Goal: Task Accomplishment & Management: Use online tool/utility

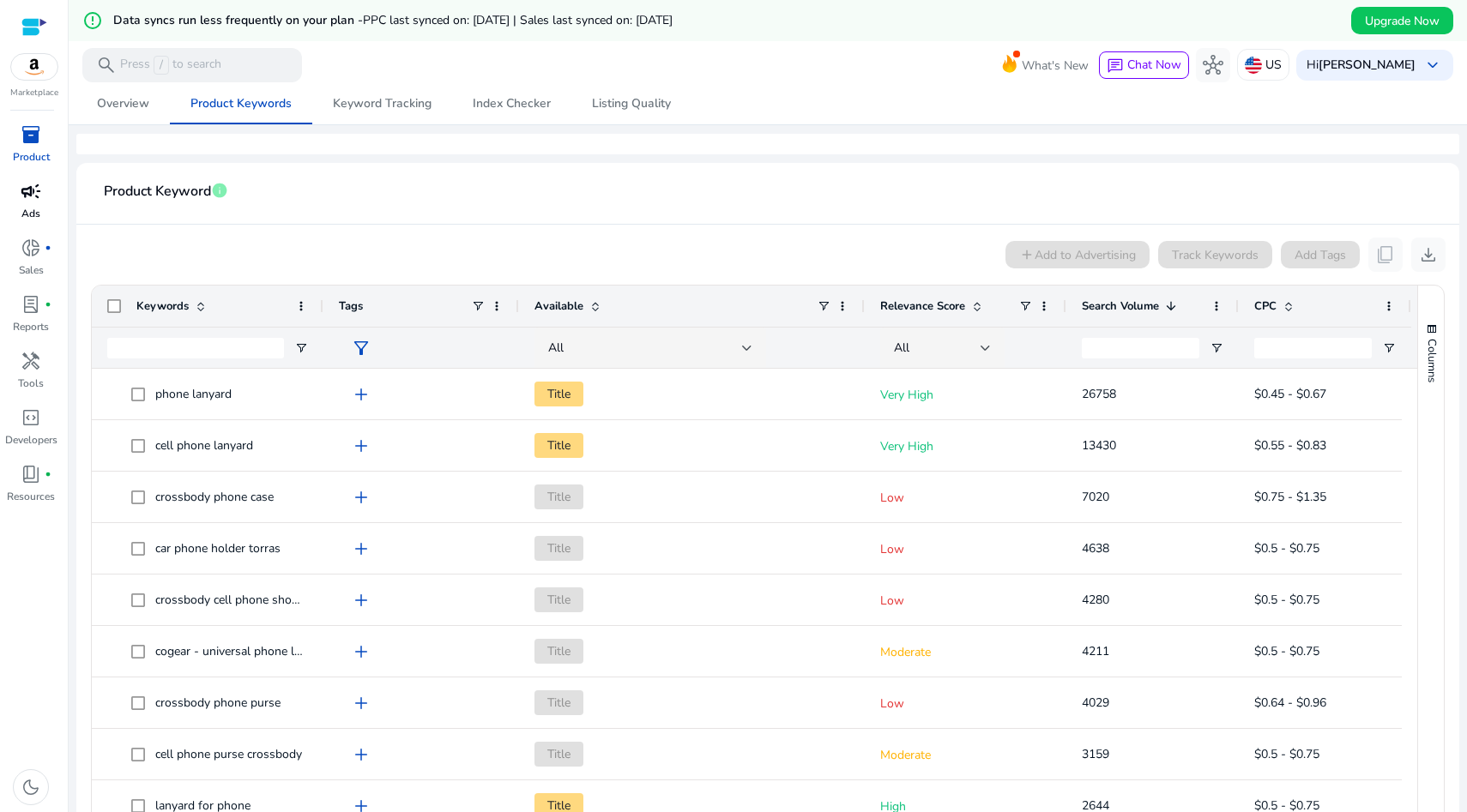
click at [27, 190] on span "campaign" at bounding box center [31, 191] width 21 height 21
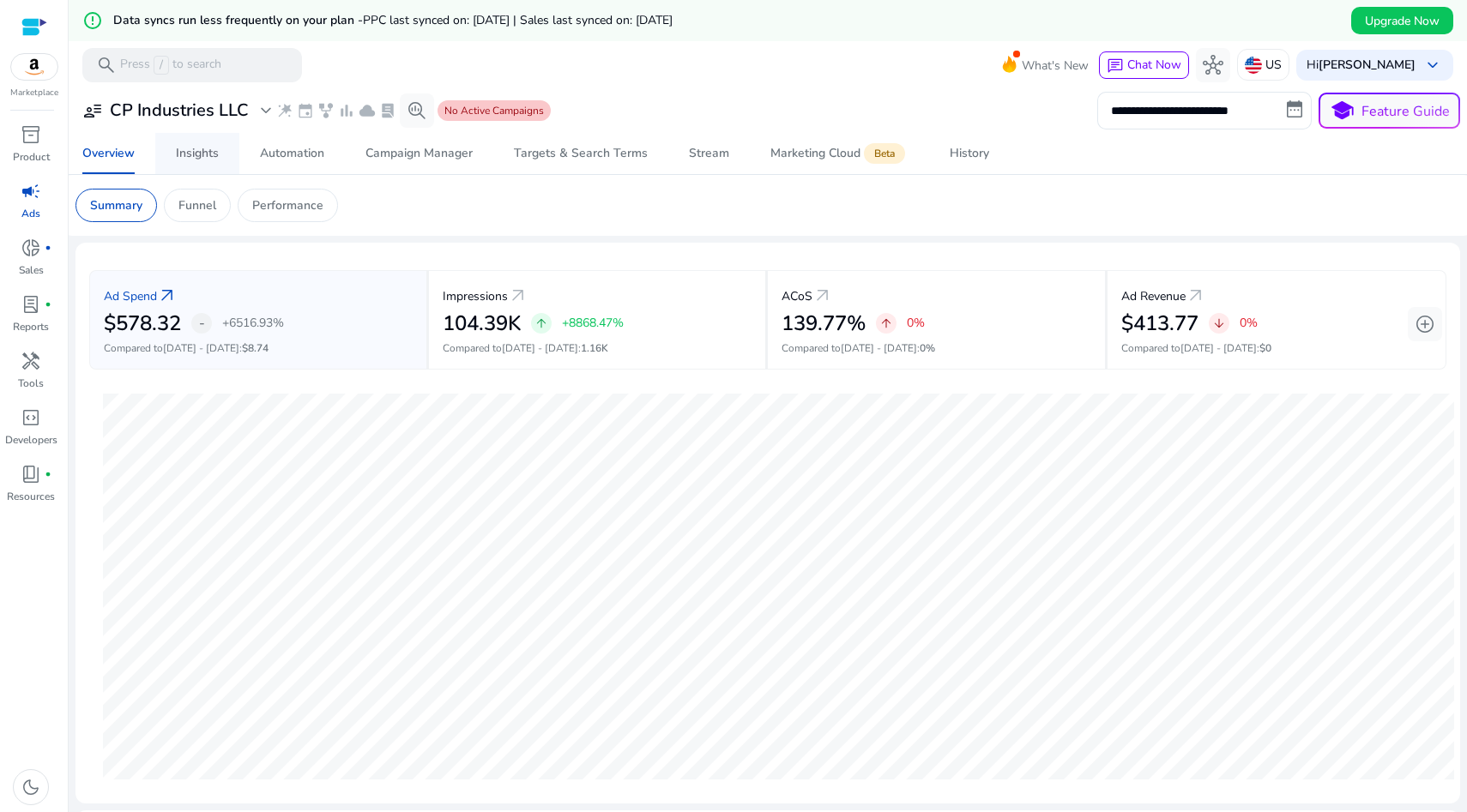
click at [188, 140] on span "Insights" at bounding box center [197, 153] width 43 height 41
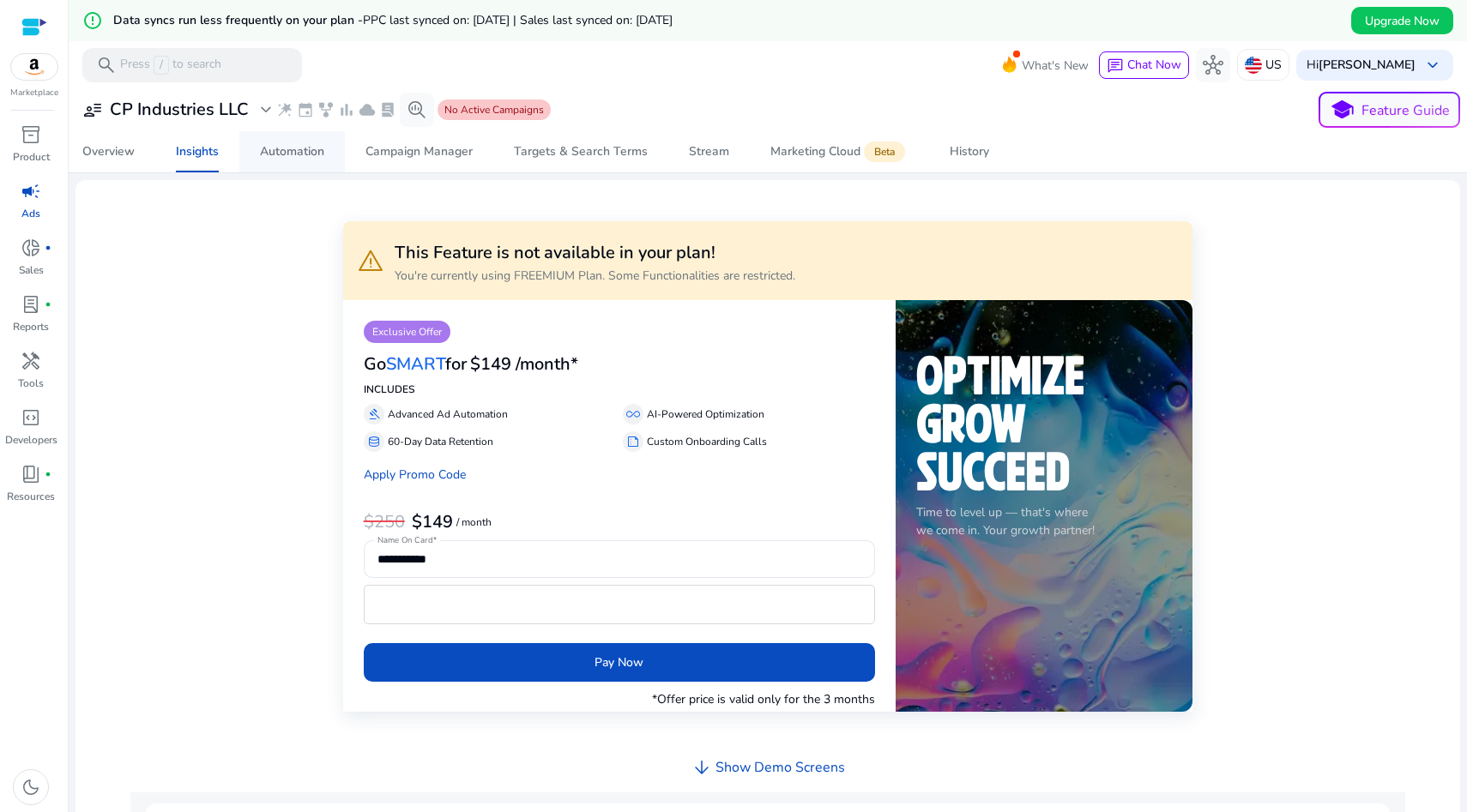
click at [285, 146] on div "Automation" at bounding box center [292, 151] width 64 height 12
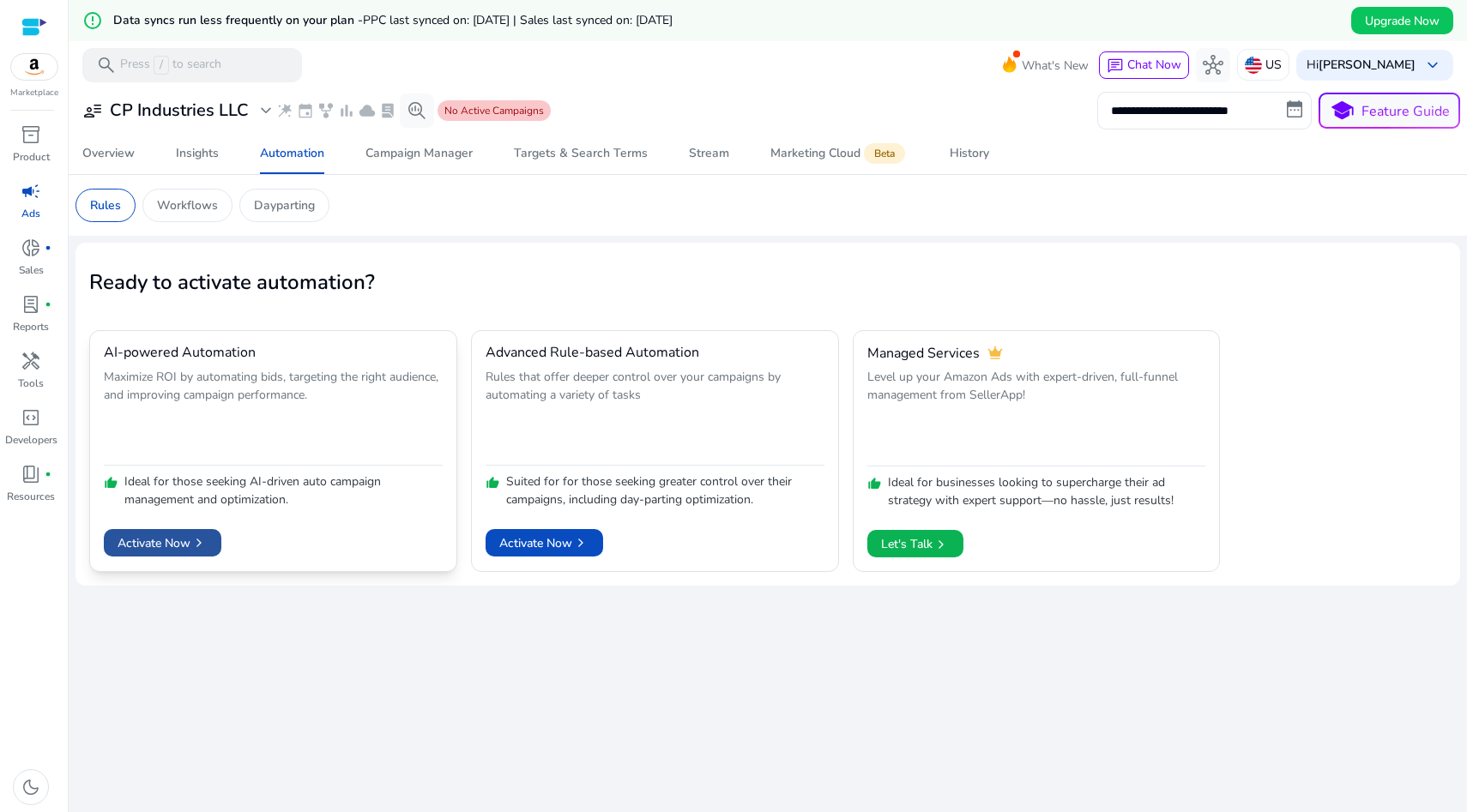
click at [187, 538] on span "Activate Now chevron_right" at bounding box center [162, 544] width 90 height 18
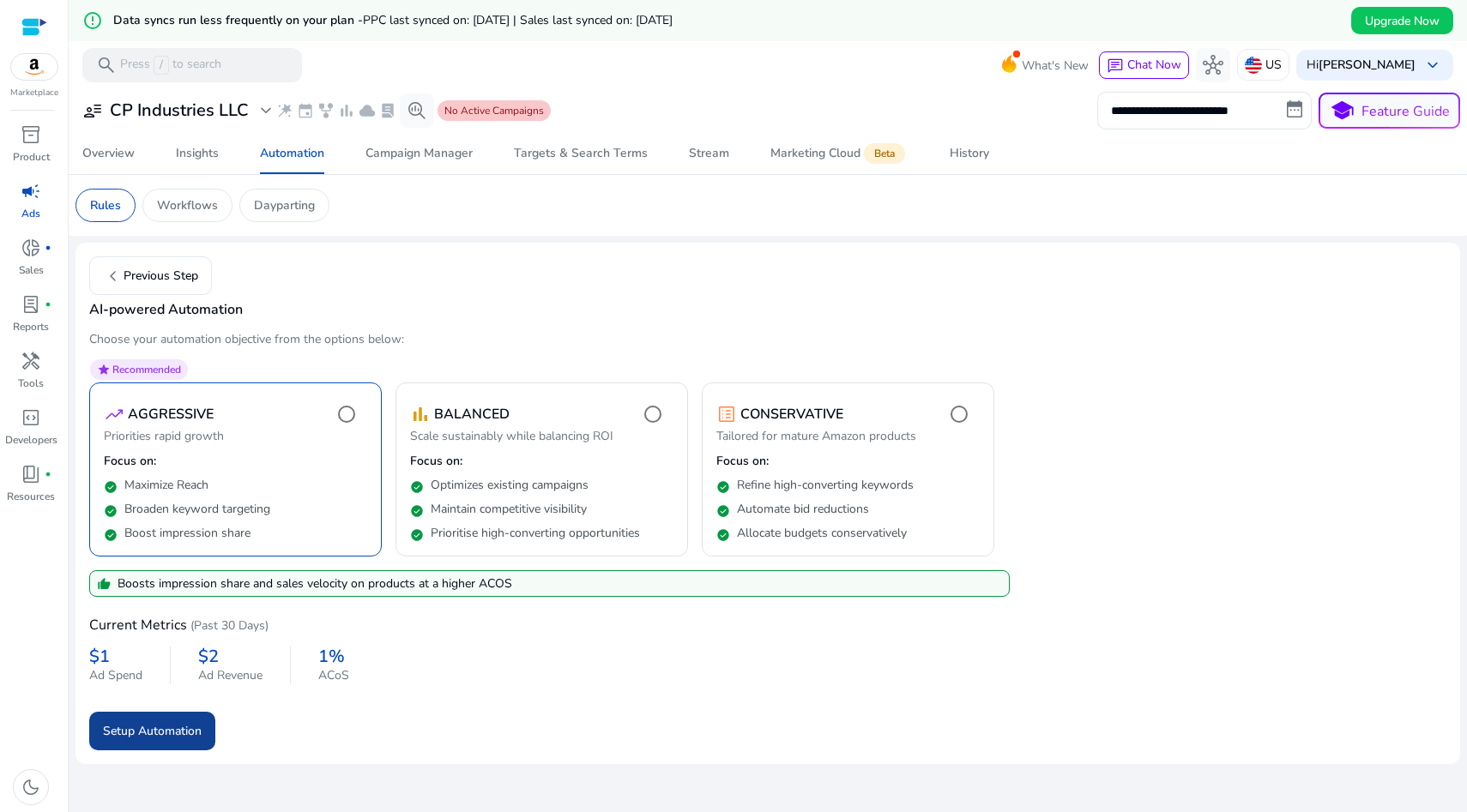
click at [166, 726] on span "Setup Automation" at bounding box center [152, 731] width 99 height 18
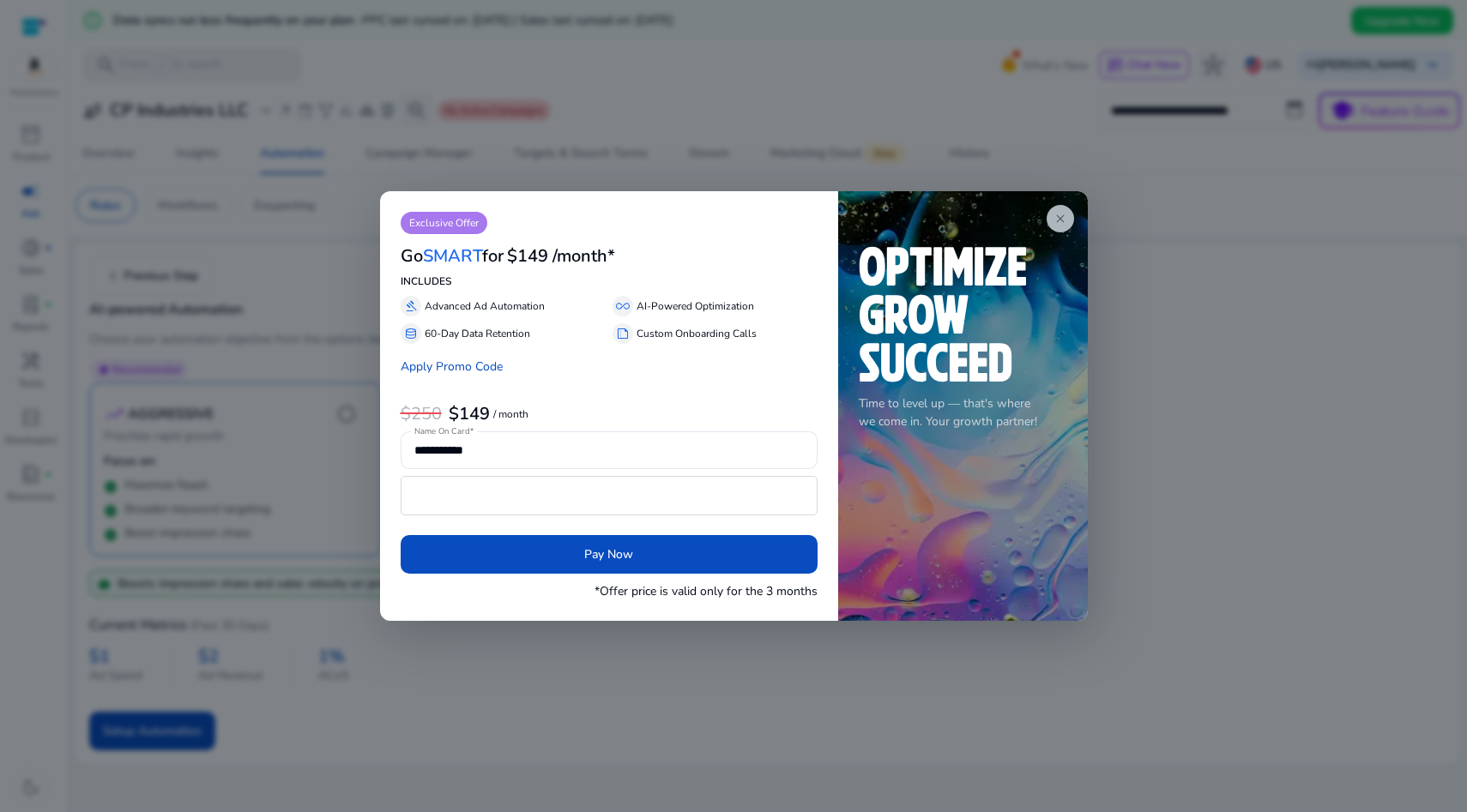
click at [1057, 220] on span "close" at bounding box center [1060, 218] width 14 height 14
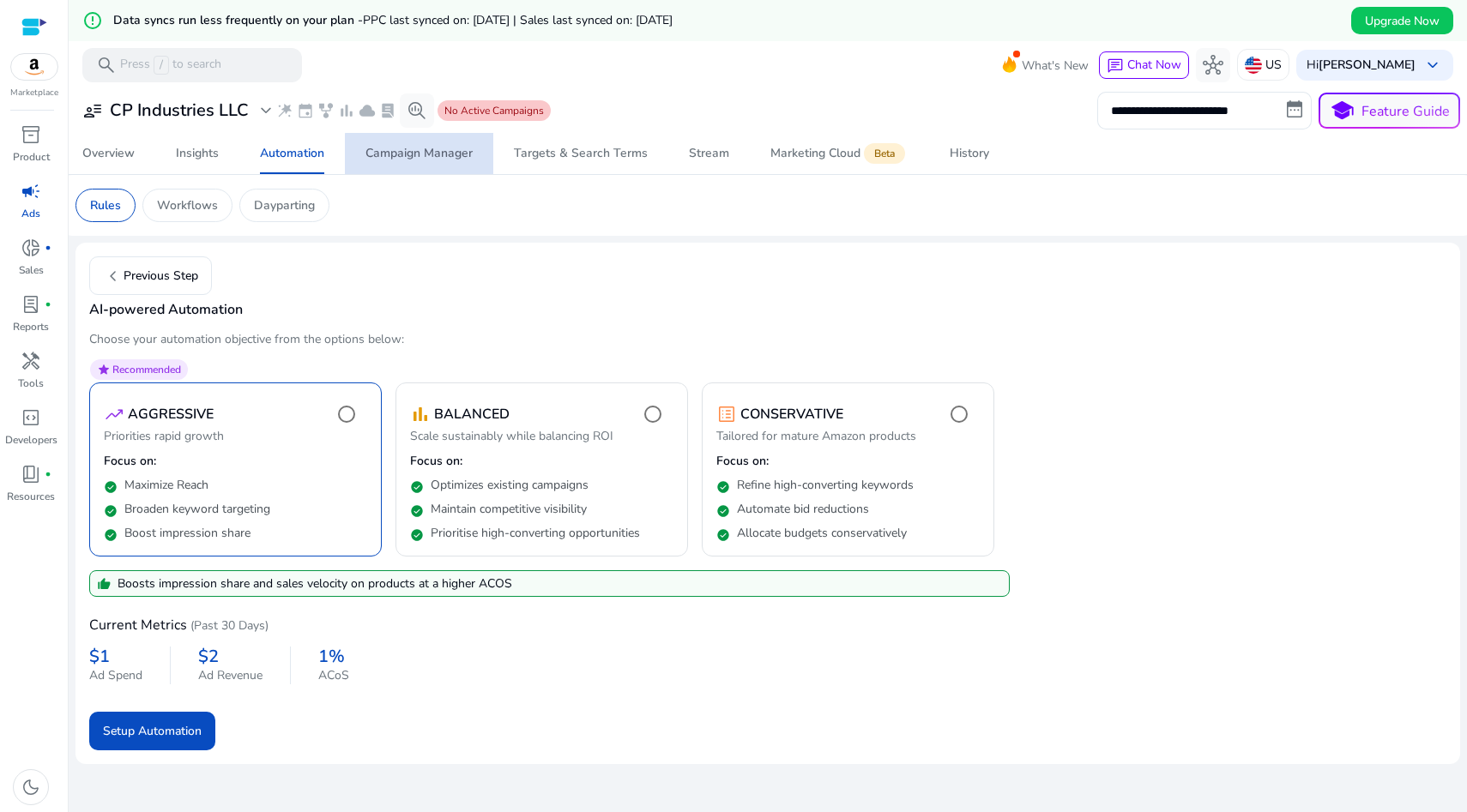
click at [423, 163] on span "Campaign Manager" at bounding box center [419, 153] width 107 height 41
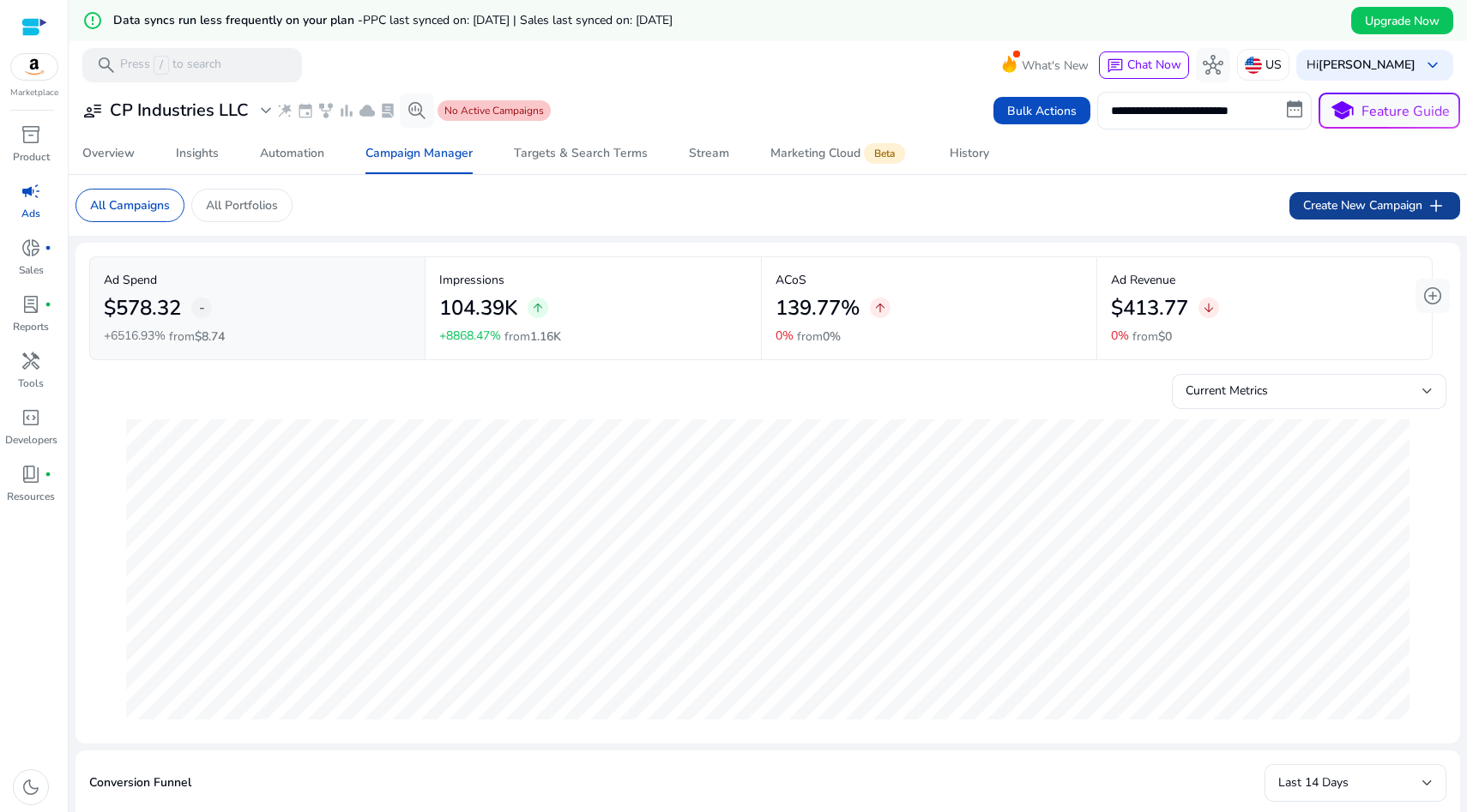
click at [1370, 201] on span "Create New Campaign add" at bounding box center [1375, 206] width 143 height 21
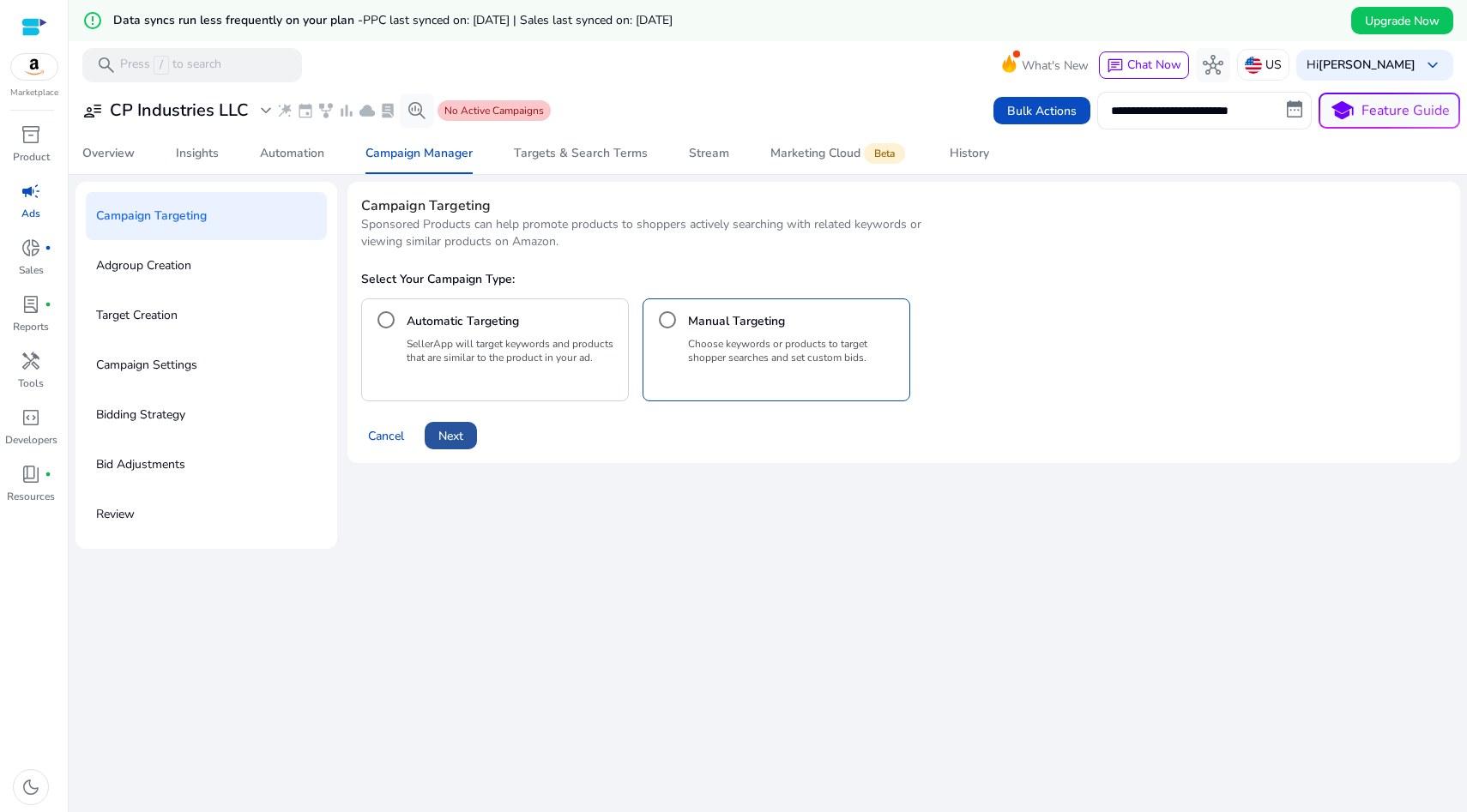
click at [463, 438] on span "Next" at bounding box center [451, 436] width 24 height 18
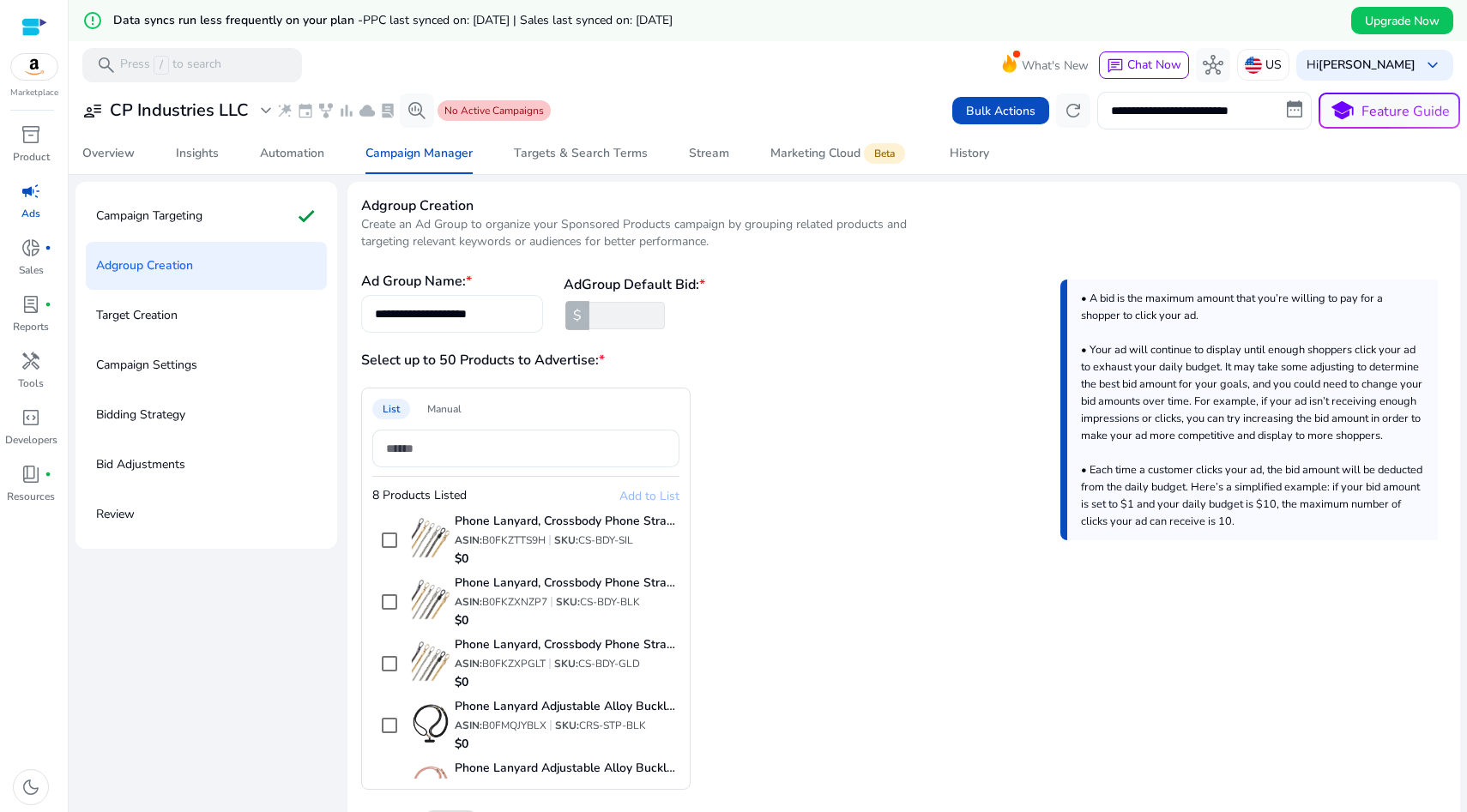
click at [520, 312] on input "**********" at bounding box center [452, 314] width 154 height 19
type input "**********"
click at [627, 316] on input "****" at bounding box center [625, 315] width 79 height 27
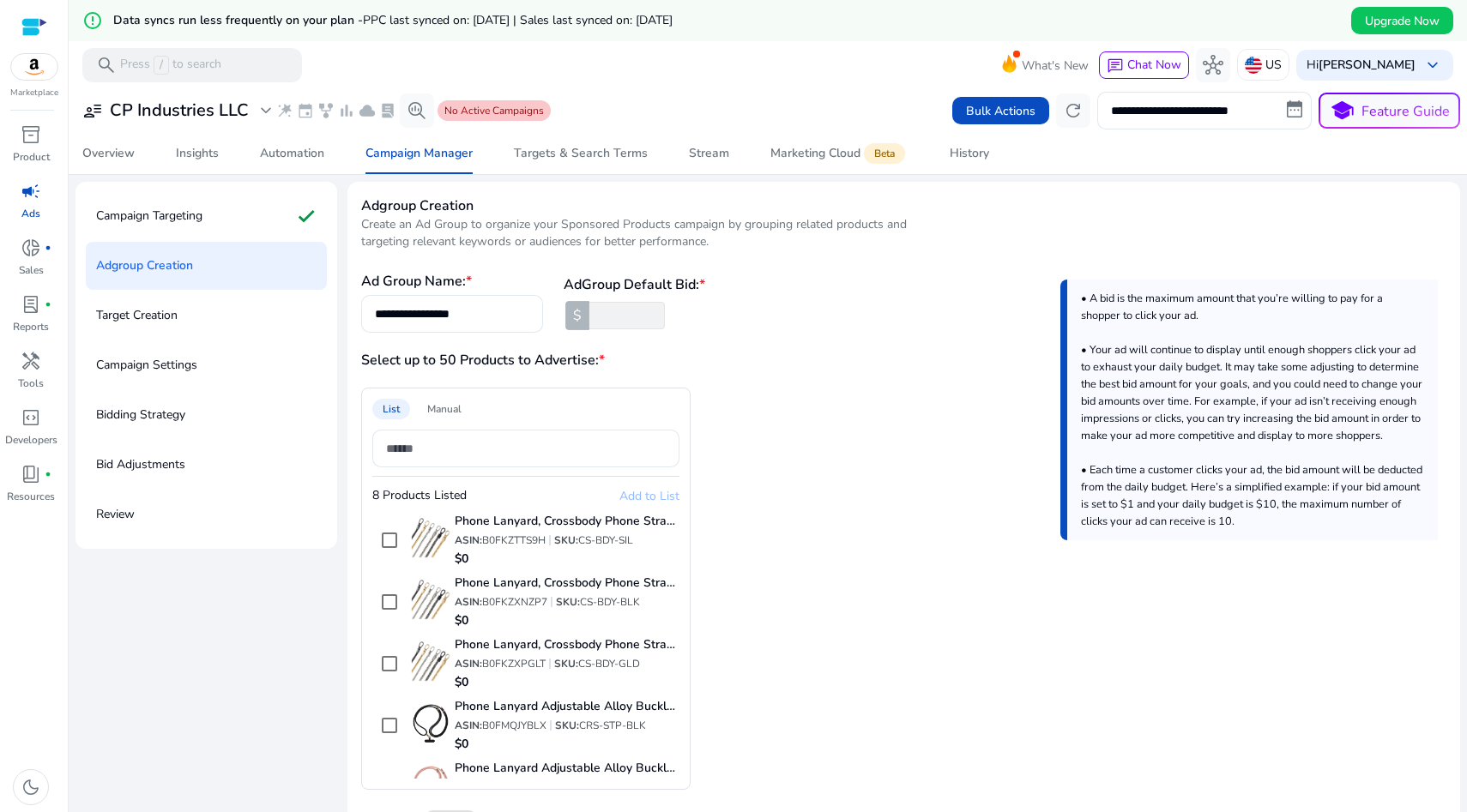
click at [802, 382] on div "Select up to 50 Products to Advertise: * List Manual 8 Products Listed Add to L…" at bounding box center [903, 569] width 1085 height 440
click at [637, 498] on span "Add to List" at bounding box center [649, 496] width 60 height 16
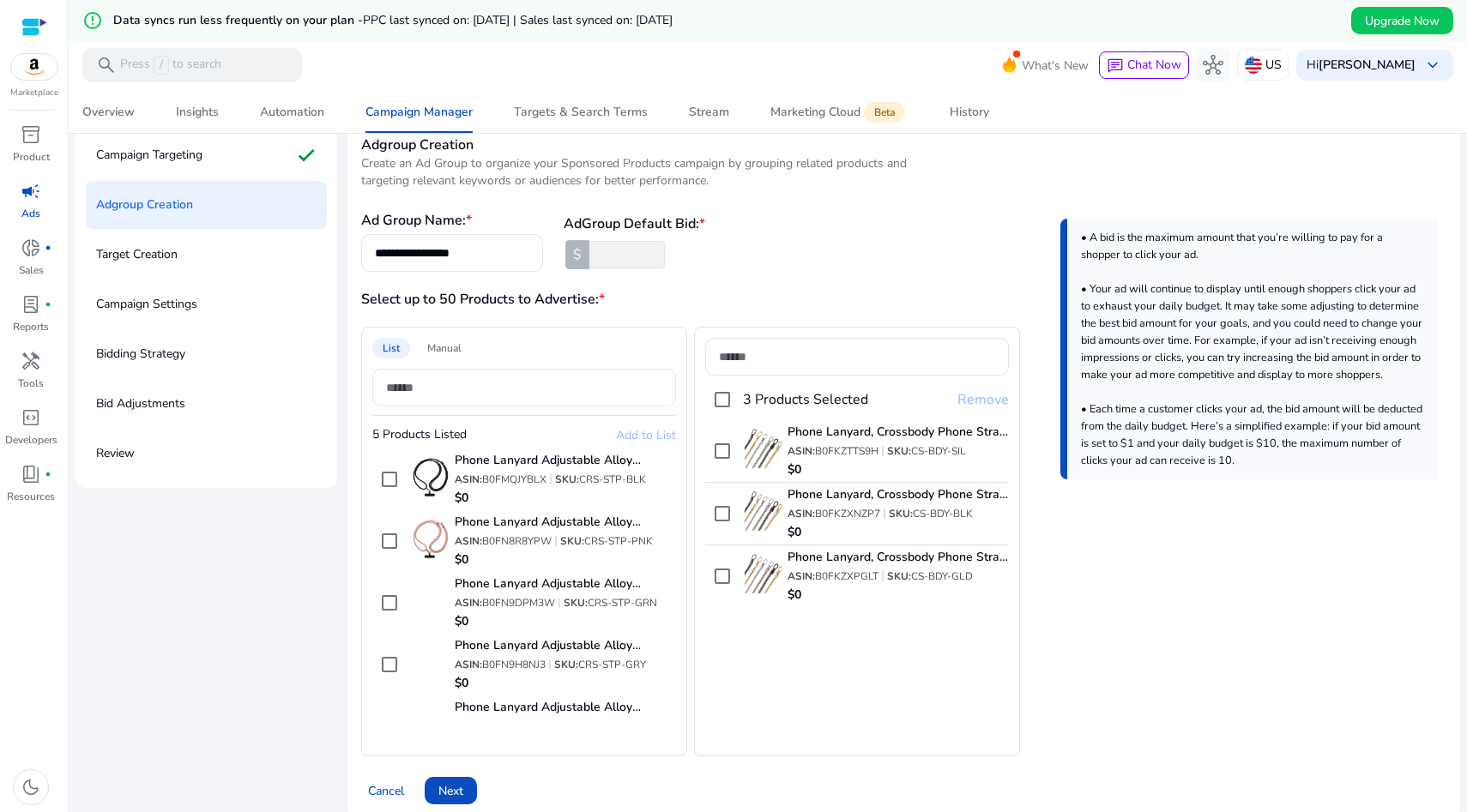
scroll to position [80, 0]
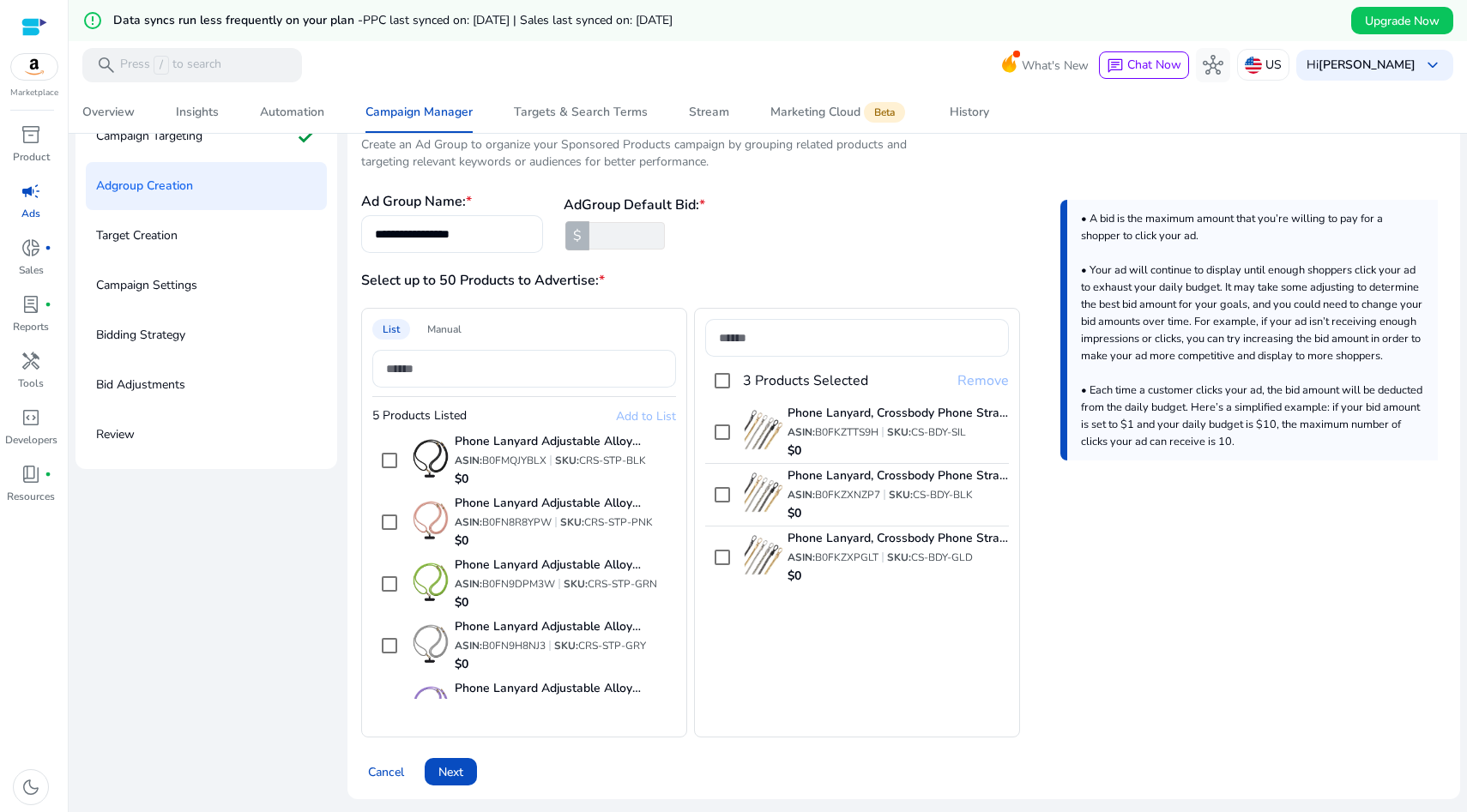
click at [656, 231] on input "*" at bounding box center [625, 236] width 79 height 27
click at [656, 237] on input "*" at bounding box center [625, 236] width 79 height 27
click at [656, 237] on input "**" at bounding box center [625, 236] width 79 height 27
click at [656, 230] on input "*" at bounding box center [625, 236] width 79 height 27
type input "*"
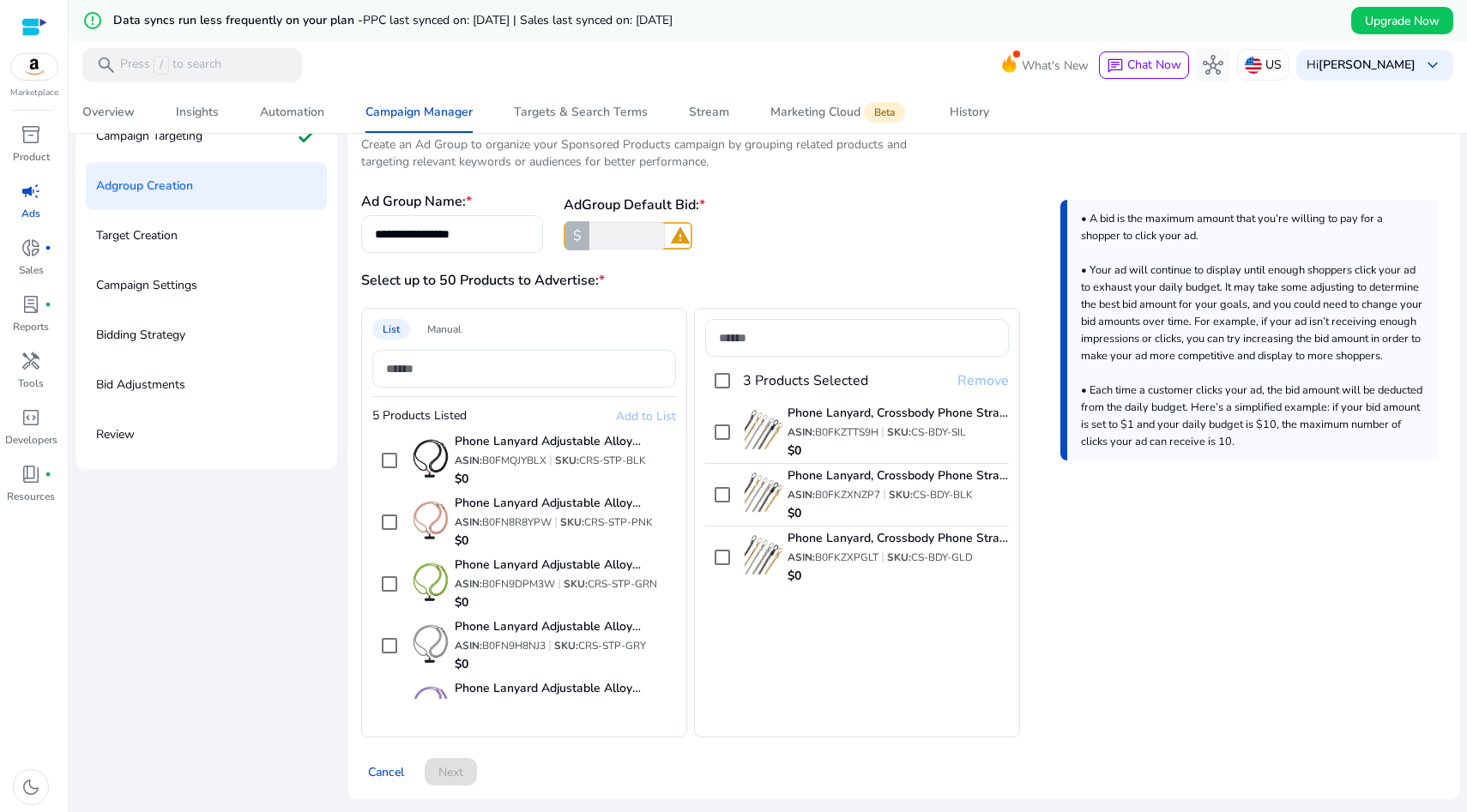
click at [656, 230] on input "*" at bounding box center [625, 236] width 79 height 27
click at [615, 228] on input "*" at bounding box center [625, 236] width 79 height 27
type input "***"
click at [831, 238] on div "**********" at bounding box center [903, 222] width 1085 height 62
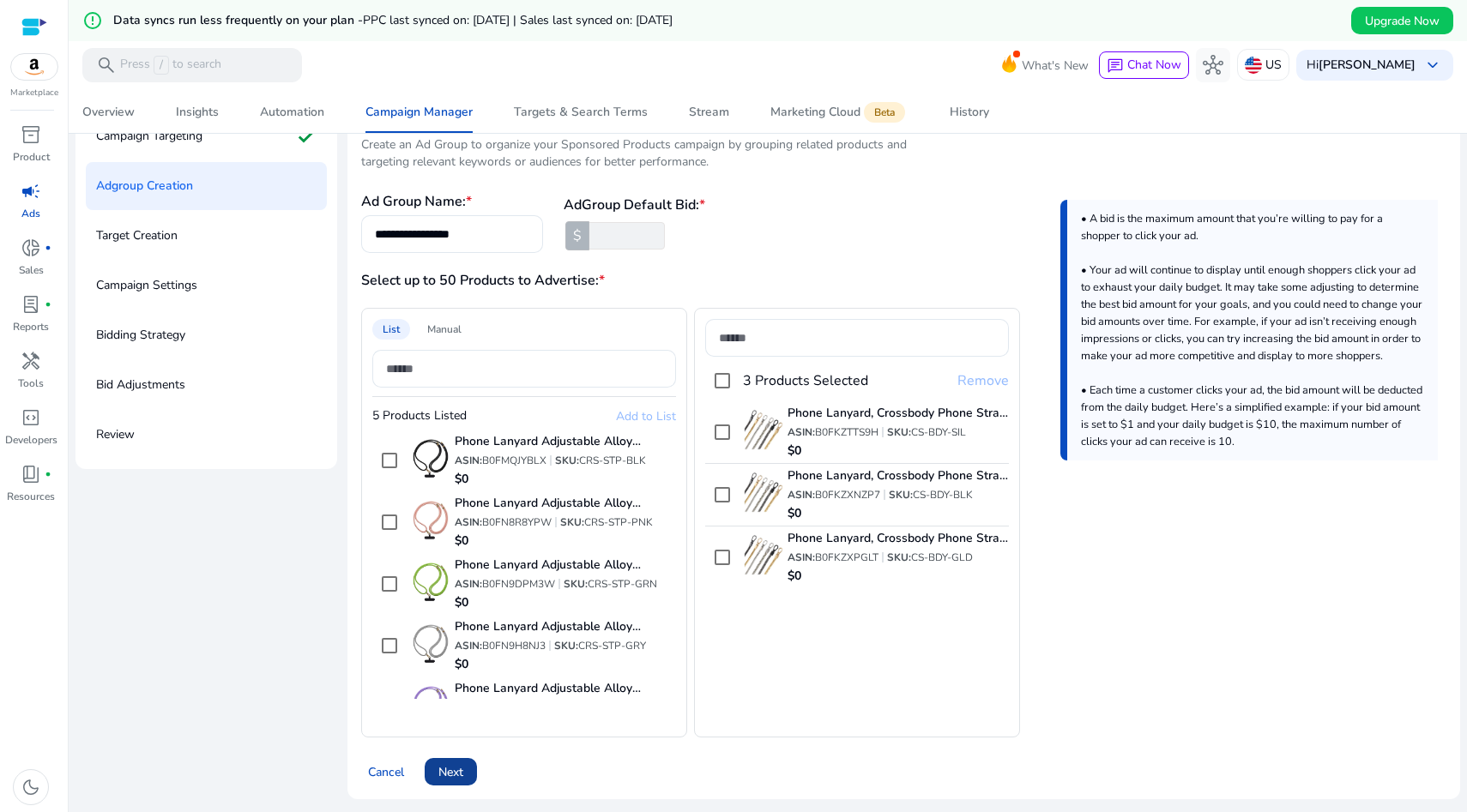
click at [456, 773] on span "Next" at bounding box center [451, 772] width 24 height 18
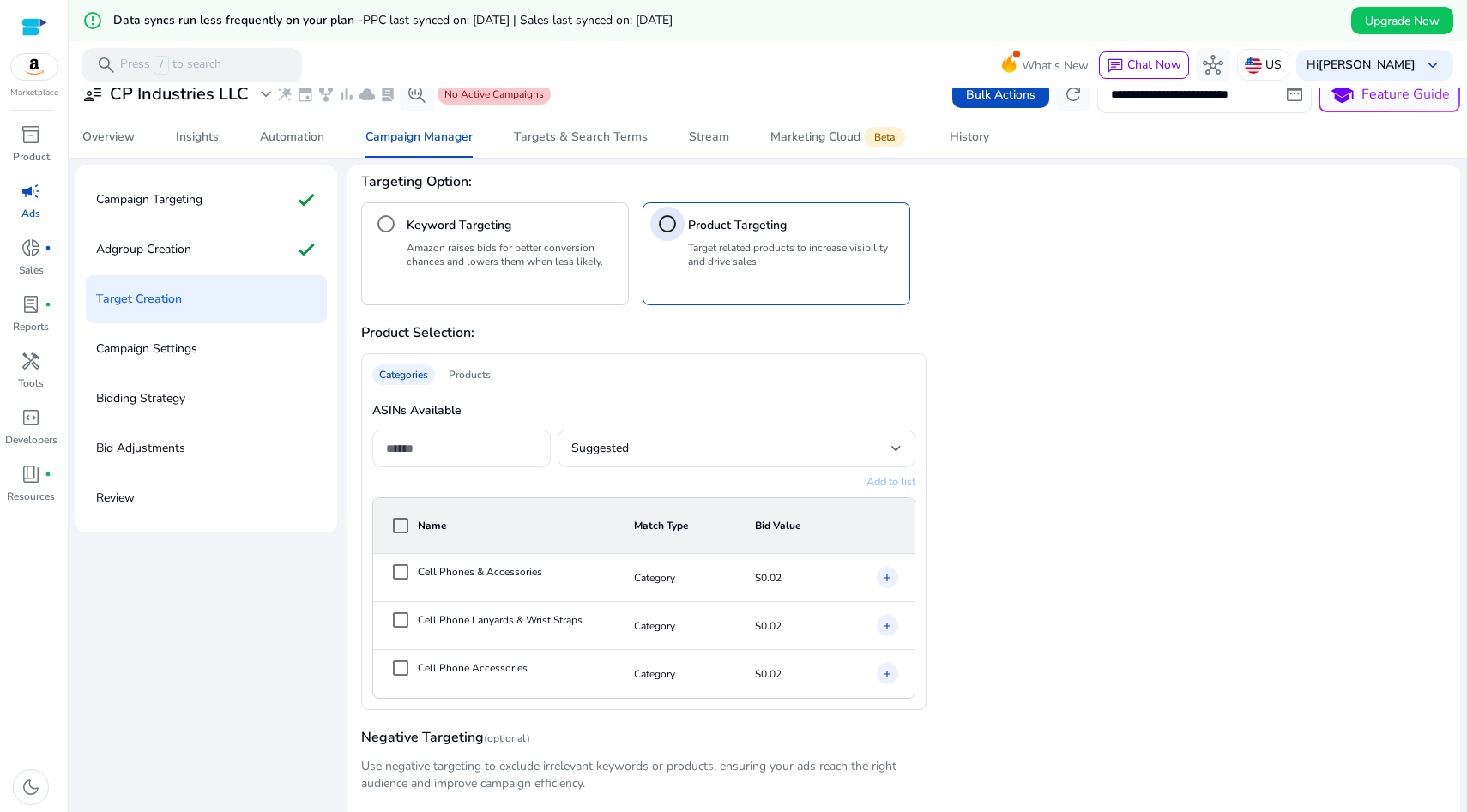
scroll to position [124, 0]
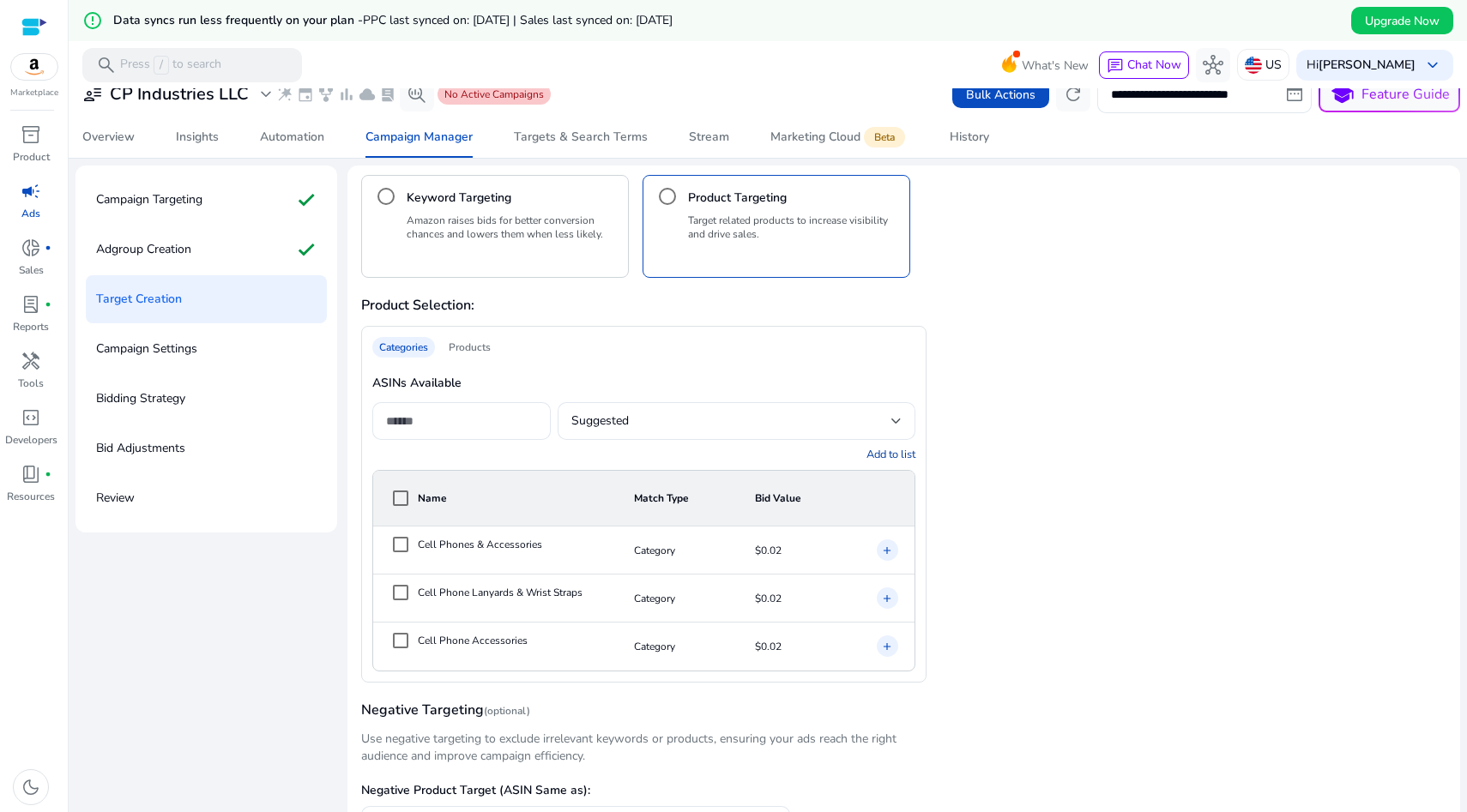
click at [885, 594] on mat-icon "add" at bounding box center [887, 598] width 12 height 17
click at [1041, 449] on span "edit" at bounding box center [1046, 447] width 17 height 17
click at [1042, 442] on input "****" at bounding box center [1036, 445] width 34 height 27
click at [1256, 437] on mat-icon "close" at bounding box center [1266, 436] width 21 height 21
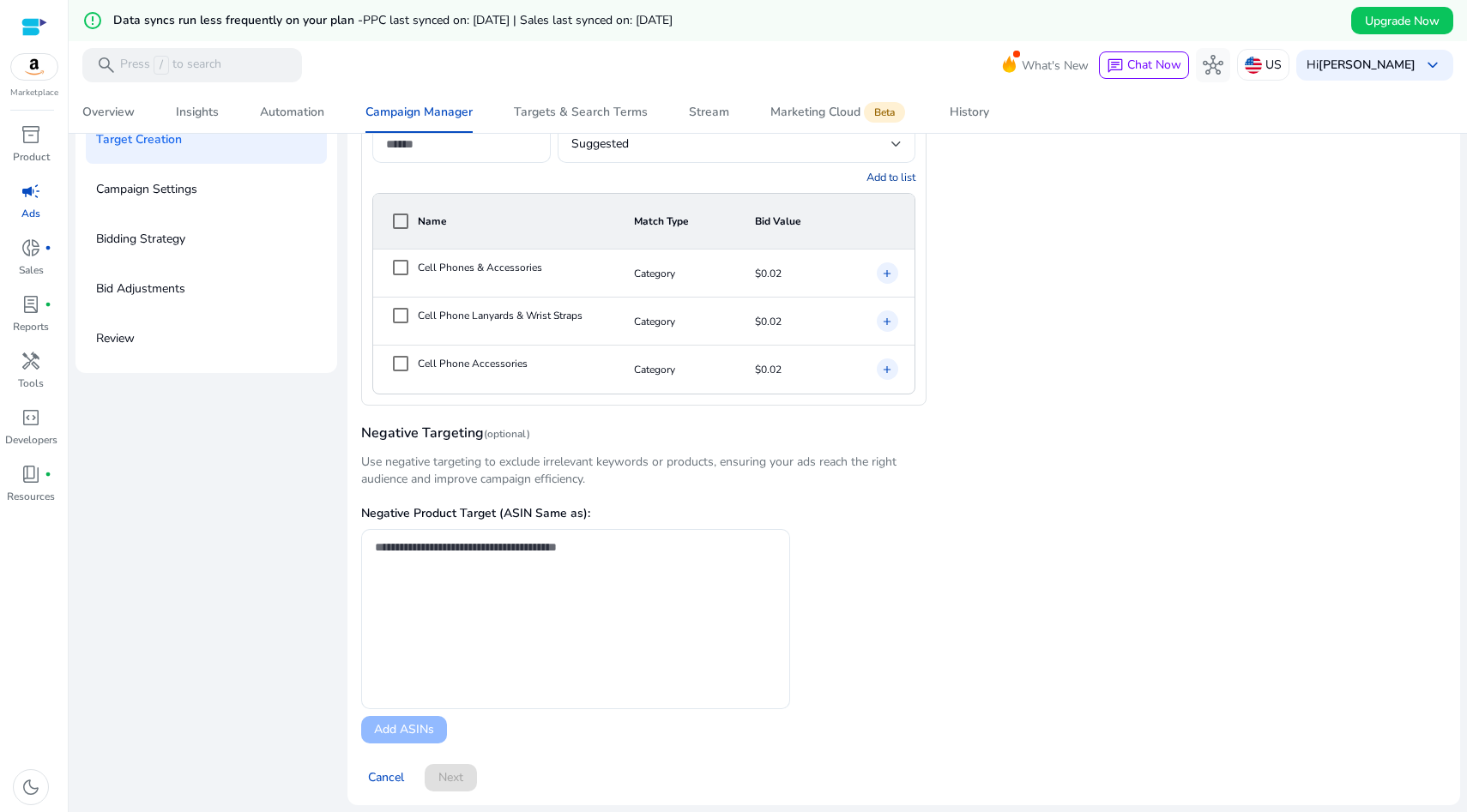
scroll to position [181, 0]
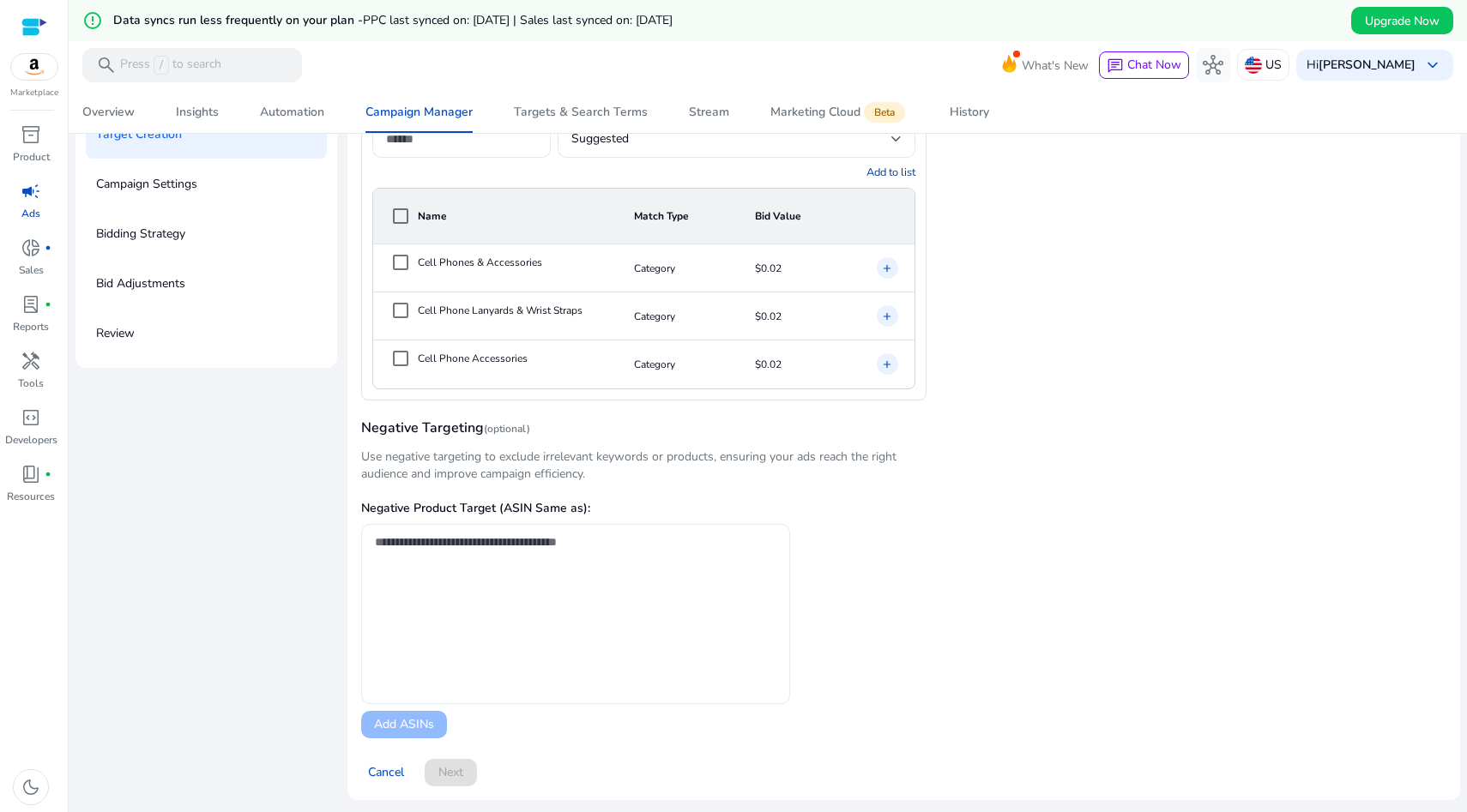
click at [415, 581] on div at bounding box center [575, 614] width 429 height 180
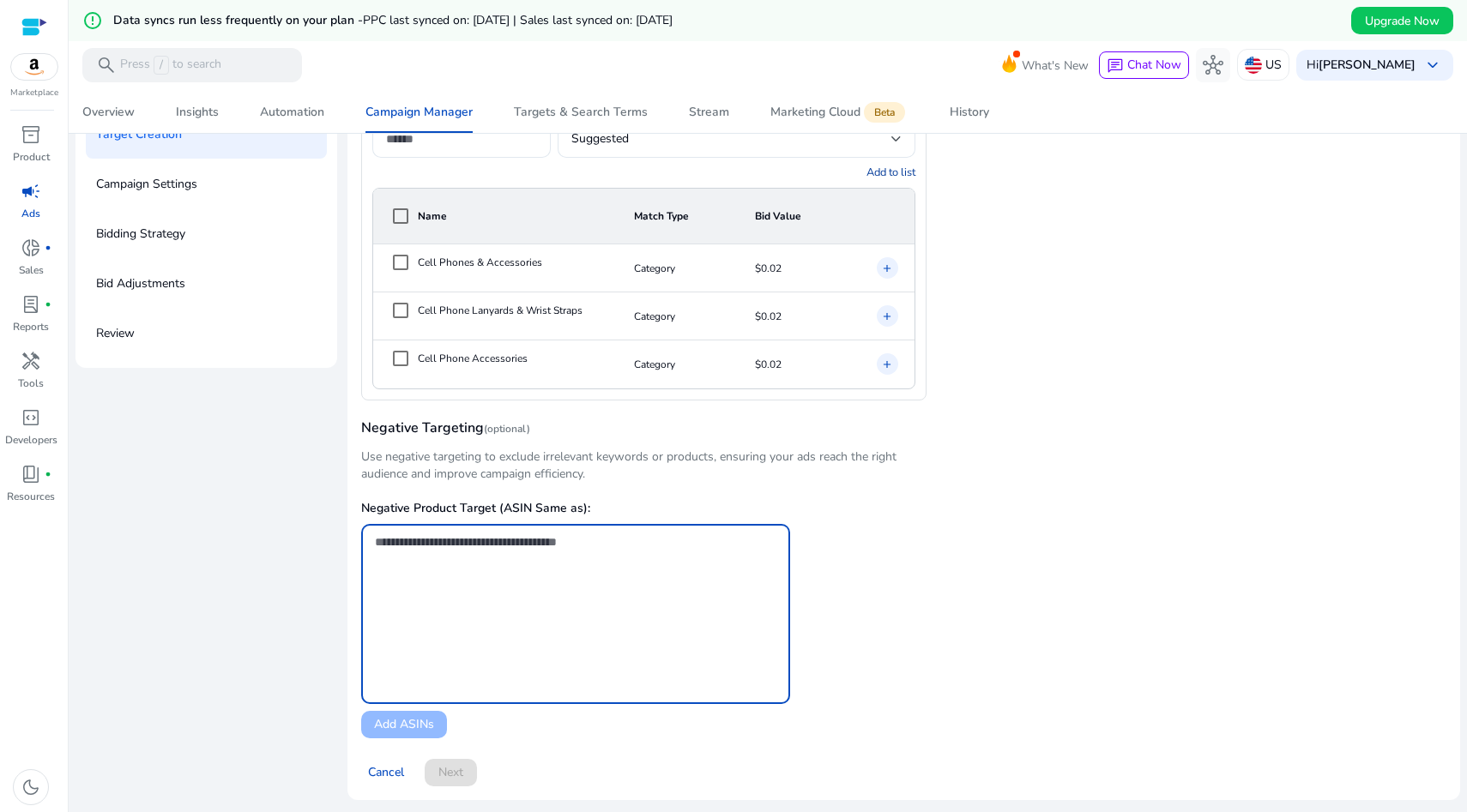
click at [898, 500] on div "Negative Product Target (ASIN Same as): Add ASINs" at bounding box center [903, 611] width 1085 height 256
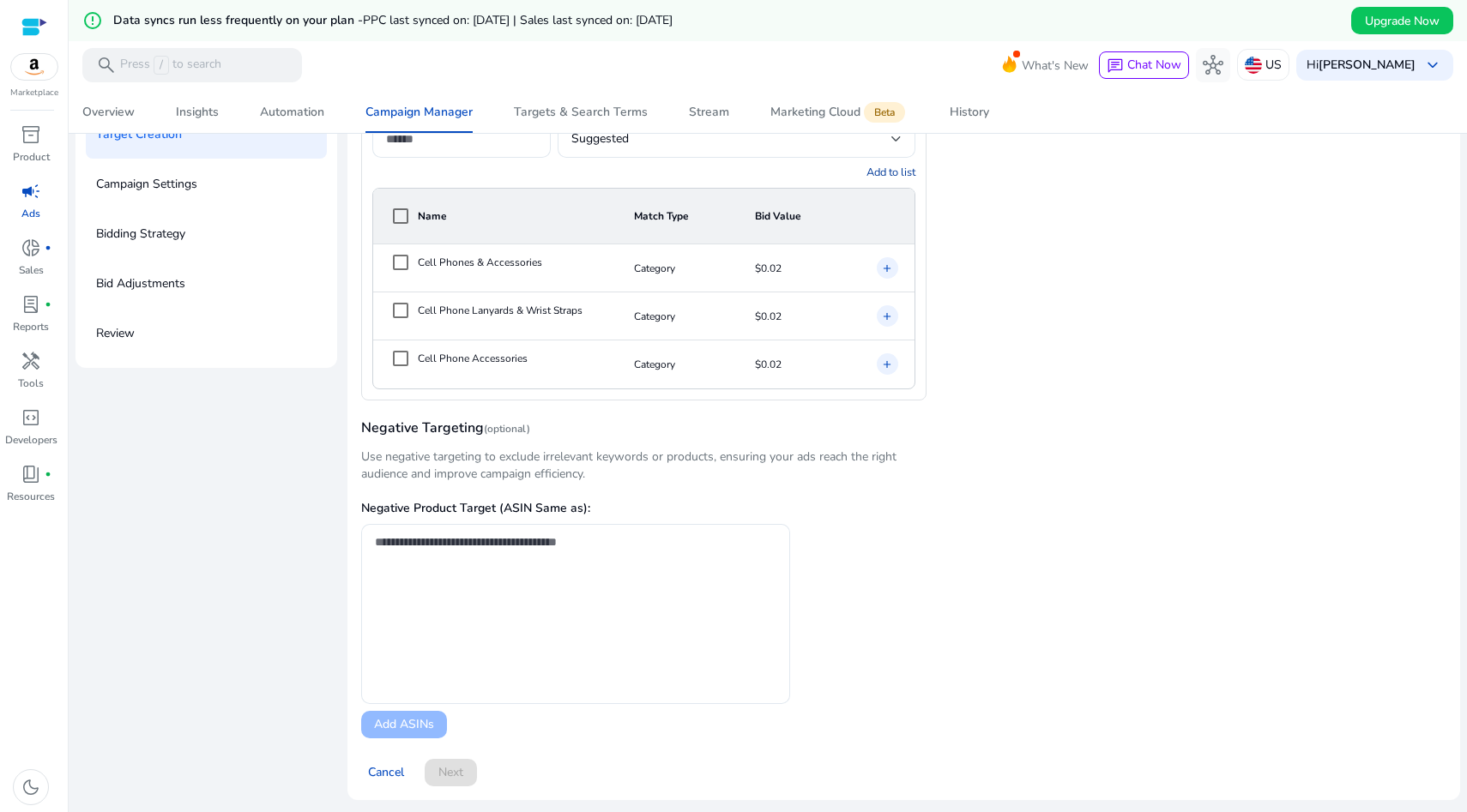
click at [446, 777] on div "Cancel Next" at bounding box center [903, 765] width 1085 height 41
click at [976, 505] on div "Negative Product Target (ASIN Same as): Add ASINs" at bounding box center [903, 611] width 1085 height 256
click at [887, 312] on mat-icon "add" at bounding box center [887, 316] width 12 height 17
click at [1028, 166] on span "$0.02" at bounding box center [1023, 165] width 30 height 26
click at [1045, 164] on input "****" at bounding box center [1036, 163] width 34 height 27
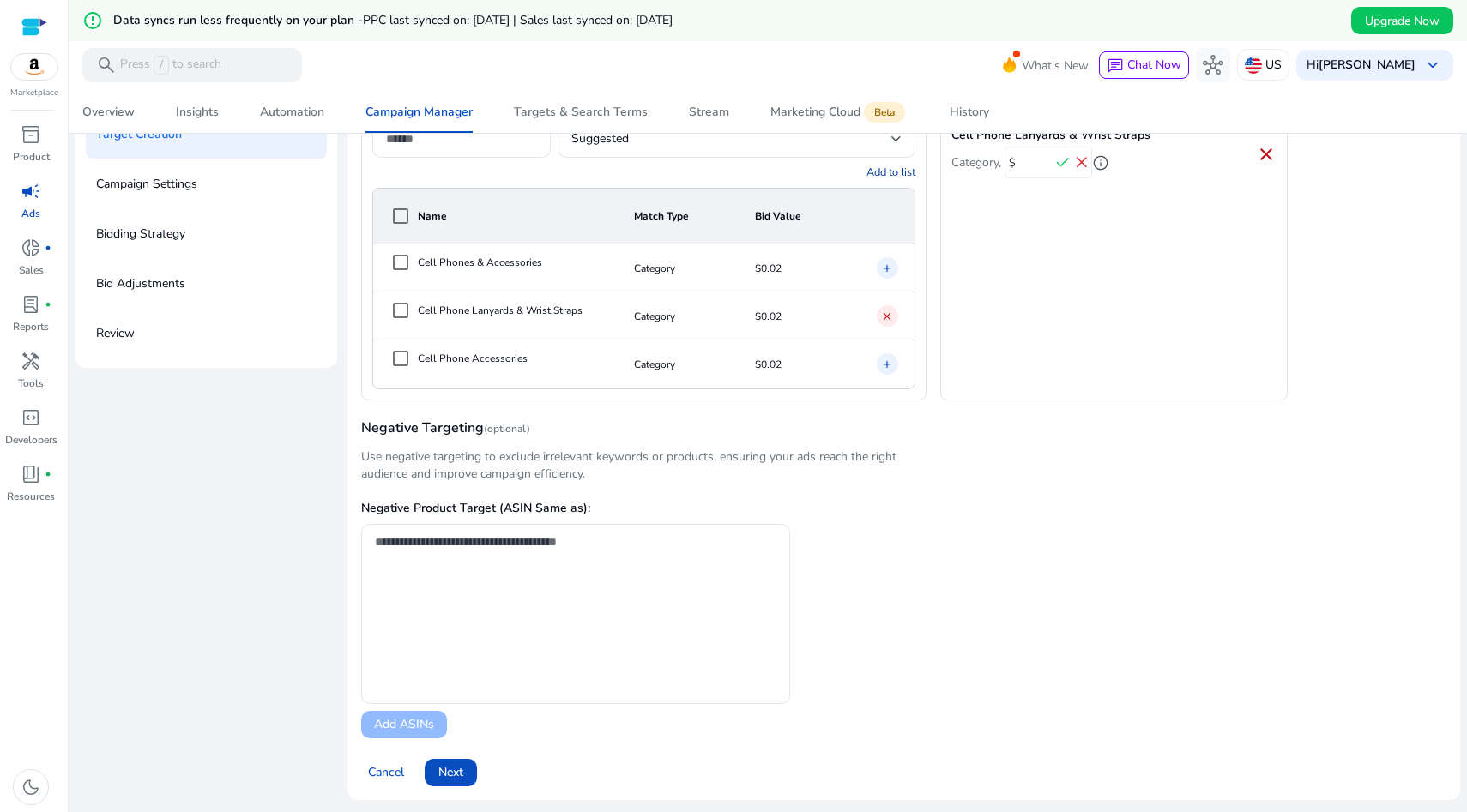
type input "*"
type input "***"
click at [1054, 156] on span "check" at bounding box center [1063, 162] width 19 height 19
click at [996, 410] on div "Targets Creation Set up your campaign targeting to reach the right shoppers at …" at bounding box center [903, 279] width 1112 height 1041
click at [887, 318] on mat-icon "close" at bounding box center [887, 316] width 12 height 17
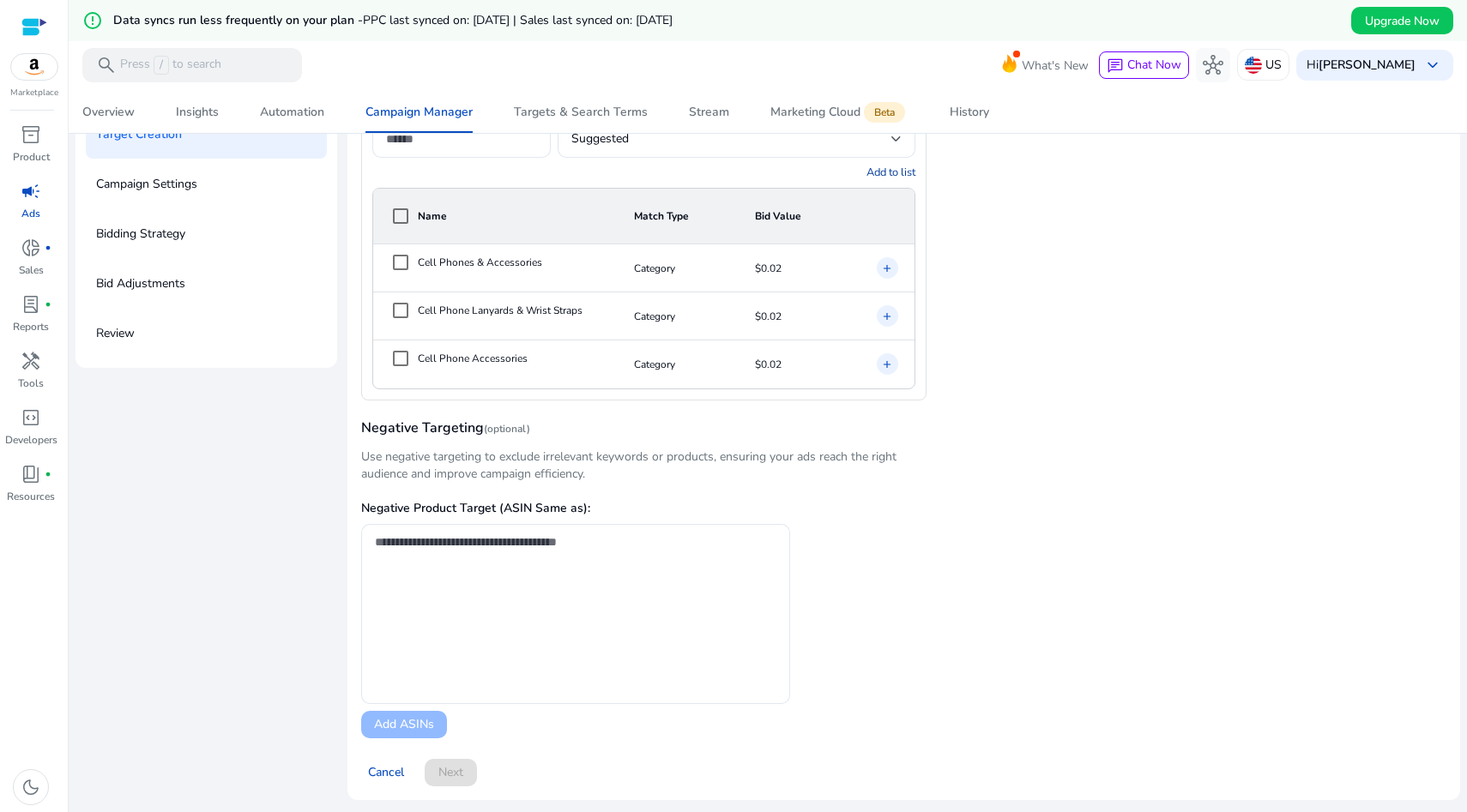
click at [988, 419] on div "Negative Targeting (optional) Use negative targeting to exclude irrelevant keyw…" at bounding box center [903, 450] width 1085 height 65
click at [886, 315] on mat-icon "add" at bounding box center [887, 316] width 12 height 17
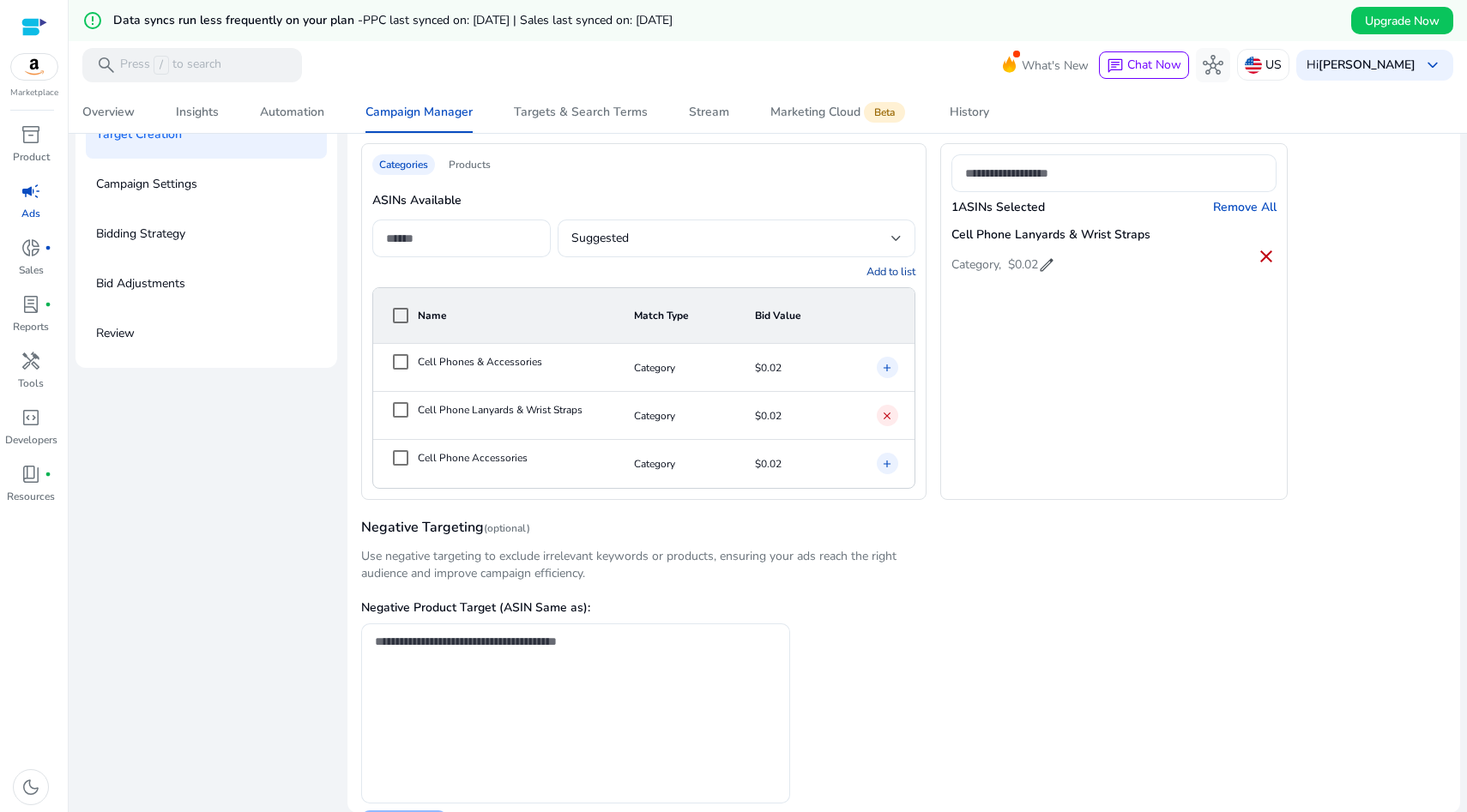
click at [889, 459] on span "add" at bounding box center [888, 464] width 22 height 22
click at [1237, 201] on h4 "Remove All" at bounding box center [1245, 208] width 63 height 17
click at [1183, 229] on div "Categories Products ASINs Available Suggested Add to list Name Match Type Bid V…" at bounding box center [903, 322] width 1085 height 357
click at [456, 165] on div "Products" at bounding box center [470, 164] width 56 height 21
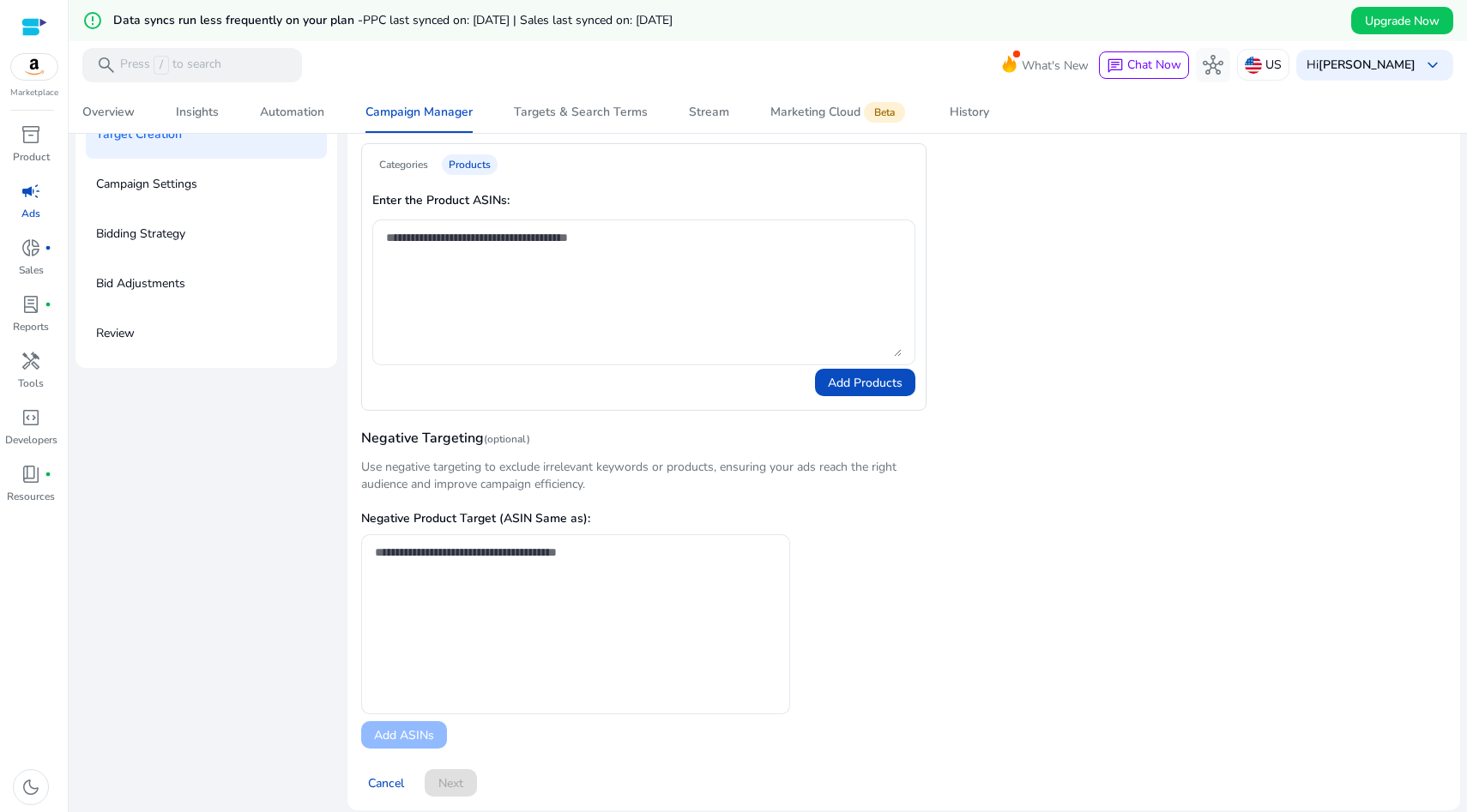
click at [392, 168] on div "Categories" at bounding box center [403, 164] width 63 height 21
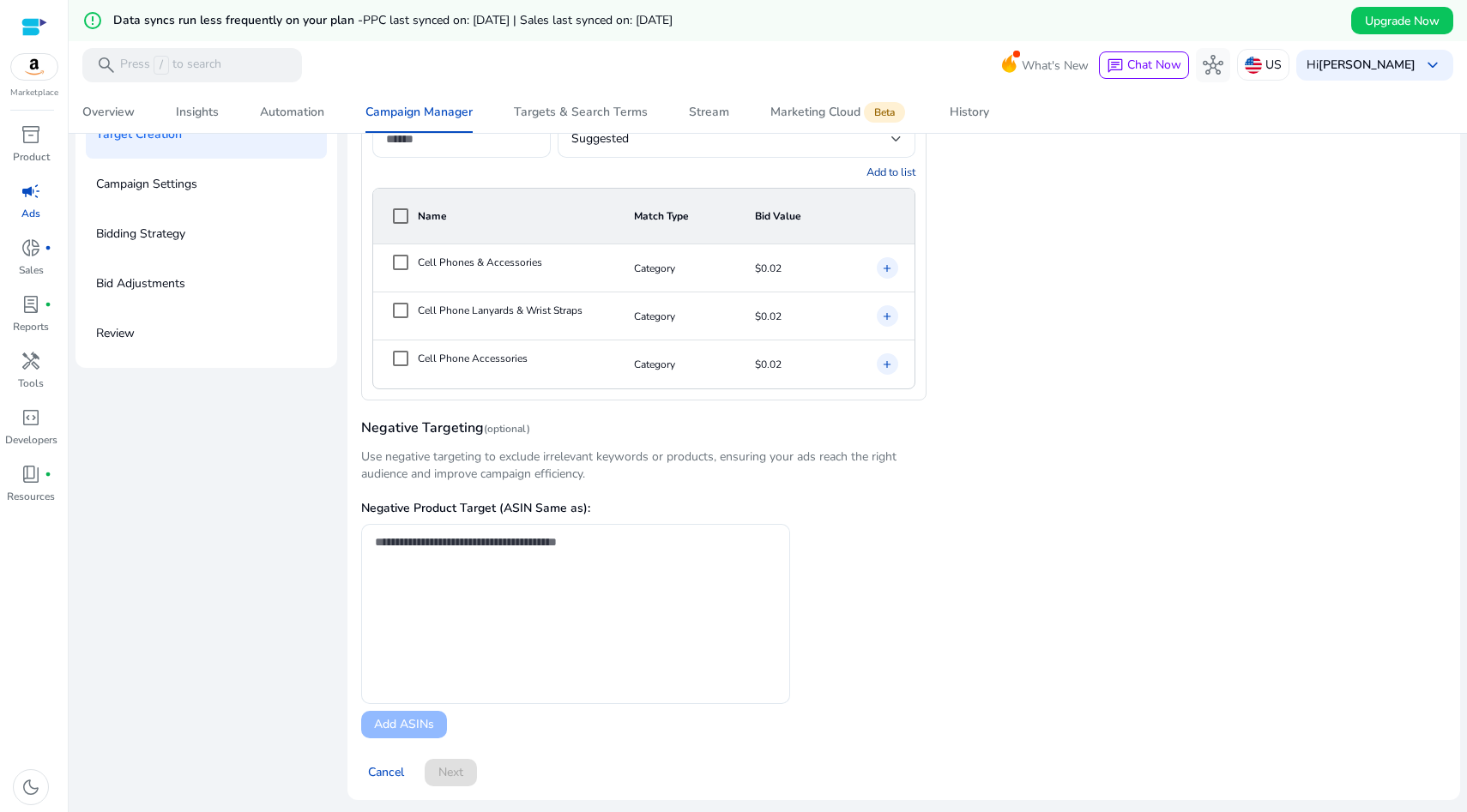
scroll to position [0, 0]
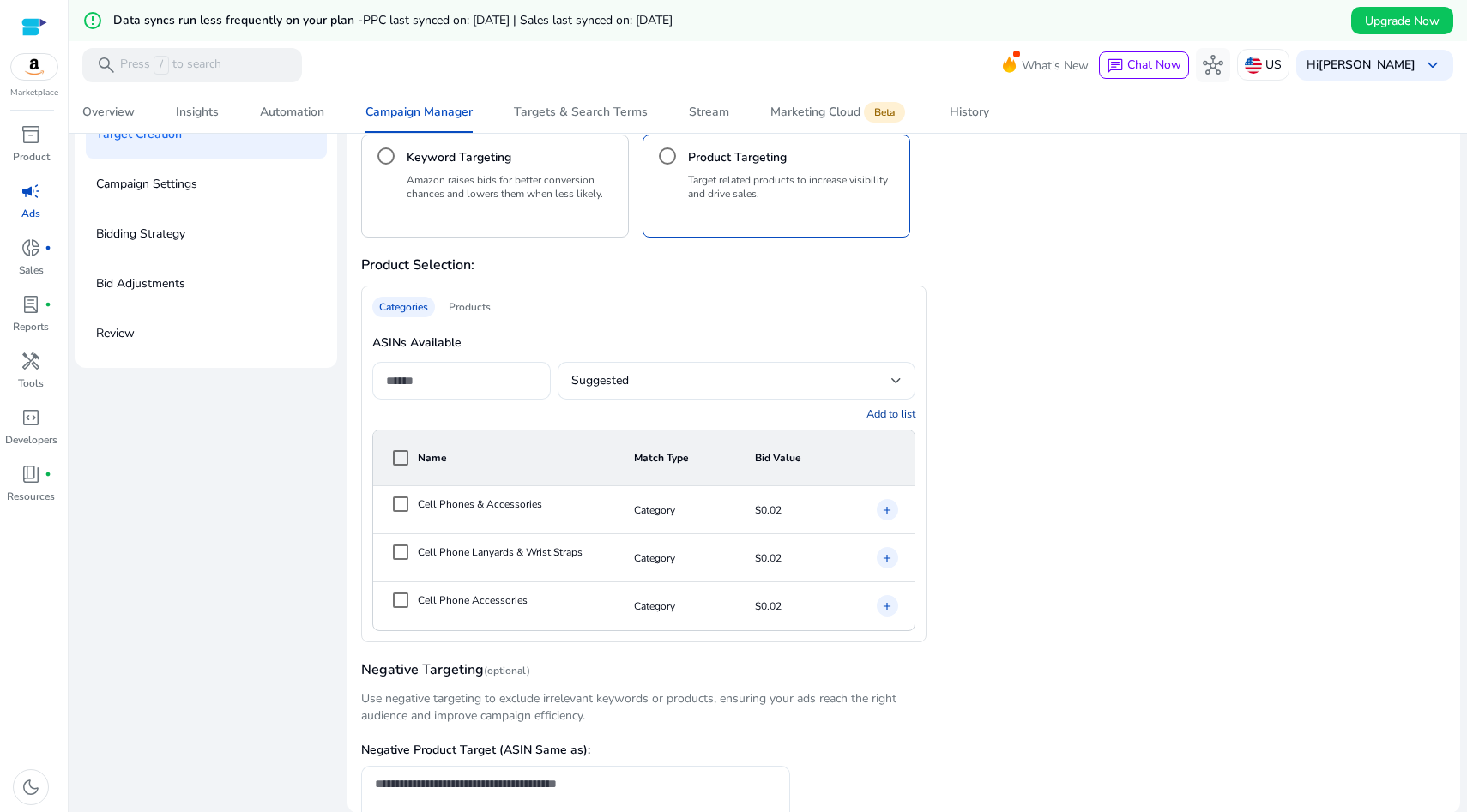
click at [466, 309] on div "Products" at bounding box center [470, 306] width 56 height 21
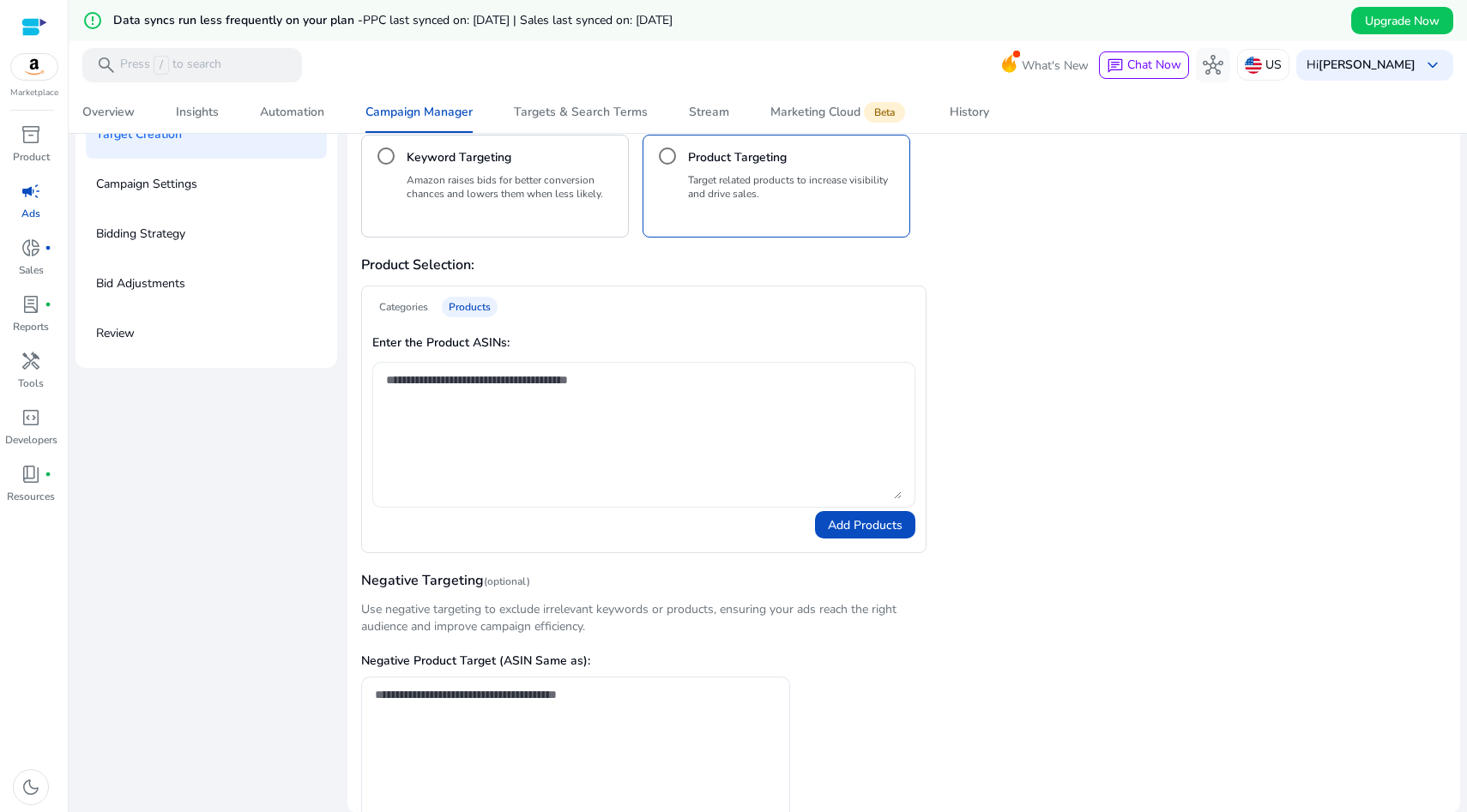
click at [435, 392] on textarea at bounding box center [644, 435] width 515 height 129
click at [413, 304] on div "Categories" at bounding box center [403, 306] width 63 height 21
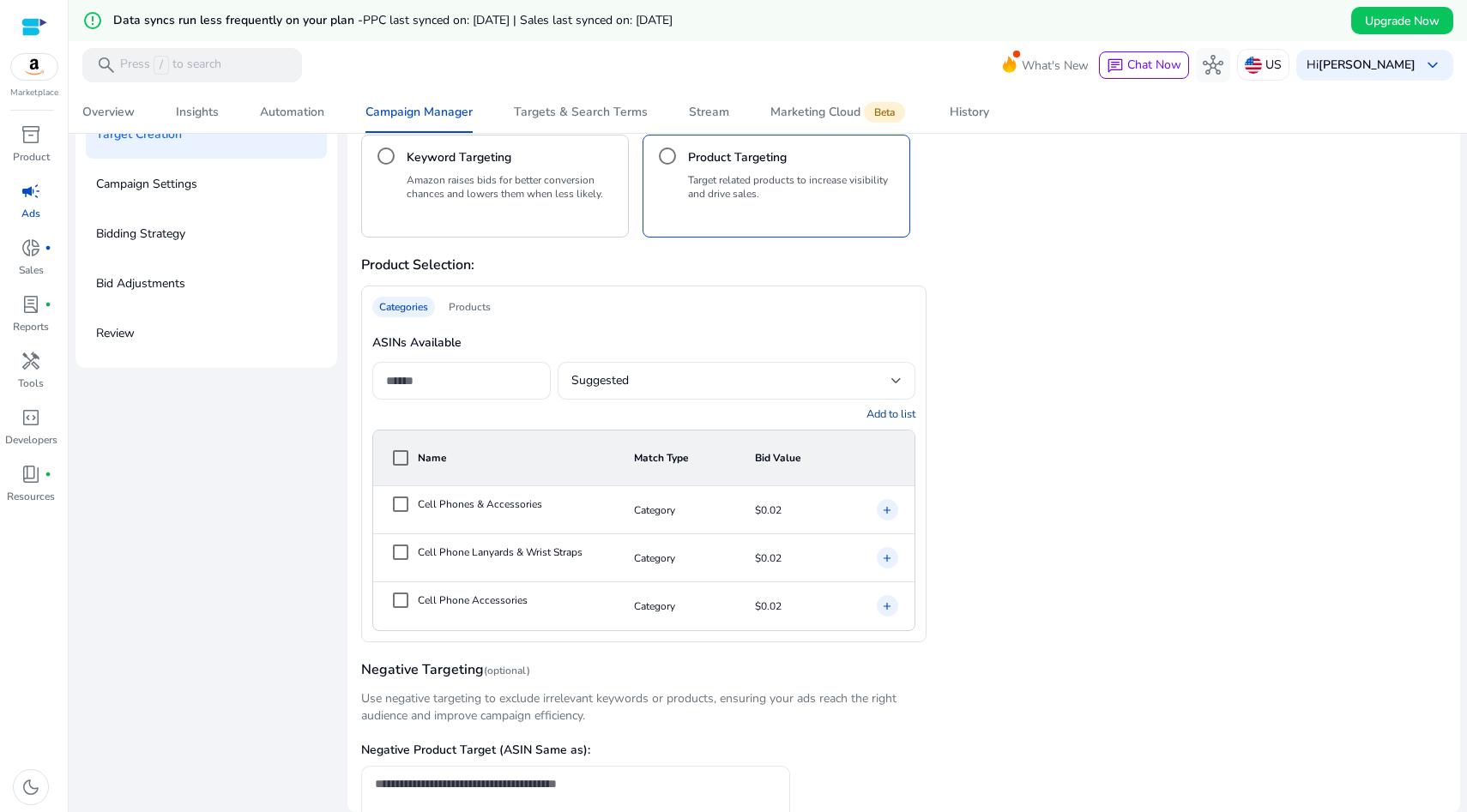
click at [479, 311] on div "Products" at bounding box center [470, 306] width 56 height 21
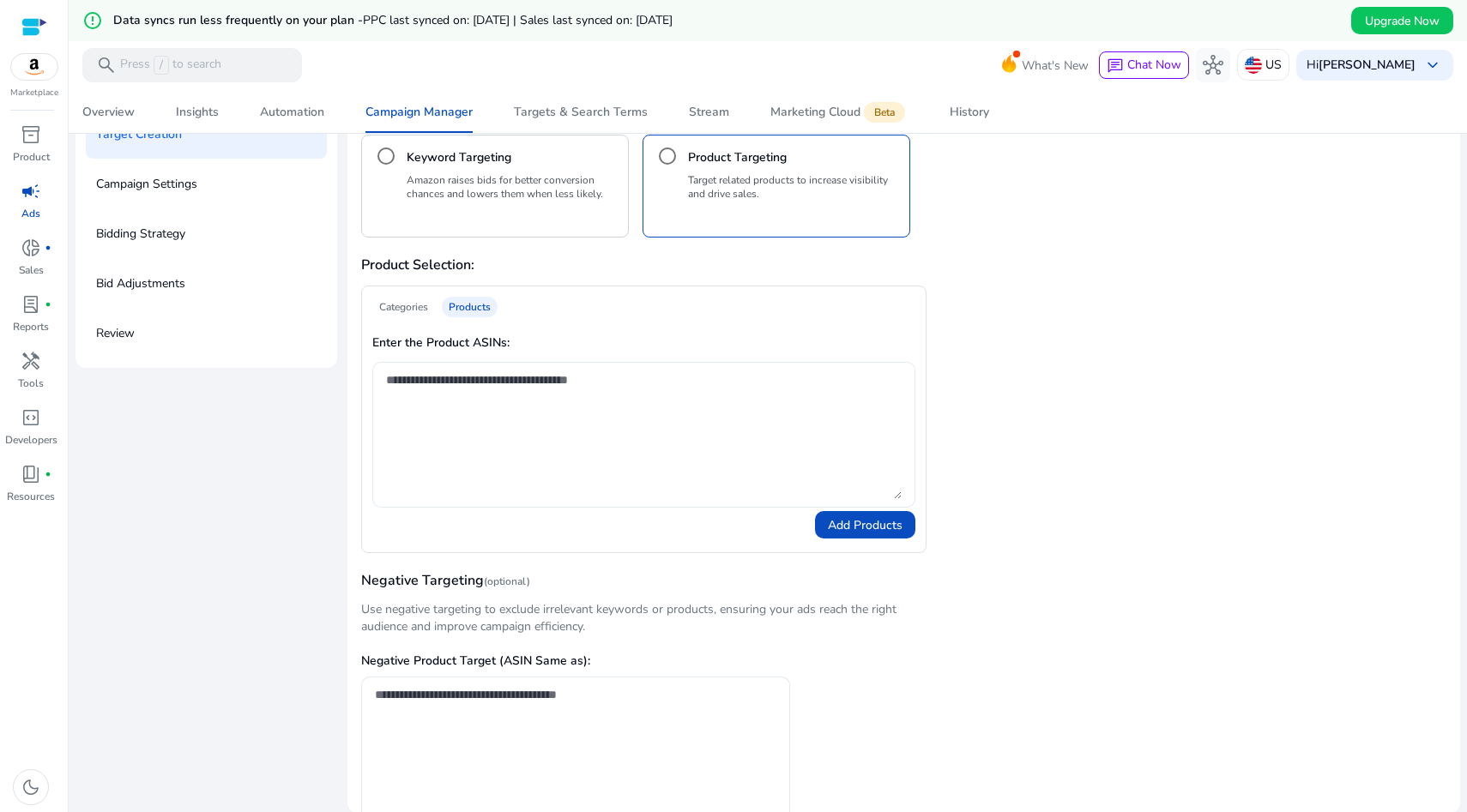
click at [439, 419] on textarea at bounding box center [644, 435] width 515 height 129
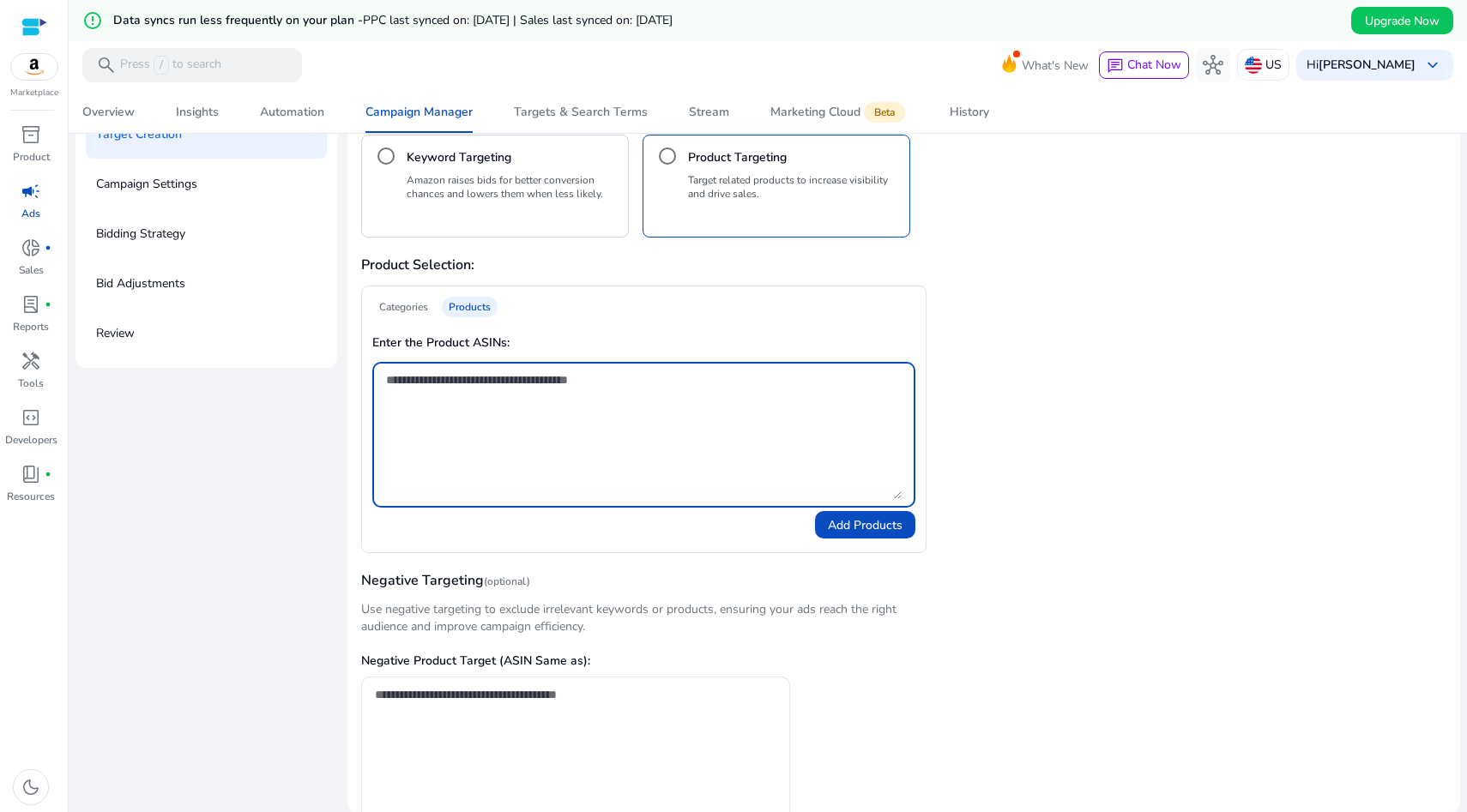
paste textarea "**********"
type textarea "**********"
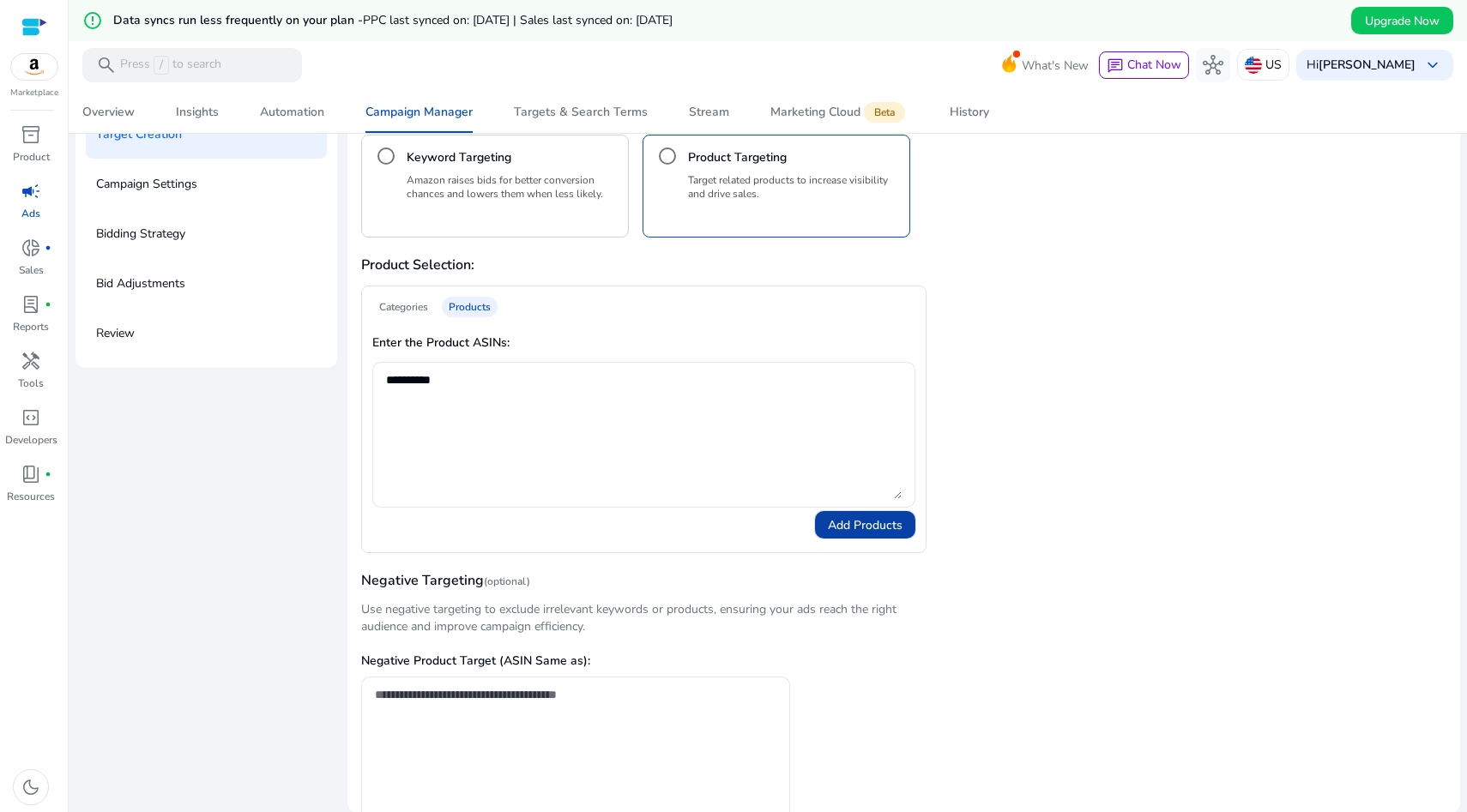
click at [850, 522] on span "Add Products" at bounding box center [865, 526] width 74 height 18
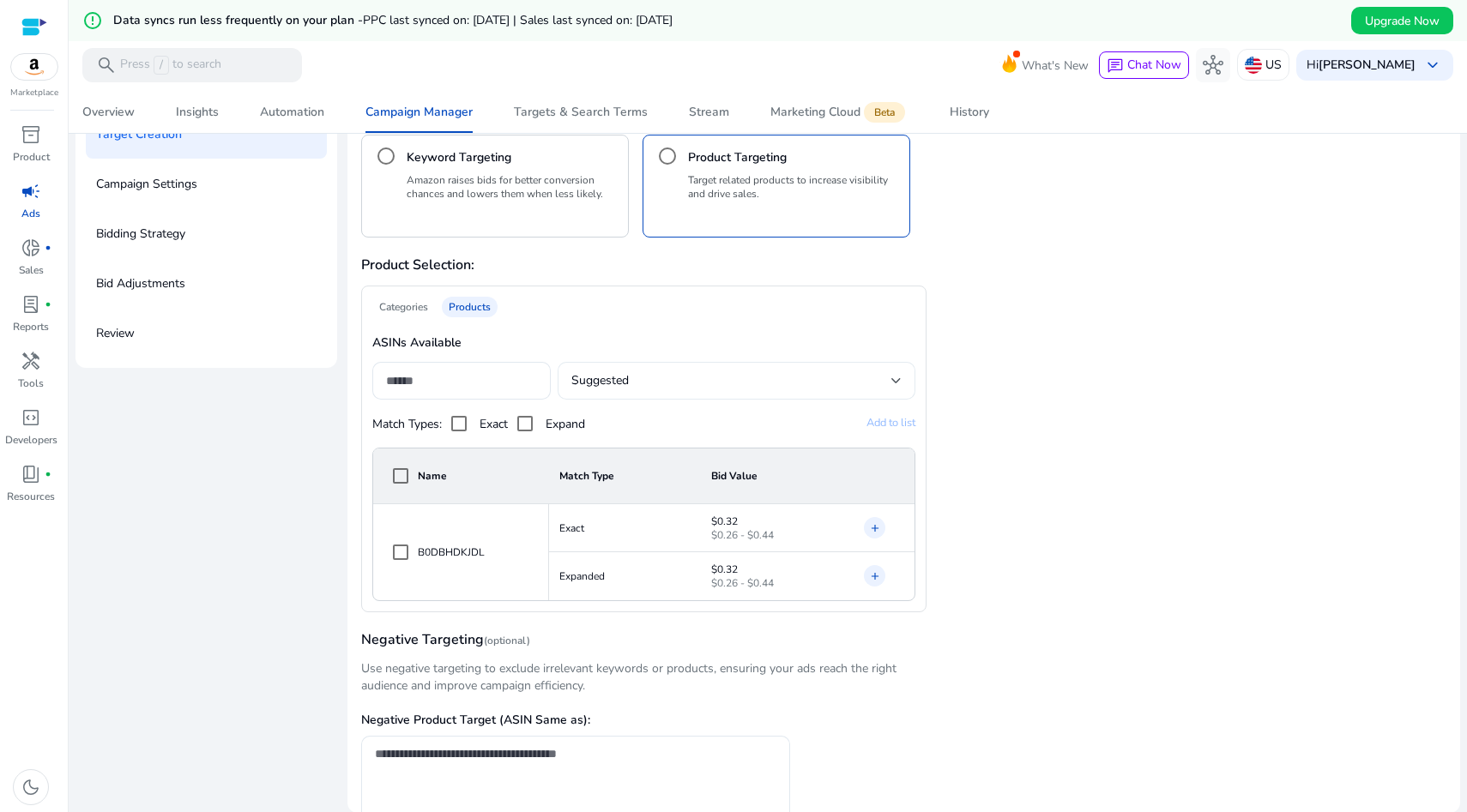
click at [636, 383] on div "Suggested" at bounding box center [731, 381] width 319 height 19
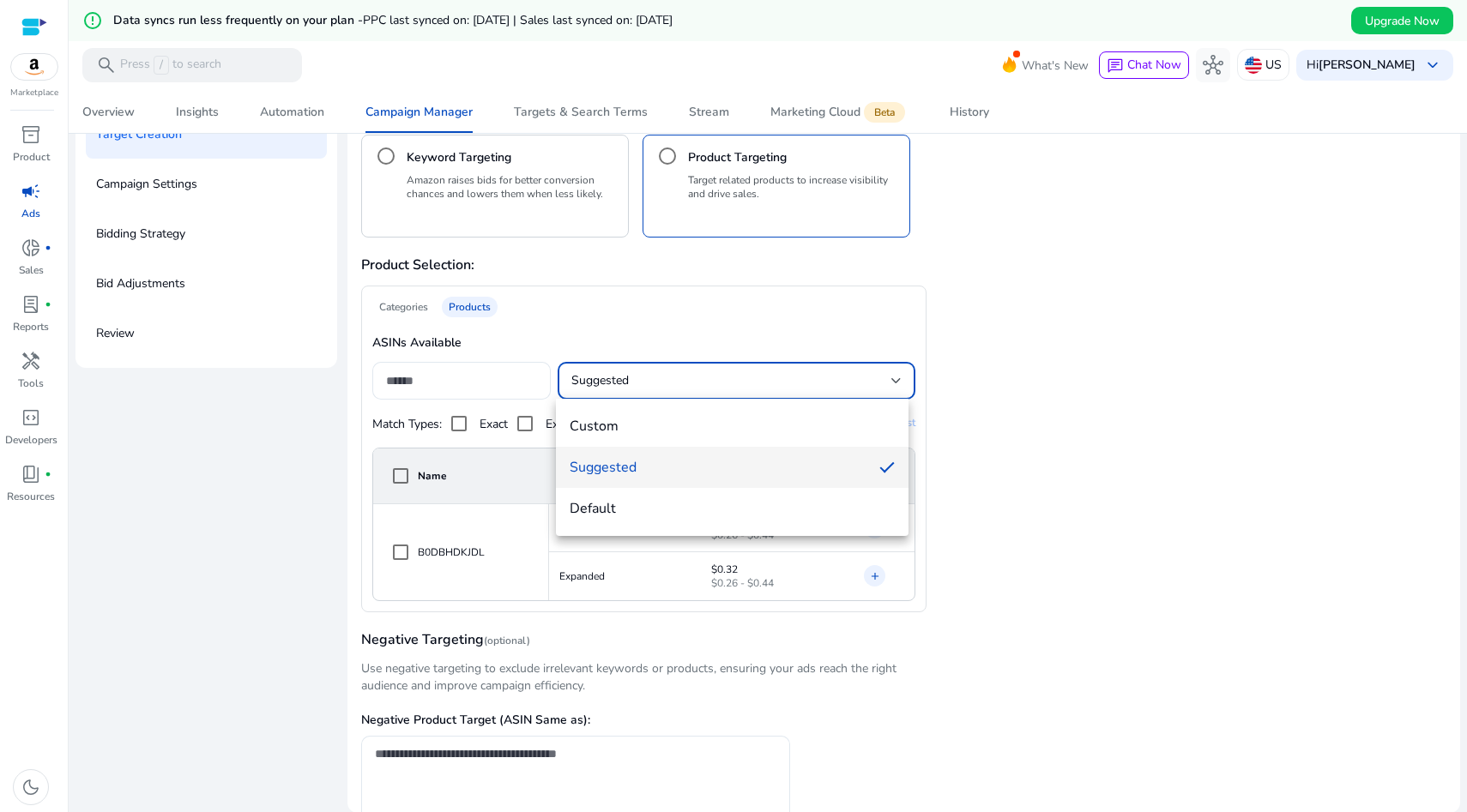
click at [1299, 441] on div at bounding box center [734, 406] width 1467 height 812
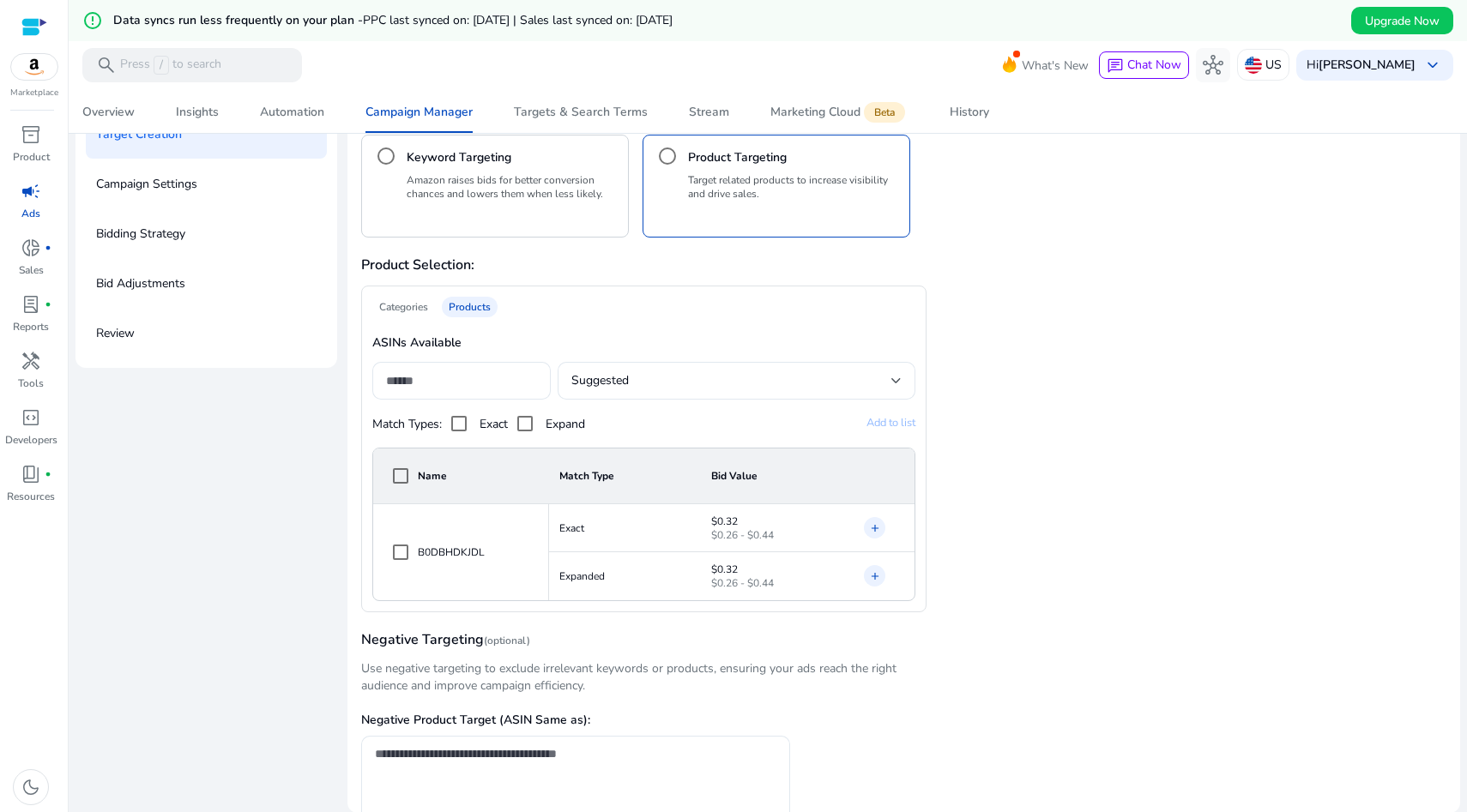
click at [870, 524] on mat-icon "add" at bounding box center [875, 527] width 12 height 17
click at [874, 527] on mat-icon "close" at bounding box center [875, 527] width 12 height 17
click at [439, 373] on input at bounding box center [461, 381] width 151 height 19
click at [427, 372] on input at bounding box center [461, 381] width 151 height 19
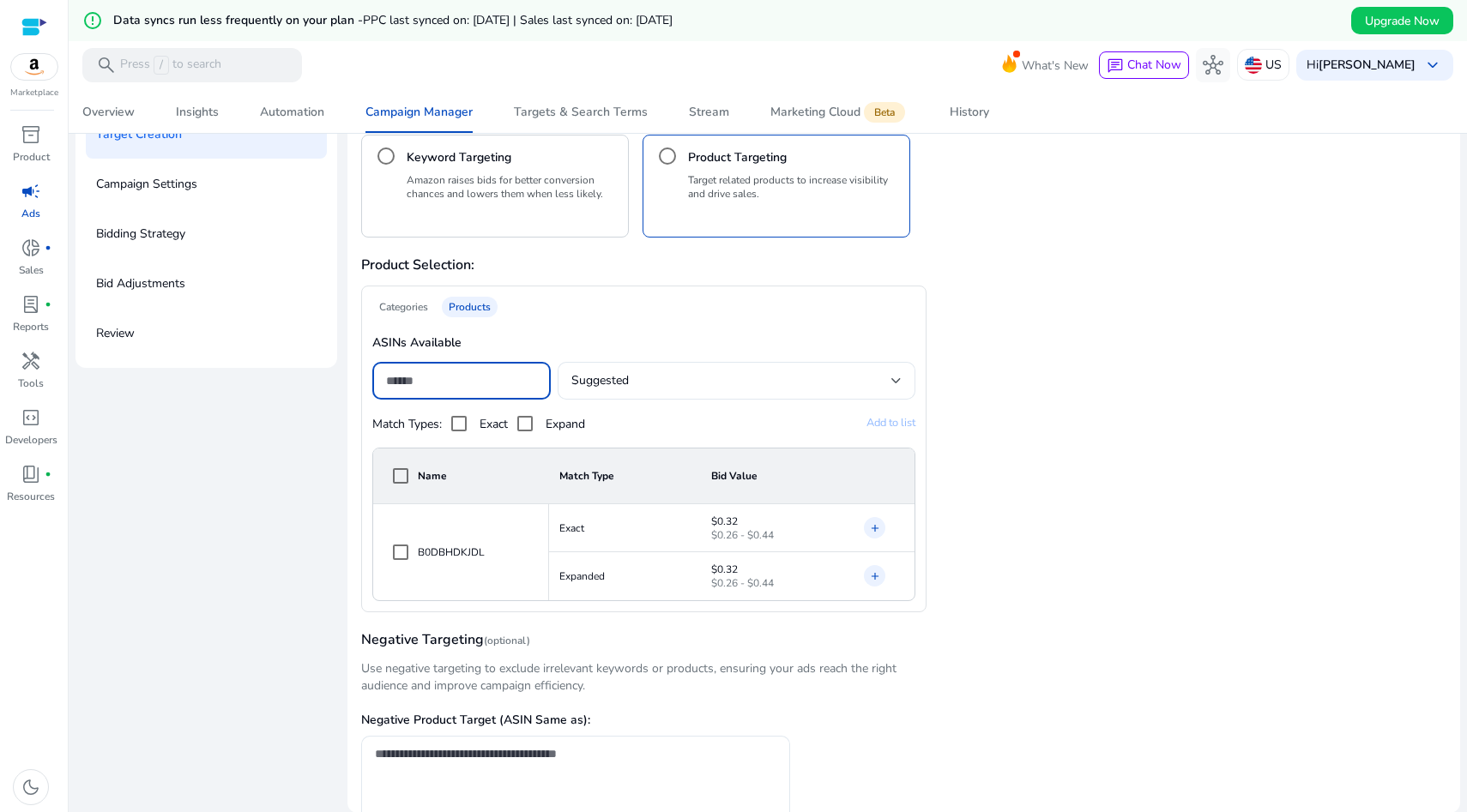
click at [423, 381] on input at bounding box center [461, 381] width 151 height 19
paste input "**********"
type input "**********"
click at [1153, 307] on div "**********" at bounding box center [903, 449] width 1085 height 327
click at [894, 416] on span "Add to list" at bounding box center [891, 422] width 49 height 15
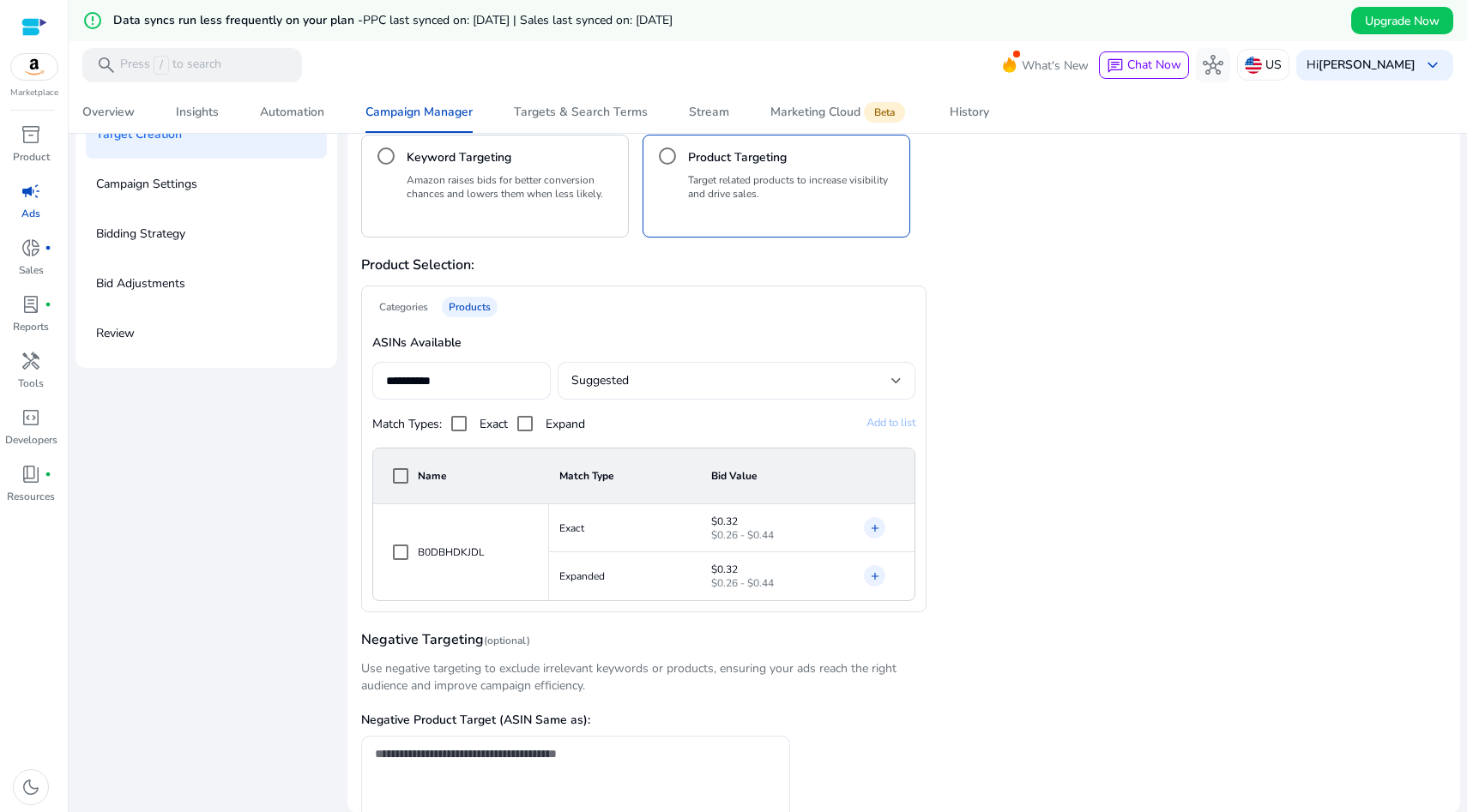
click at [1016, 285] on div "**********" at bounding box center [903, 449] width 1085 height 327
click at [888, 420] on span "Add to list" at bounding box center [891, 422] width 49 height 15
click at [493, 377] on input "**********" at bounding box center [461, 381] width 151 height 19
click at [557, 299] on div "Categories Products" at bounding box center [644, 306] width 542 height 21
click at [405, 304] on div "Categories" at bounding box center [403, 306] width 63 height 21
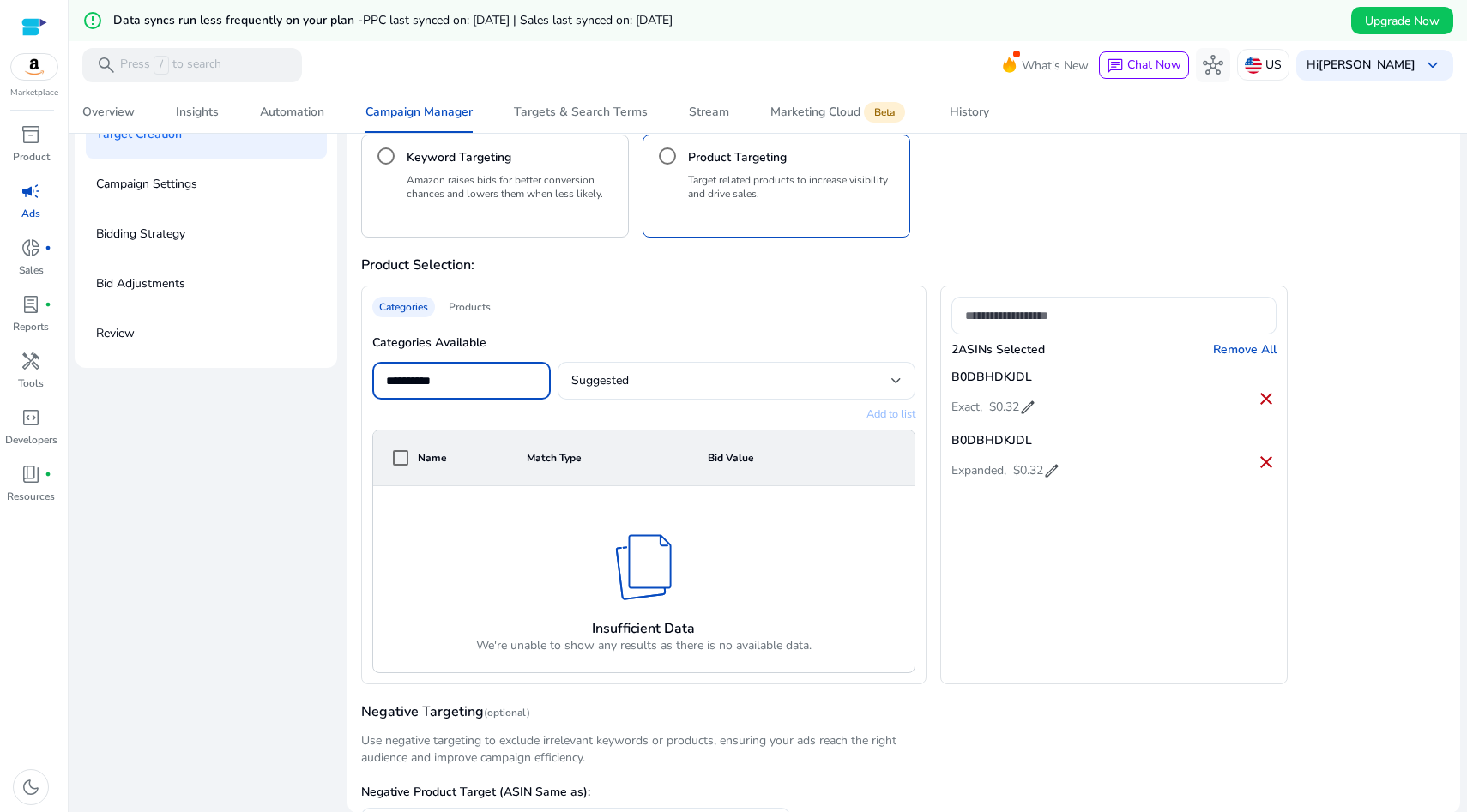
click at [491, 385] on input "**********" at bounding box center [461, 381] width 151 height 19
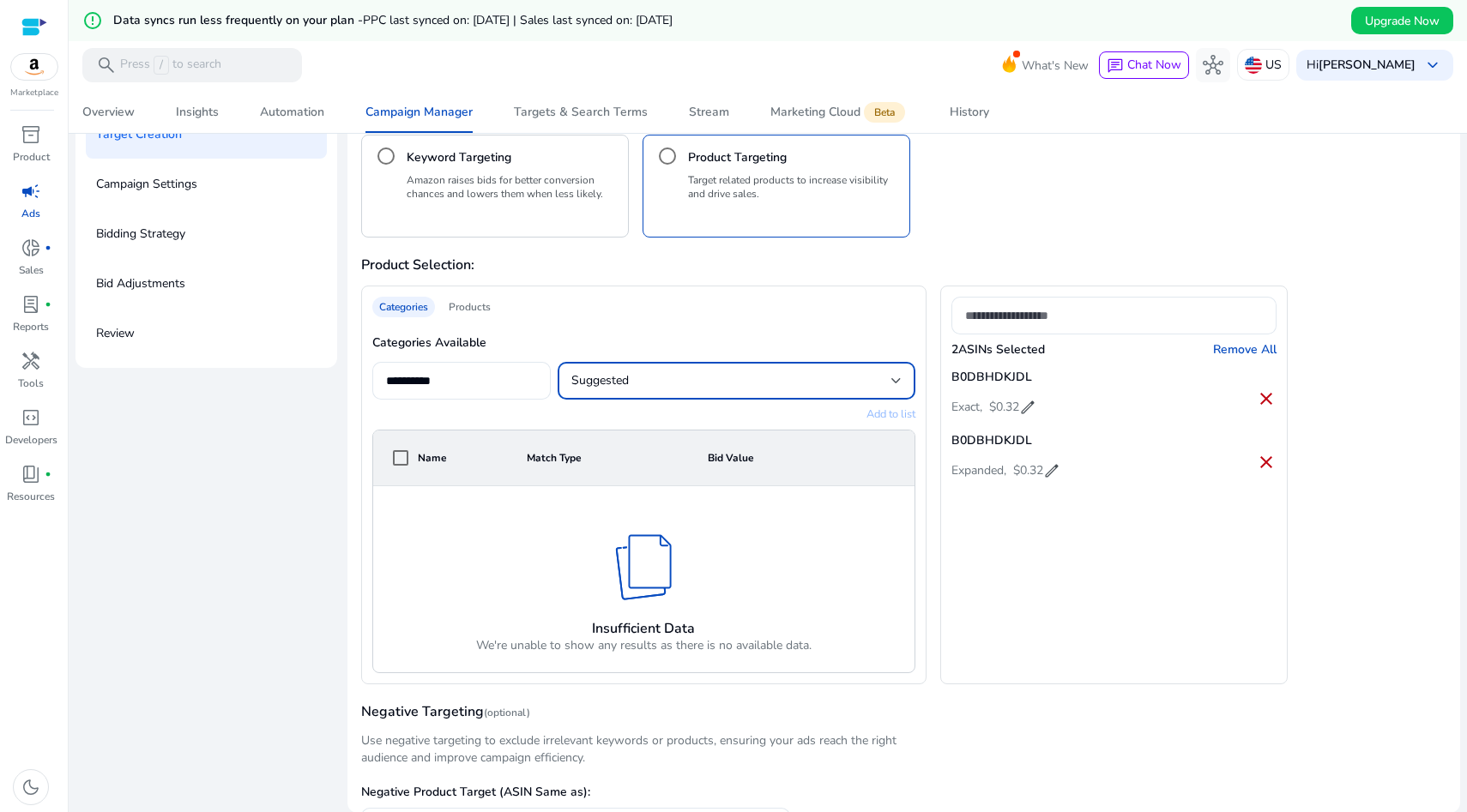
click at [611, 379] on span "Suggested" at bounding box center [599, 381] width 57 height 16
click at [601, 422] on span "Custom" at bounding box center [733, 426] width 326 height 19
click at [647, 380] on div "Custom" at bounding box center [643, 381] width 144 height 19
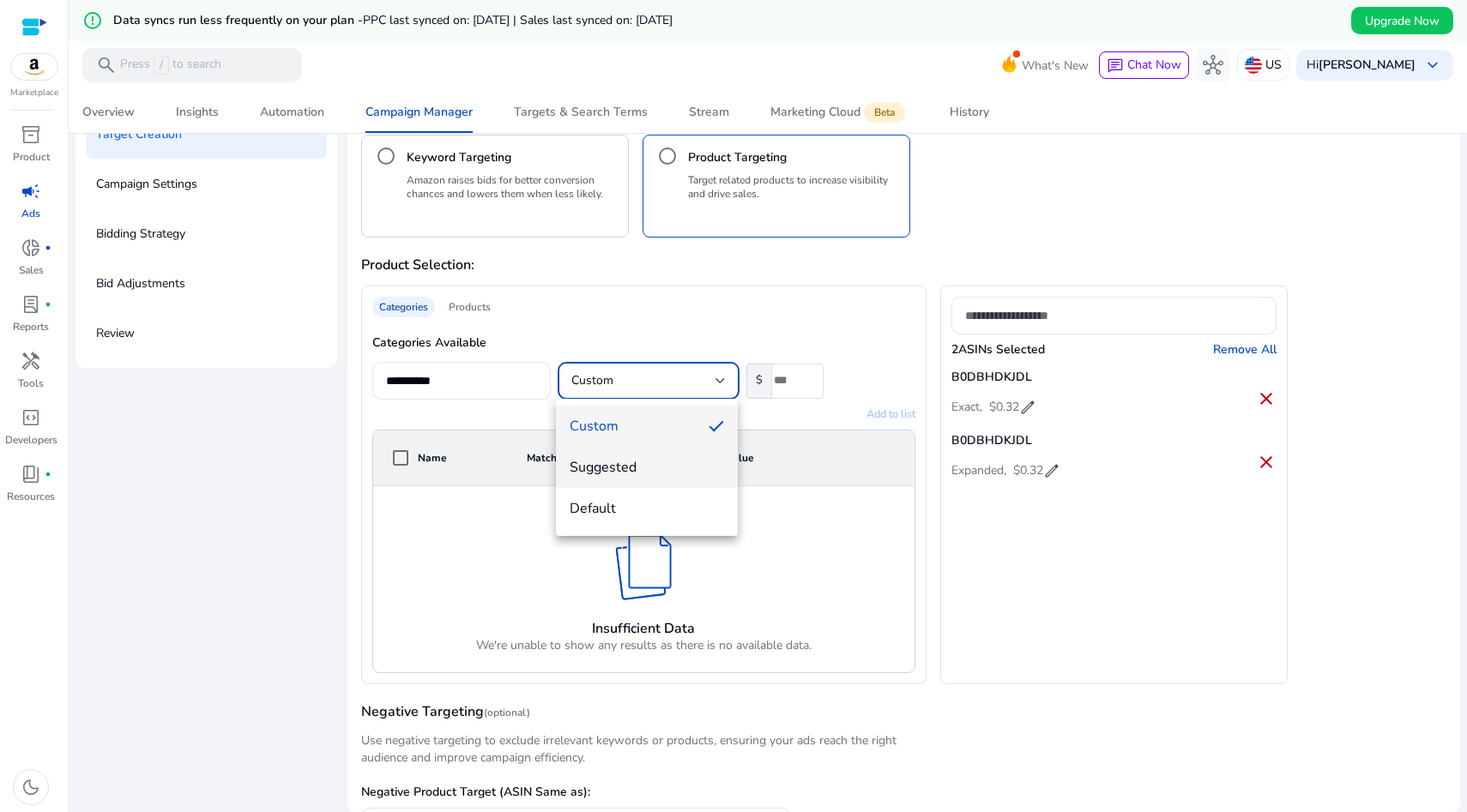
click at [624, 465] on span "Suggested" at bounding box center [646, 467] width 154 height 19
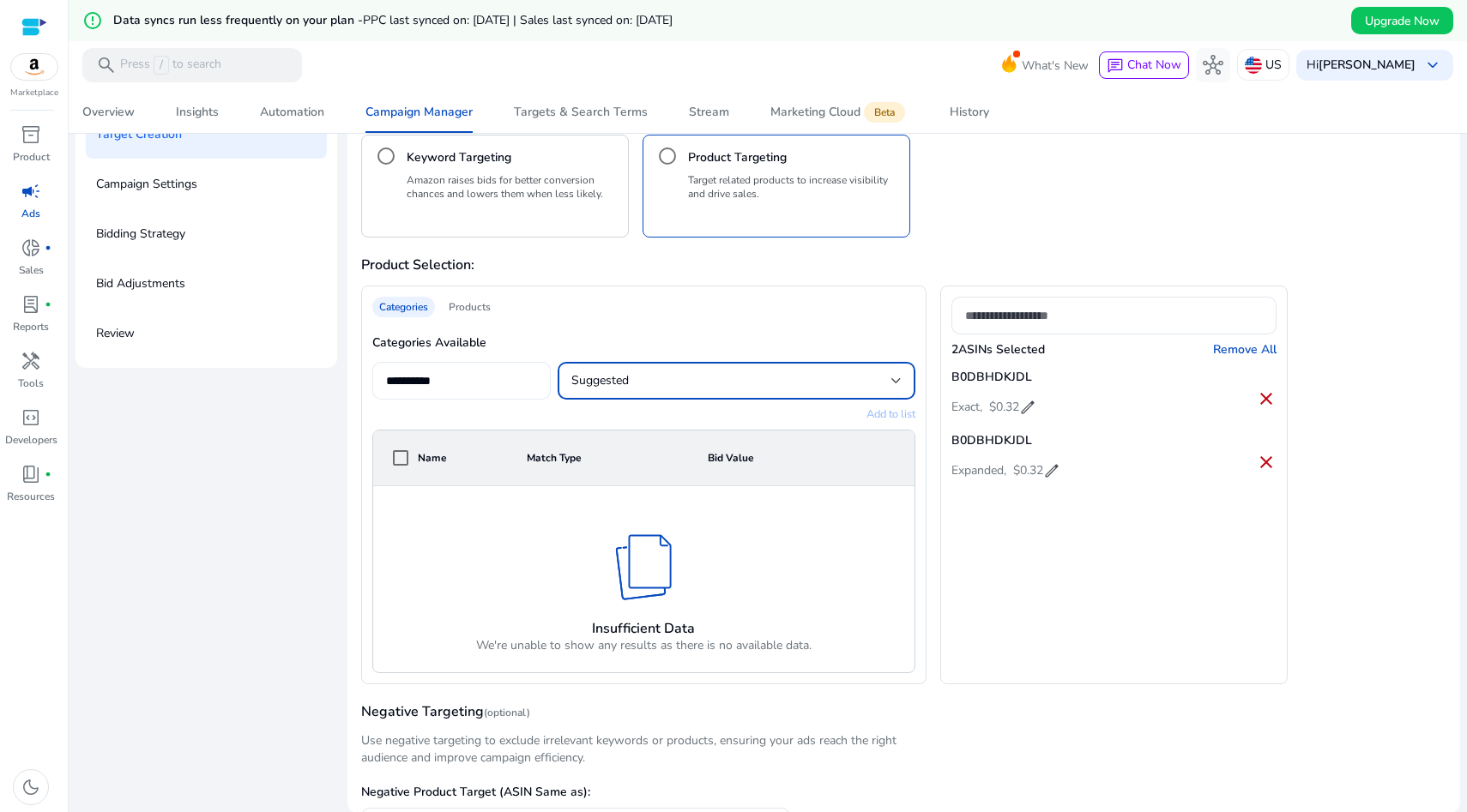
click at [439, 378] on input "**********" at bounding box center [461, 381] width 151 height 19
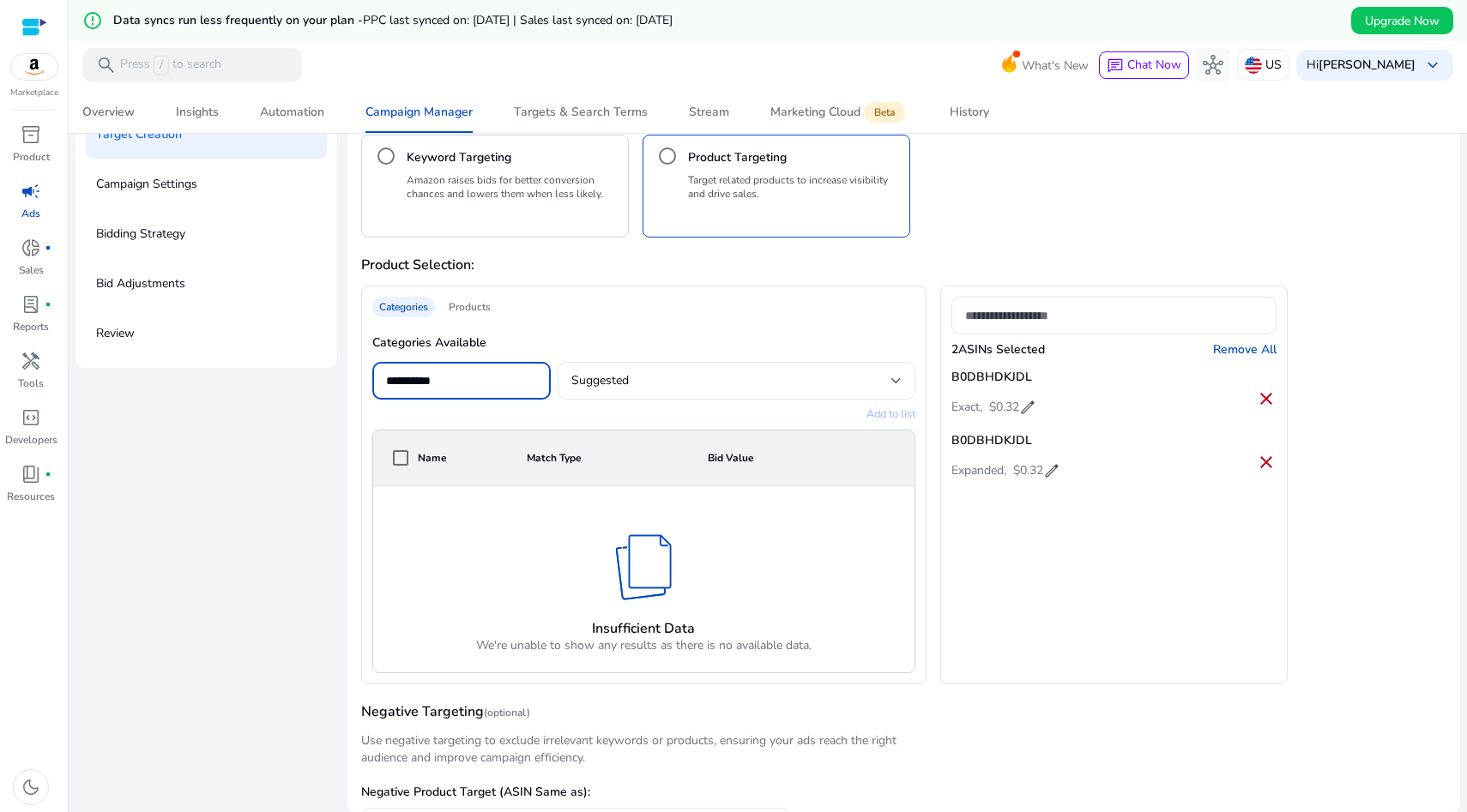
click at [439, 378] on input "**********" at bounding box center [461, 381] width 151 height 19
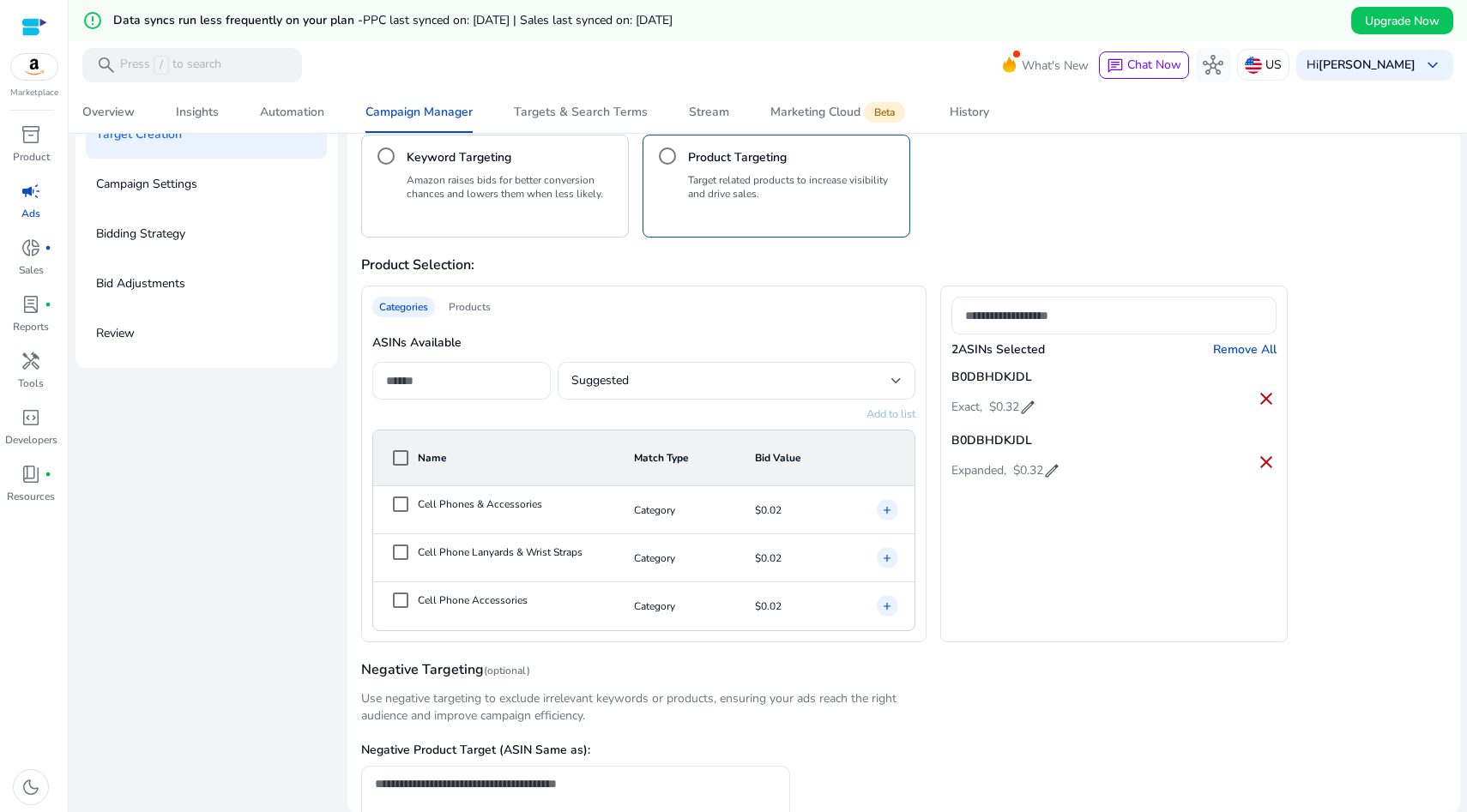
click at [286, 527] on div "Campaign Targeting check Adgroup Creation check Target Creation Campaign Settin…" at bounding box center [767, 407] width 1384 height 812
click at [881, 557] on mat-icon "add" at bounding box center [887, 558] width 12 height 17
click at [882, 604] on mat-icon "add" at bounding box center [887, 606] width 12 height 17
click at [1047, 530] on span "edit" at bounding box center [1046, 534] width 17 height 17
click at [1046, 532] on input "****" at bounding box center [1036, 532] width 34 height 27
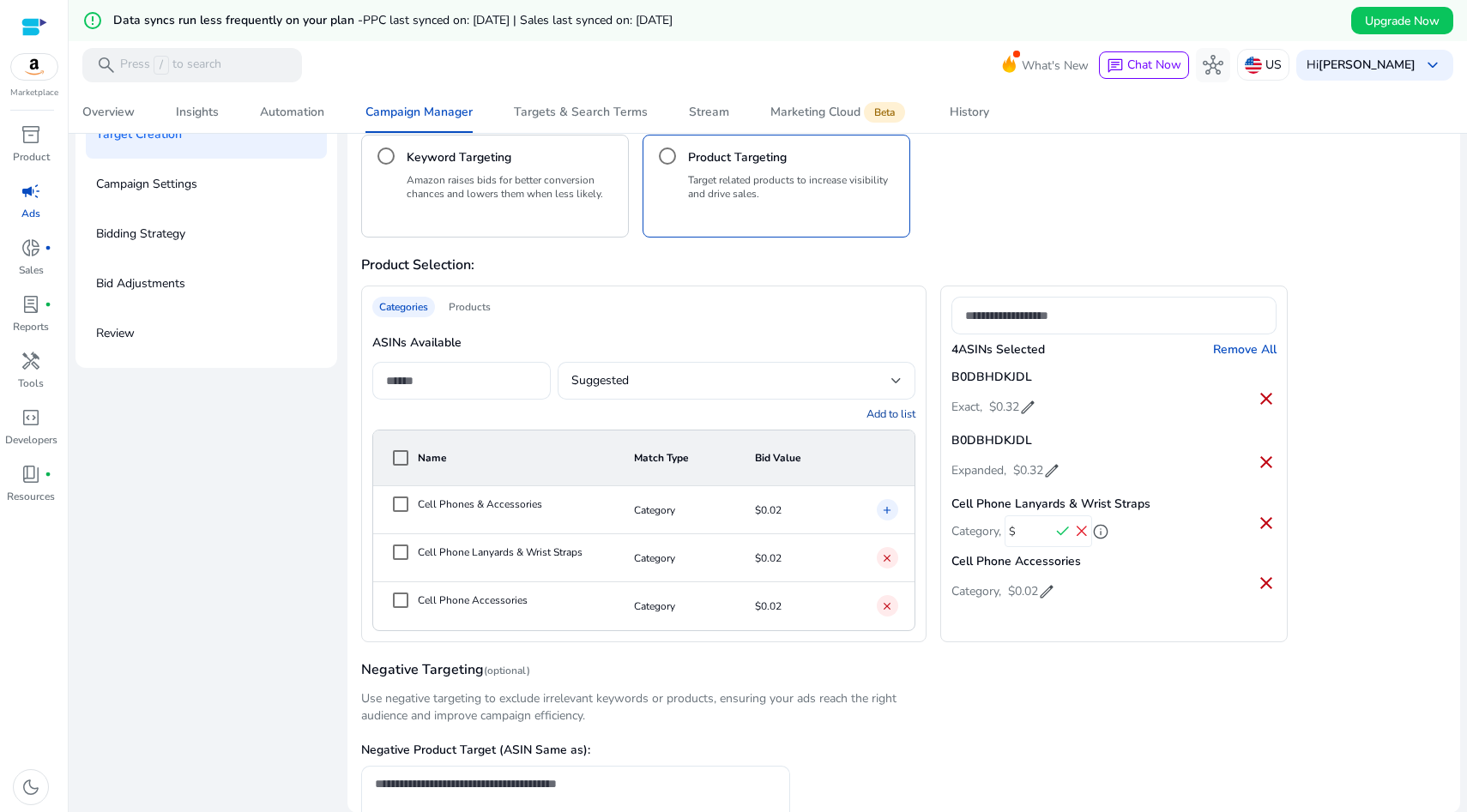
scroll to position [0, 4]
type input "*****"
click at [1063, 533] on span "check" at bounding box center [1064, 531] width 19 height 19
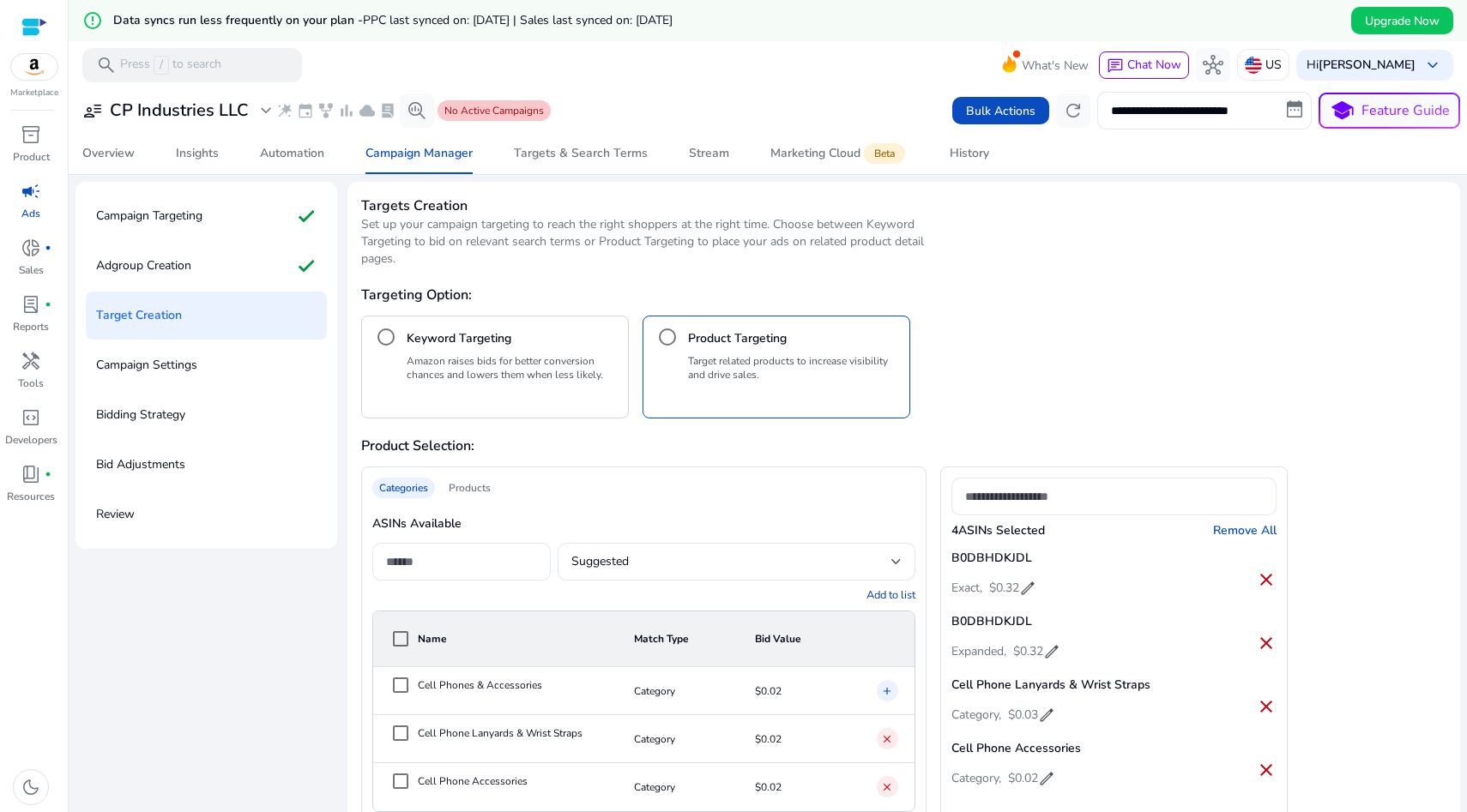
scroll to position [181, 0]
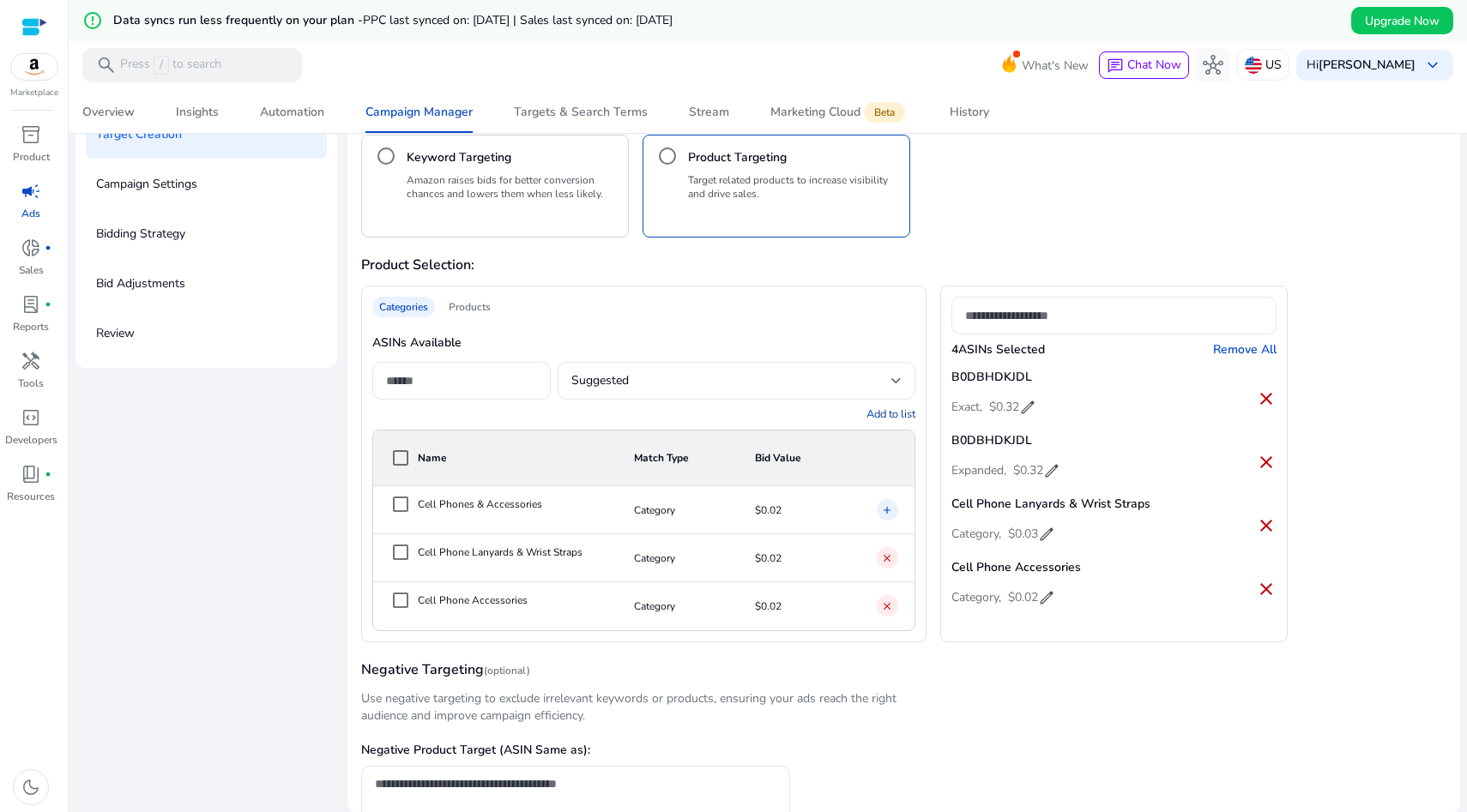
click at [1038, 595] on span "edit" at bounding box center [1046, 597] width 17 height 17
click at [1045, 595] on input "****" at bounding box center [1036, 595] width 34 height 27
type input "*****"
click at [1062, 590] on span "check" at bounding box center [1064, 594] width 19 height 19
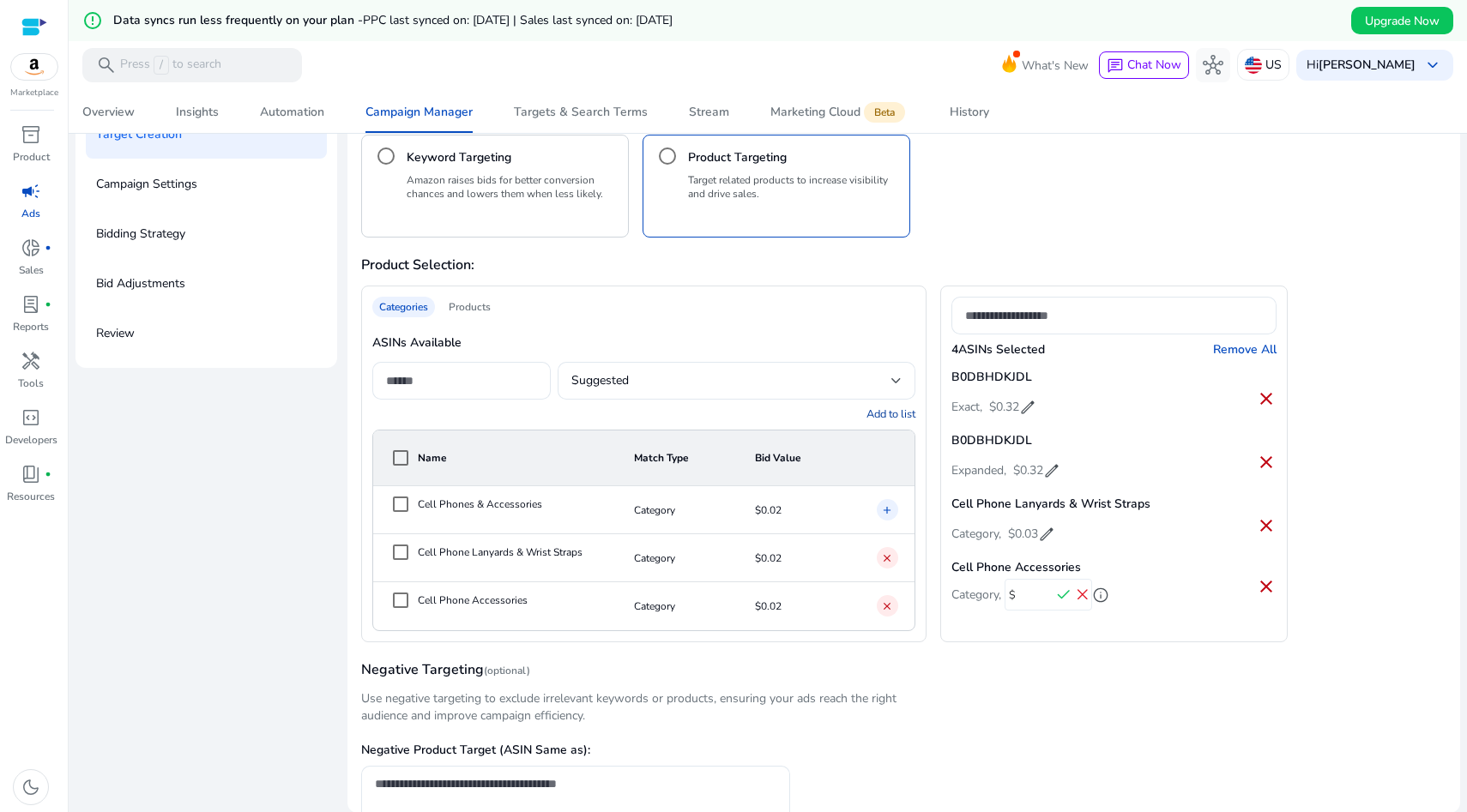
scroll to position [0, 0]
click at [1044, 596] on span "edit" at bounding box center [1046, 597] width 17 height 17
click at [1047, 596] on input "*****" at bounding box center [1036, 595] width 34 height 27
type input "*****"
click at [1061, 586] on span "check" at bounding box center [1063, 594] width 19 height 19
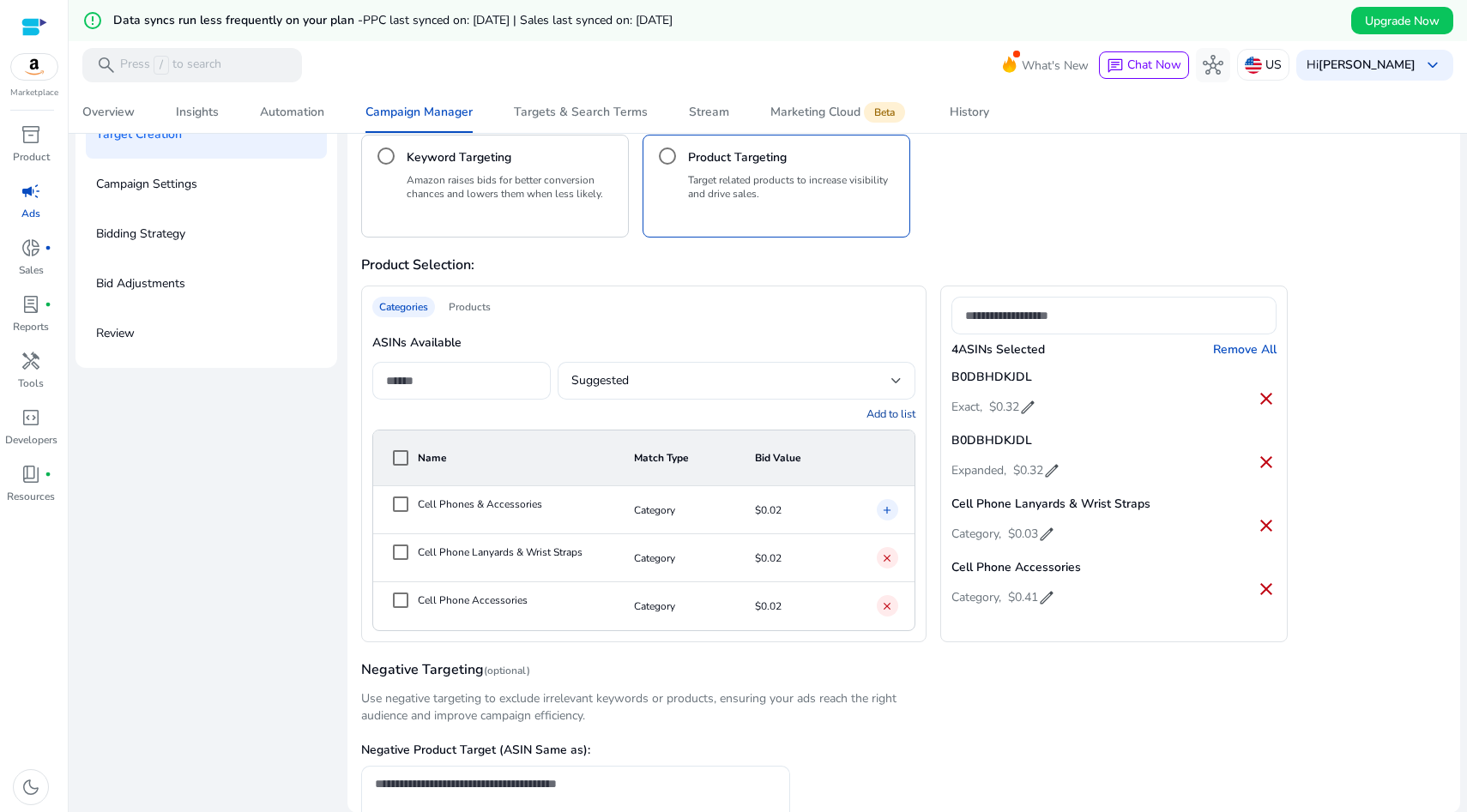
click at [1034, 535] on span "$0.03" at bounding box center [1023, 534] width 30 height 26
click at [1054, 526] on span "check" at bounding box center [1063, 531] width 19 height 19
click at [1022, 532] on span "$0.03" at bounding box center [1023, 534] width 30 height 26
click at [1048, 531] on input "*****" at bounding box center [1036, 532] width 34 height 27
type input "****"
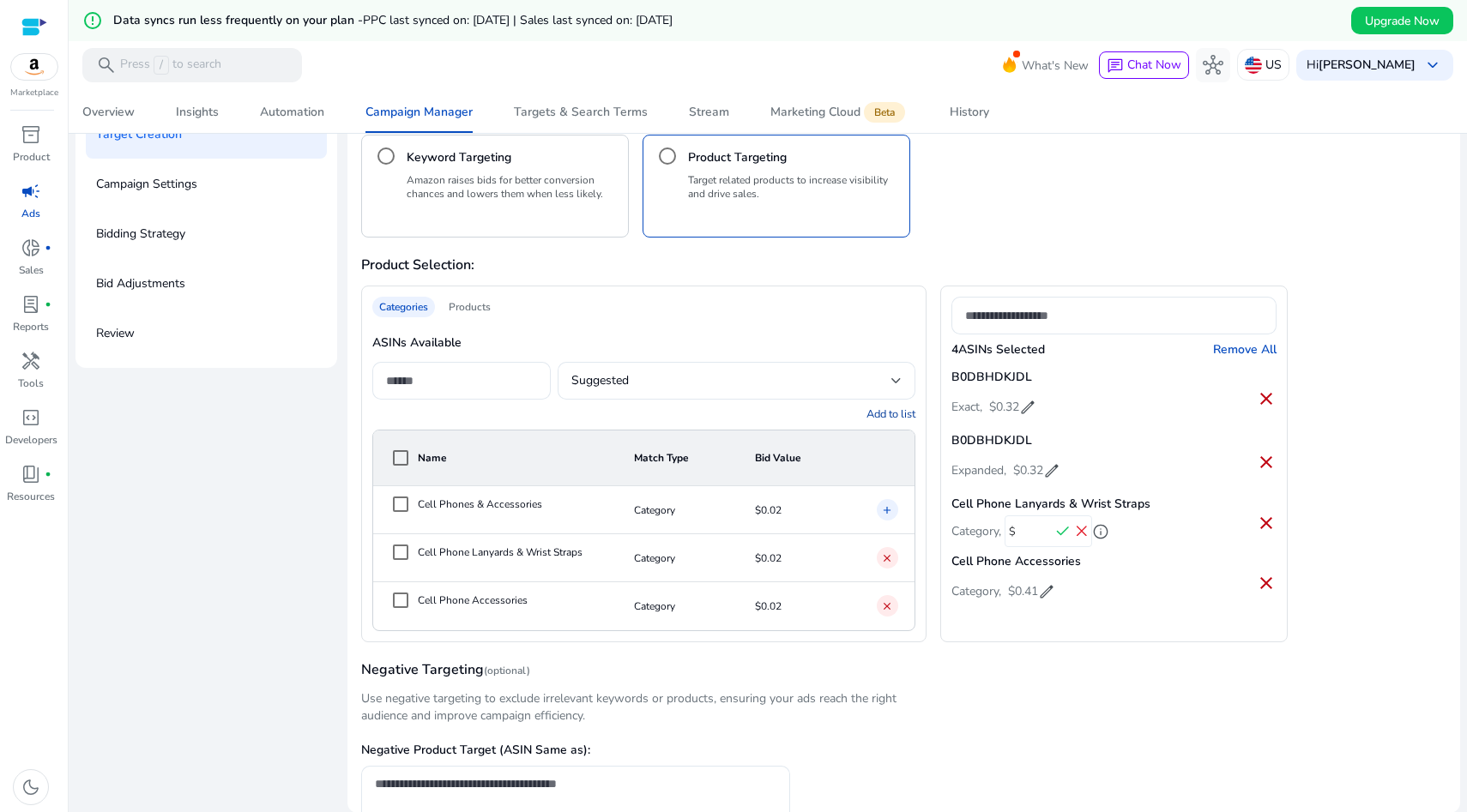
click at [1054, 527] on span "check" at bounding box center [1063, 531] width 19 height 19
click at [1028, 656] on div "Targets Creation Set up your campaign targeting to reach the right shoppers at …" at bounding box center [903, 521] width 1112 height 1041
click at [460, 303] on div "Products" at bounding box center [470, 306] width 56 height 21
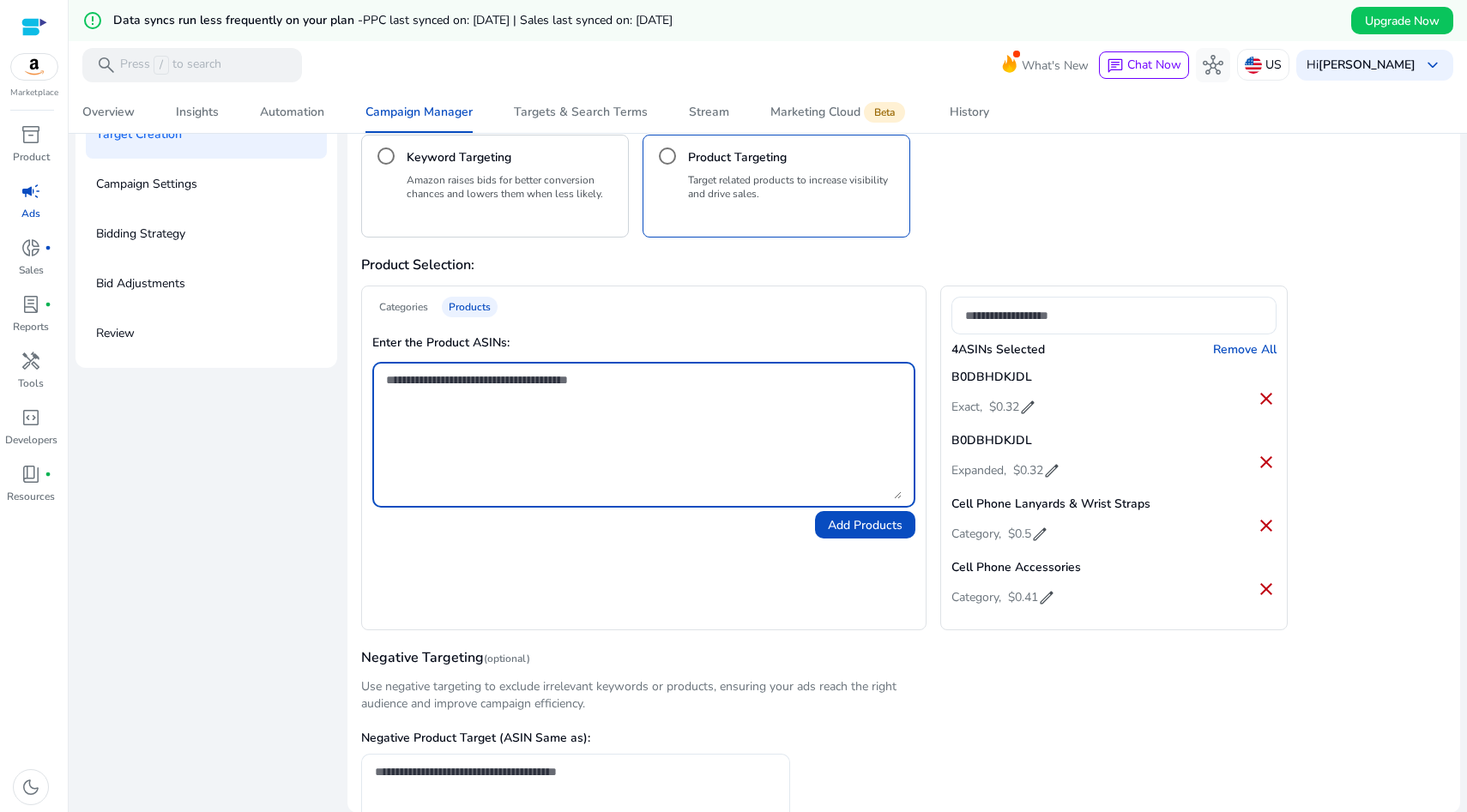
click at [455, 387] on textarea at bounding box center [644, 435] width 515 height 129
paste textarea "**********"
type textarea "**********"
click at [842, 519] on span "Add Products" at bounding box center [865, 526] width 74 height 18
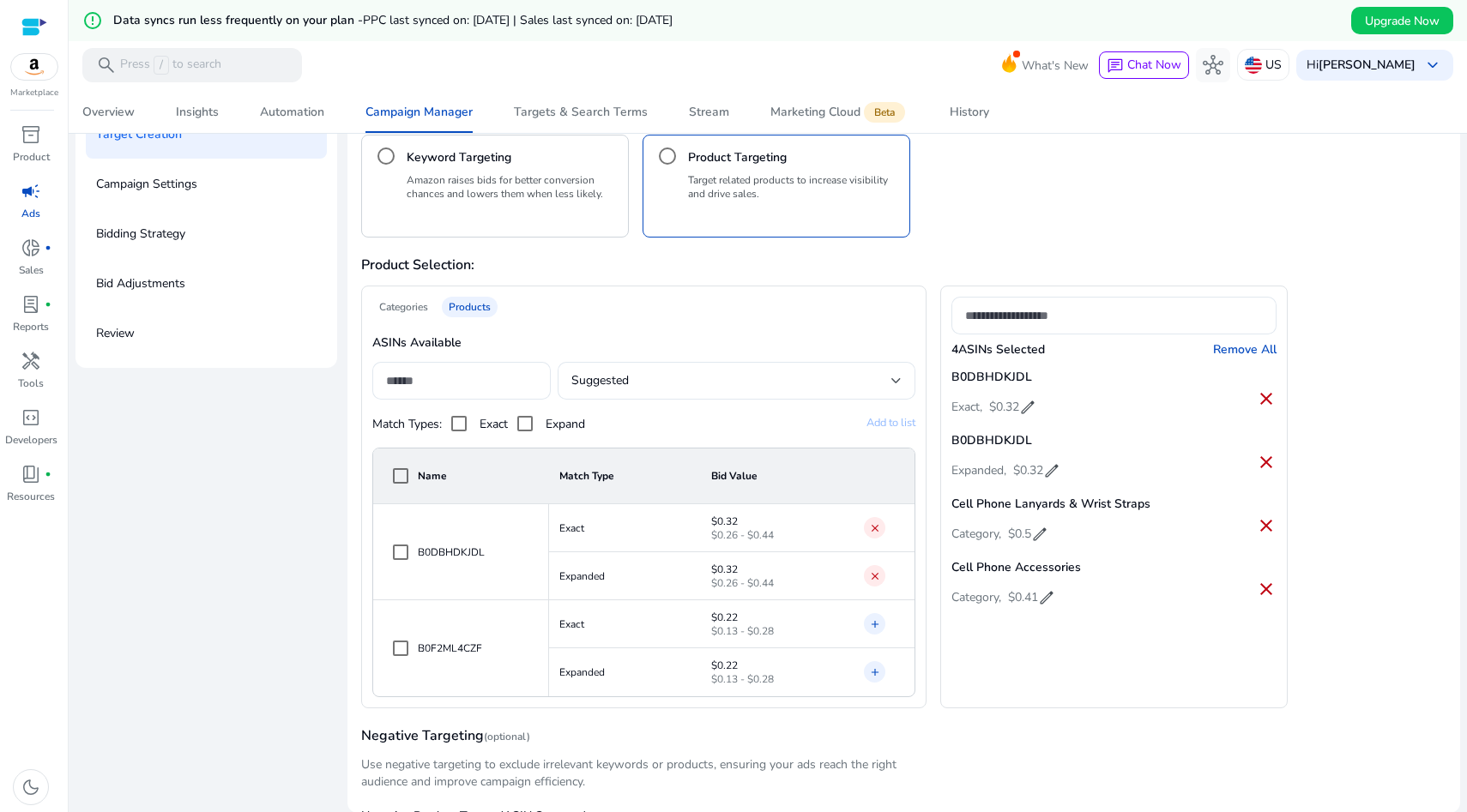
click at [870, 628] on mat-icon "add" at bounding box center [875, 624] width 12 height 17
click at [870, 675] on mat-icon "add" at bounding box center [875, 672] width 12 height 17
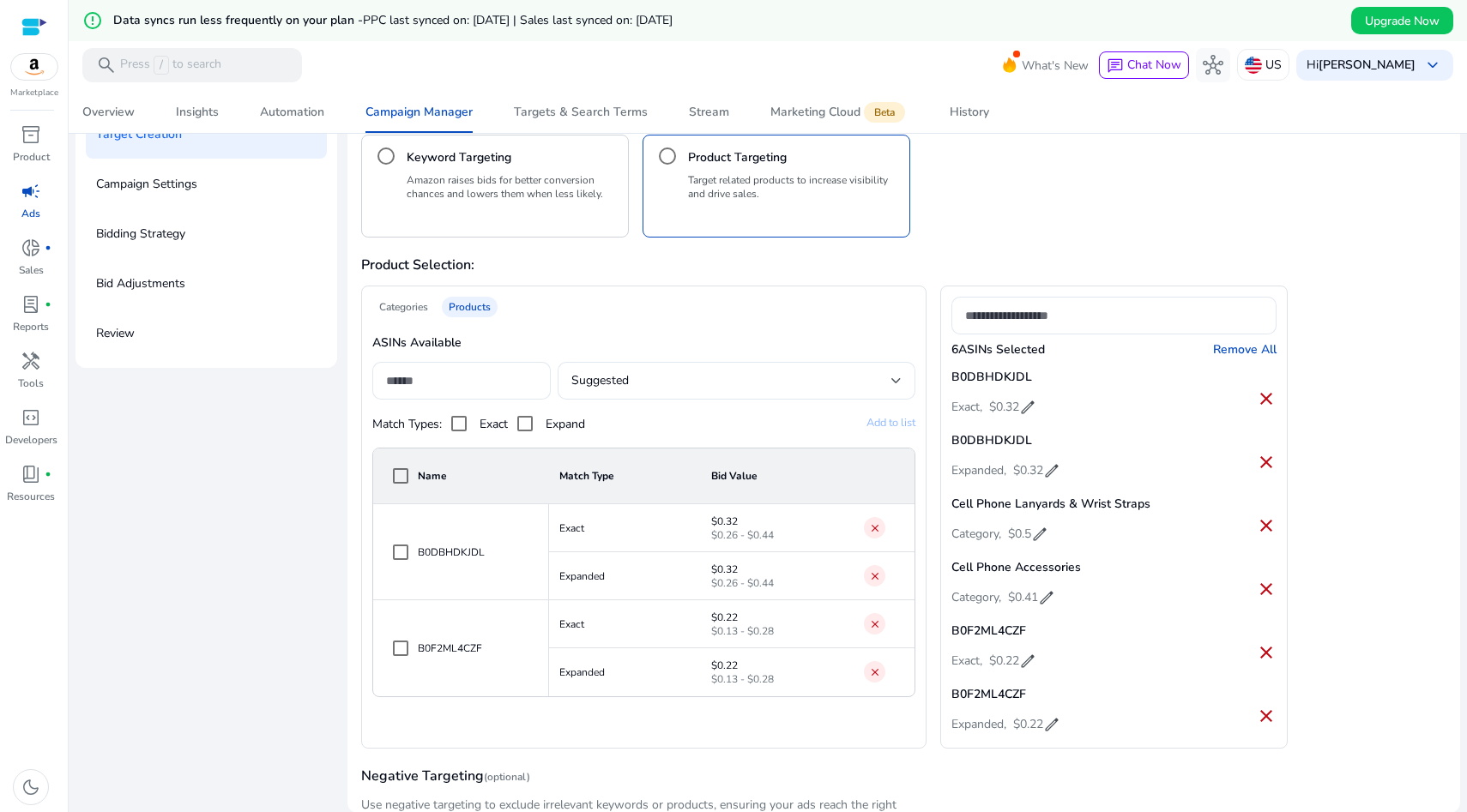
click at [413, 314] on div "Categories" at bounding box center [403, 306] width 63 height 21
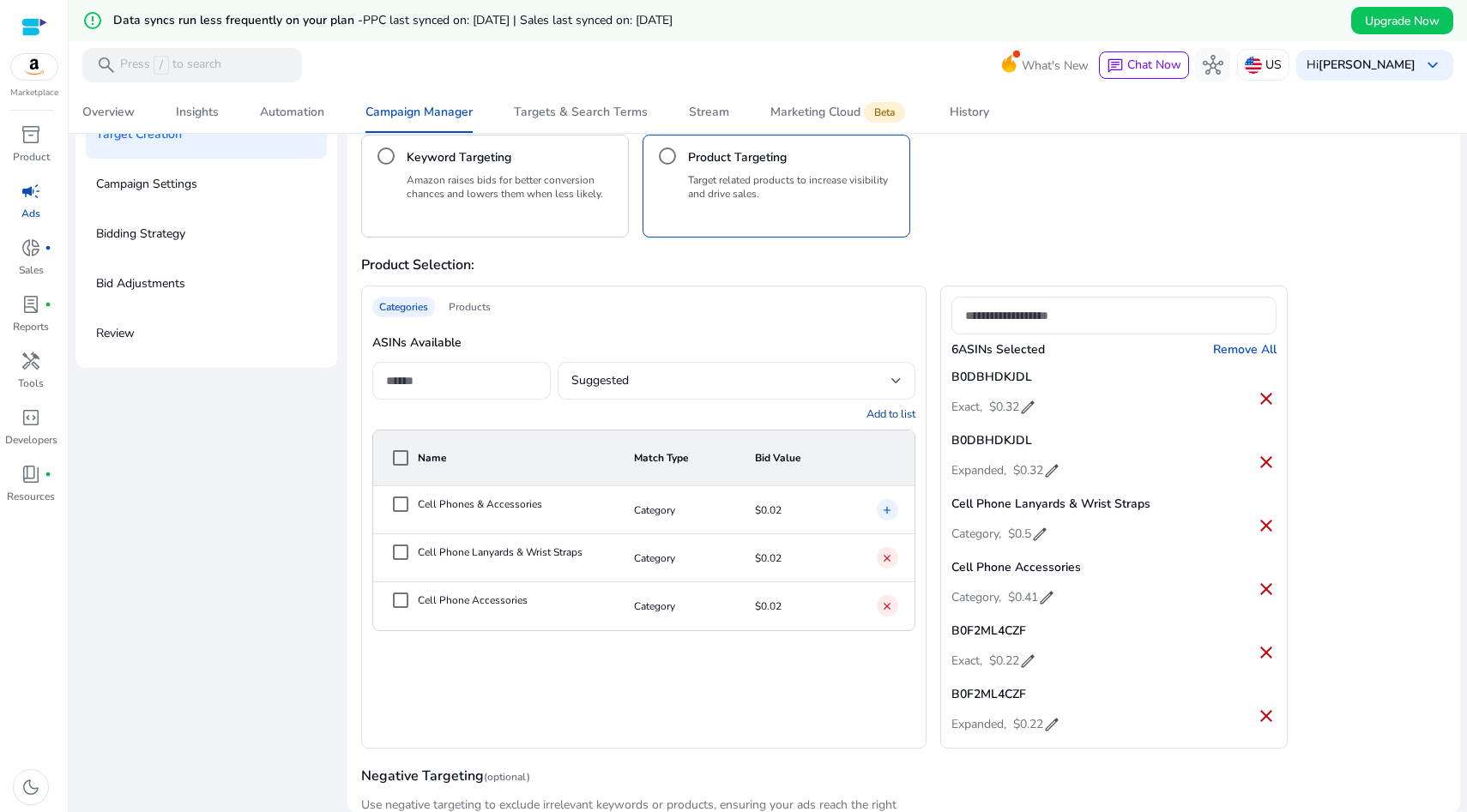
click at [486, 313] on div "Products" at bounding box center [470, 306] width 56 height 21
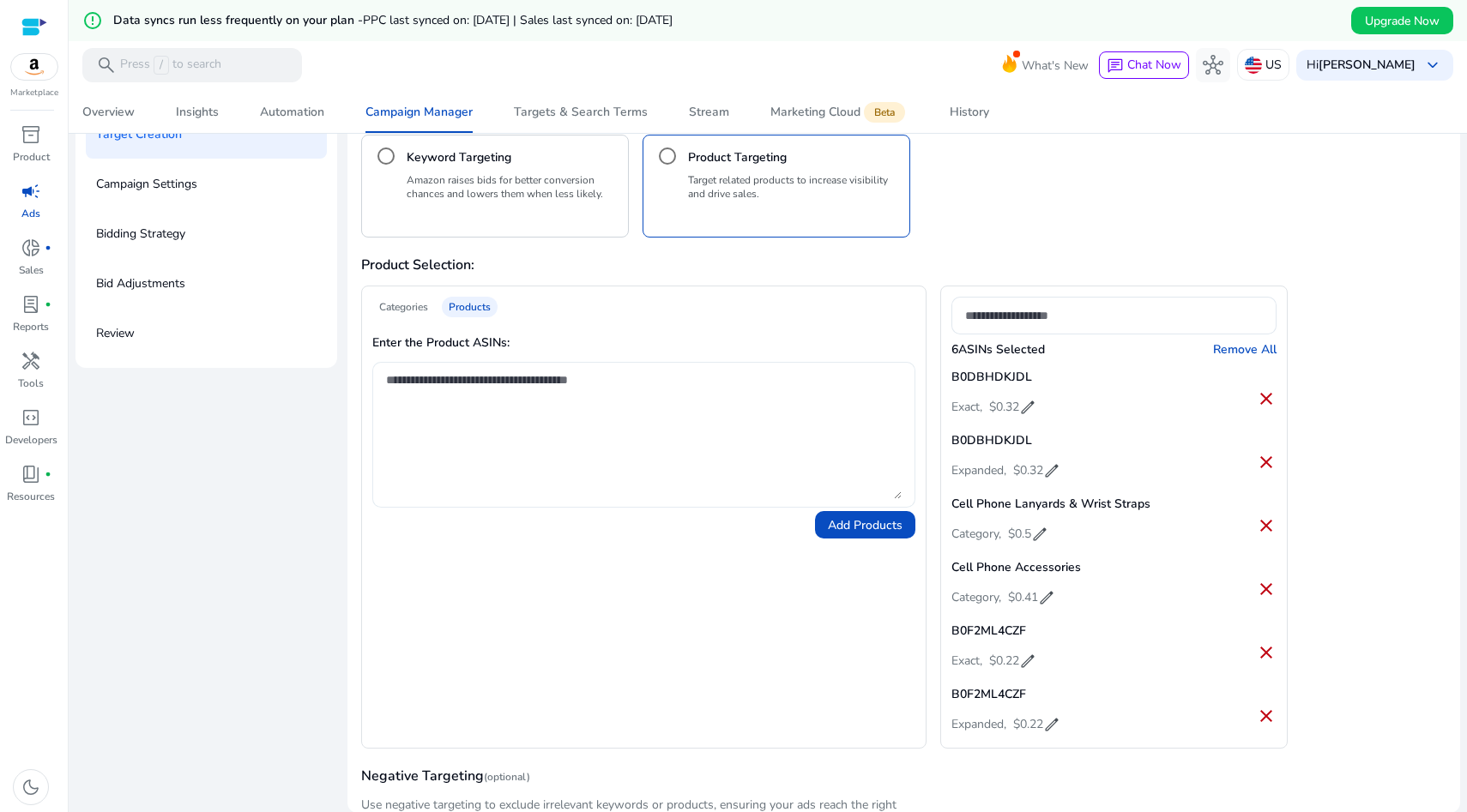
click at [557, 386] on textarea at bounding box center [644, 435] width 515 height 129
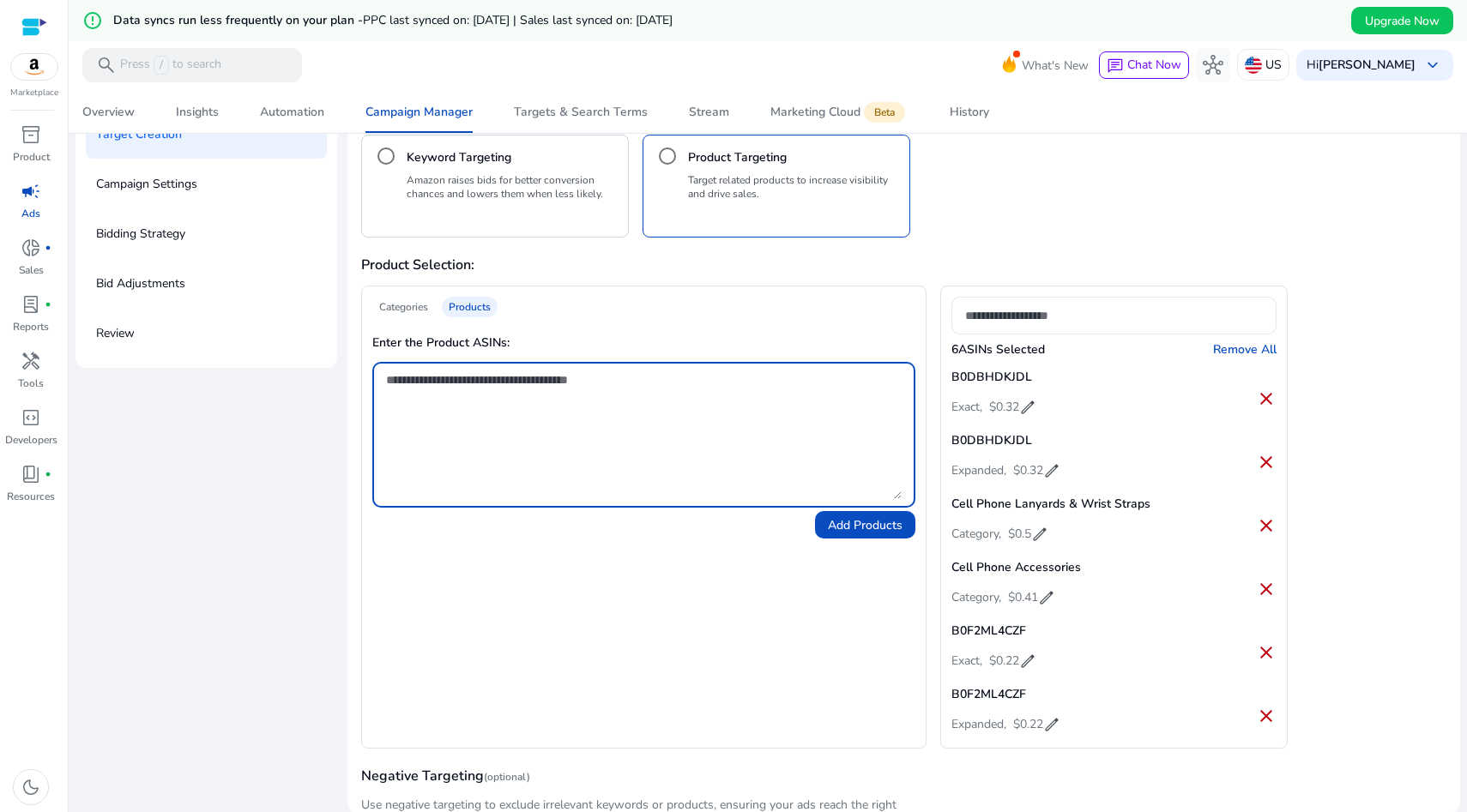
click at [560, 375] on textarea at bounding box center [644, 435] width 515 height 129
paste textarea "**********"
type textarea "**********"
click at [850, 528] on span "Add Products" at bounding box center [865, 526] width 74 height 18
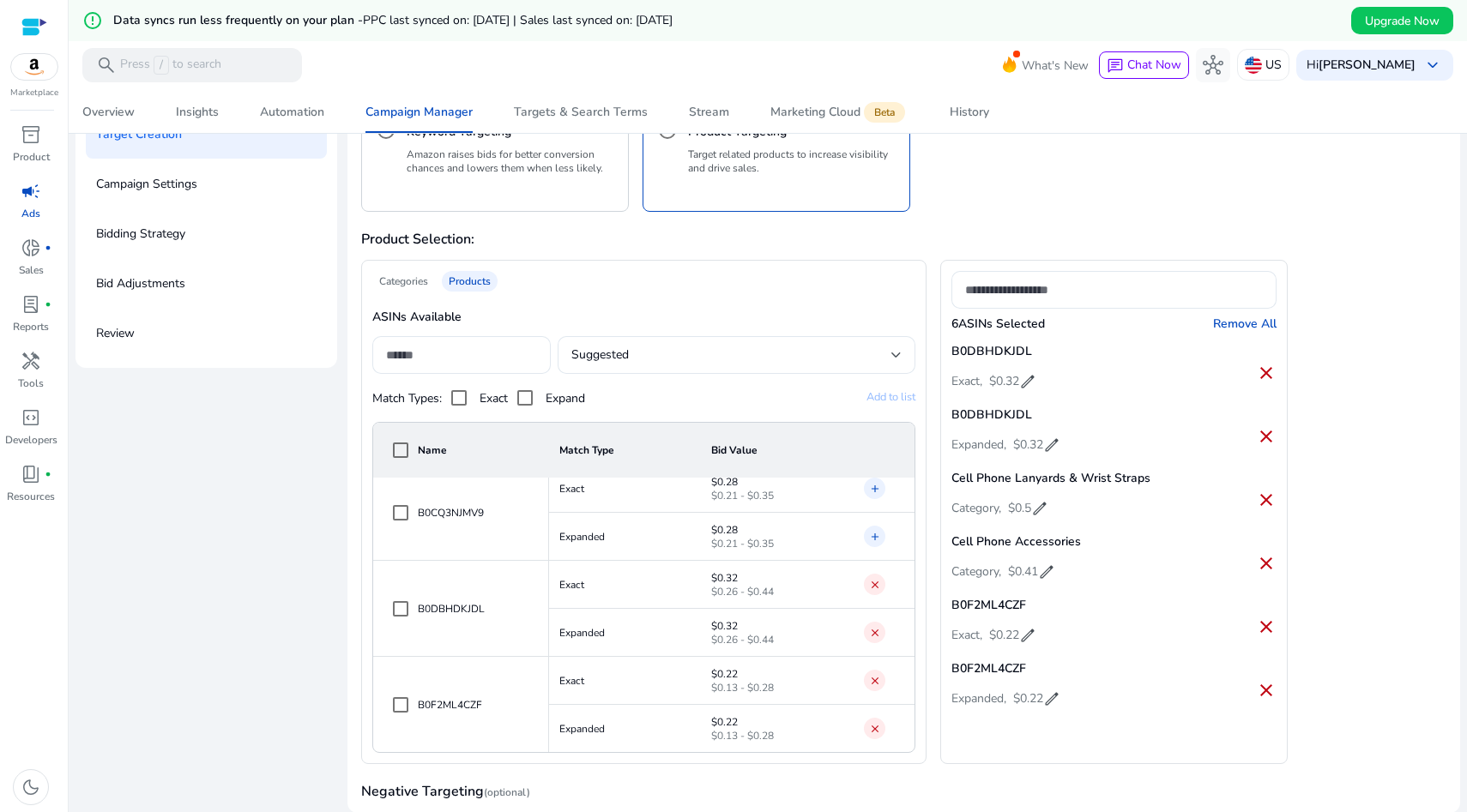
scroll to position [22, 0]
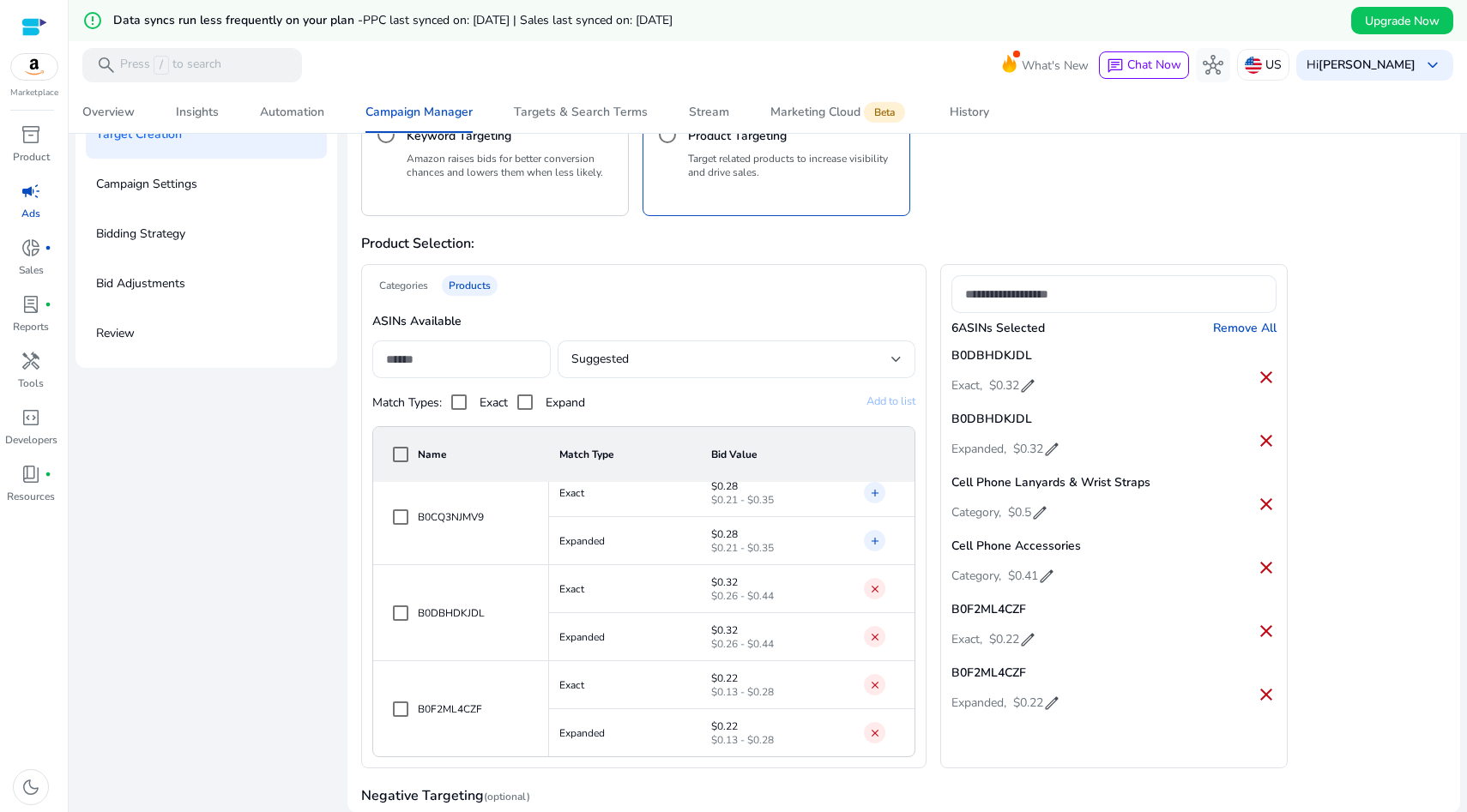
click at [870, 535] on mat-icon "add" at bounding box center [875, 541] width 12 height 17
click at [871, 490] on mat-icon "add" at bounding box center [875, 493] width 12 height 17
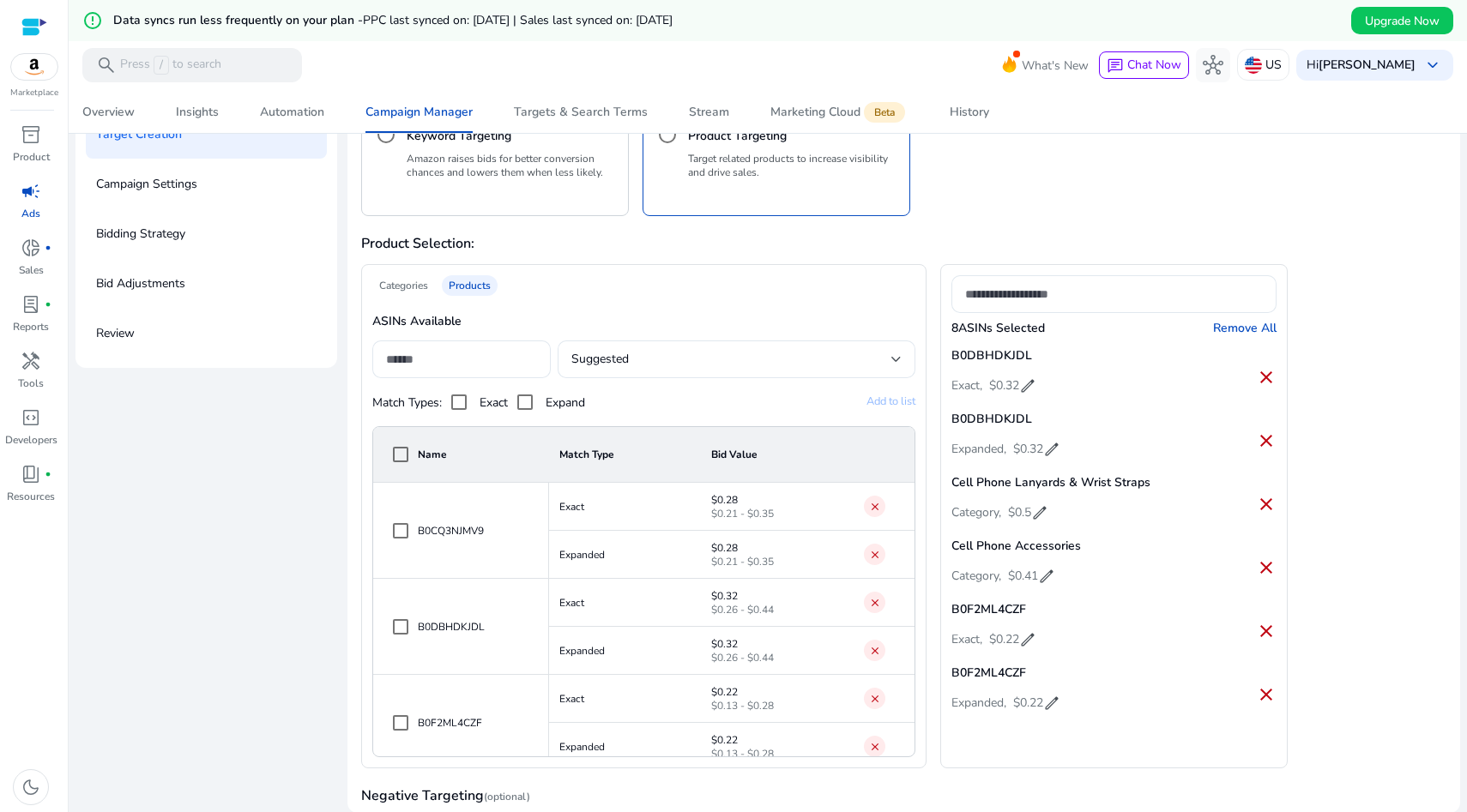
click at [413, 285] on div "Categories" at bounding box center [403, 285] width 63 height 21
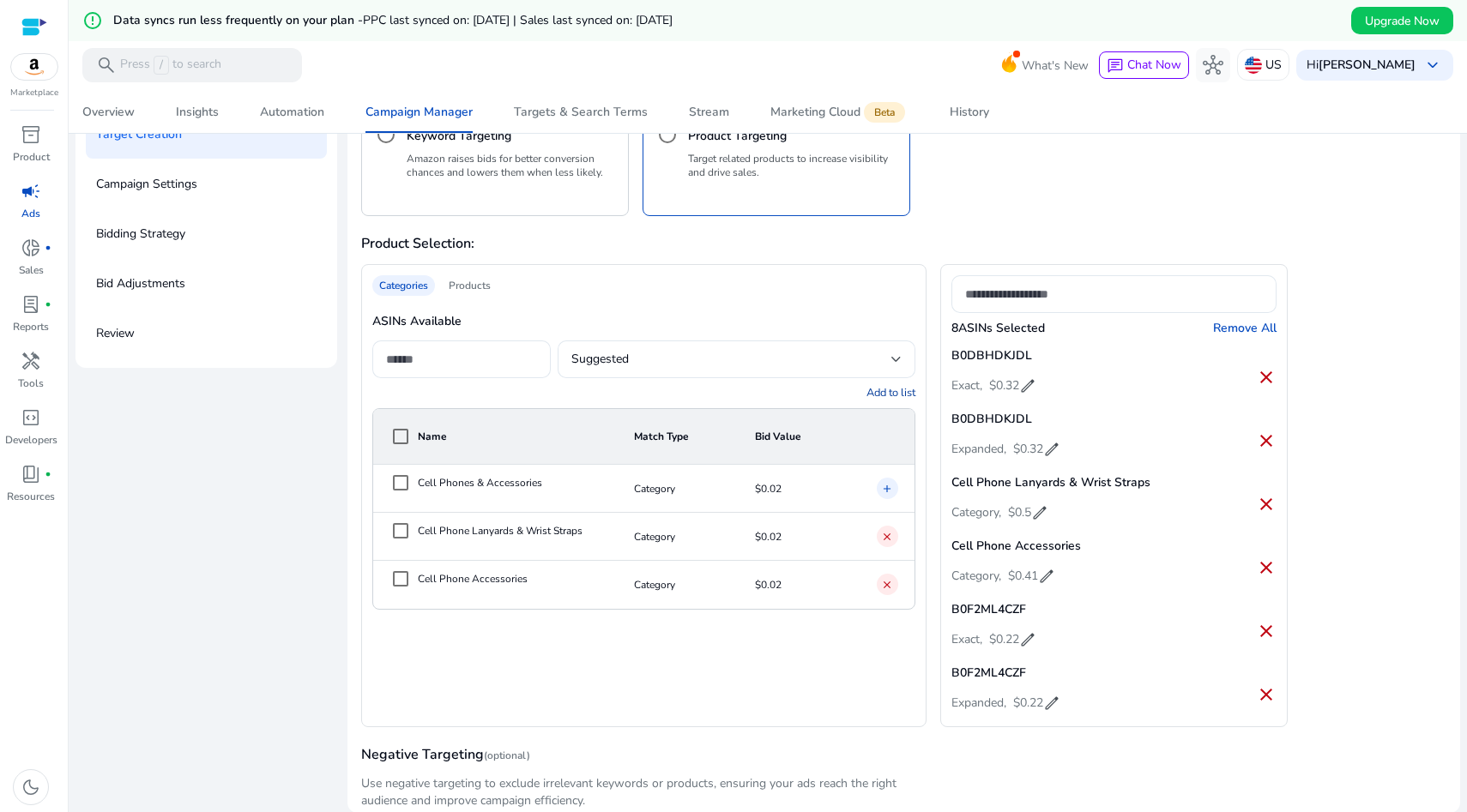
click at [471, 279] on div "Products" at bounding box center [470, 285] width 56 height 21
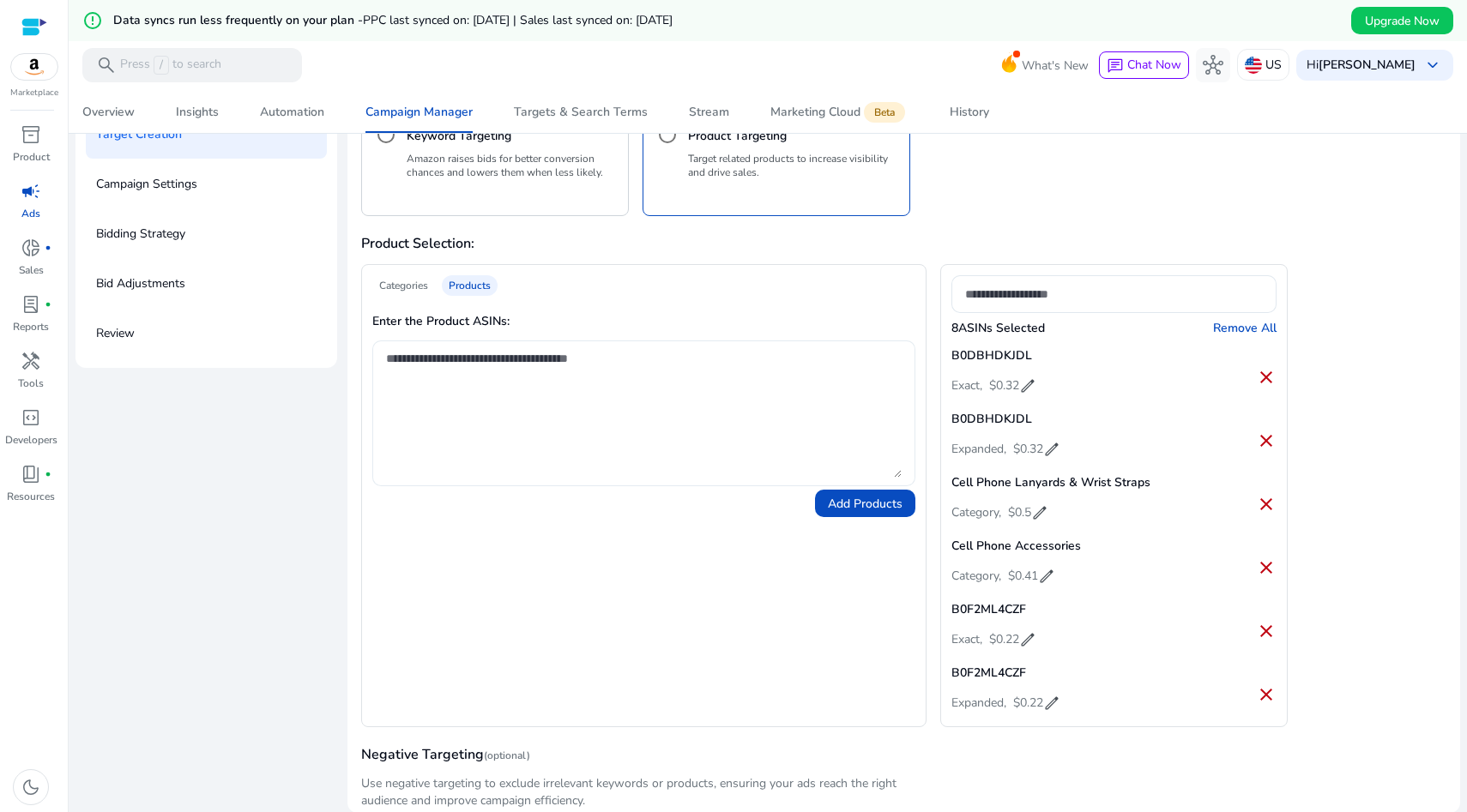
click at [466, 369] on textarea at bounding box center [644, 413] width 515 height 129
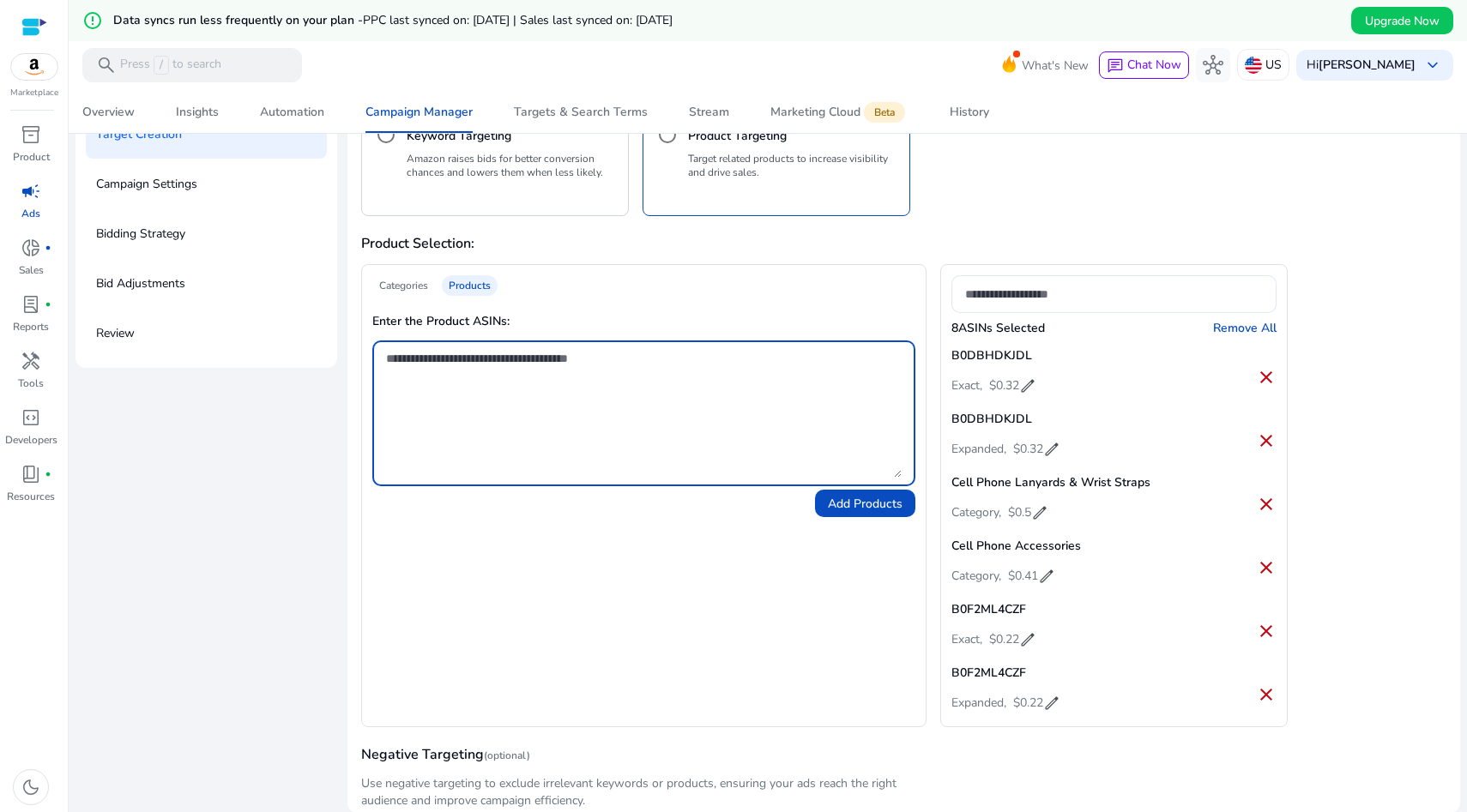
paste textarea "**********"
type textarea "**********"
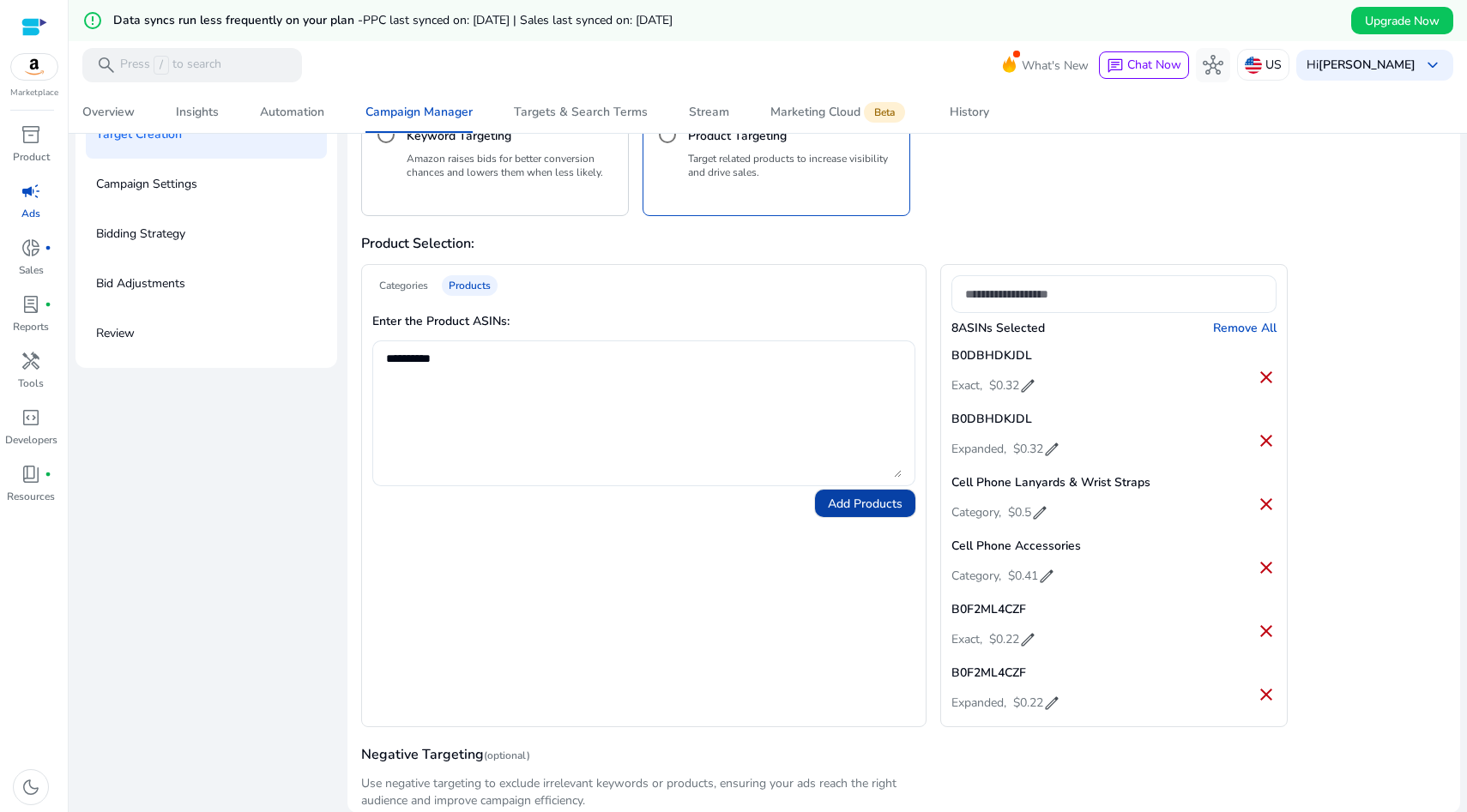
click at [860, 508] on span "Add Products" at bounding box center [865, 504] width 74 height 18
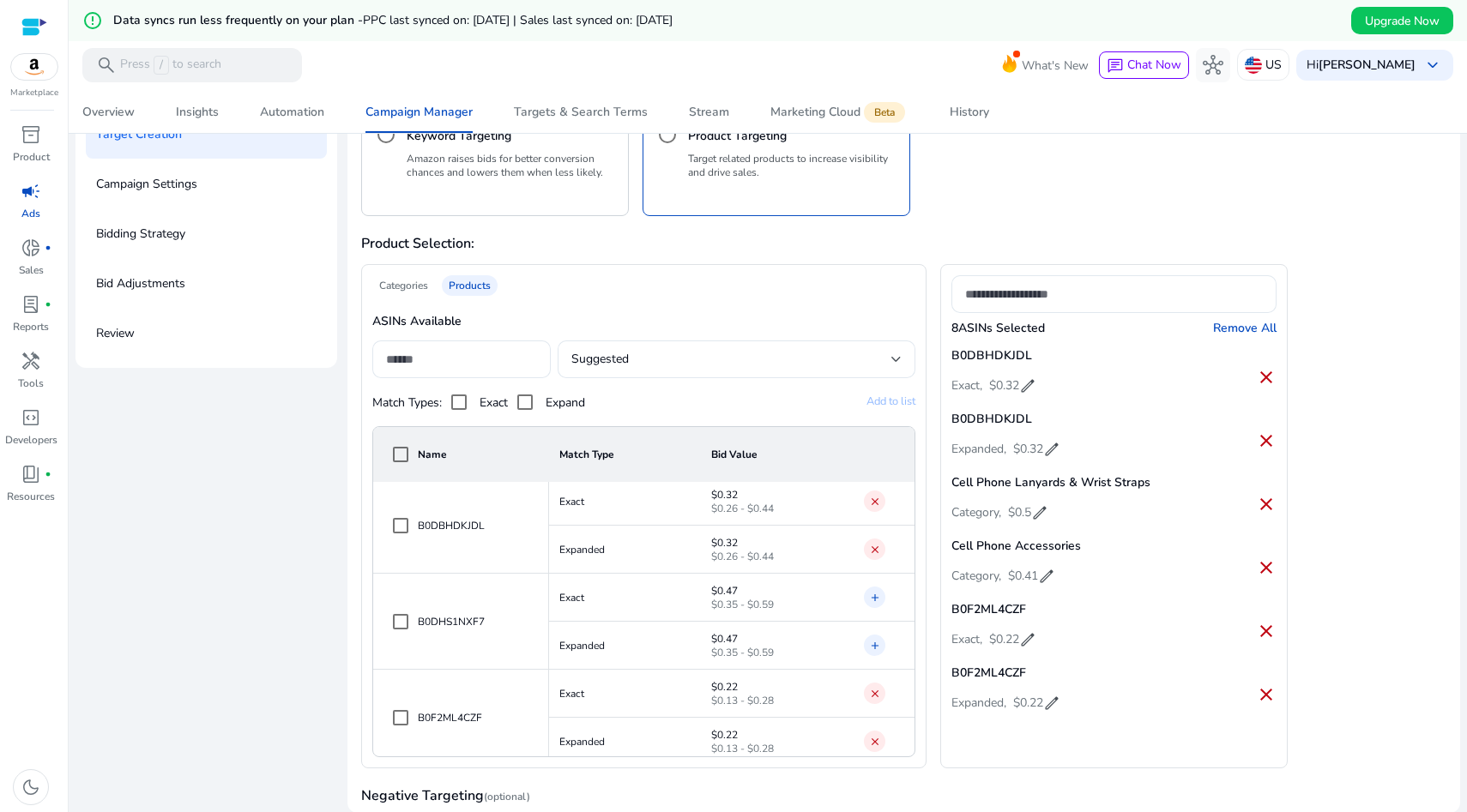
scroll to position [110, 0]
click at [872, 630] on mat-icon "add" at bounding box center [875, 637] width 12 height 17
click at [870, 583] on mat-icon "add" at bounding box center [875, 589] width 12 height 17
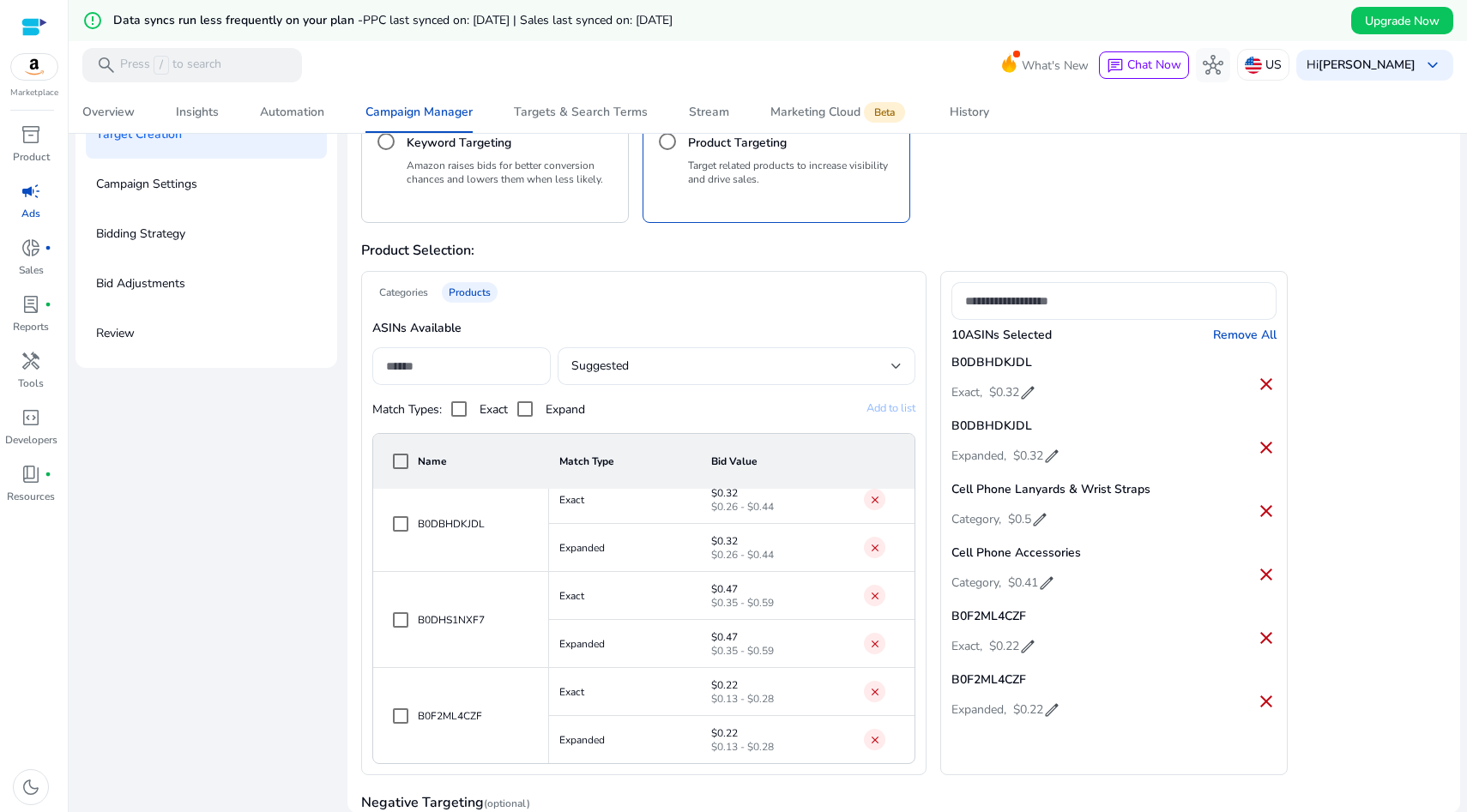
scroll to position [0, 0]
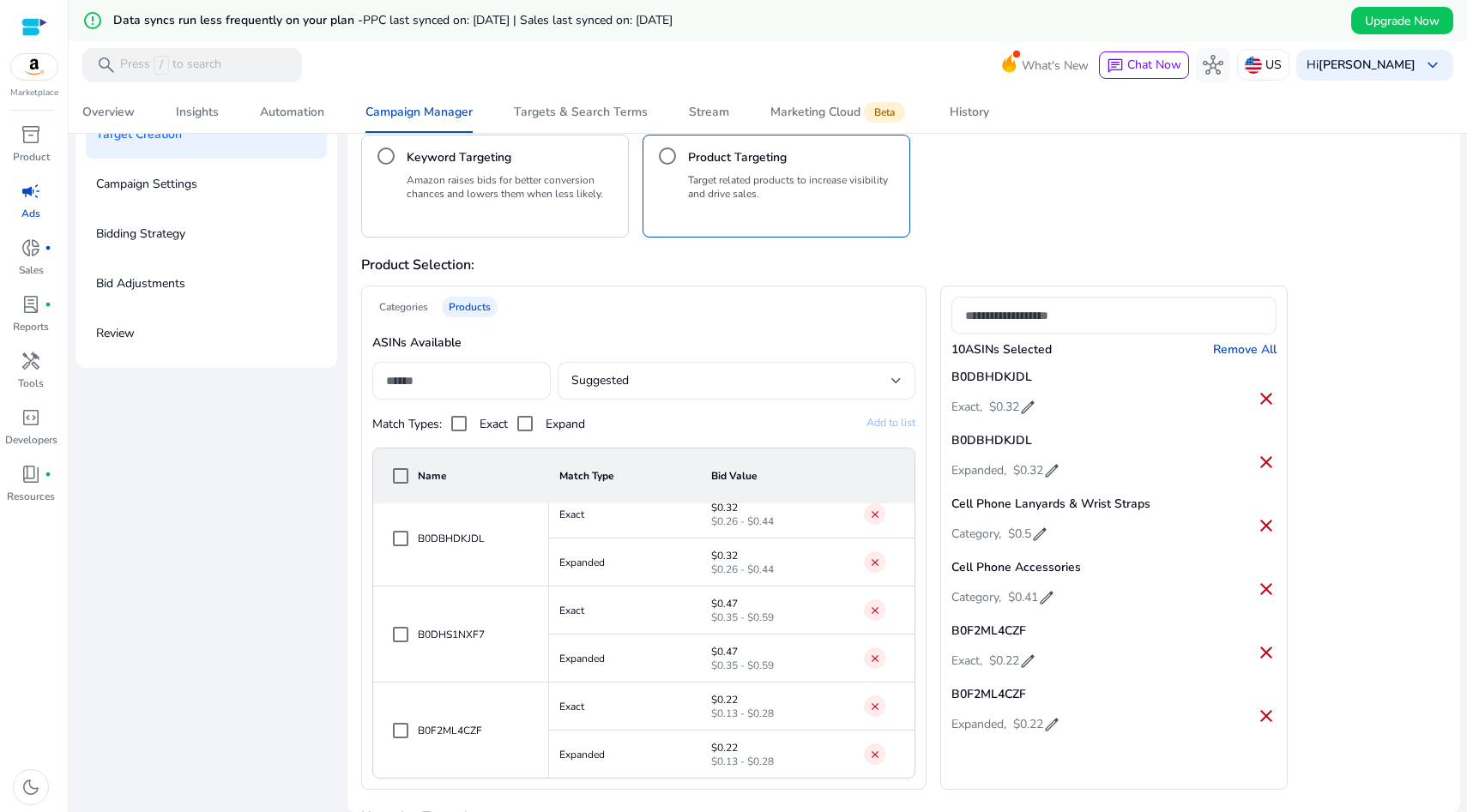
click at [397, 296] on div "Categories" at bounding box center [403, 306] width 63 height 21
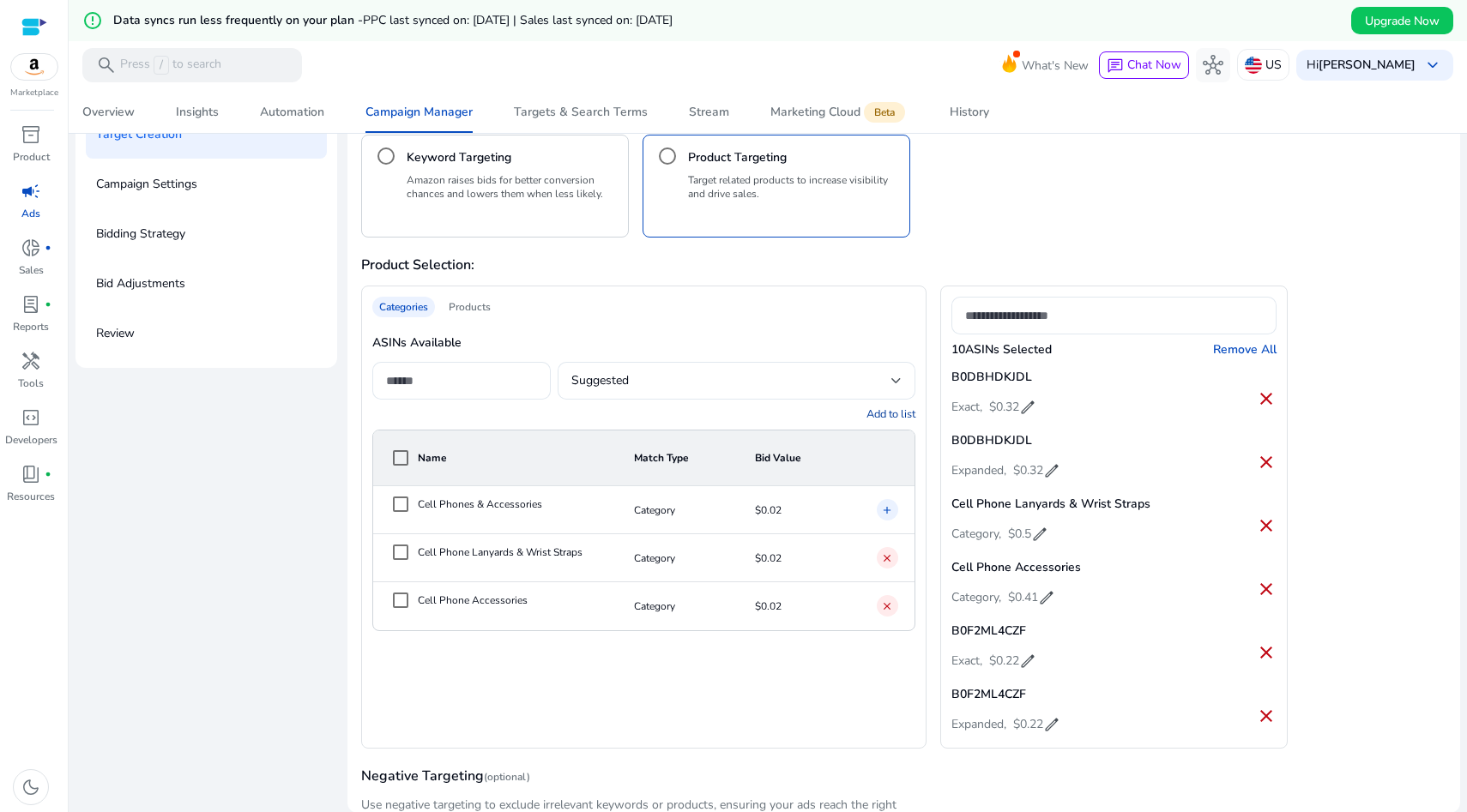
click at [465, 306] on div "Products" at bounding box center [470, 306] width 56 height 21
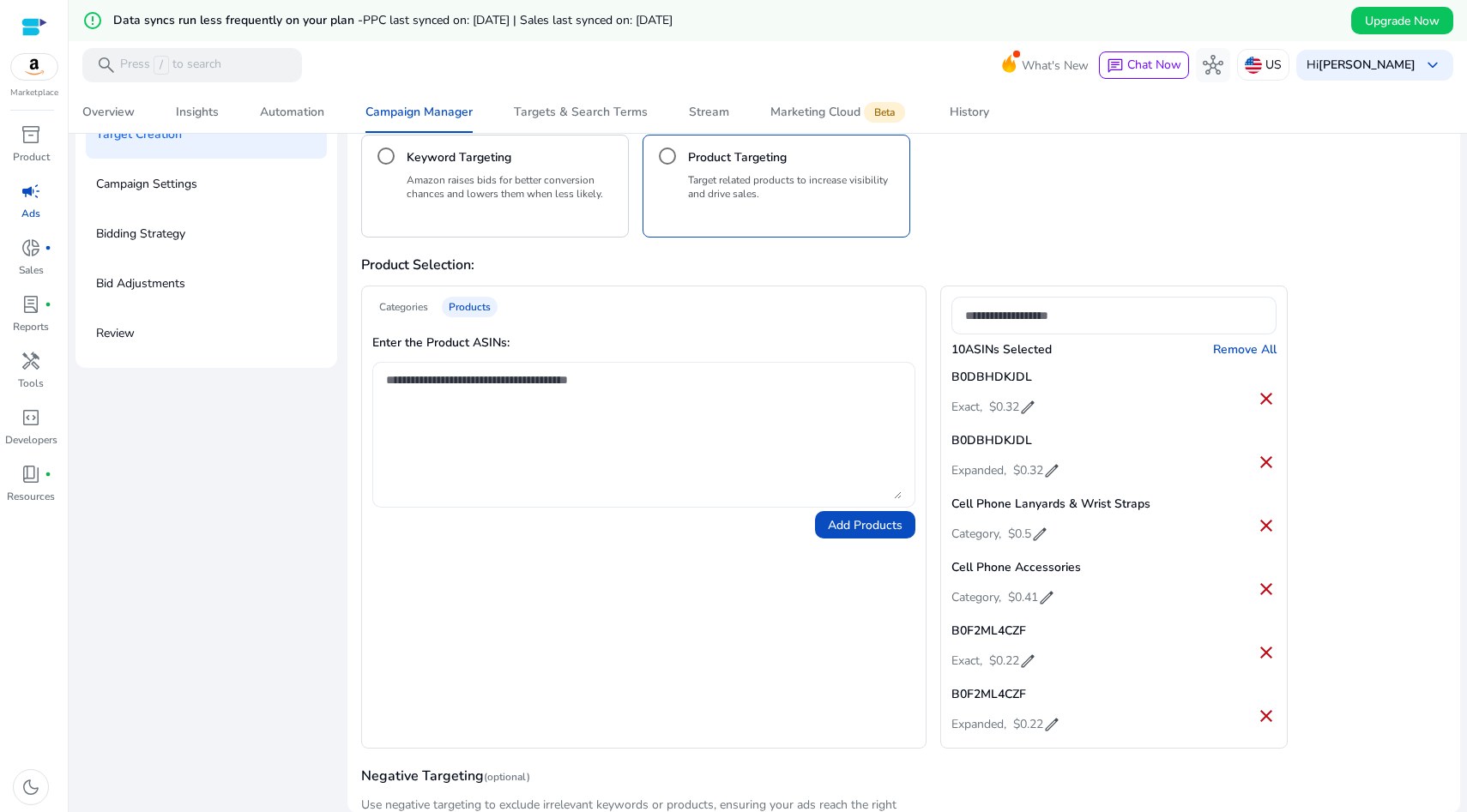
click at [440, 399] on textarea at bounding box center [644, 435] width 515 height 129
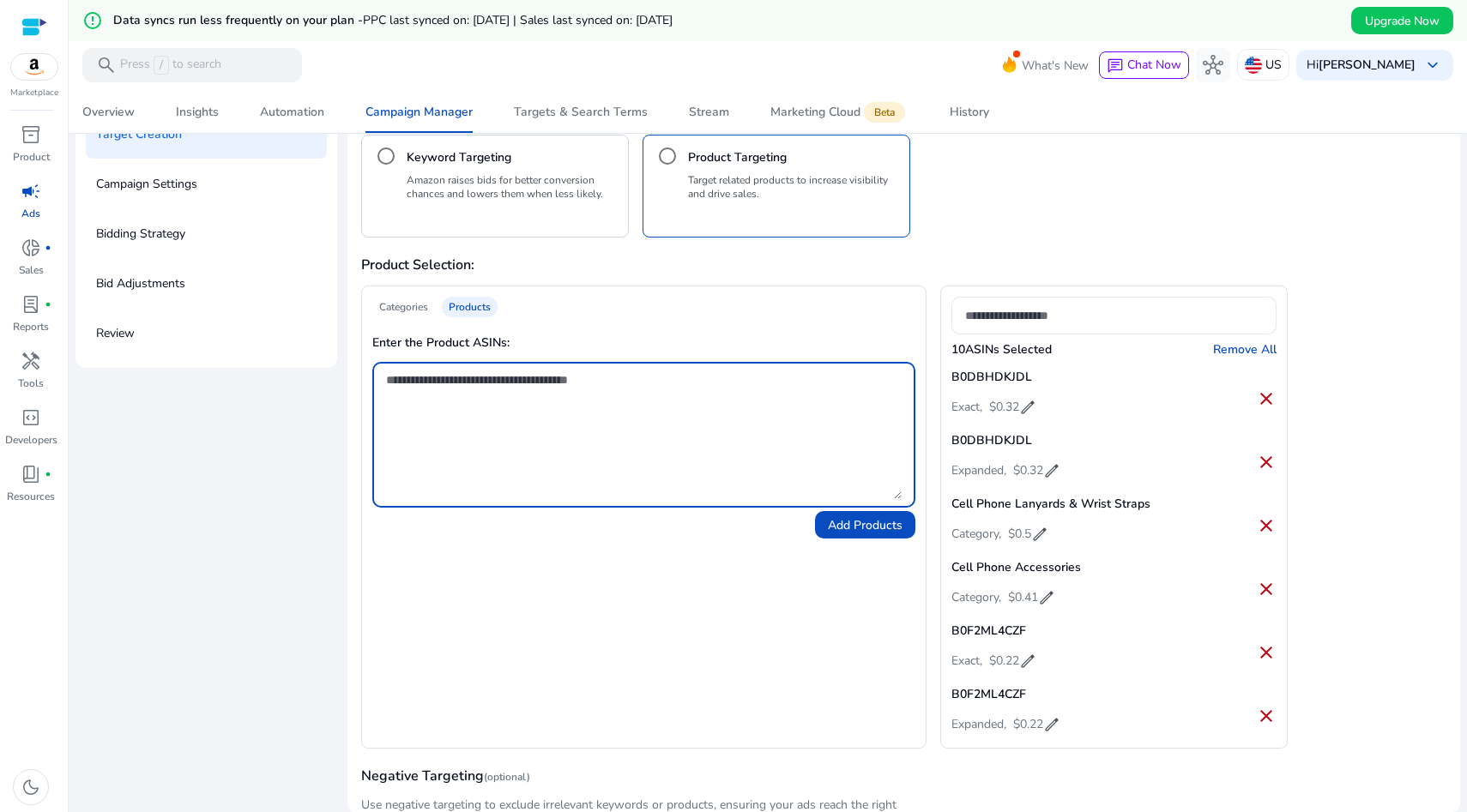
paste textarea "**********"
type textarea "**********"
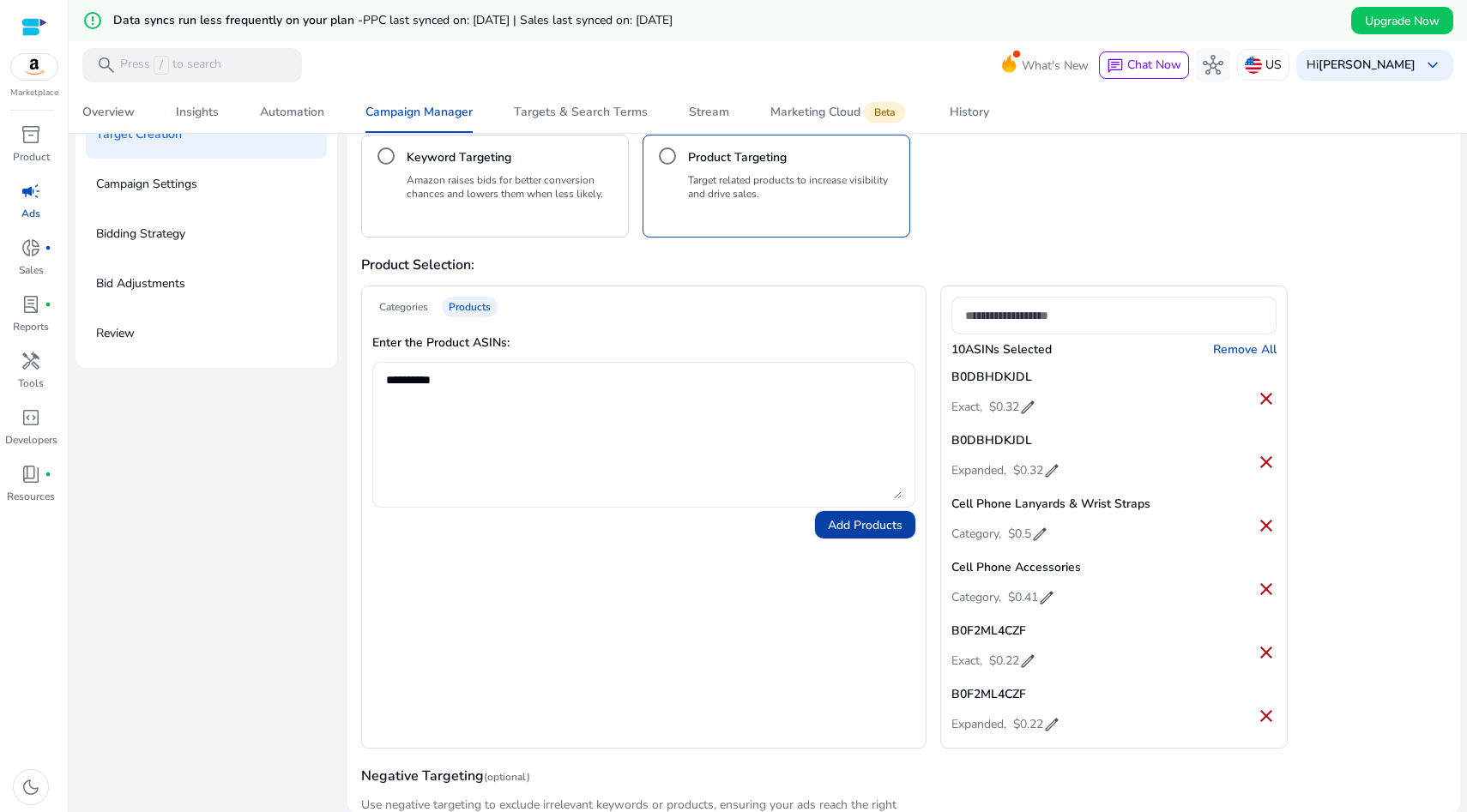
click at [849, 530] on span "Add Products" at bounding box center [865, 526] width 74 height 18
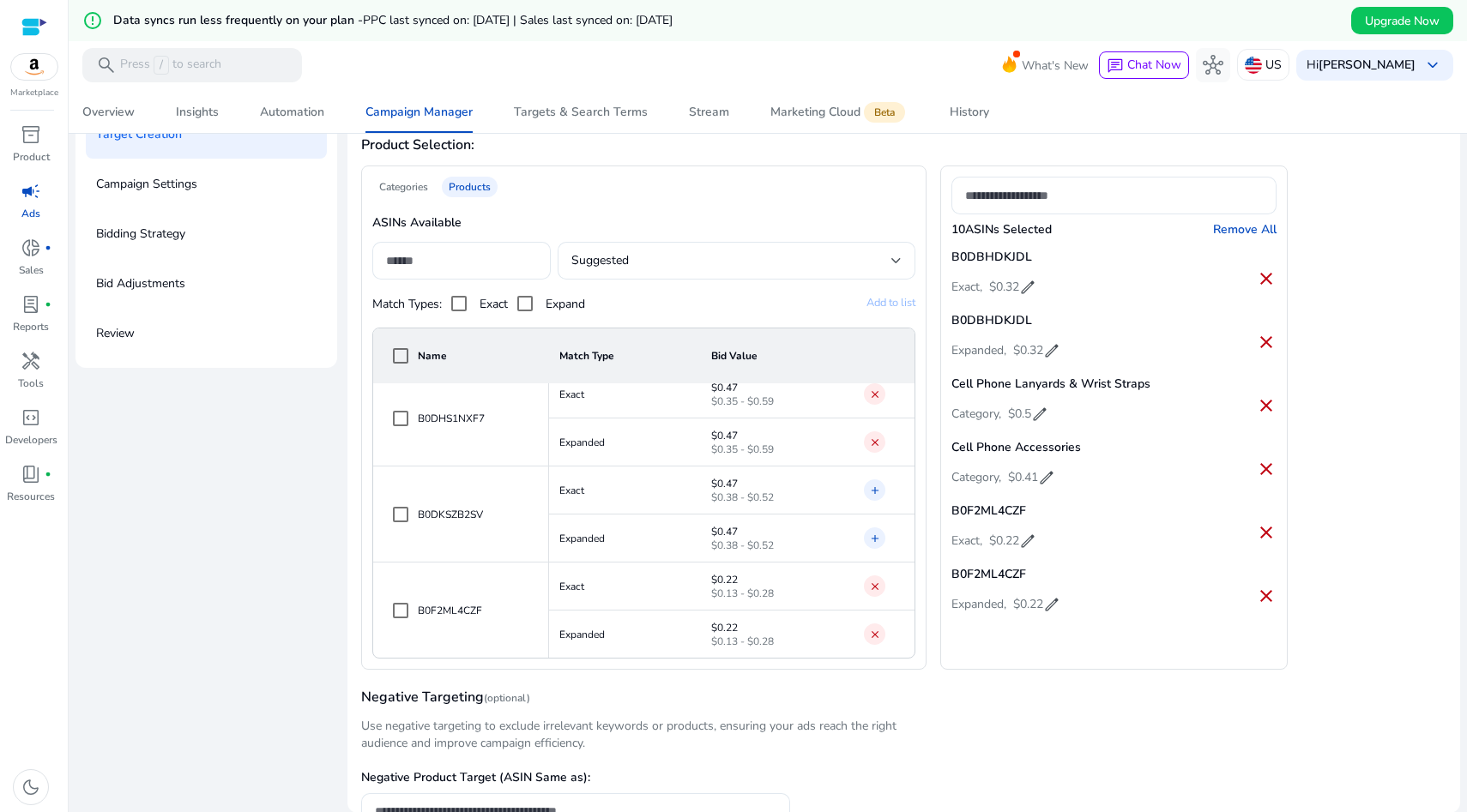
scroll to position [121, 0]
click at [870, 484] on mat-icon "add" at bounding box center [875, 488] width 12 height 17
click at [870, 532] on mat-icon "add" at bounding box center [875, 536] width 12 height 17
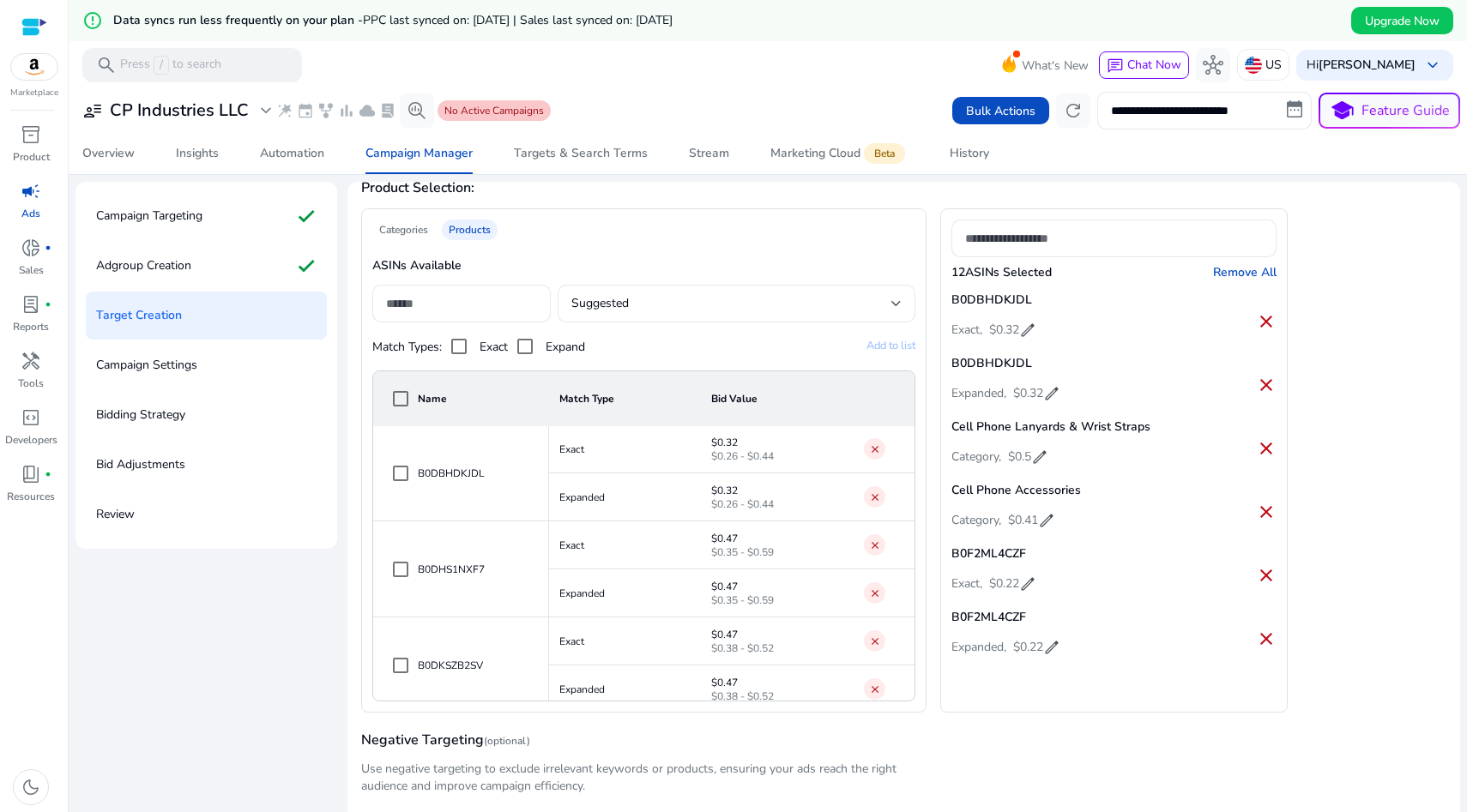
scroll to position [226, 0]
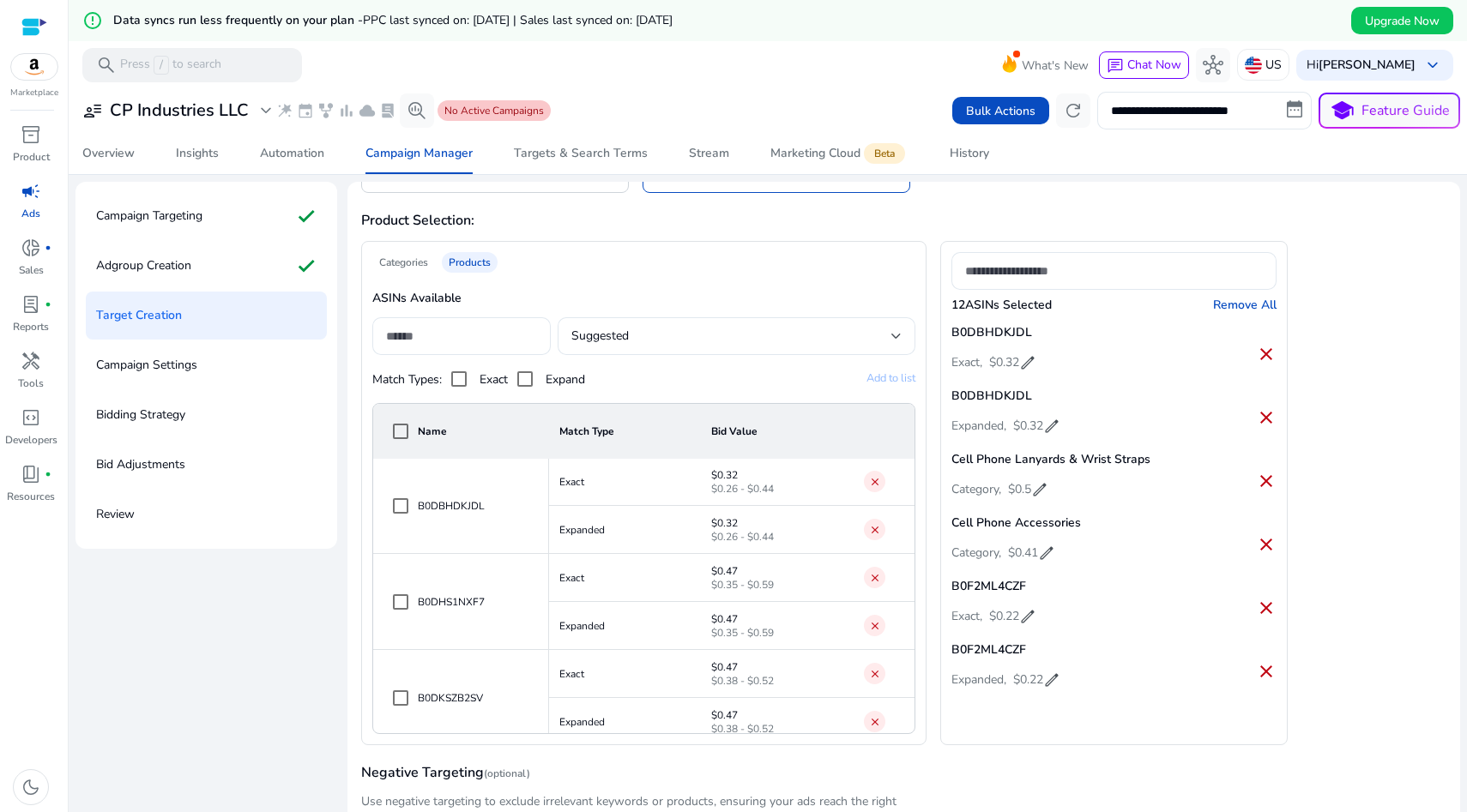
click at [407, 263] on div "Categories" at bounding box center [403, 262] width 63 height 21
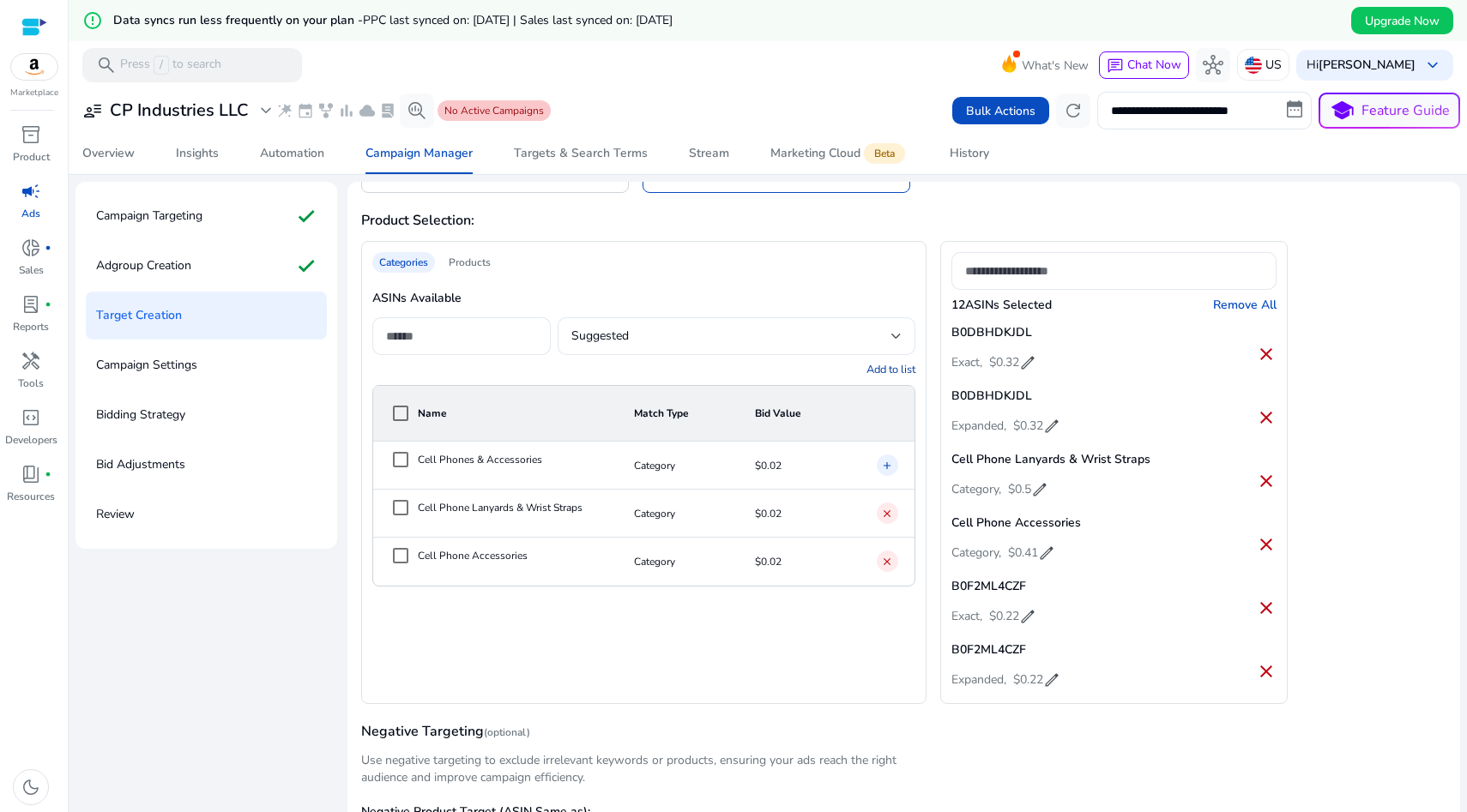
scroll to position [0, 0]
click at [473, 268] on div "Products" at bounding box center [470, 262] width 56 height 21
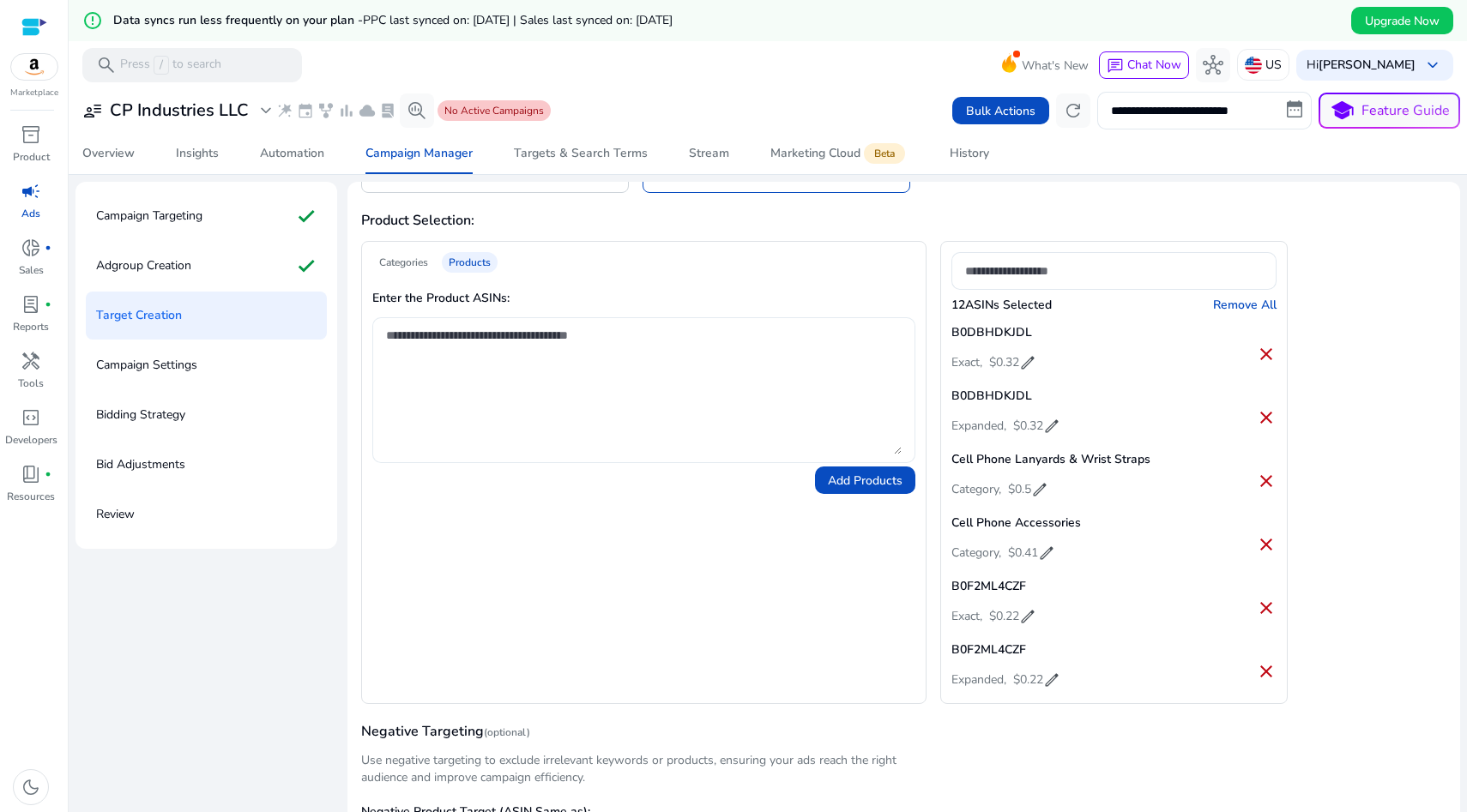
click at [484, 376] on textarea at bounding box center [644, 391] width 515 height 129
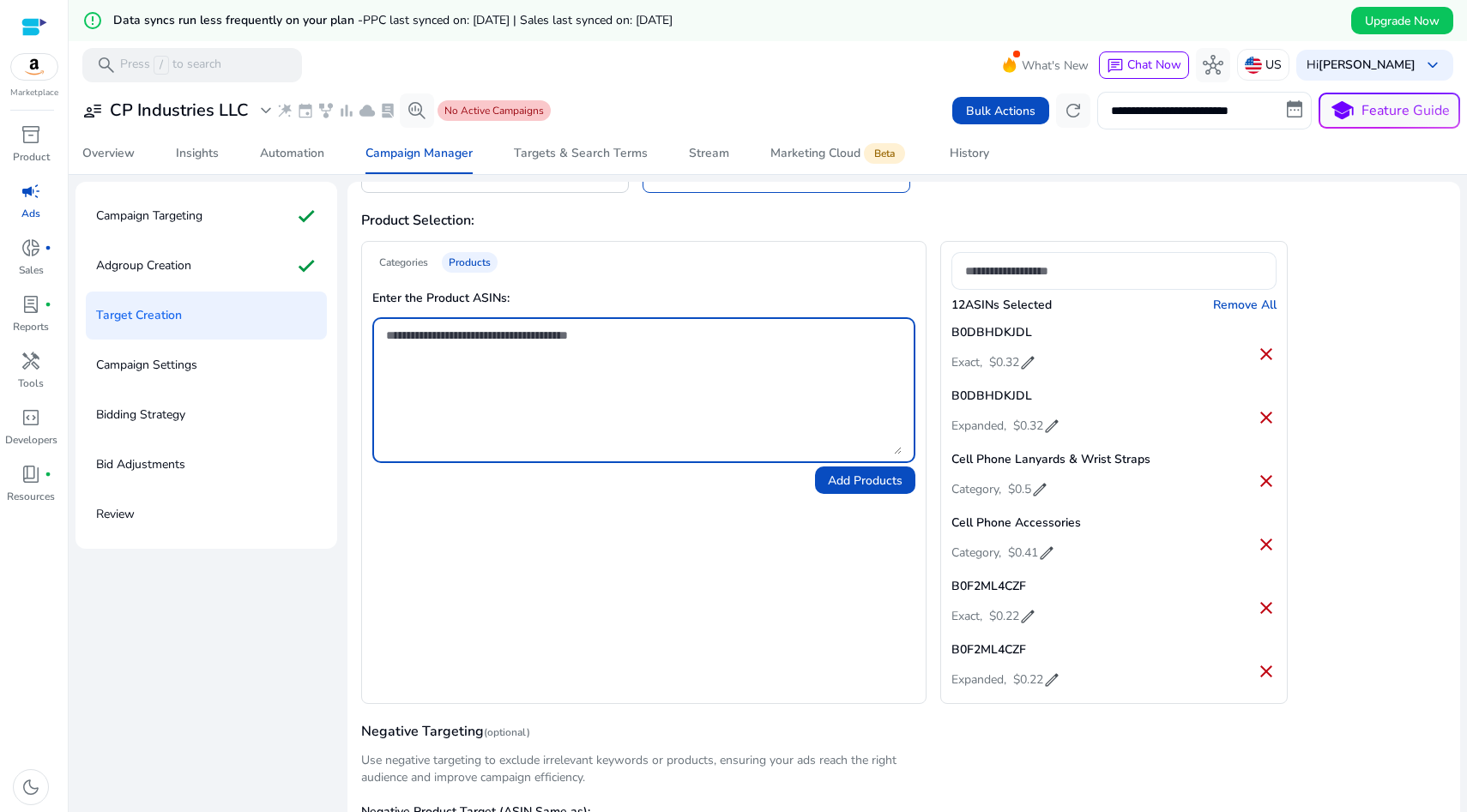
paste textarea "**********"
type textarea "**********"
click at [857, 478] on span "Add Products" at bounding box center [865, 480] width 74 height 18
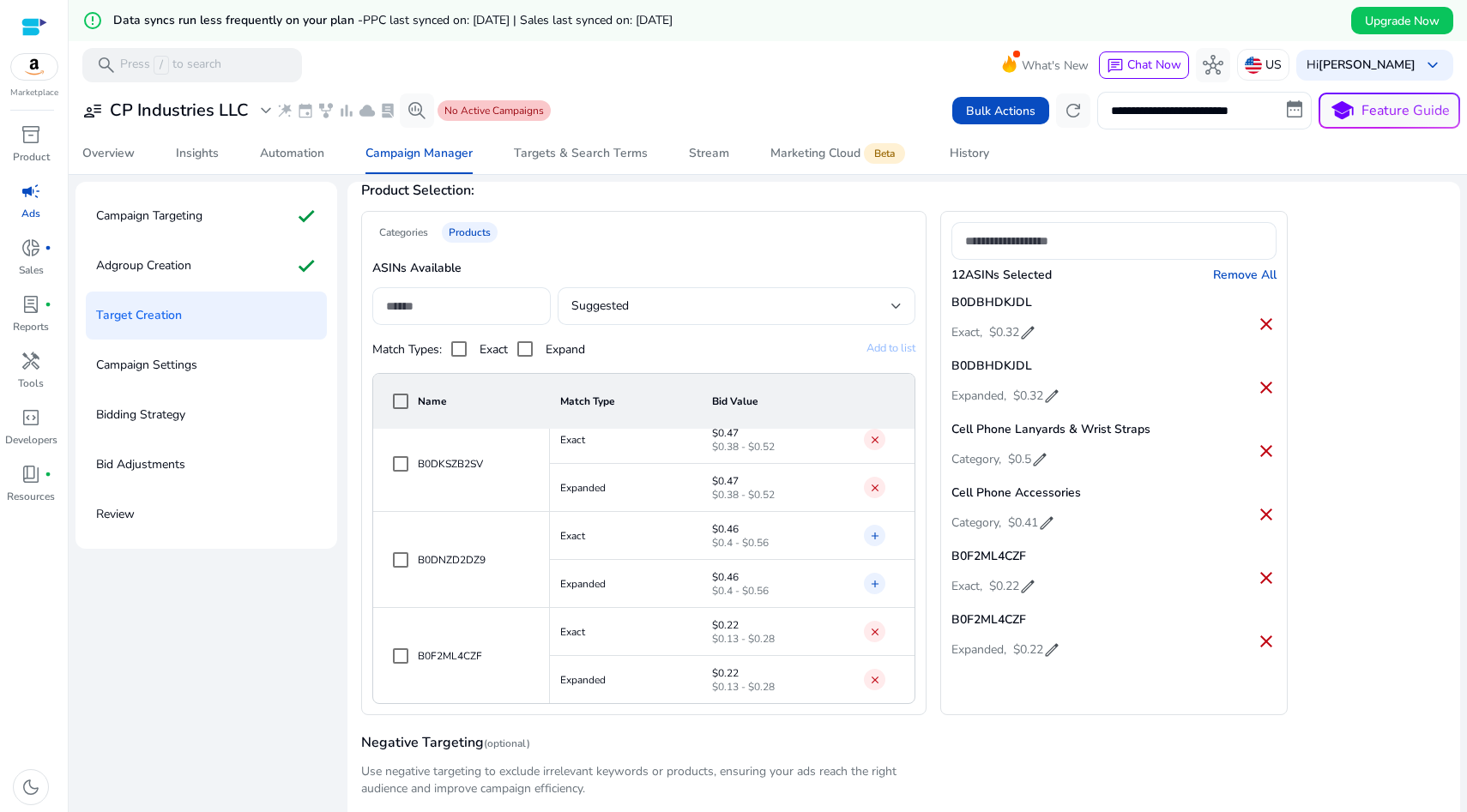
scroll to position [291, 0]
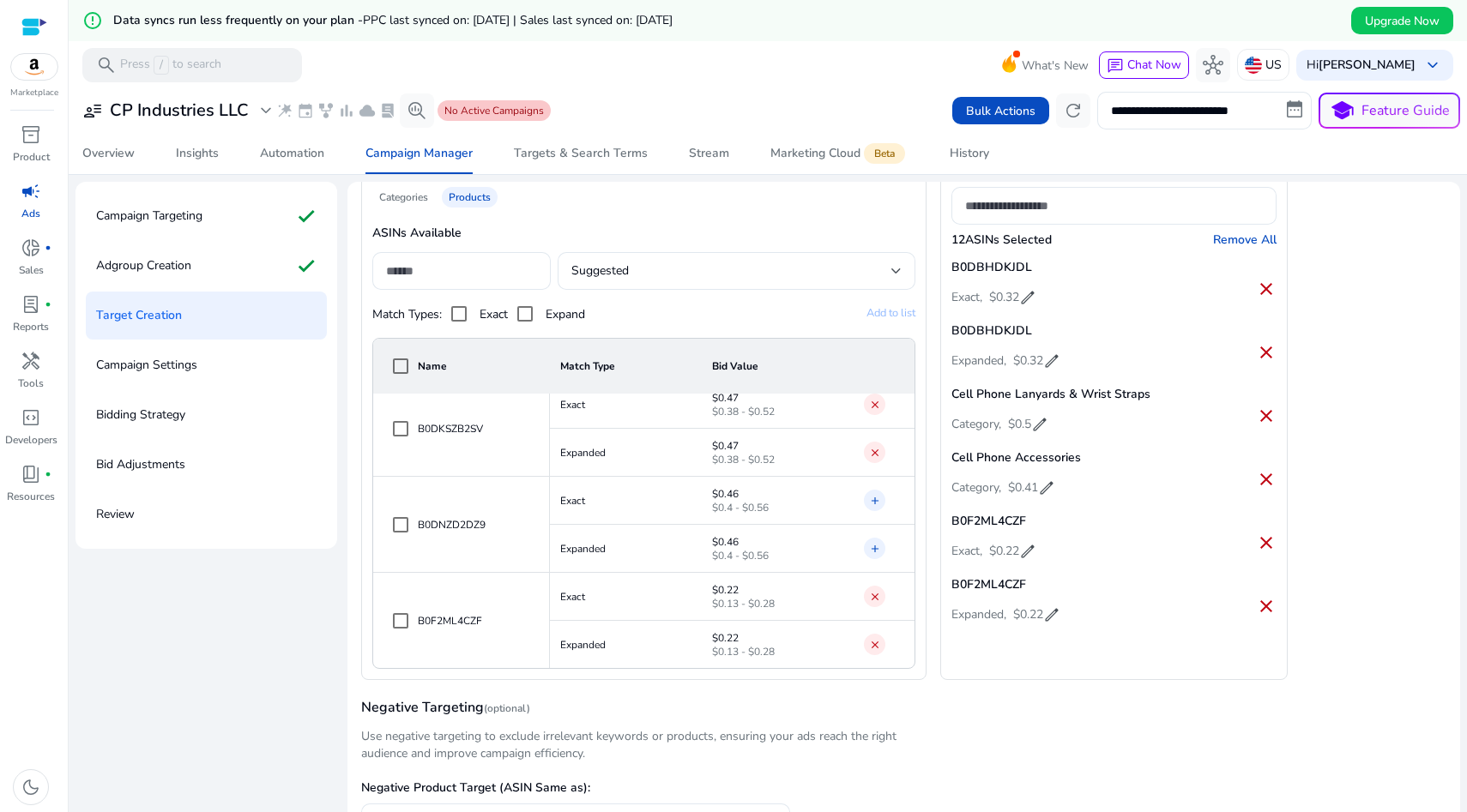
click at [873, 555] on mat-icon "add" at bounding box center [875, 548] width 12 height 17
click at [871, 513] on td "add" at bounding box center [884, 500] width 60 height 48
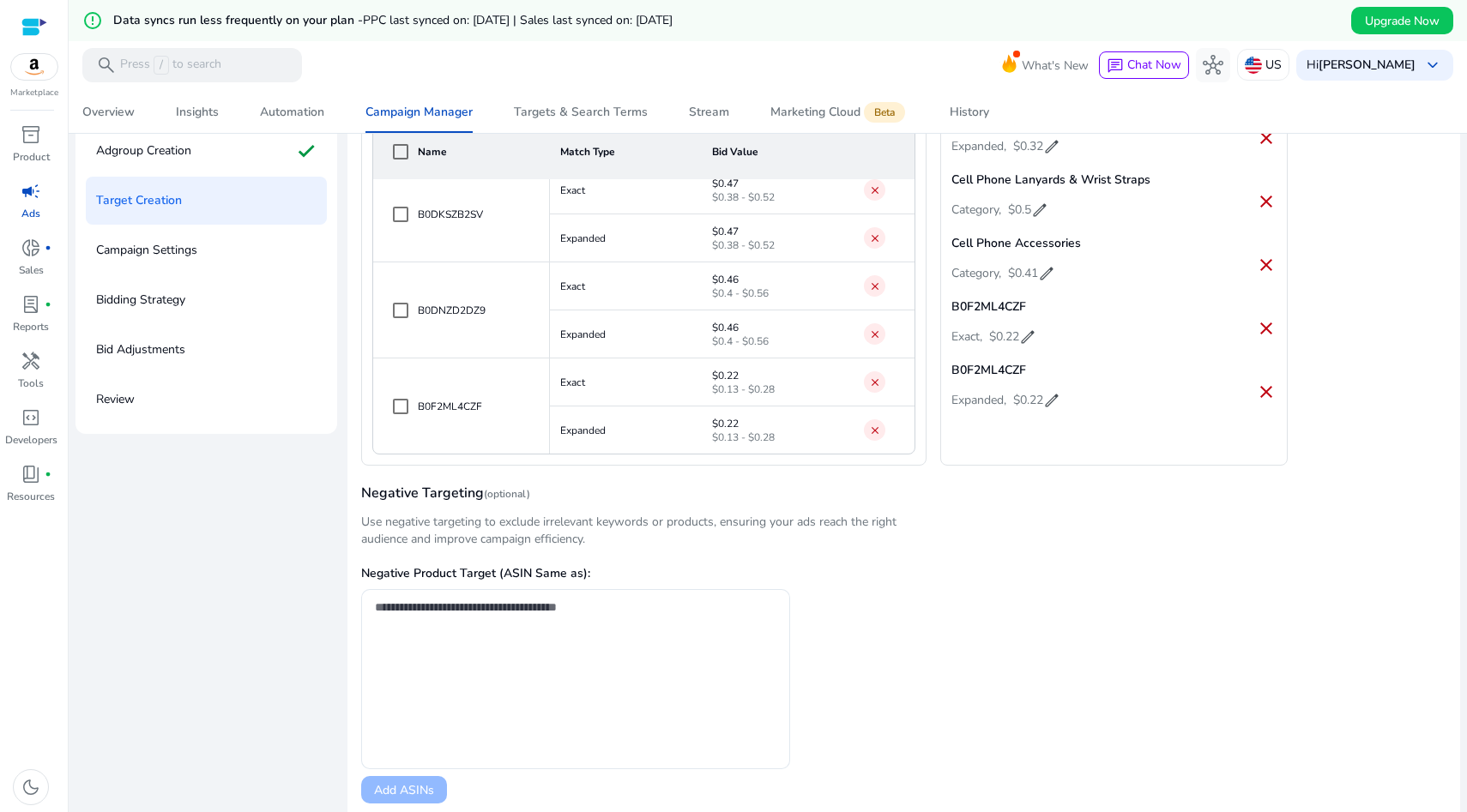
scroll to position [181, 0]
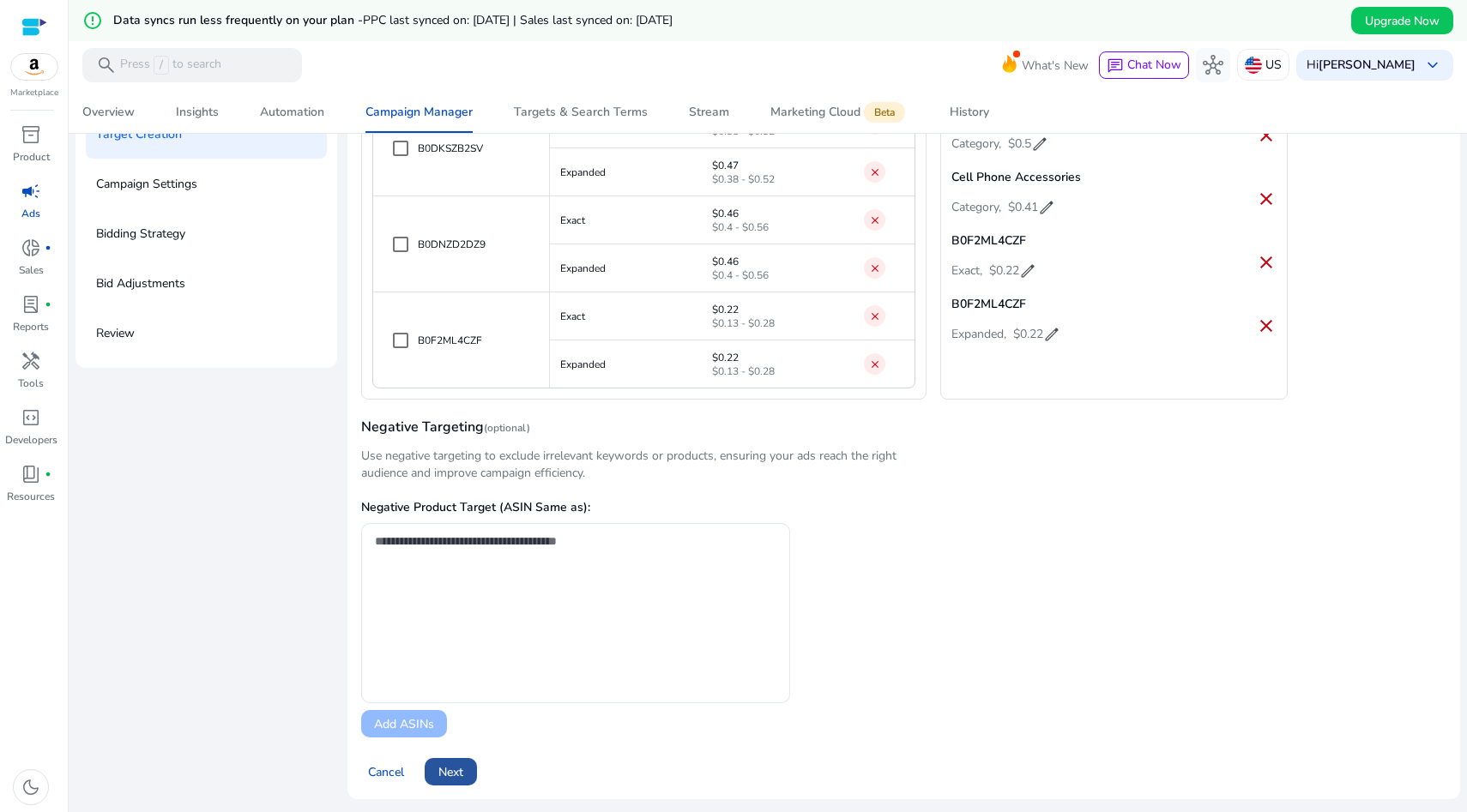
click at [456, 768] on span "Next" at bounding box center [451, 772] width 24 height 18
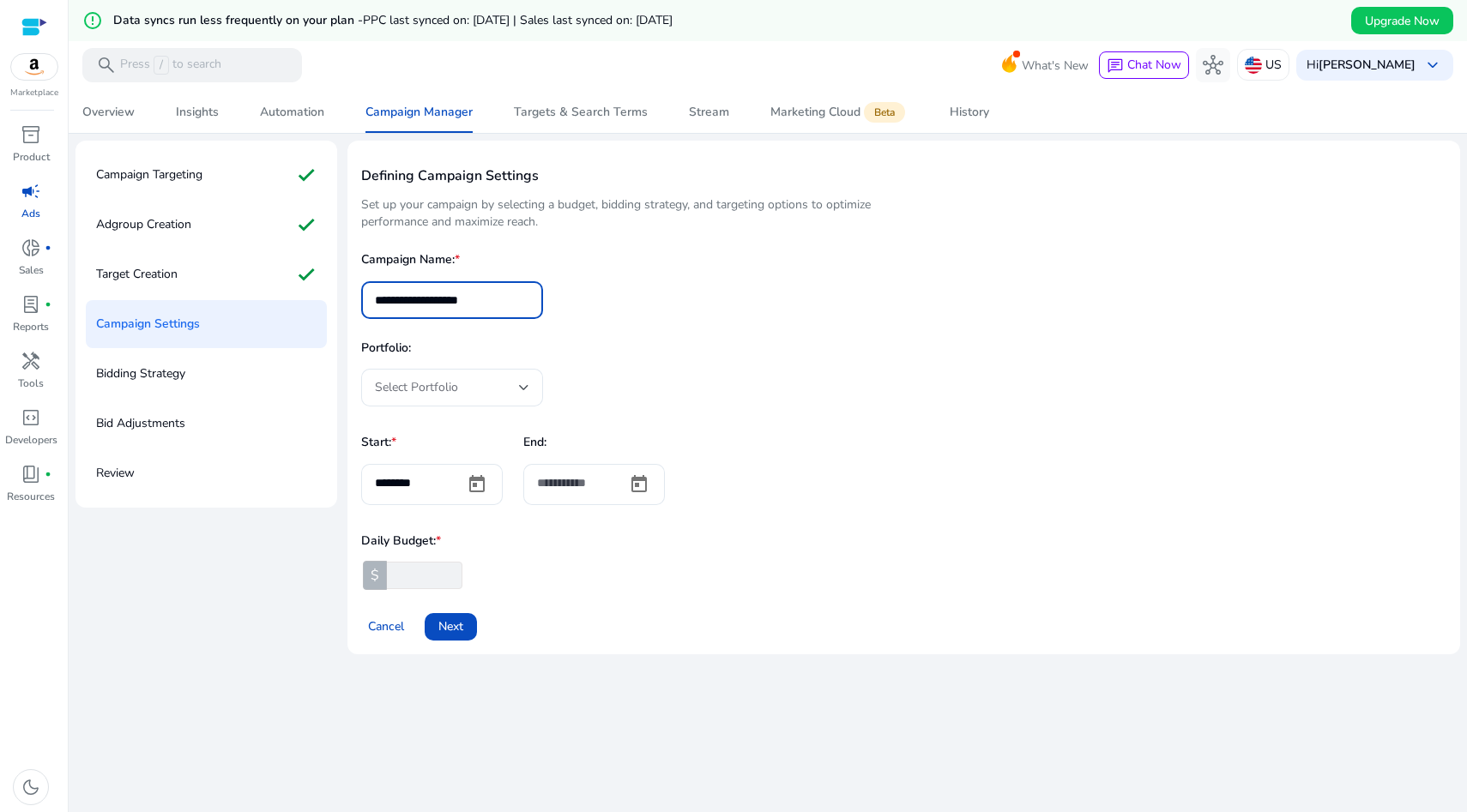
click at [517, 297] on input "**********" at bounding box center [452, 300] width 154 height 19
type input "**********"
click at [486, 387] on div "Select Portfolio" at bounding box center [447, 387] width 144 height 19
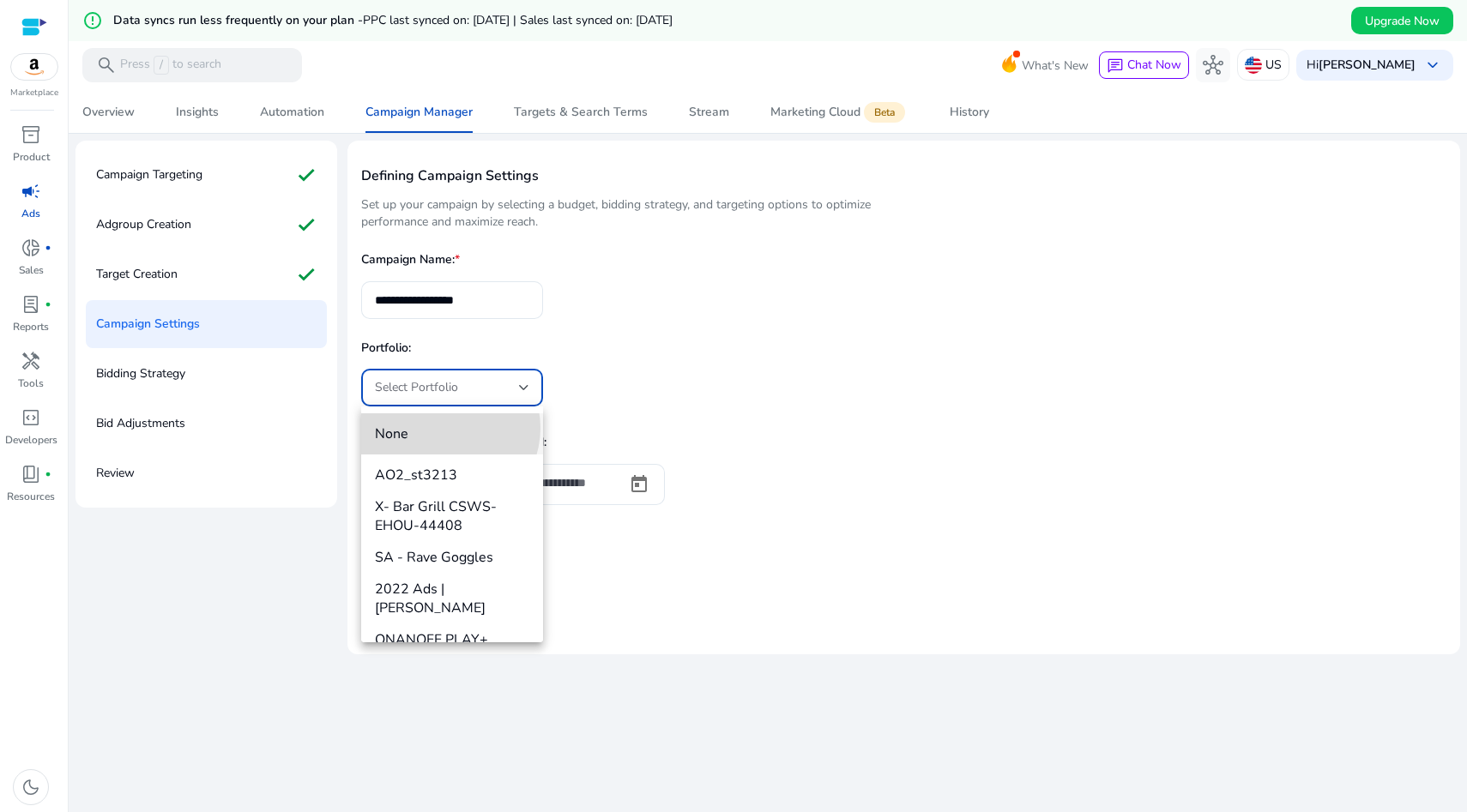
click at [445, 428] on span "None" at bounding box center [452, 433] width 154 height 19
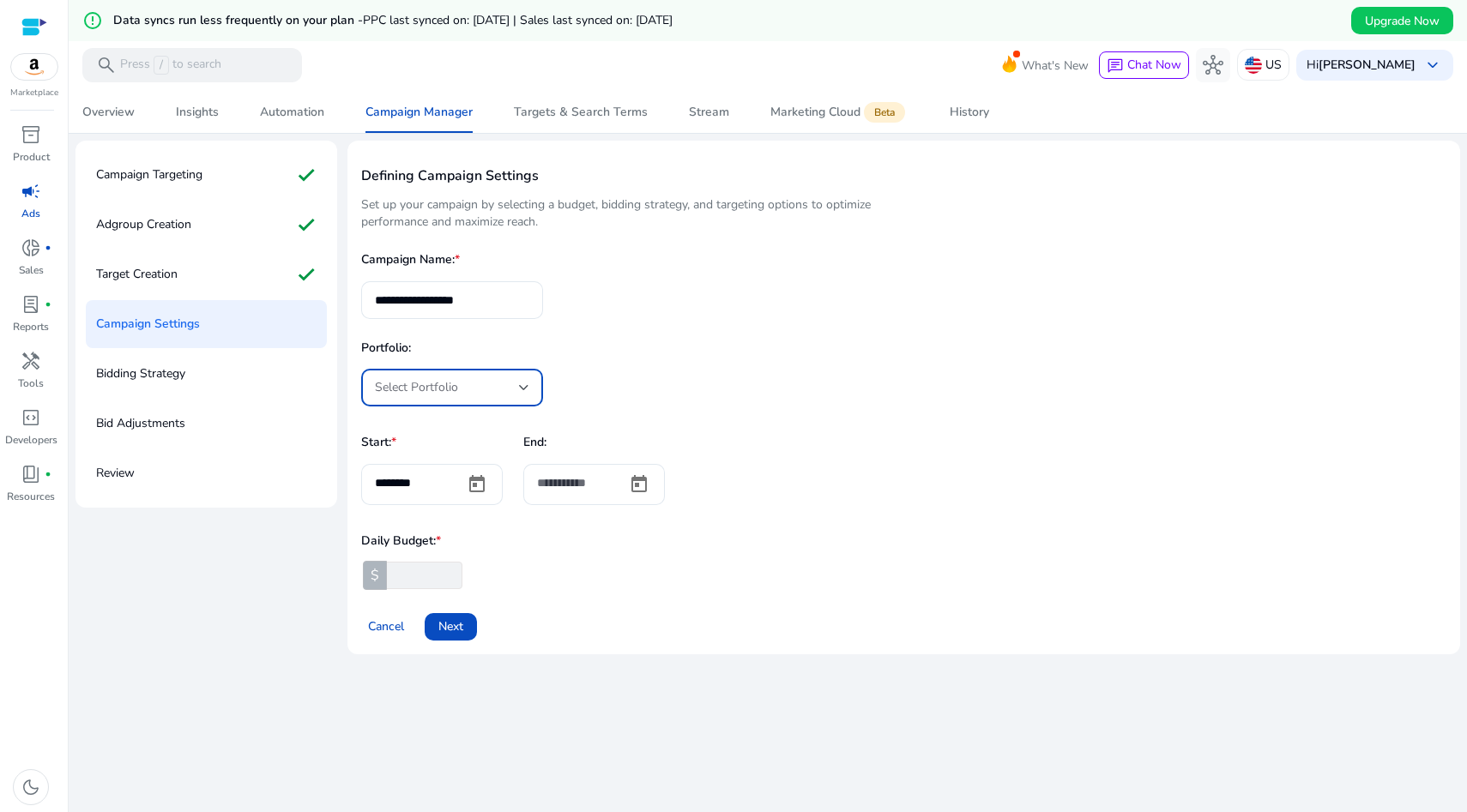
click at [664, 367] on div "Portfolio: Select Portfolio" at bounding box center [903, 373] width 1085 height 67
click at [497, 384] on div "Select Portfolio" at bounding box center [447, 387] width 144 height 19
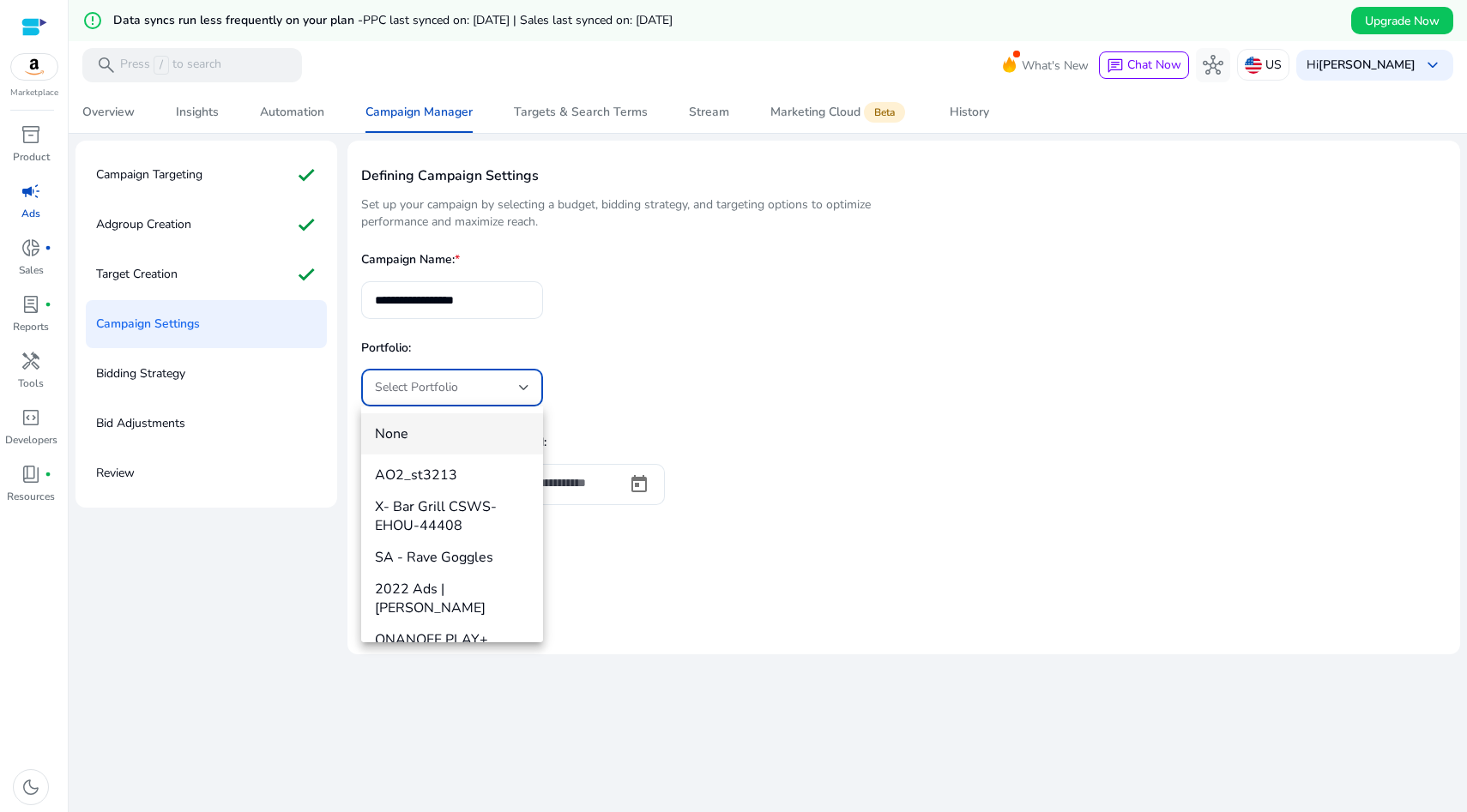
click at [669, 324] on div at bounding box center [734, 406] width 1467 height 812
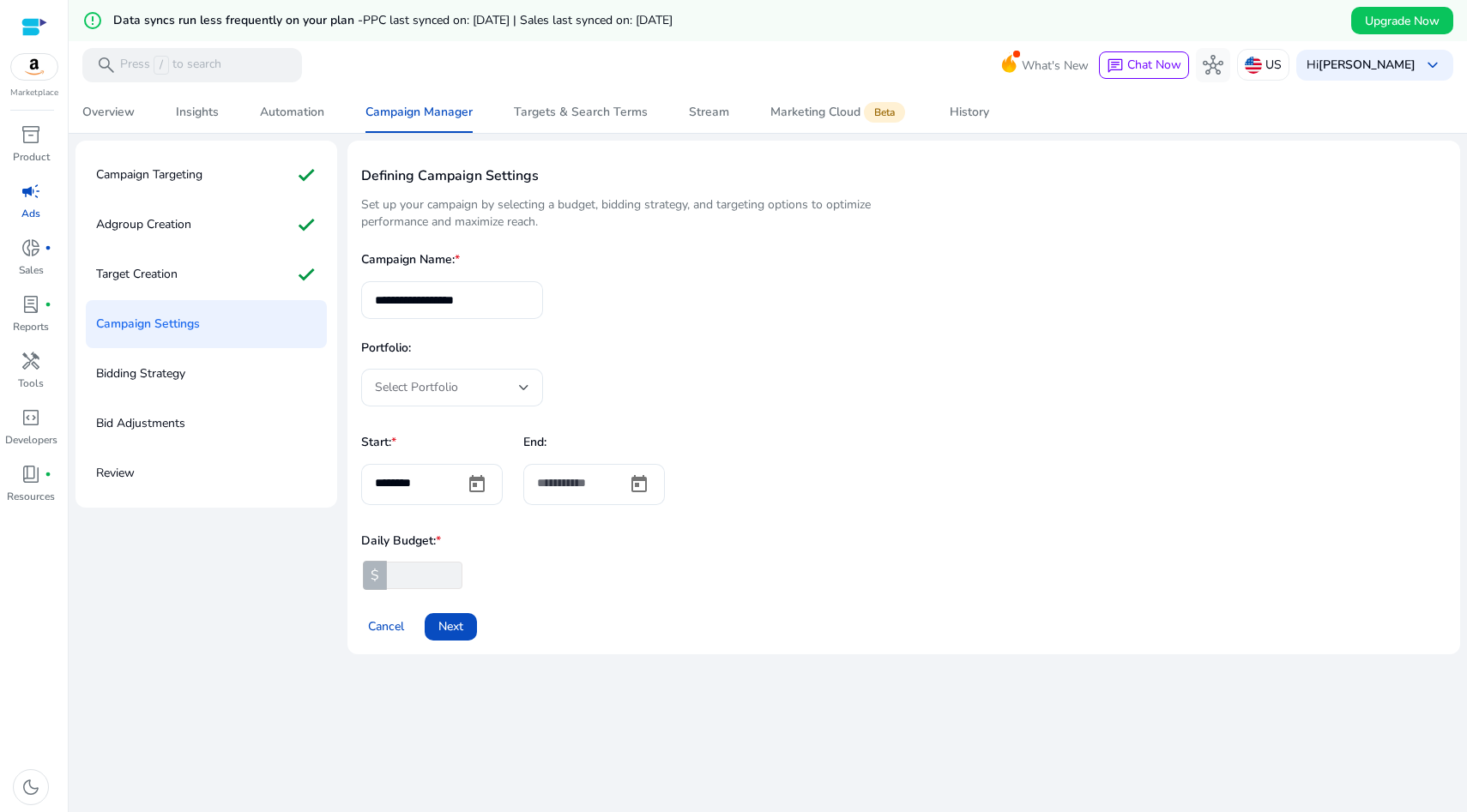
click at [413, 572] on input "*" at bounding box center [423, 575] width 79 height 27
click at [455, 567] on div at bounding box center [450, 575] width 25 height 24
click at [405, 569] on input "*" at bounding box center [423, 575] width 79 height 27
type input "*****"
click at [568, 587] on app-ppc-custom-prefix-input "$ *****" at bounding box center [903, 575] width 1085 height 27
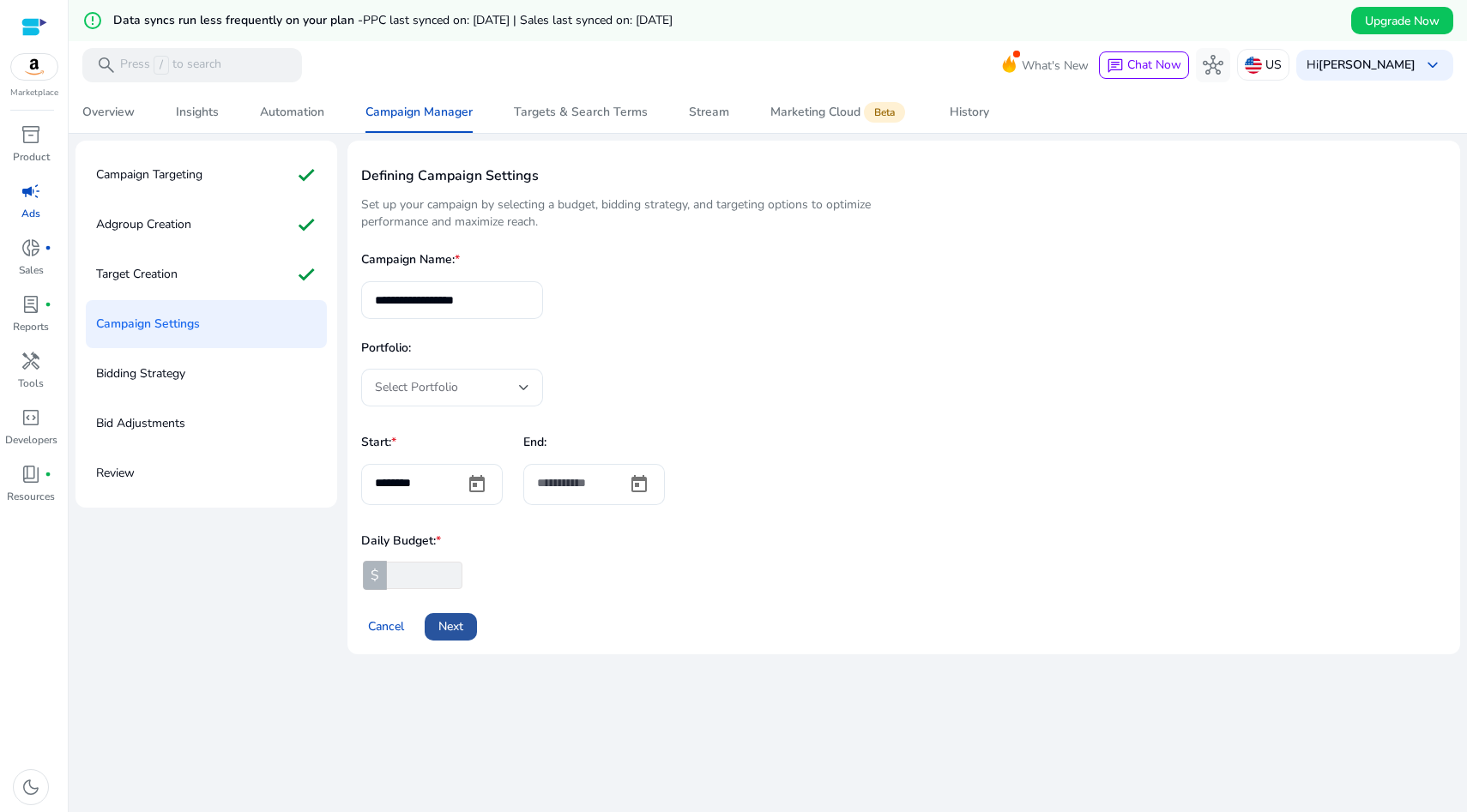
click at [456, 626] on span "Next" at bounding box center [451, 626] width 24 height 18
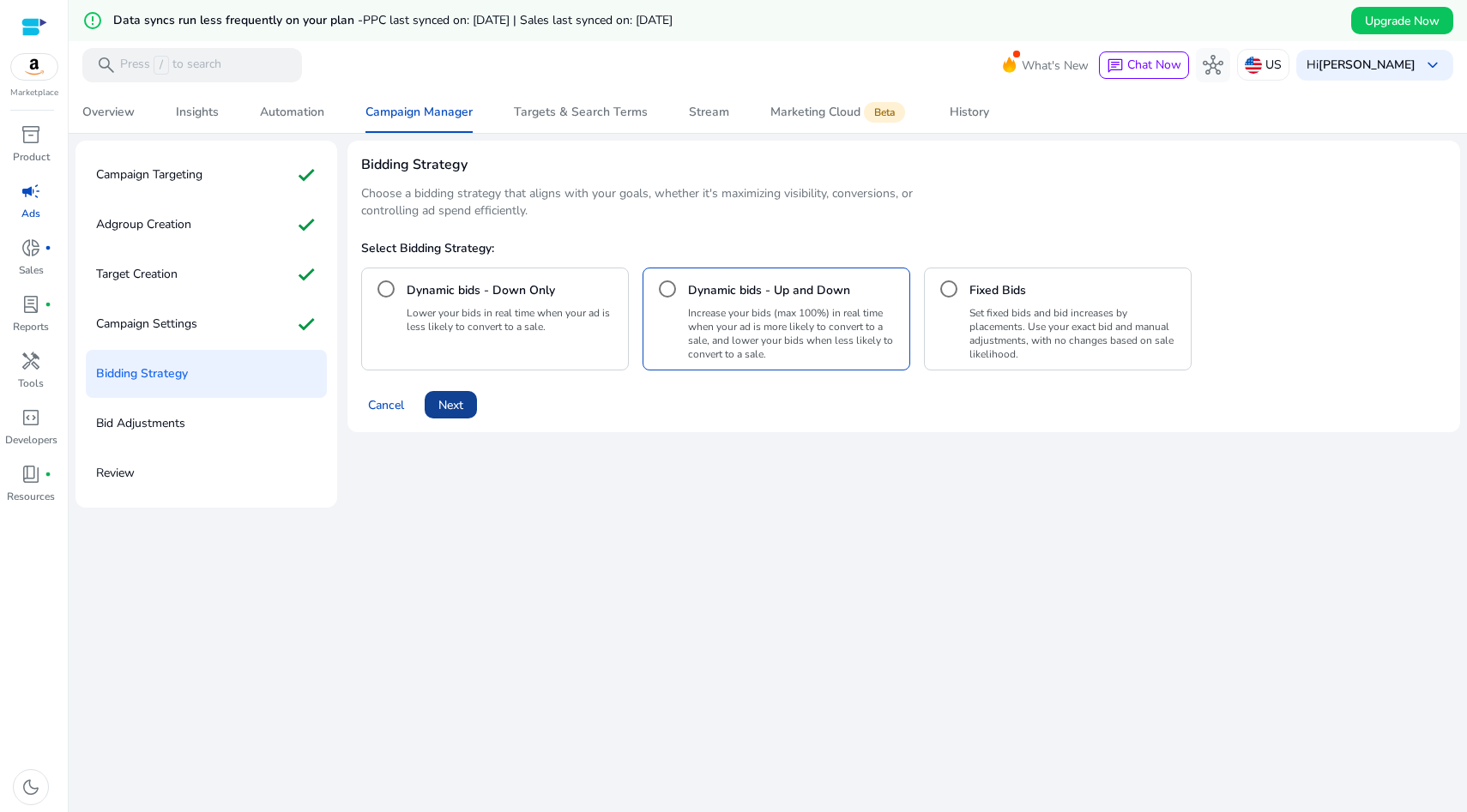
click at [450, 409] on span "Next" at bounding box center [451, 405] width 24 height 18
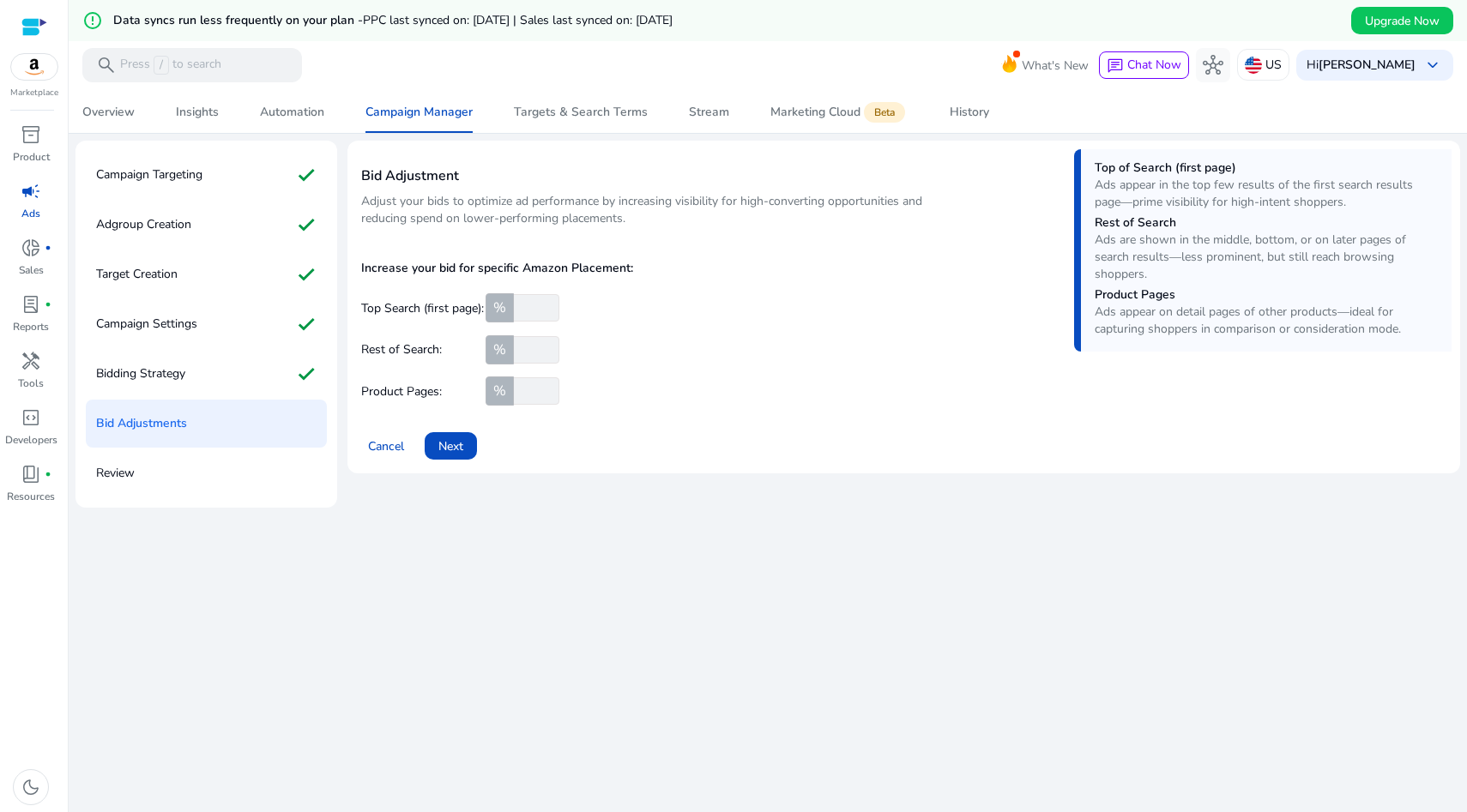
click at [533, 313] on input "number" at bounding box center [535, 308] width 49 height 27
type input "**"
click at [530, 350] on input "number" at bounding box center [535, 350] width 49 height 27
type input "**"
click at [520, 395] on input "number" at bounding box center [535, 391] width 49 height 27
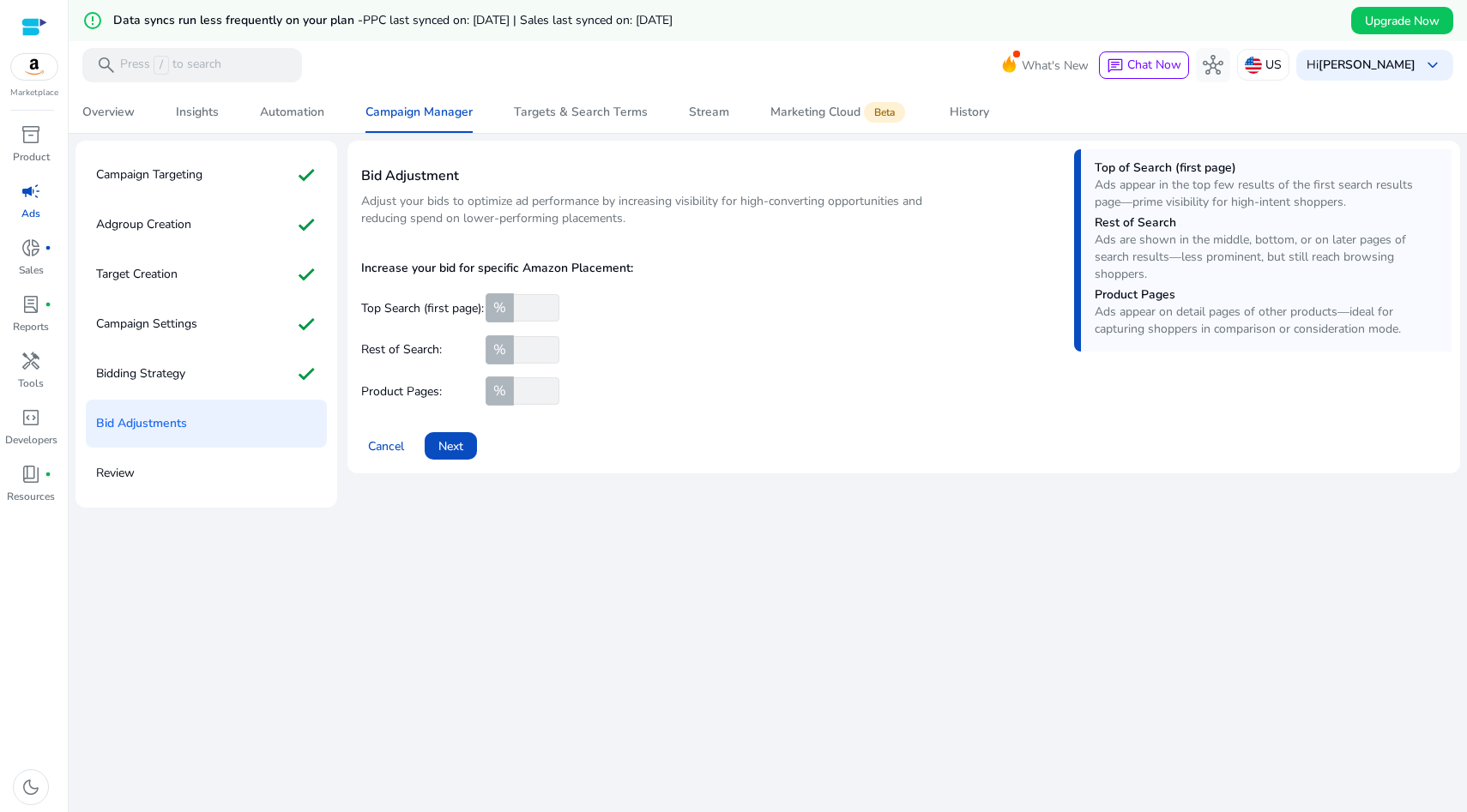
type input "**"
click at [727, 403] on div "Increase your bid for specific Amazon Placement: Top Search (first page): % ** …" at bounding box center [587, 325] width 452 height 157
click at [456, 445] on span "Next" at bounding box center [451, 447] width 24 height 18
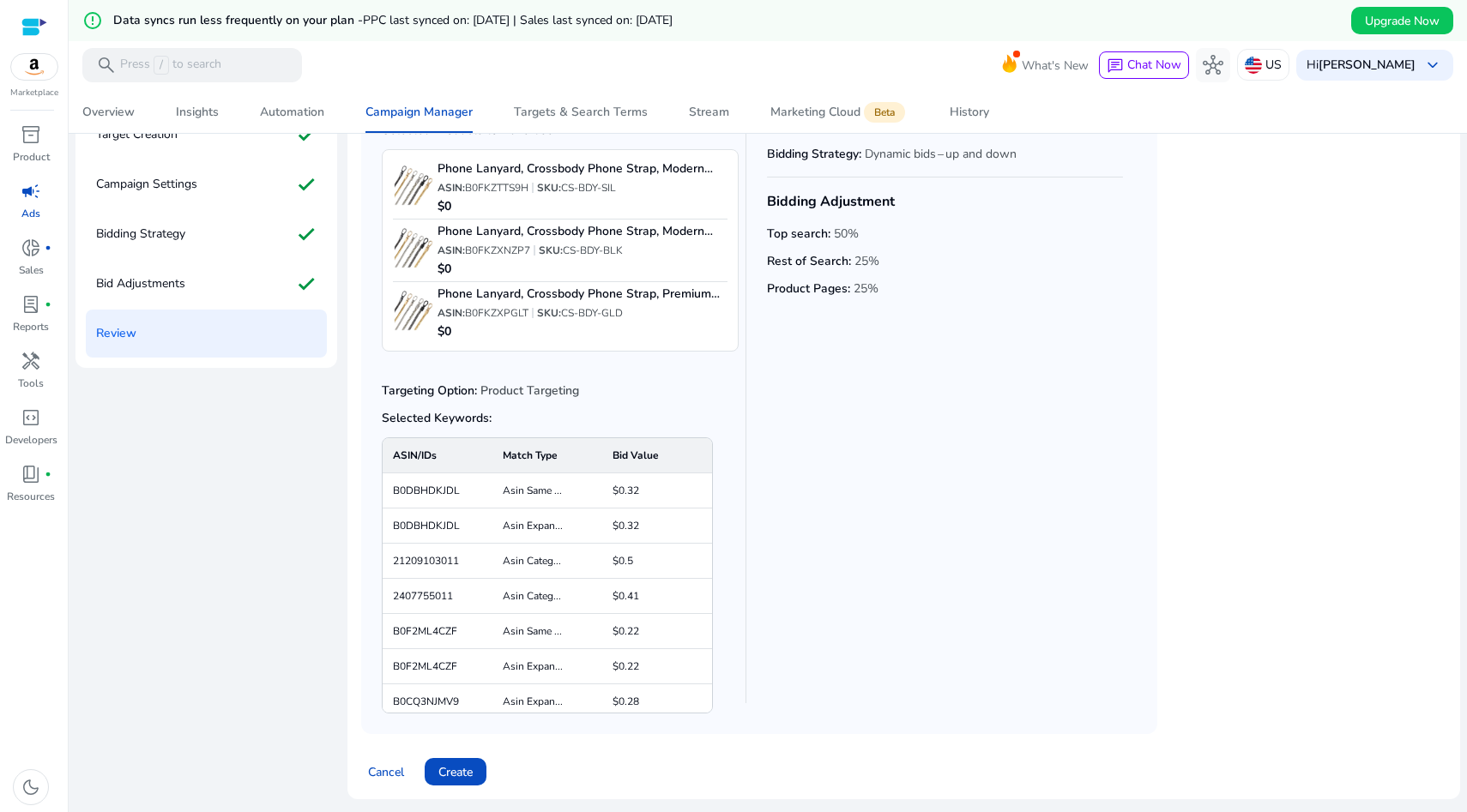
scroll to position [252, 0]
click at [453, 771] on span "Create" at bounding box center [456, 772] width 34 height 18
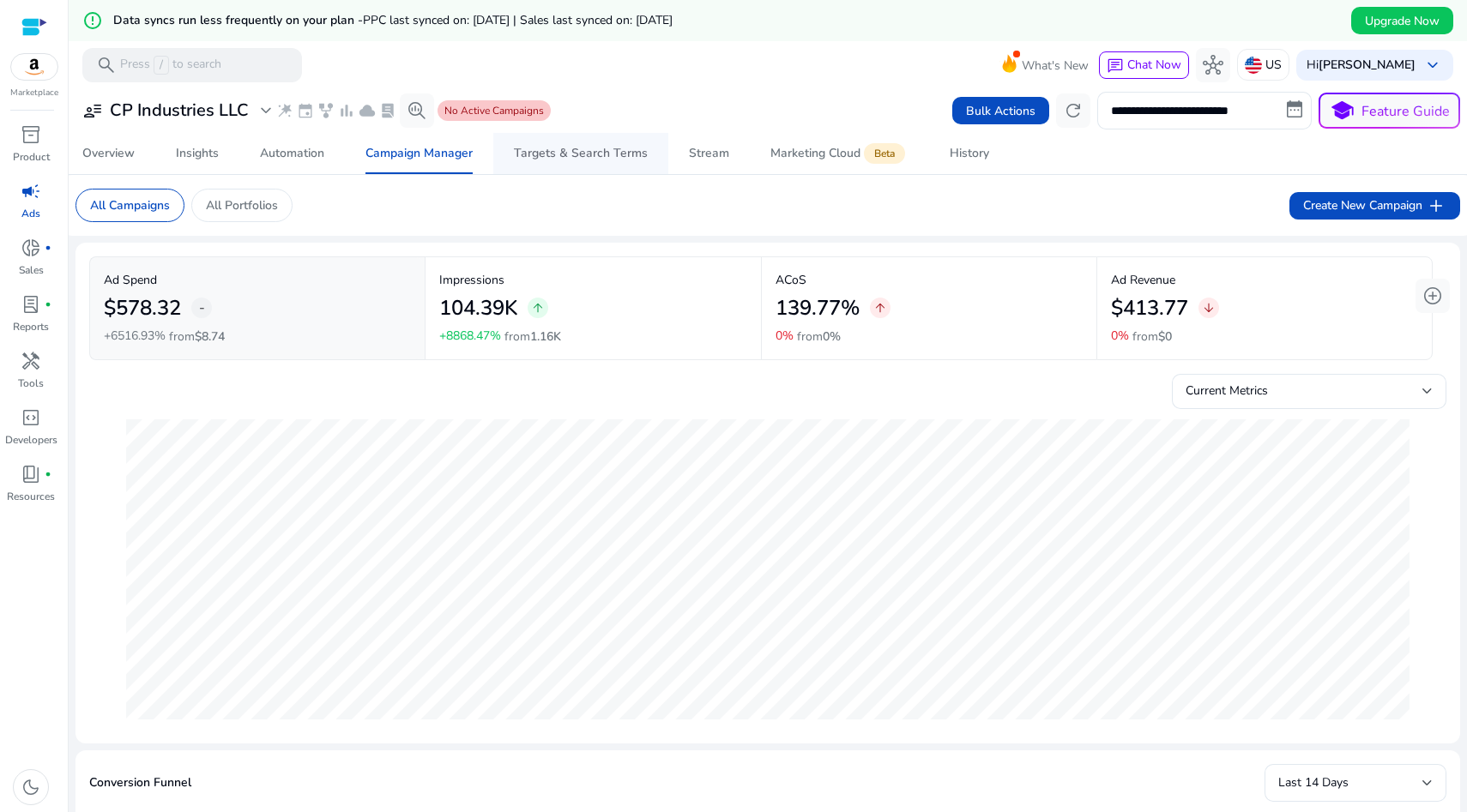
click at [581, 166] on span "Targets & Search Terms" at bounding box center [581, 153] width 134 height 41
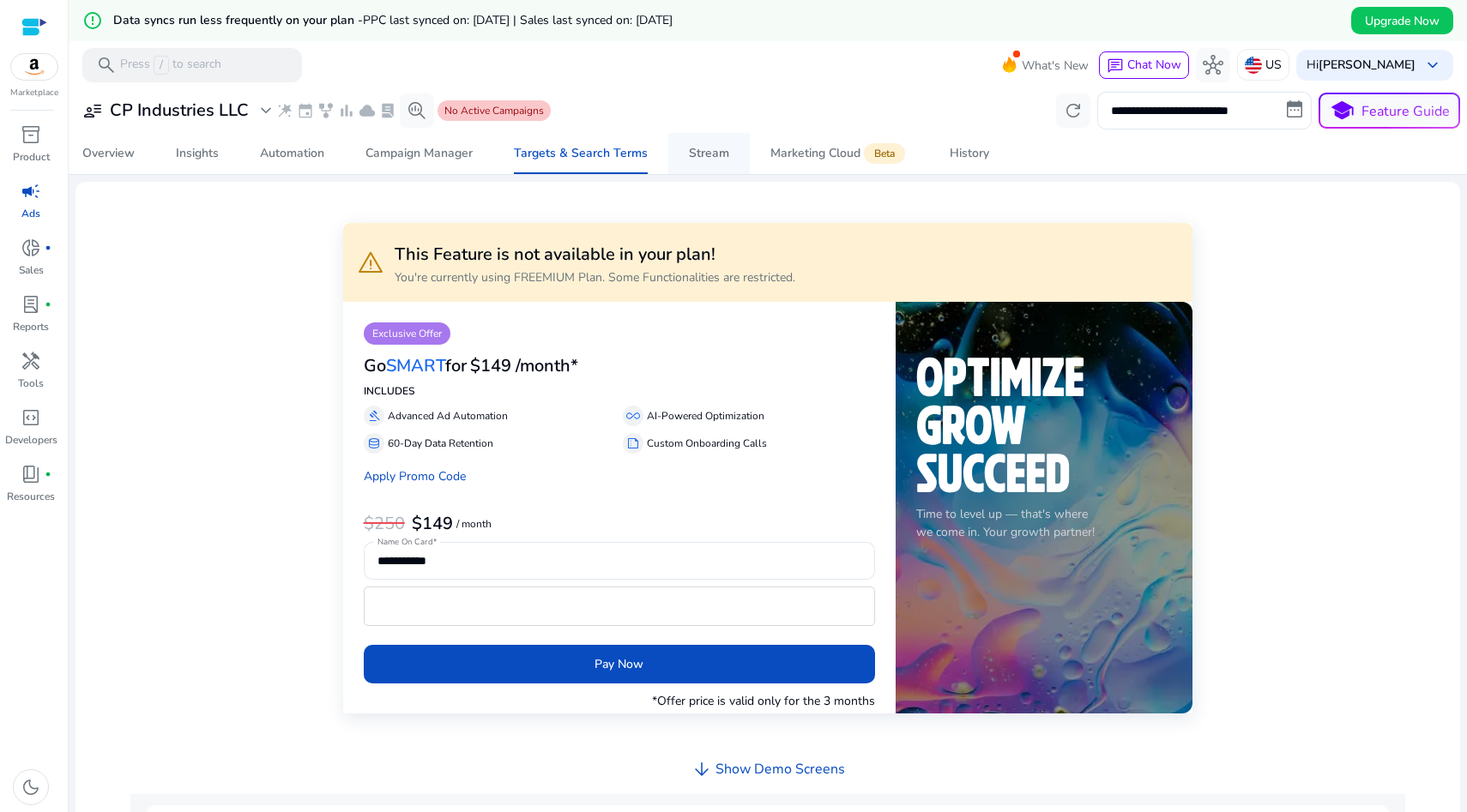
click at [708, 156] on div "Stream" at bounding box center [709, 153] width 40 height 12
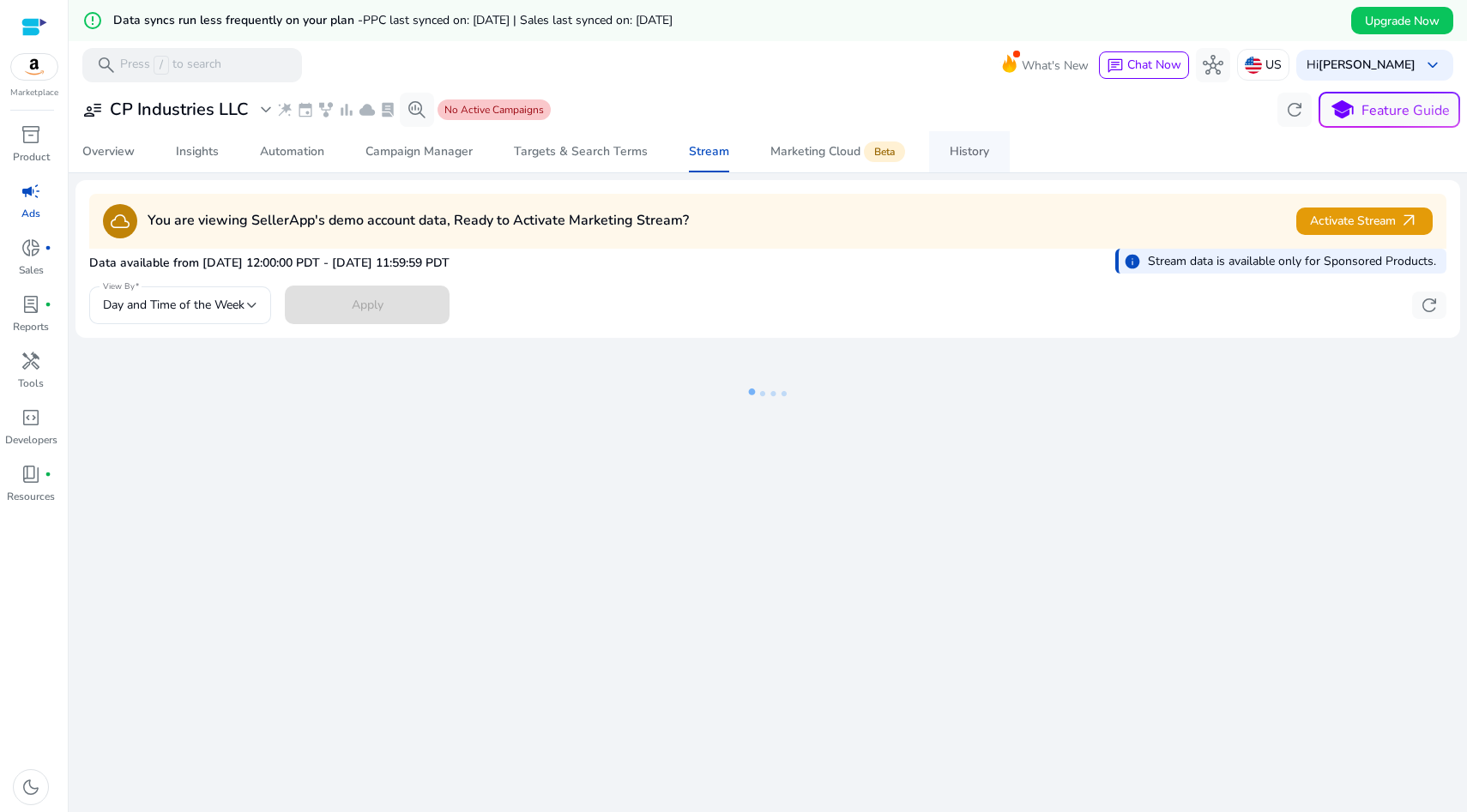
click at [967, 155] on div "History" at bounding box center [970, 151] width 40 height 12
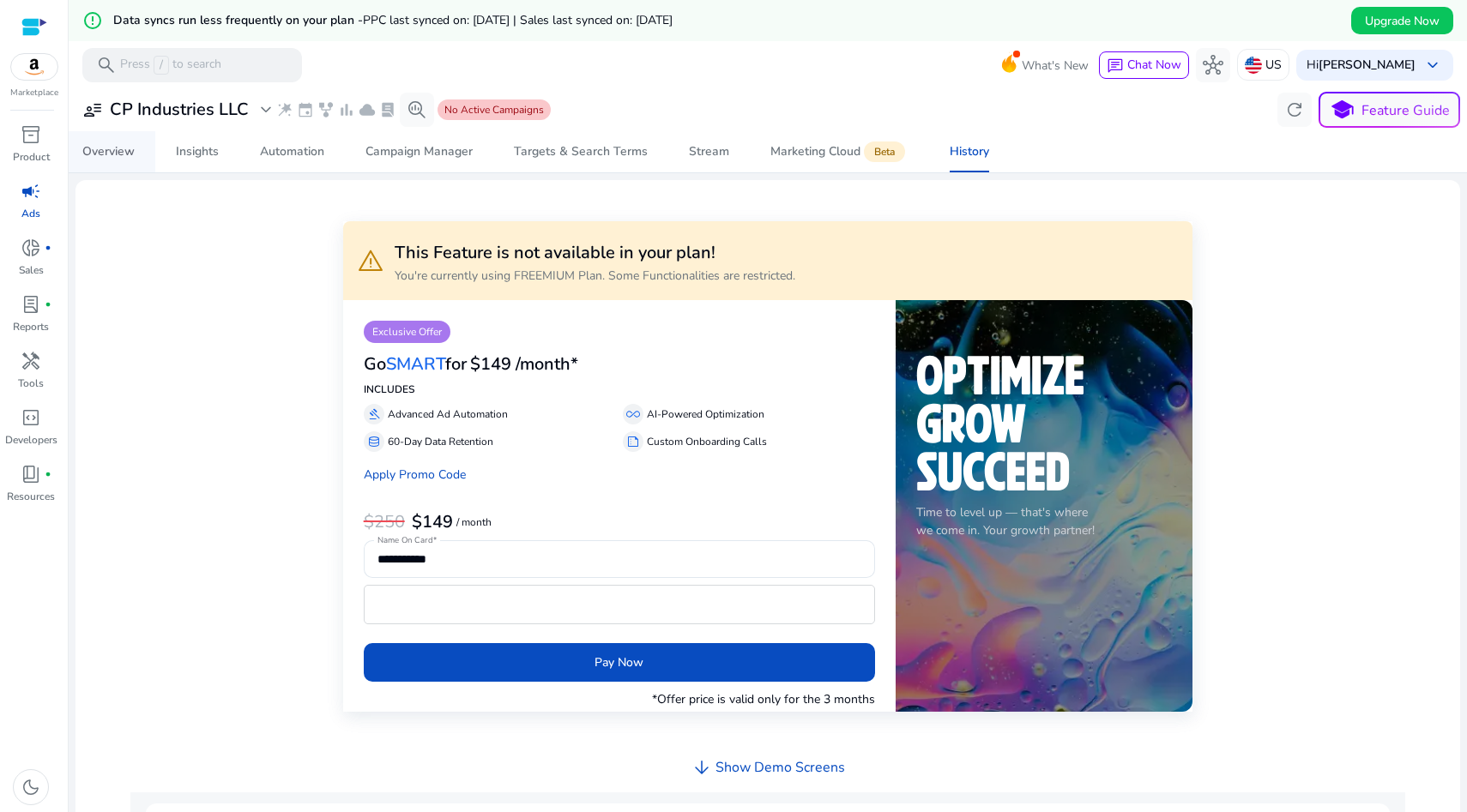
click at [99, 149] on div "Overview" at bounding box center [109, 151] width 53 height 12
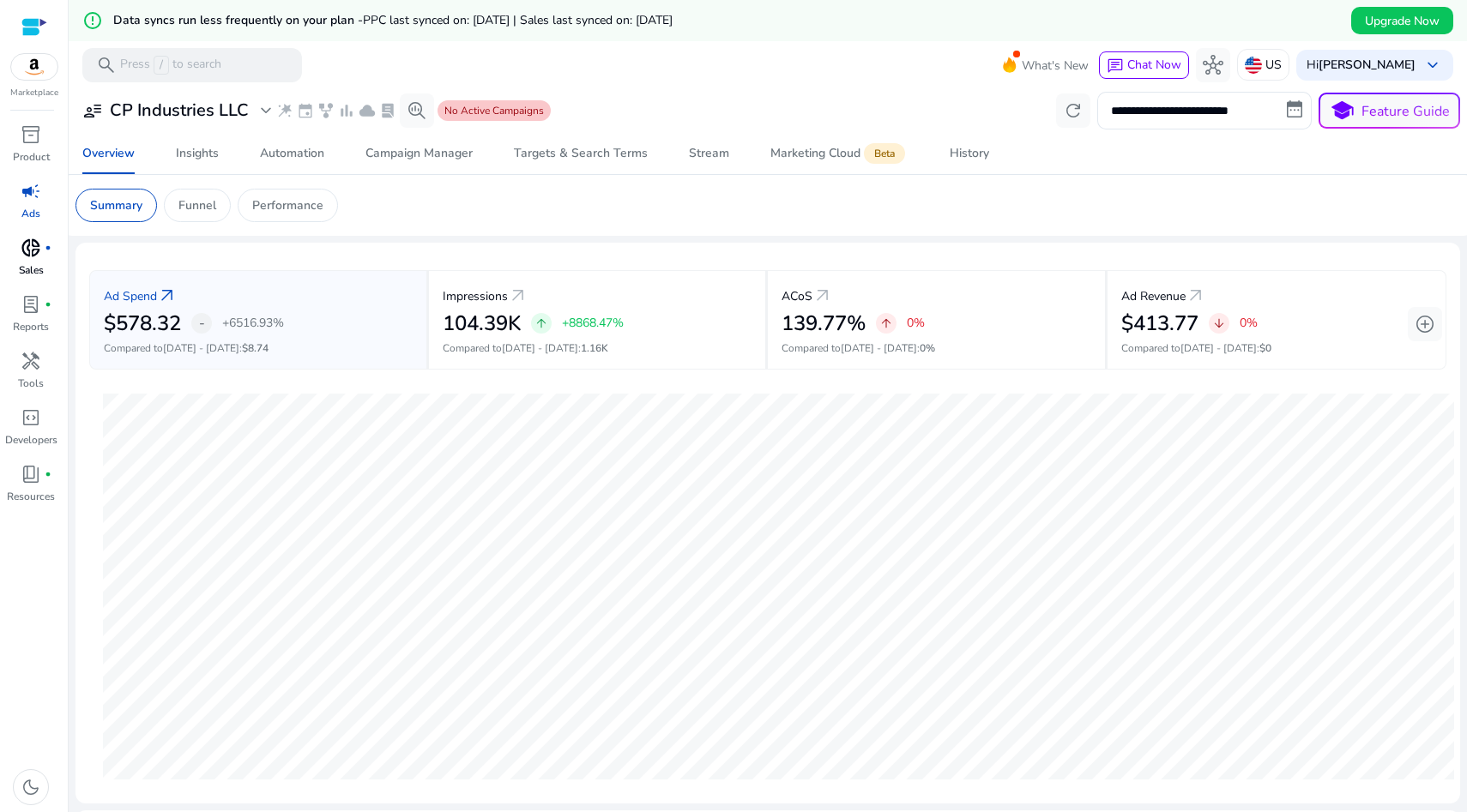
click at [29, 255] on span "donut_small" at bounding box center [31, 247] width 21 height 21
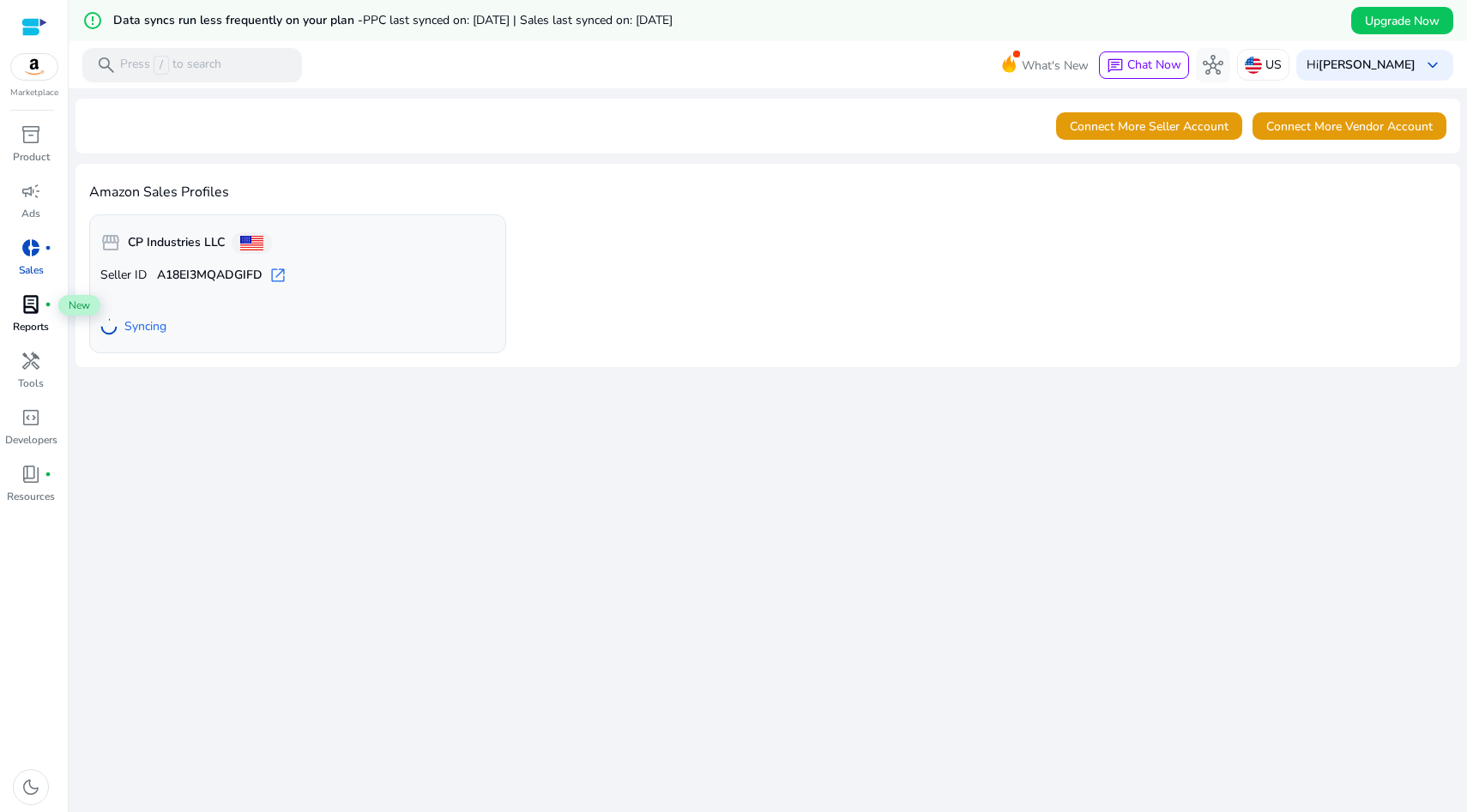
click at [33, 305] on span "lab_profile" at bounding box center [31, 304] width 21 height 21
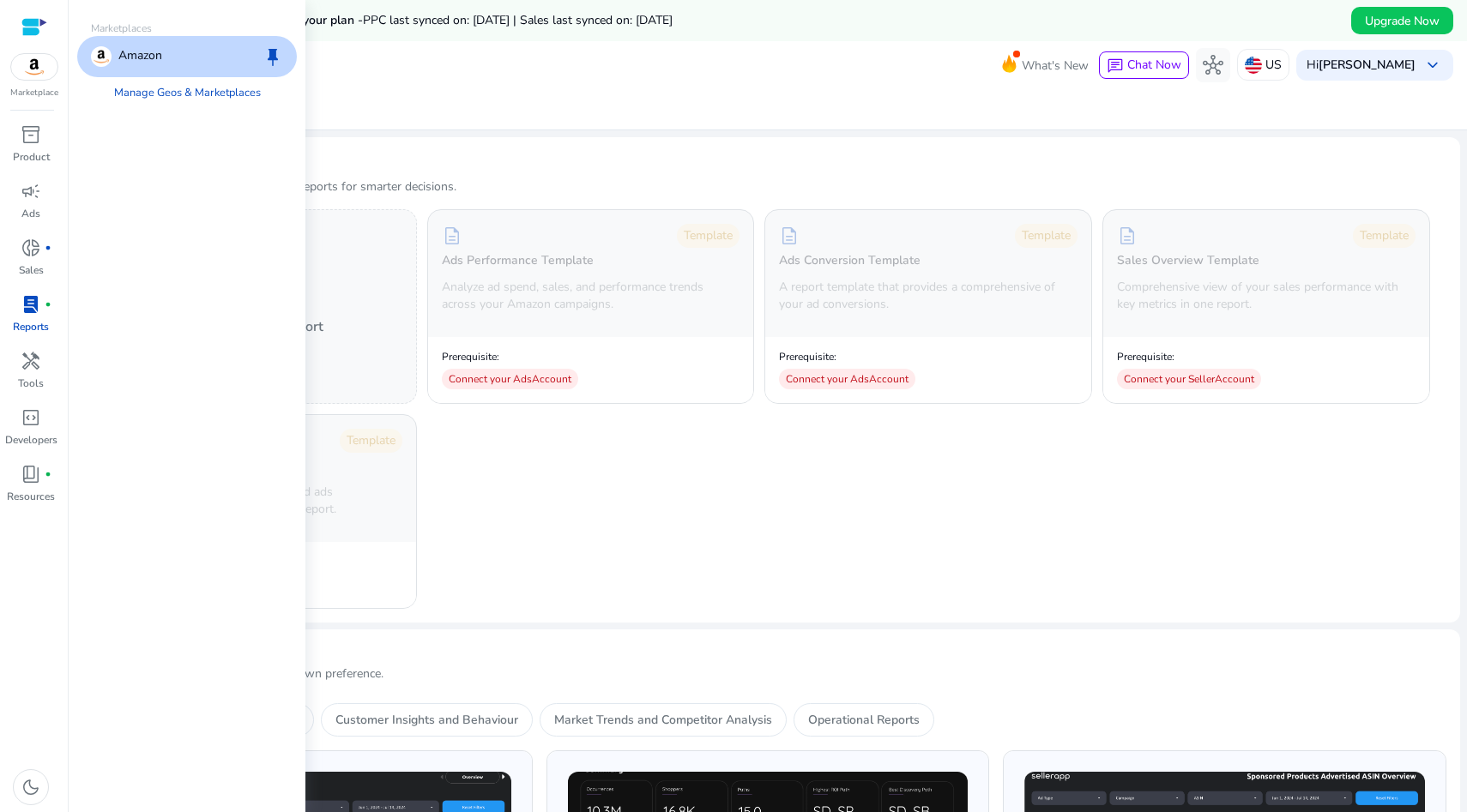
click at [40, 72] on img at bounding box center [34, 67] width 46 height 25
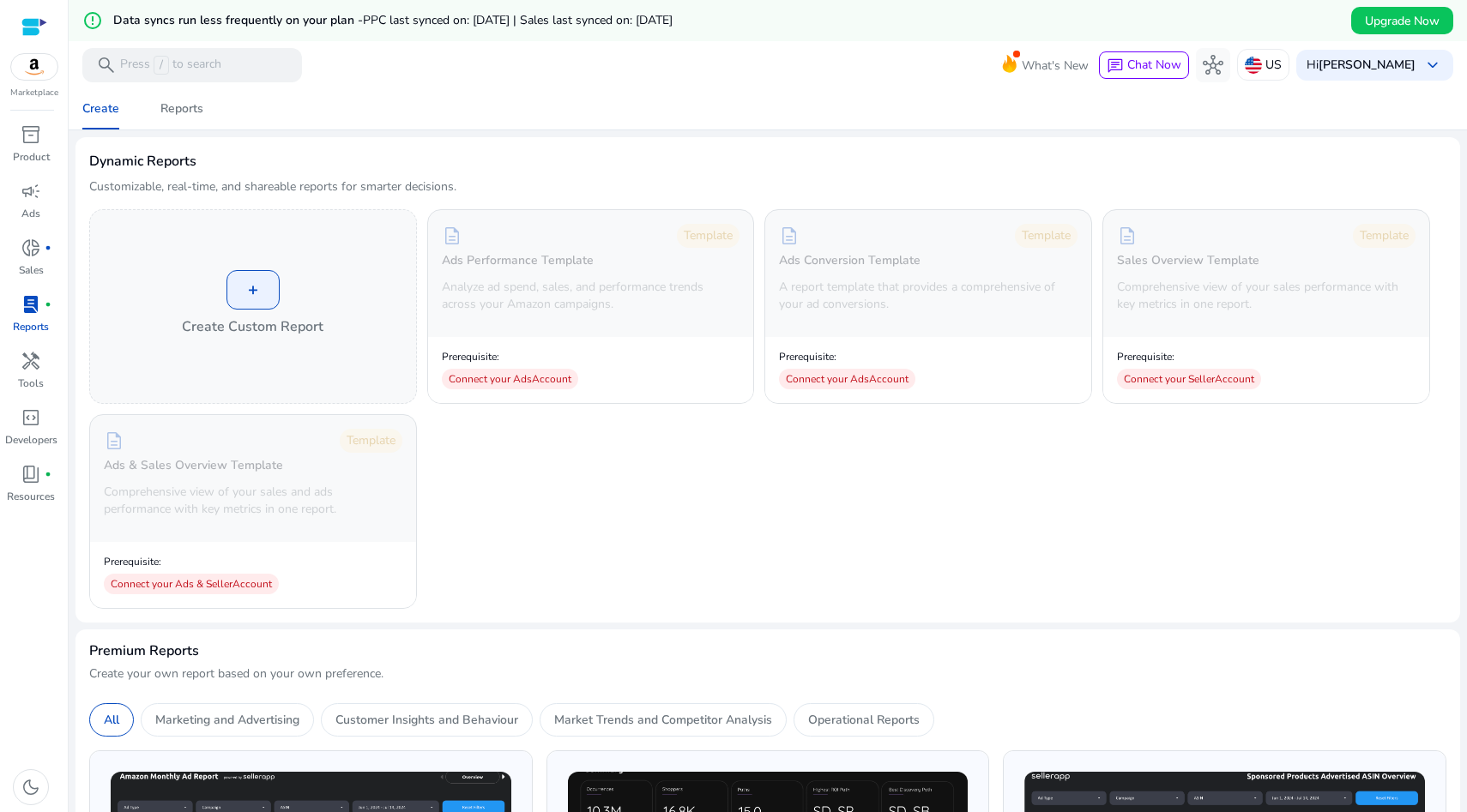
click at [407, 87] on mat-toolbar "search Press / to search What's New chat Chat Now hub US Hi Chad Potter keyboar…" at bounding box center [768, 64] width 1398 height 47
click at [40, 135] on span "inventory_2" at bounding box center [31, 134] width 21 height 21
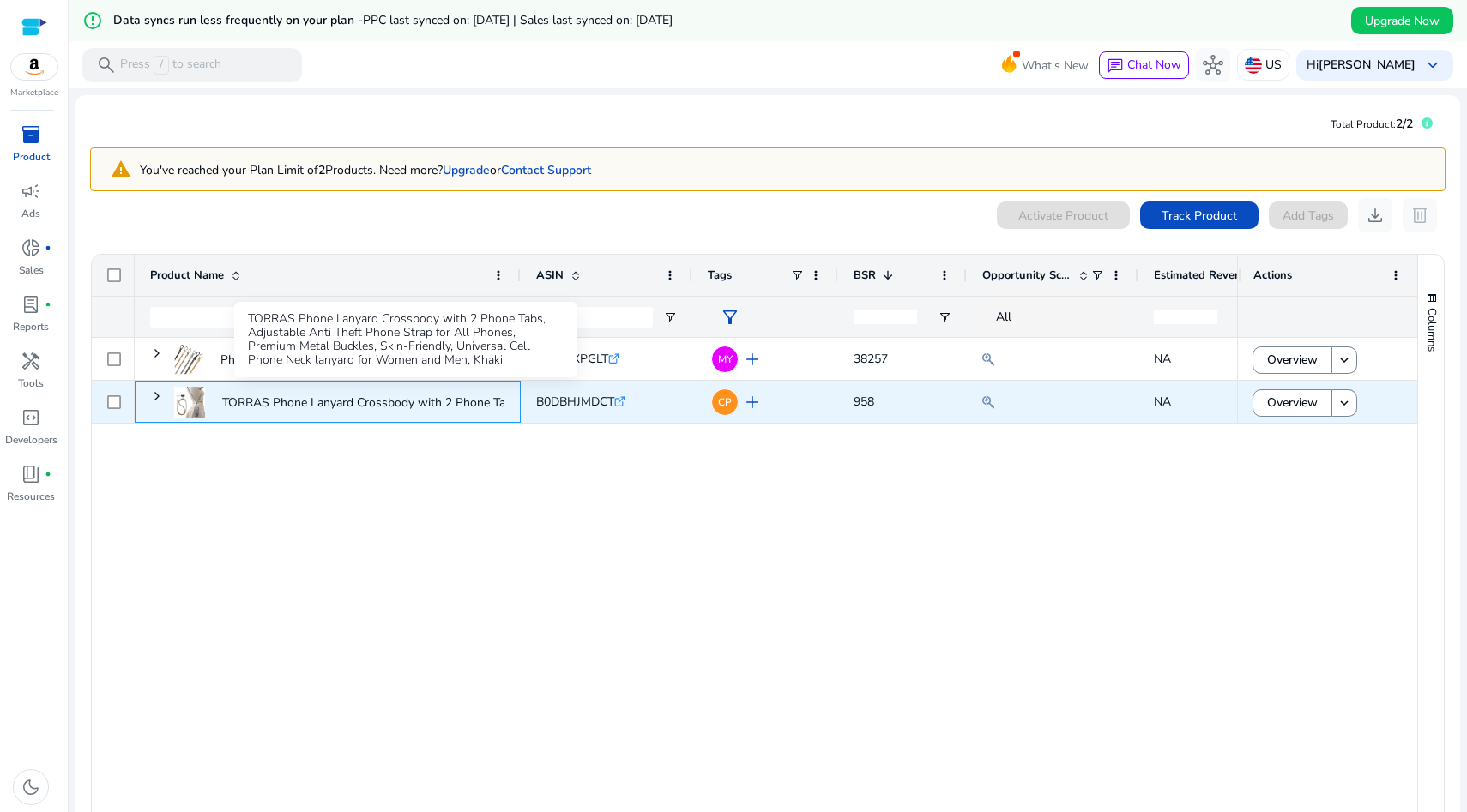
click at [345, 402] on p "TORRAS Phone Lanyard Crossbody with 2 Phone Tabs, Adjustable..." at bounding box center [405, 402] width 367 height 35
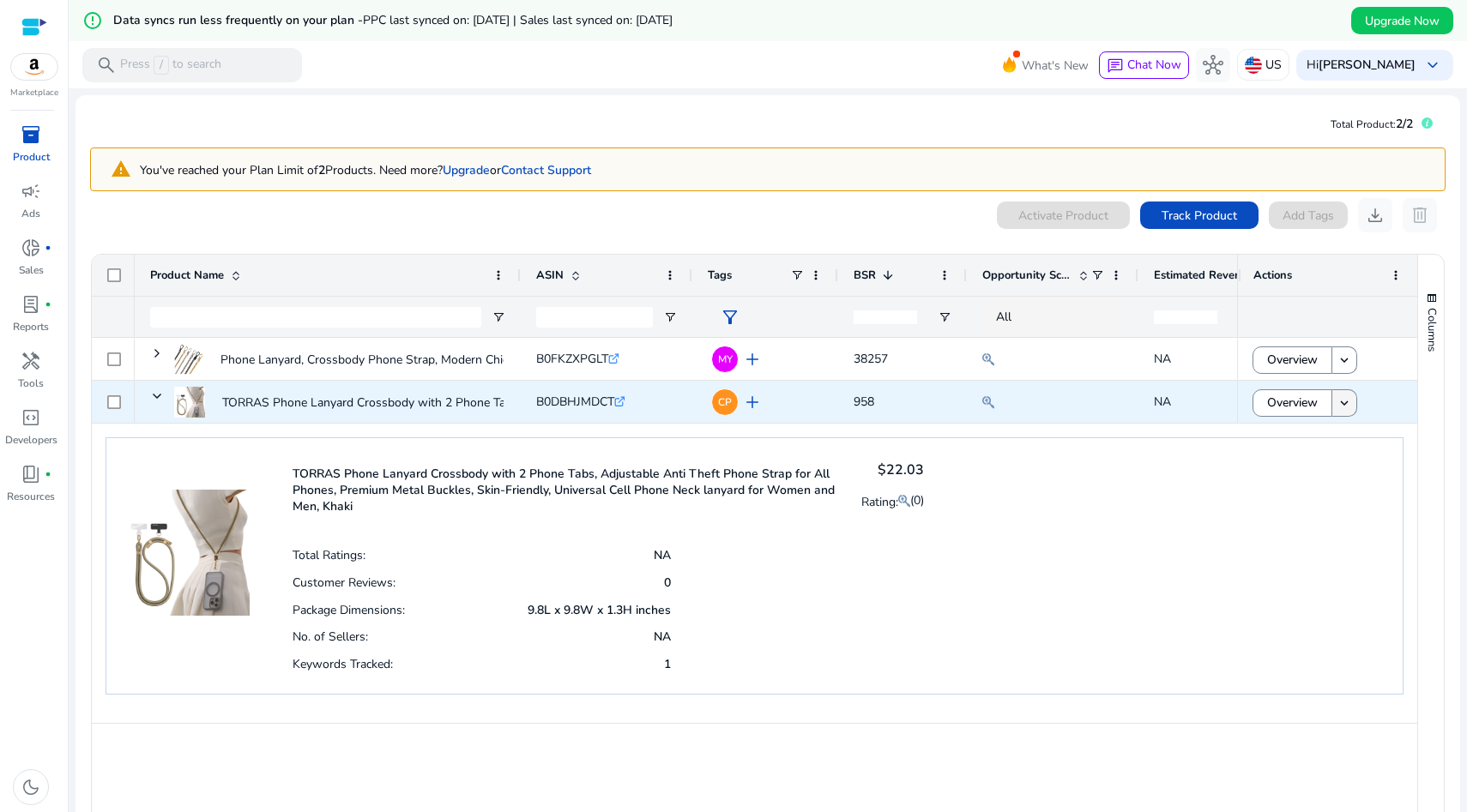
click at [1338, 400] on mat-icon "keyboard_arrow_down" at bounding box center [1344, 402] width 15 height 15
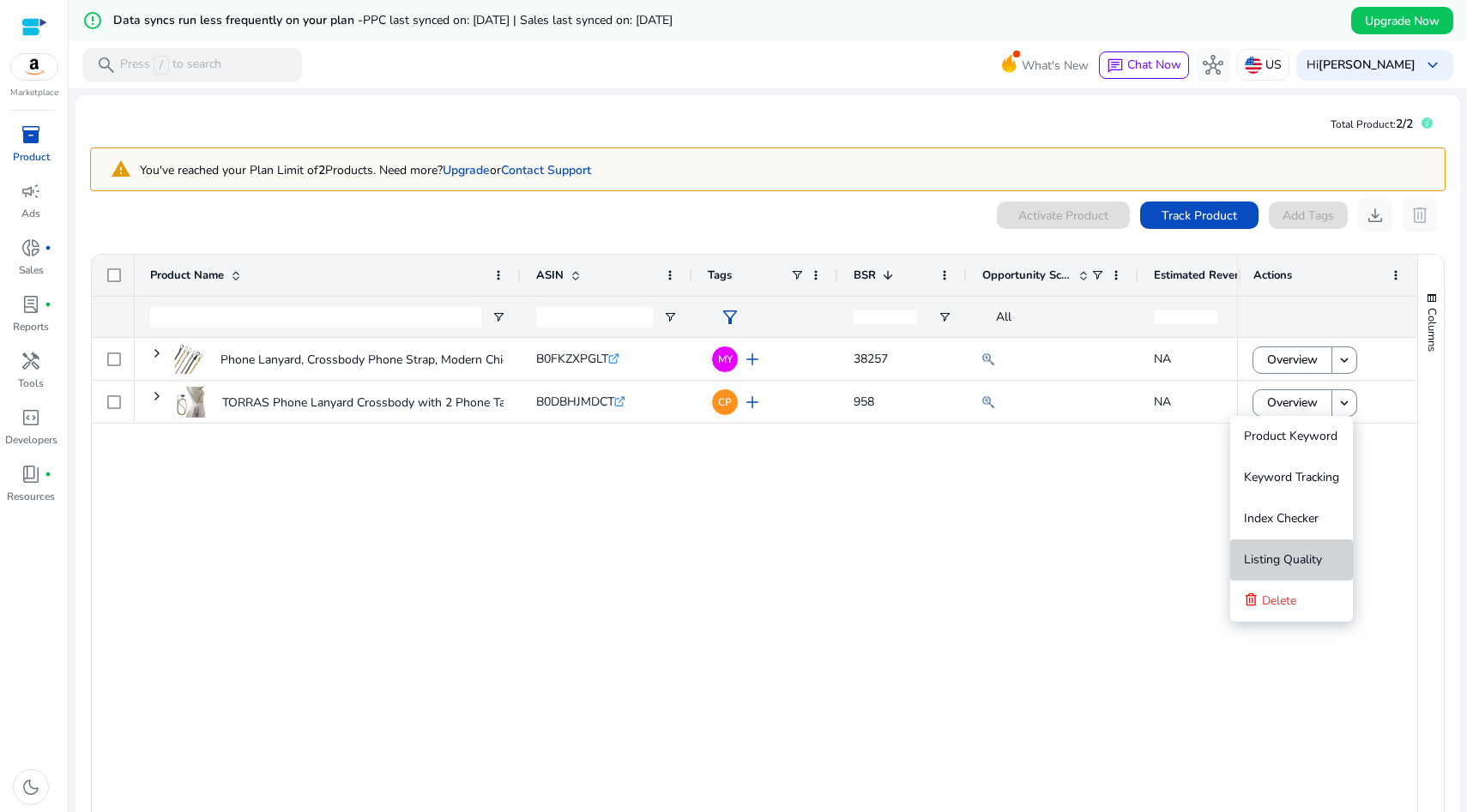
click at [1295, 562] on span "Listing Quality" at bounding box center [1283, 559] width 78 height 16
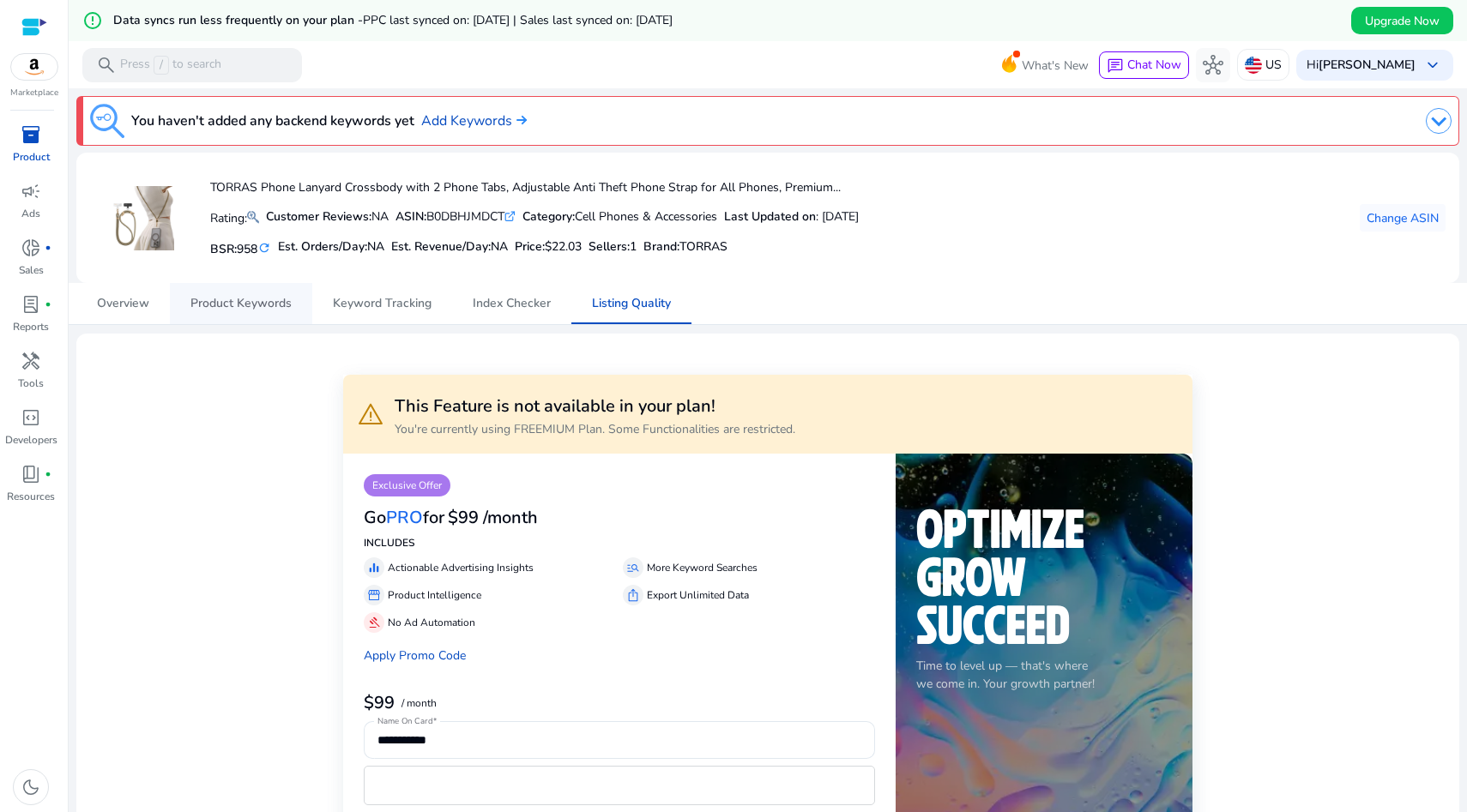
click at [204, 295] on span "Product Keywords" at bounding box center [241, 303] width 102 height 41
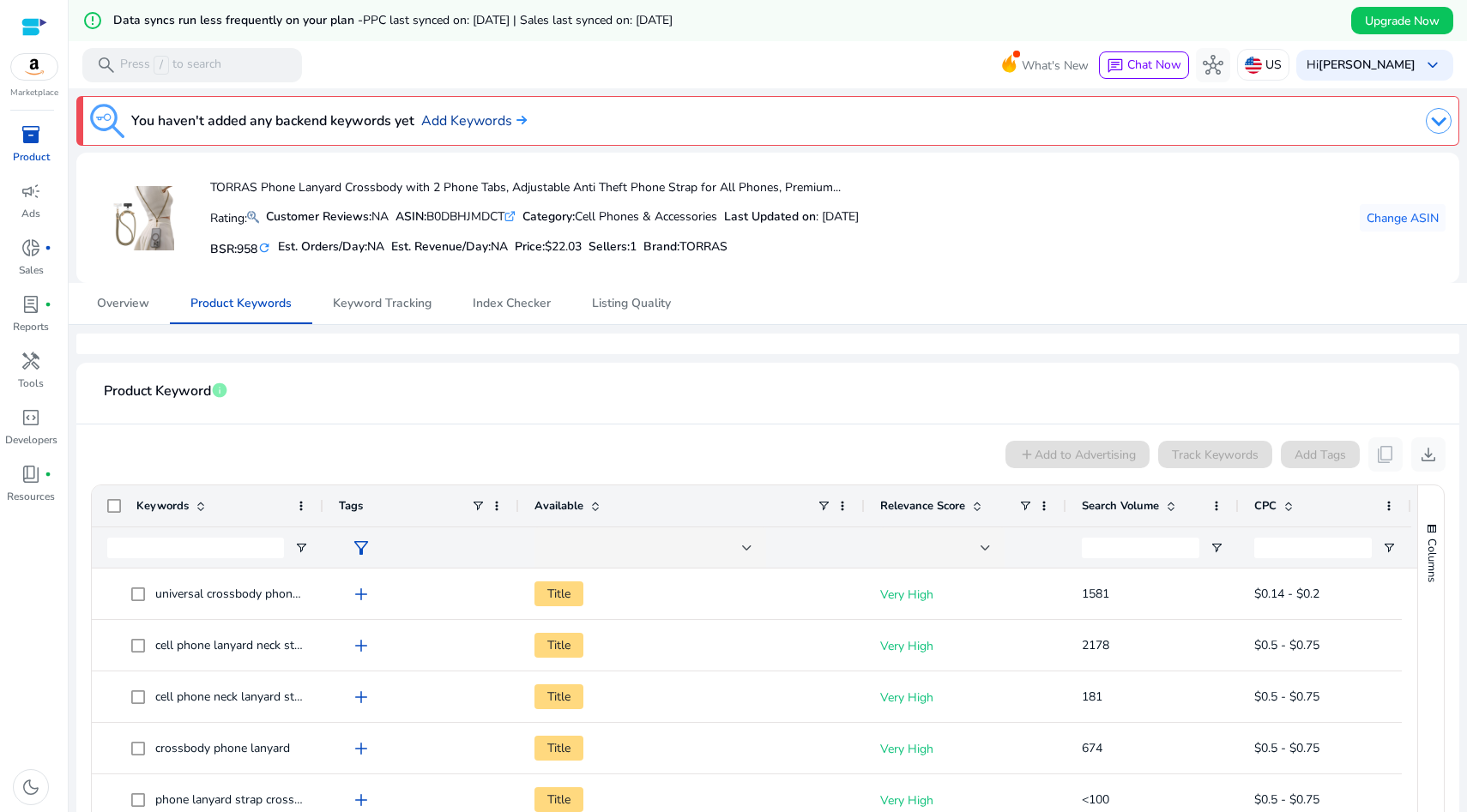
click at [458, 120] on link "Add Keywords" at bounding box center [474, 121] width 105 height 21
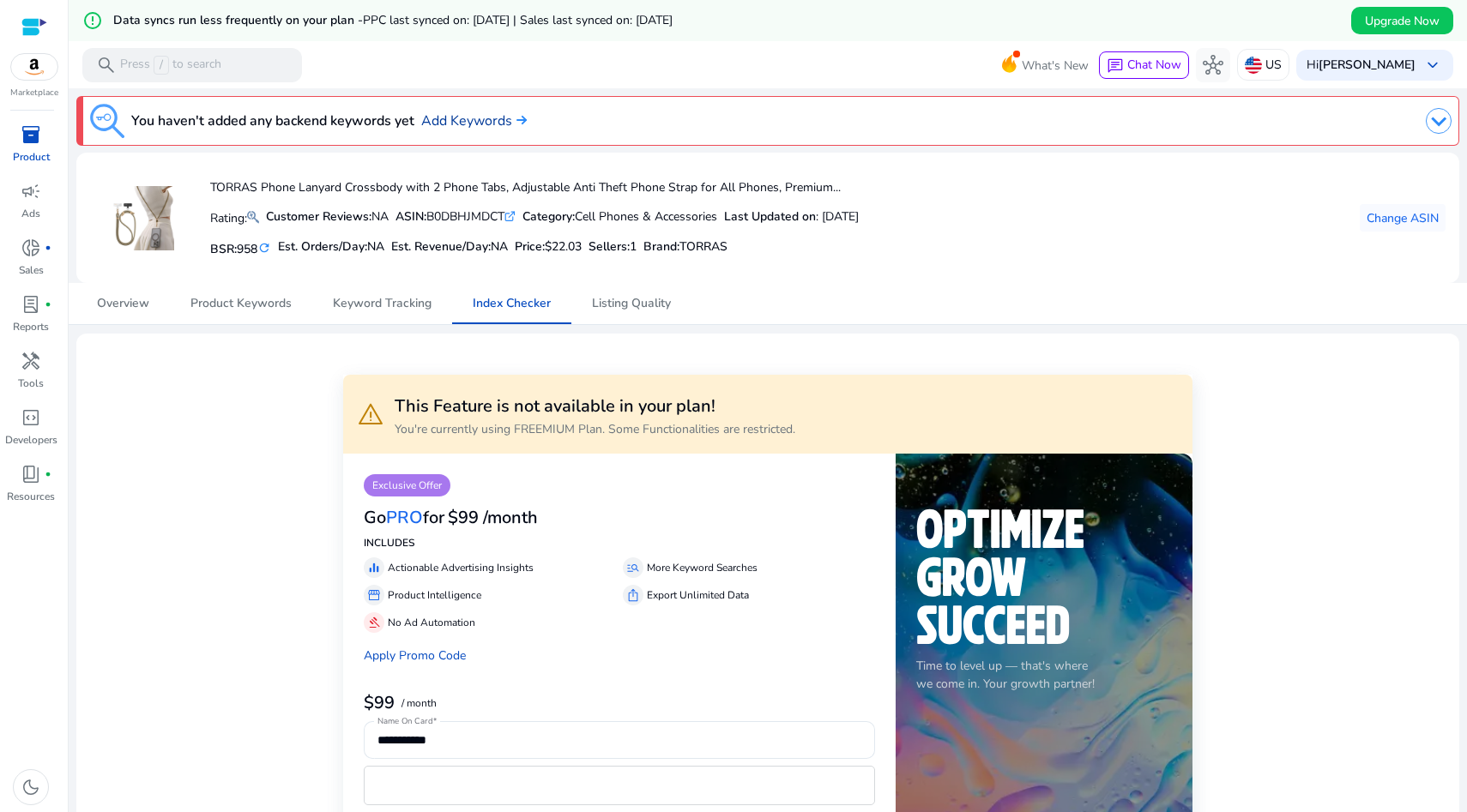
click at [524, 121] on img at bounding box center [520, 120] width 15 height 10
click at [362, 306] on span "Keyword Tracking" at bounding box center [382, 303] width 99 height 12
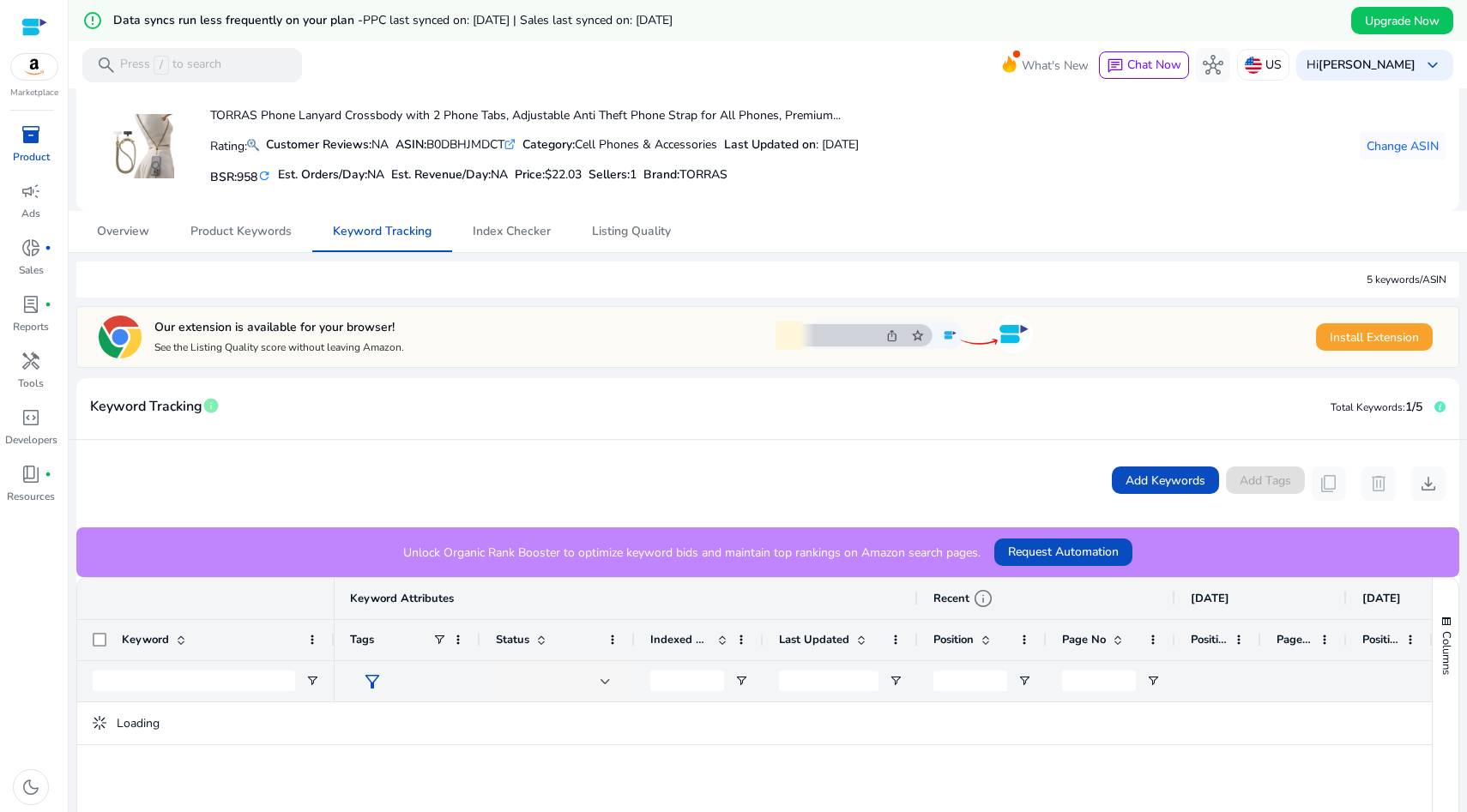
scroll to position [73, 0]
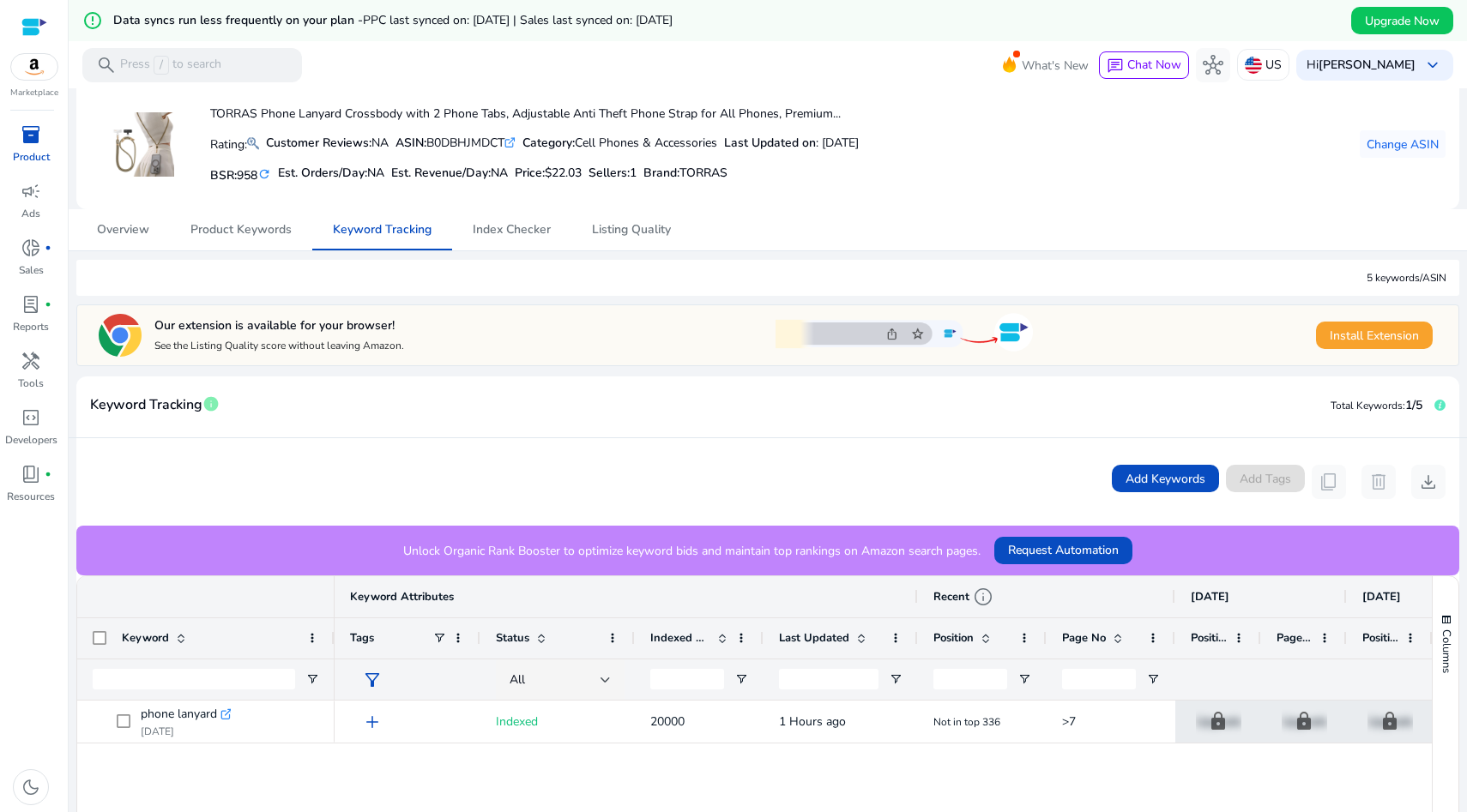
click at [1394, 283] on div "5 keywords/ASIN" at bounding box center [1406, 277] width 80 height 15
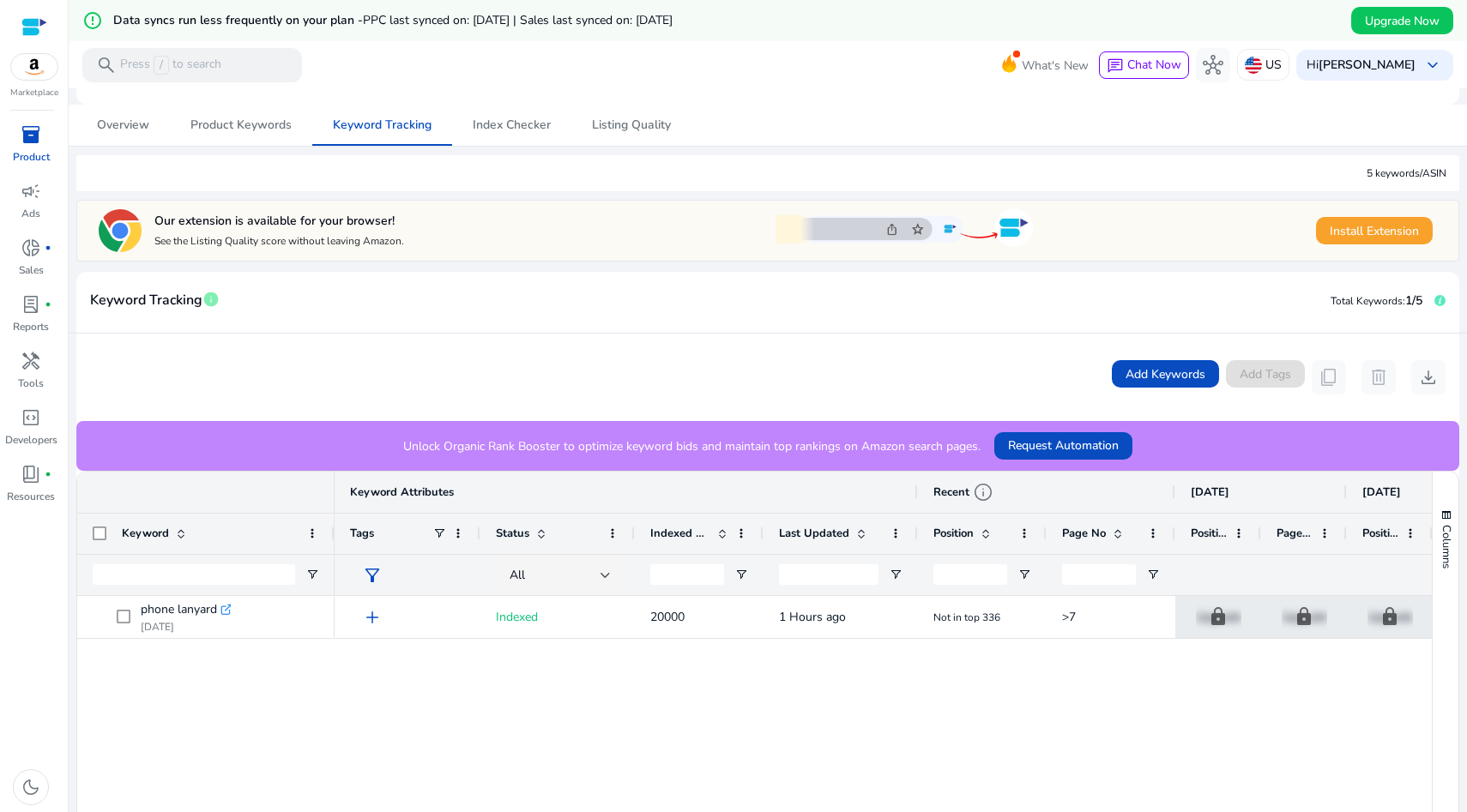
scroll to position [184, 0]
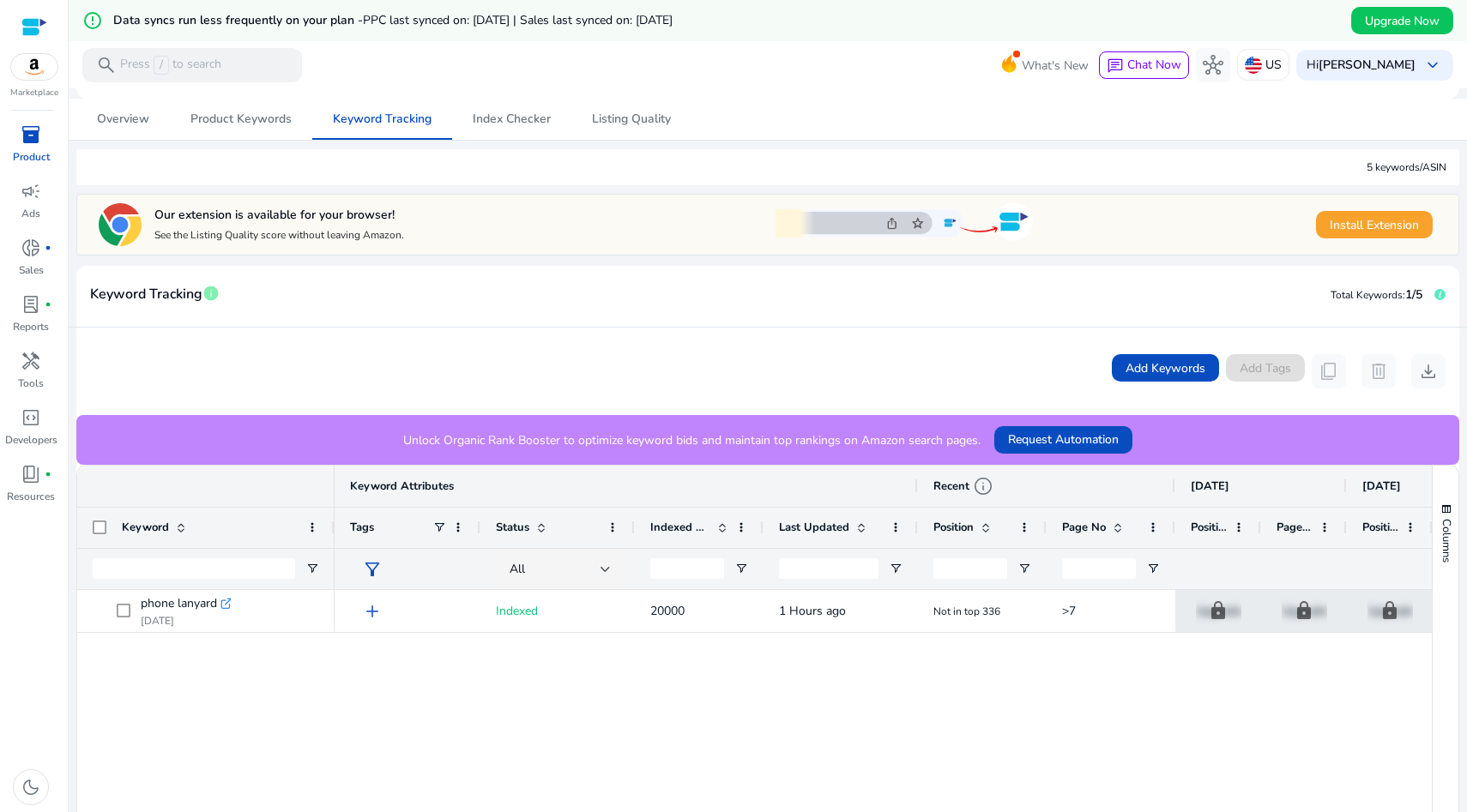
click at [698, 525] on span "Indexed Products" at bounding box center [680, 527] width 60 height 15
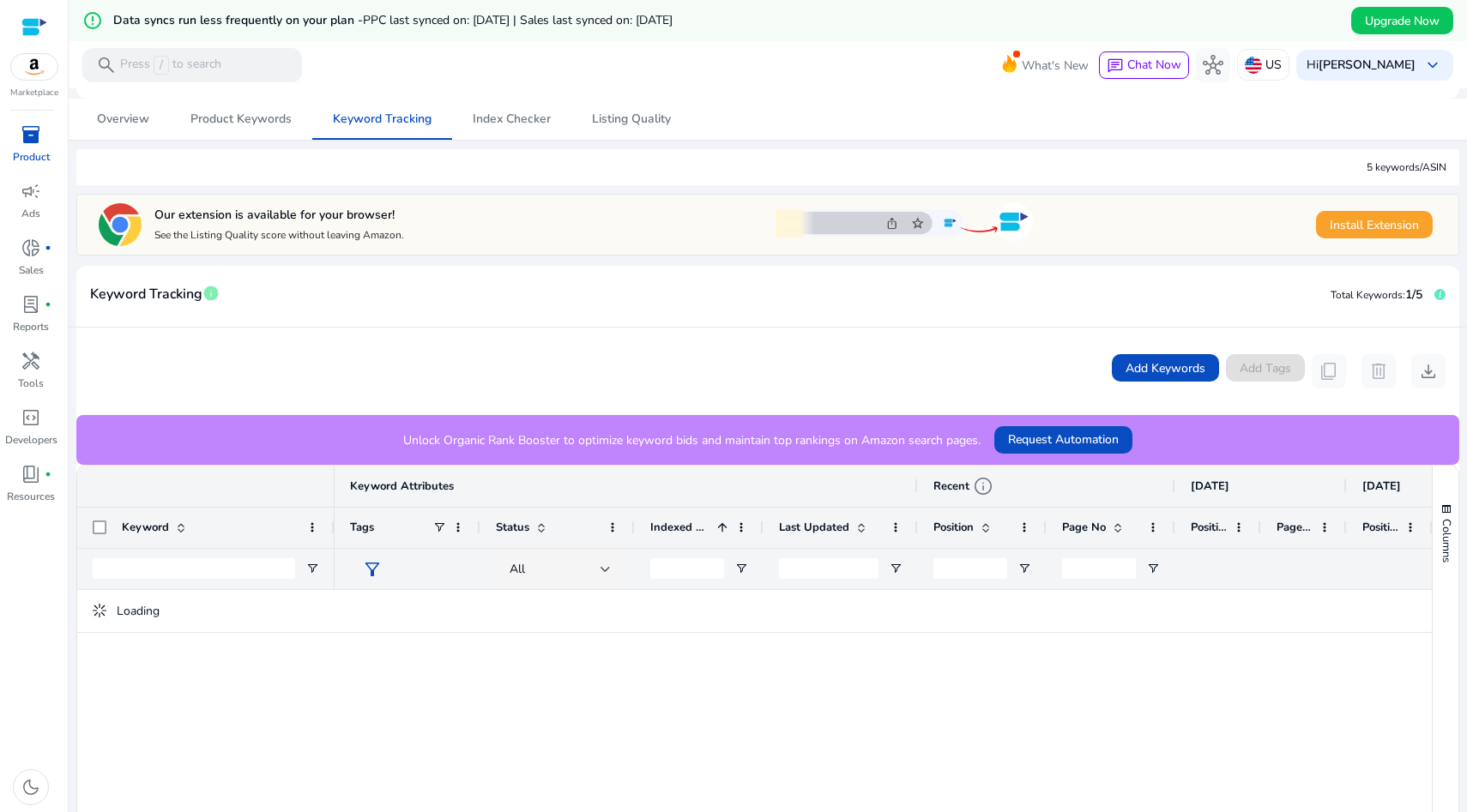
click at [698, 525] on span "Indexed Products" at bounding box center [680, 527] width 60 height 15
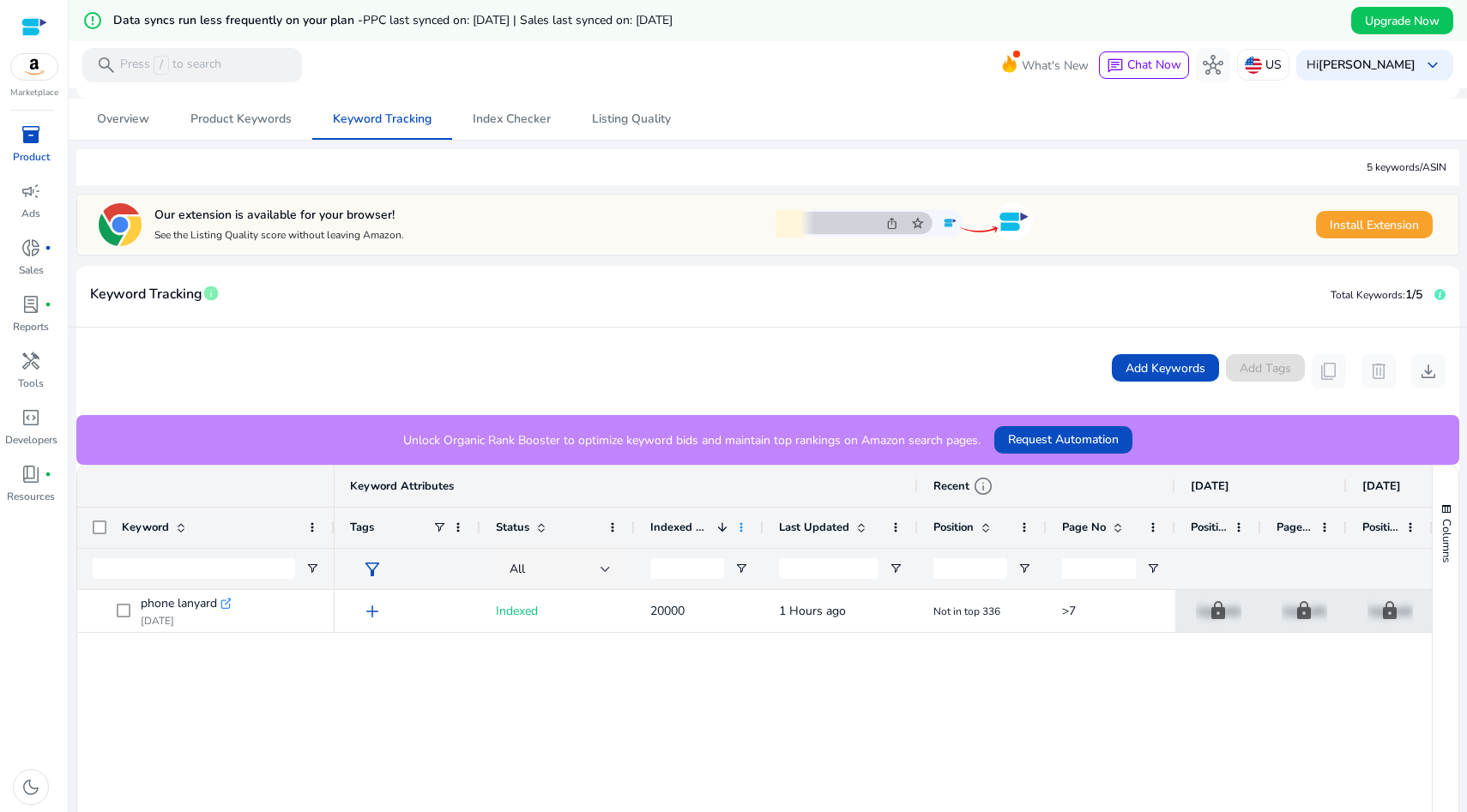
click at [739, 526] on span at bounding box center [741, 527] width 14 height 14
click at [722, 493] on div "Keyword Attributes" at bounding box center [626, 486] width 552 height 24
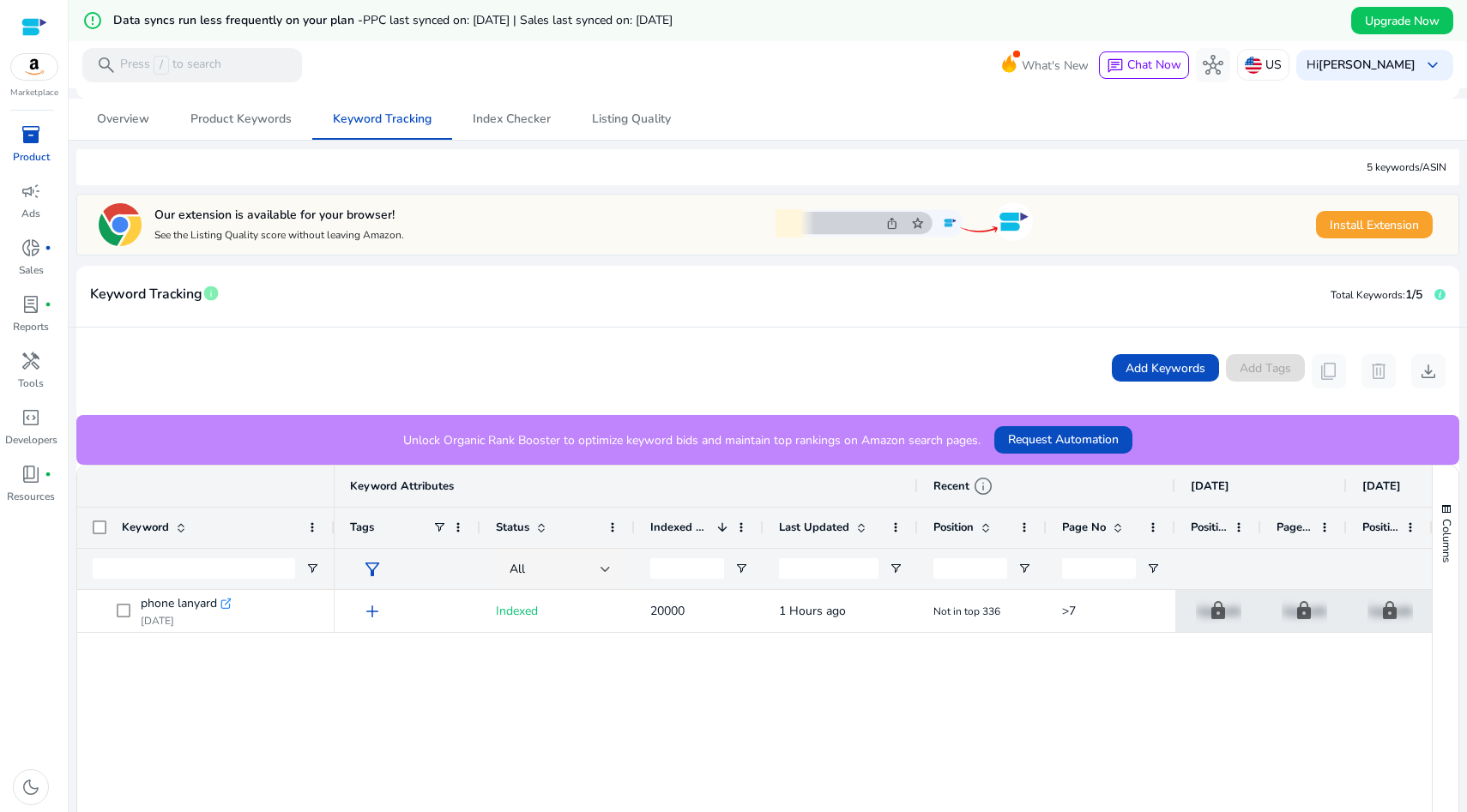
click at [33, 139] on span "inventory_2" at bounding box center [31, 134] width 21 height 21
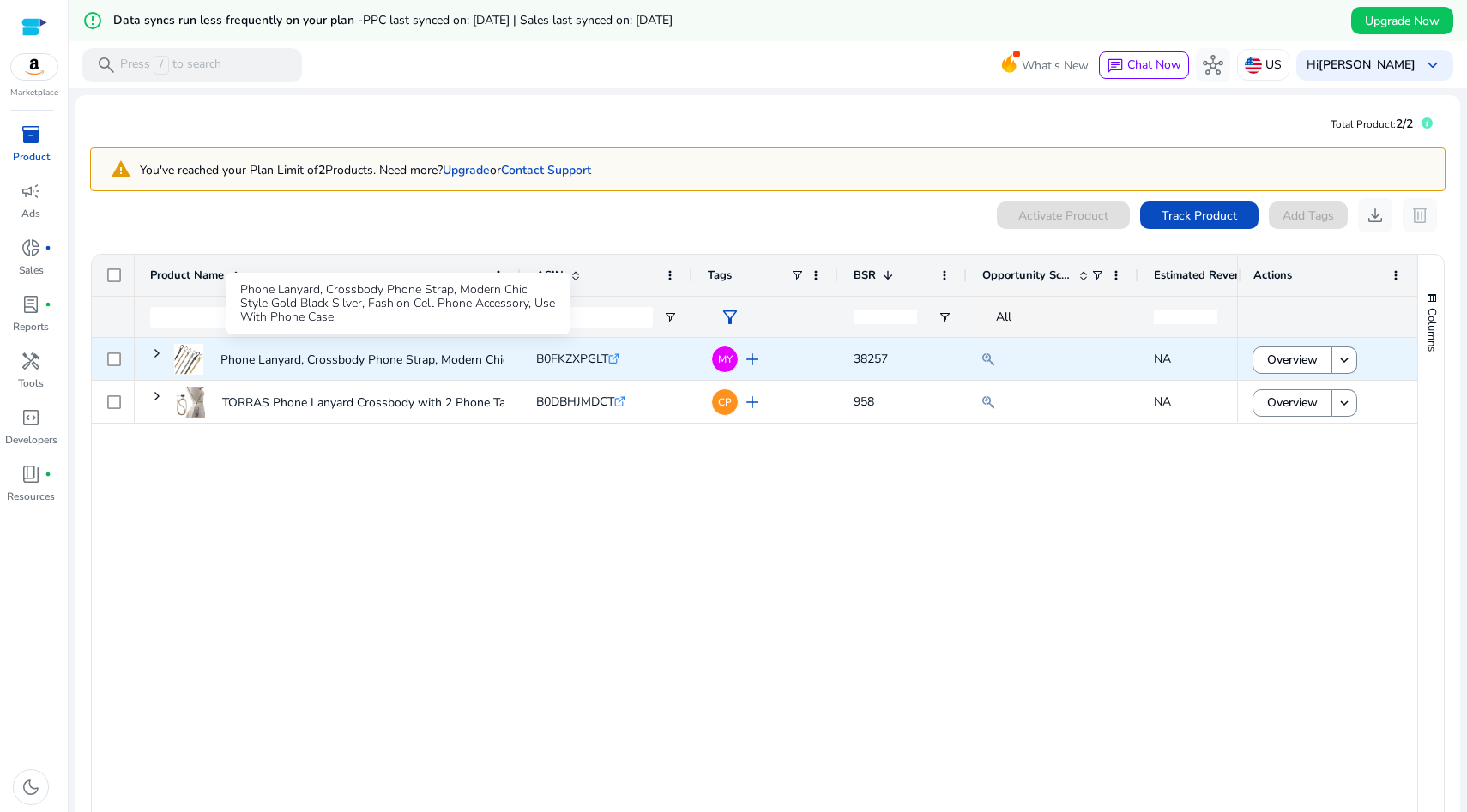
click at [256, 363] on p "Phone Lanyard, Crossbody Phone Strap, Modern Chic Style Gold..." at bounding box center [398, 360] width 355 height 35
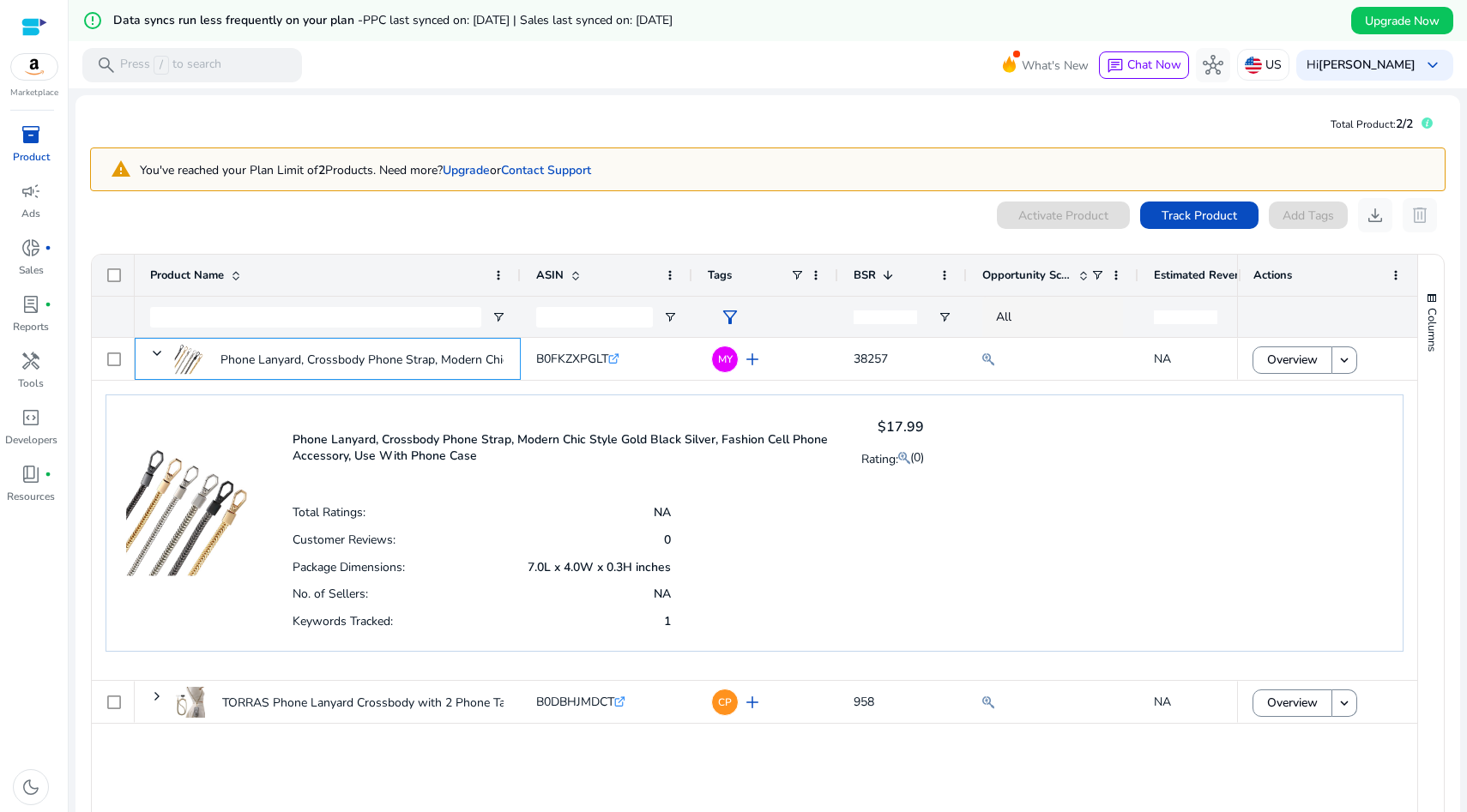
scroll to position [0, 1]
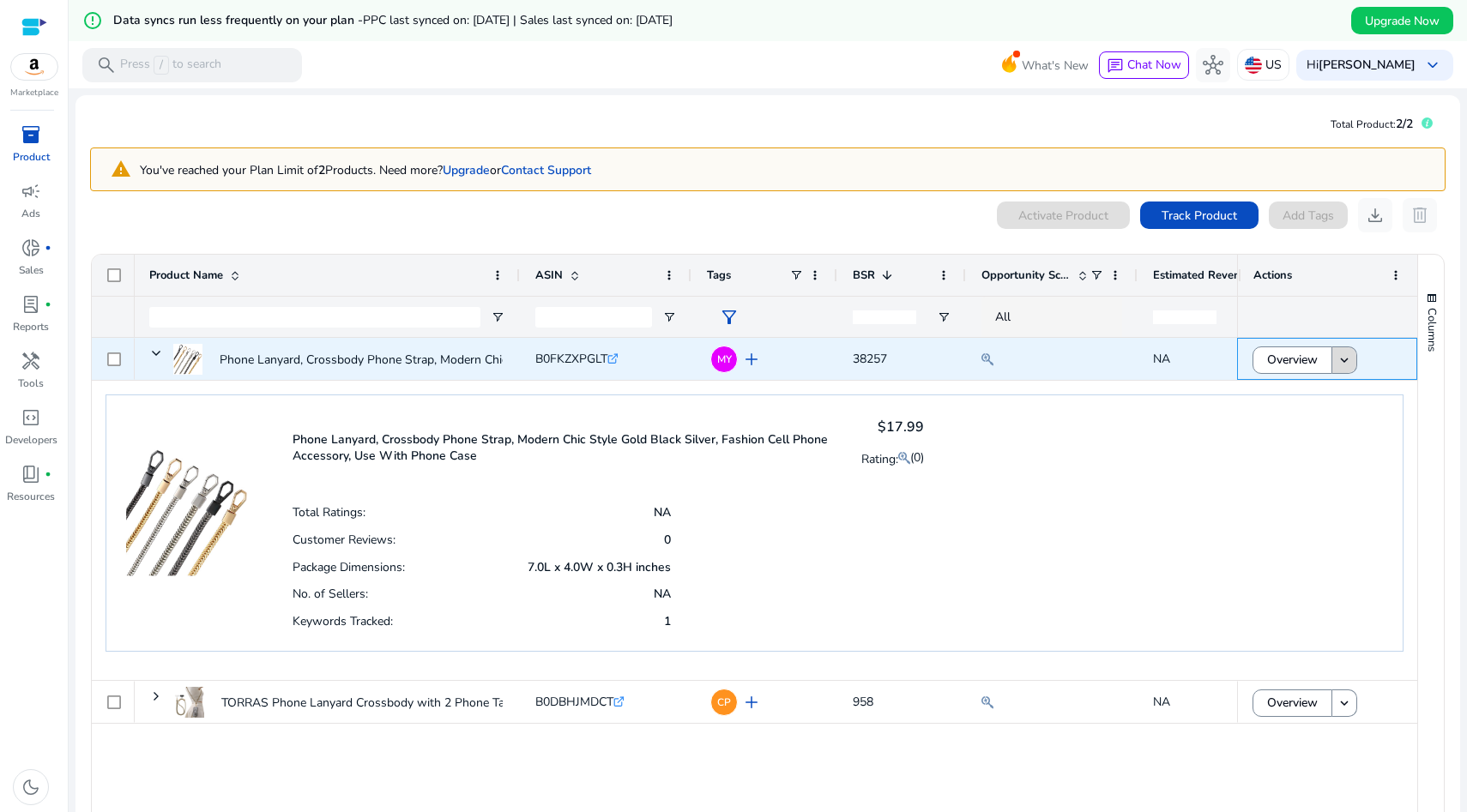
click at [1336, 359] on mat-icon "keyboard_arrow_down" at bounding box center [1344, 360] width 15 height 15
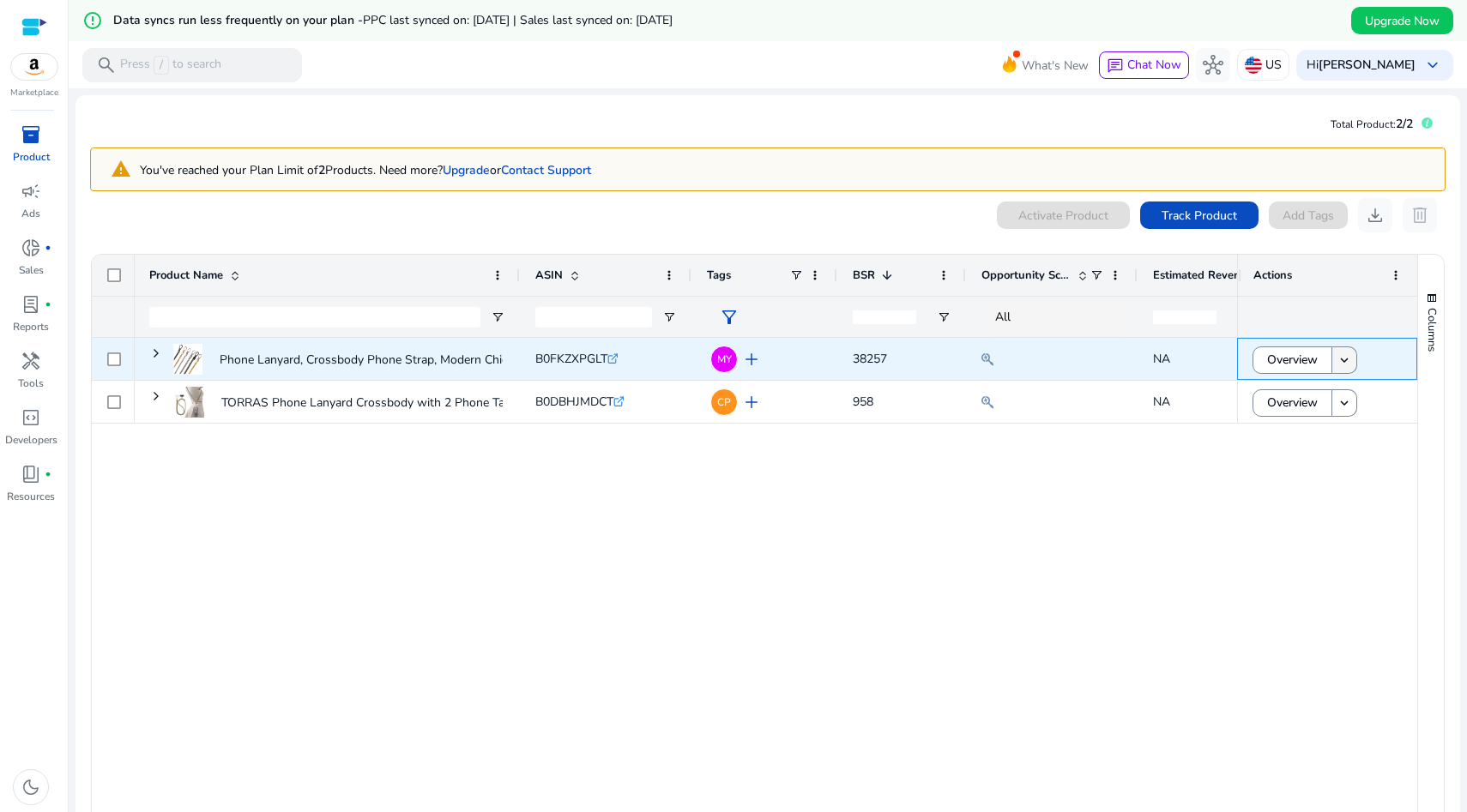
click at [1336, 359] on mat-icon "keyboard_arrow_down" at bounding box center [1344, 360] width 15 height 15
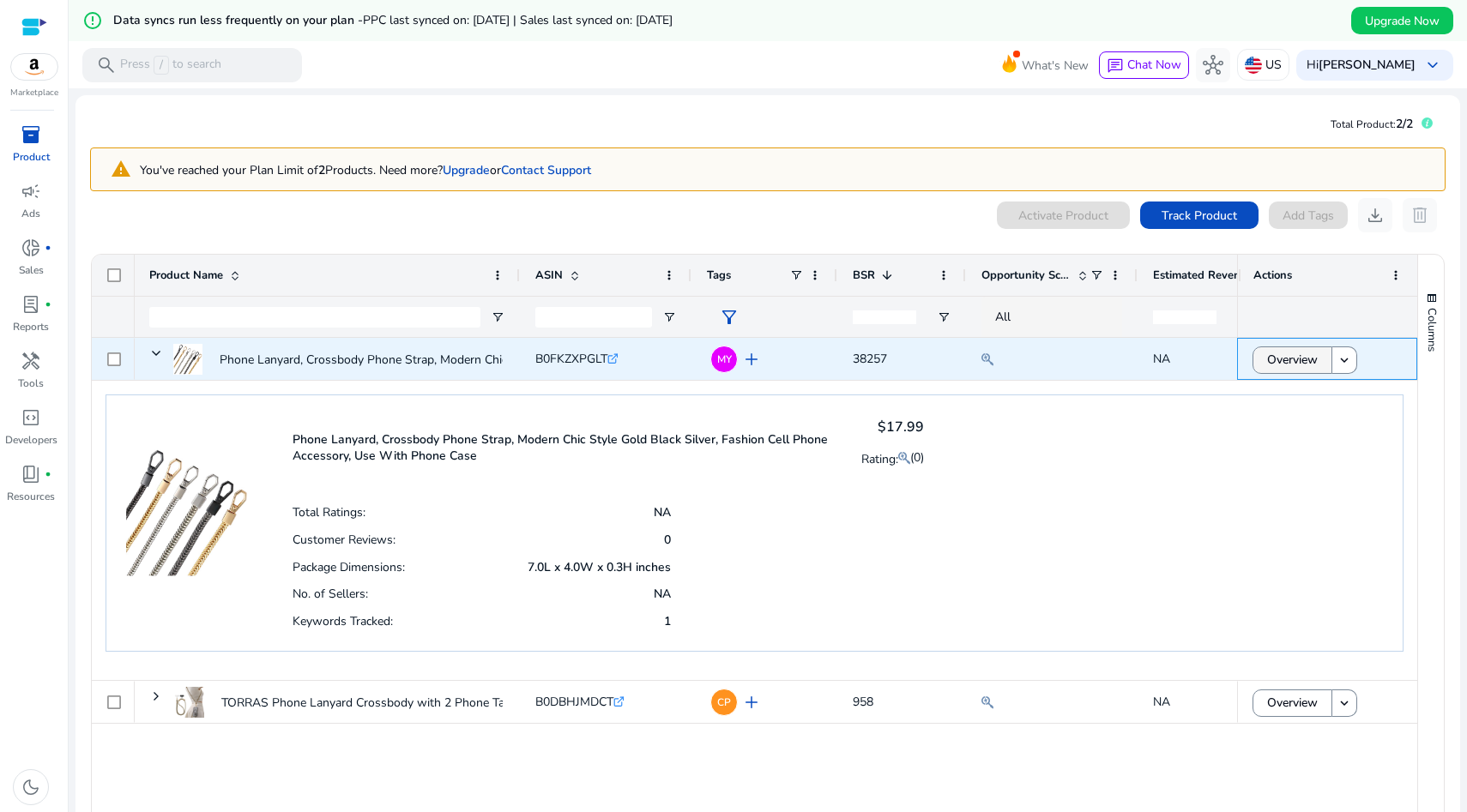
click at [1285, 359] on span "Overview" at bounding box center [1293, 360] width 51 height 35
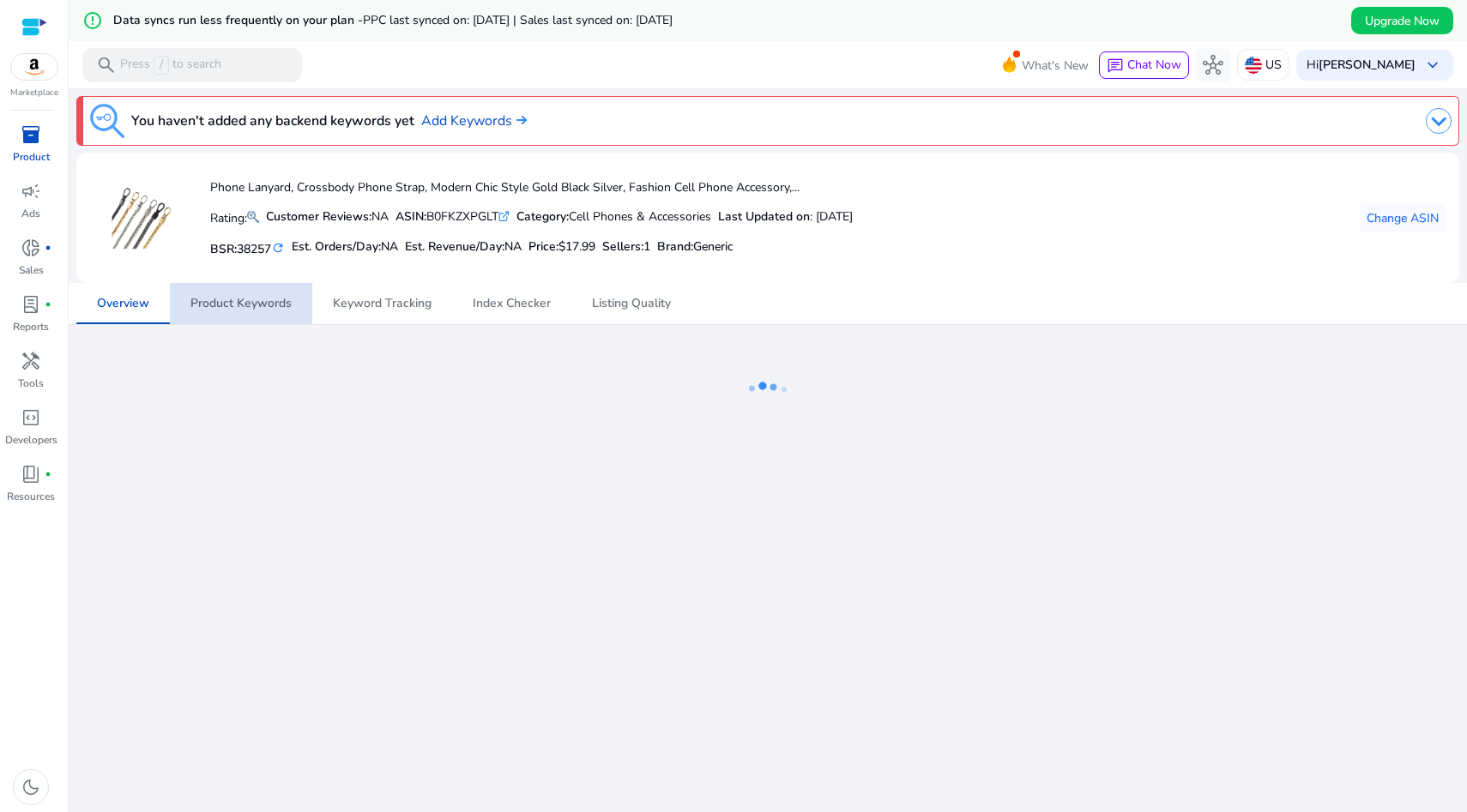
click at [248, 312] on span "Product Keywords" at bounding box center [241, 303] width 102 height 41
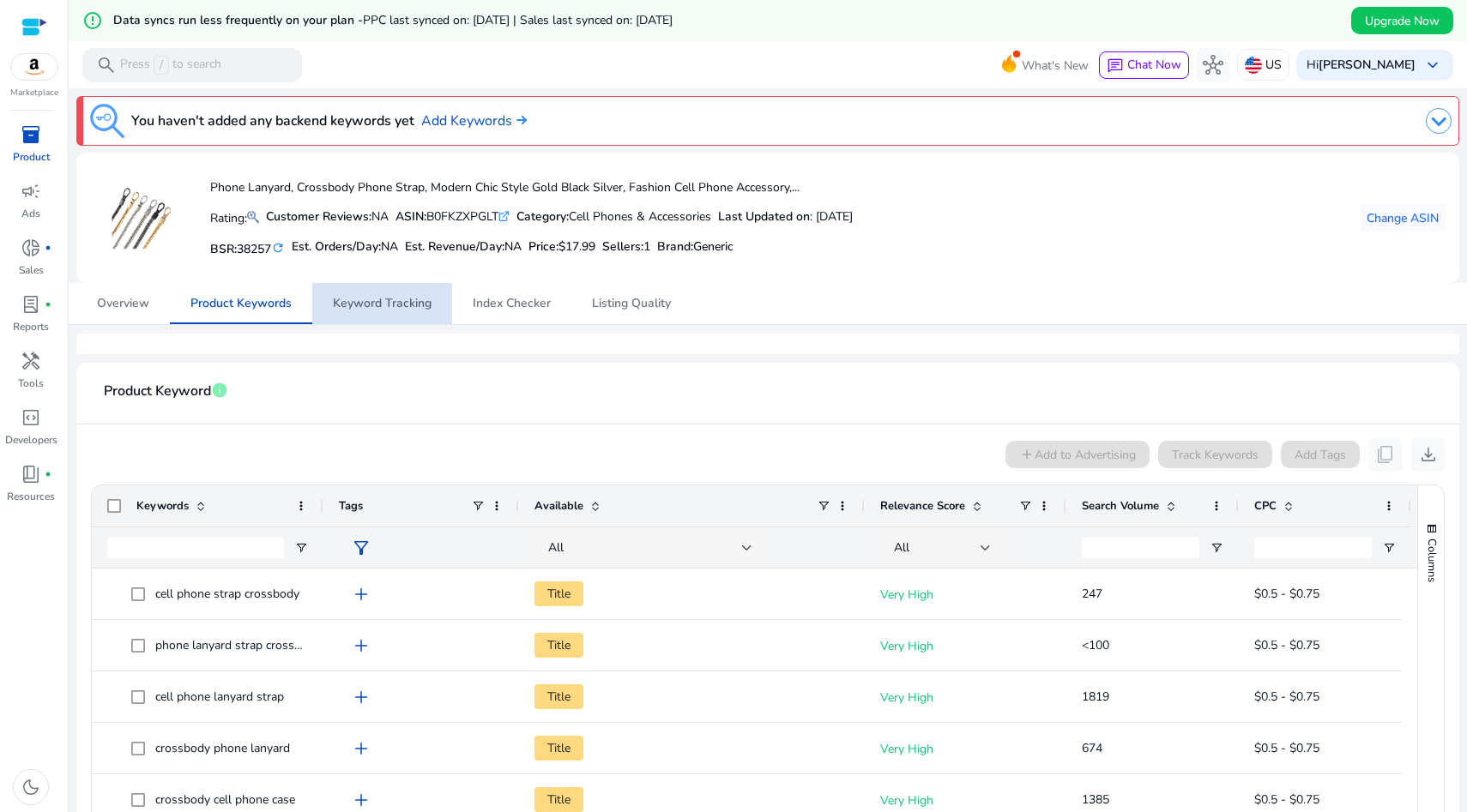
click at [380, 304] on span "Keyword Tracking" at bounding box center [382, 303] width 99 height 12
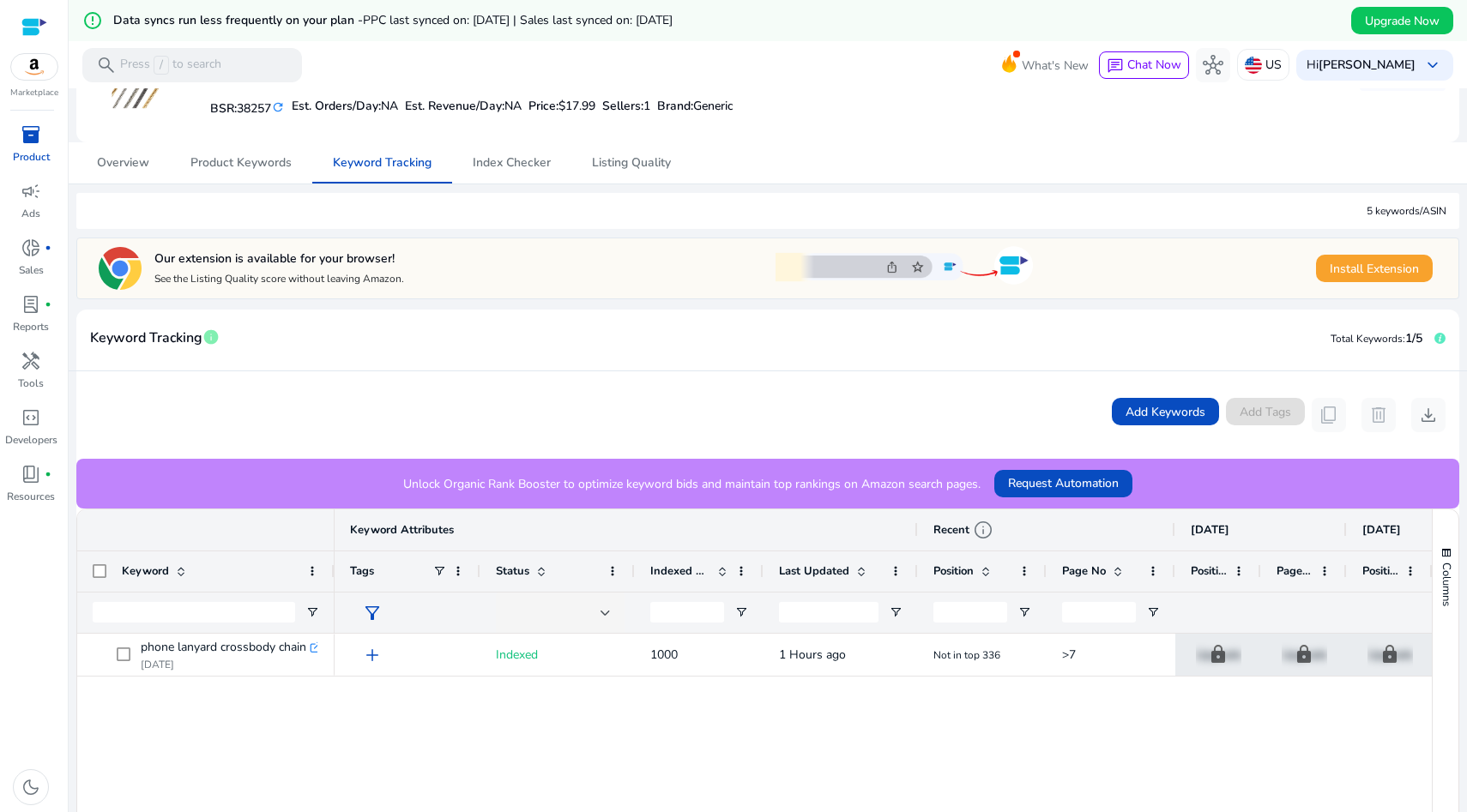
scroll to position [151, 0]
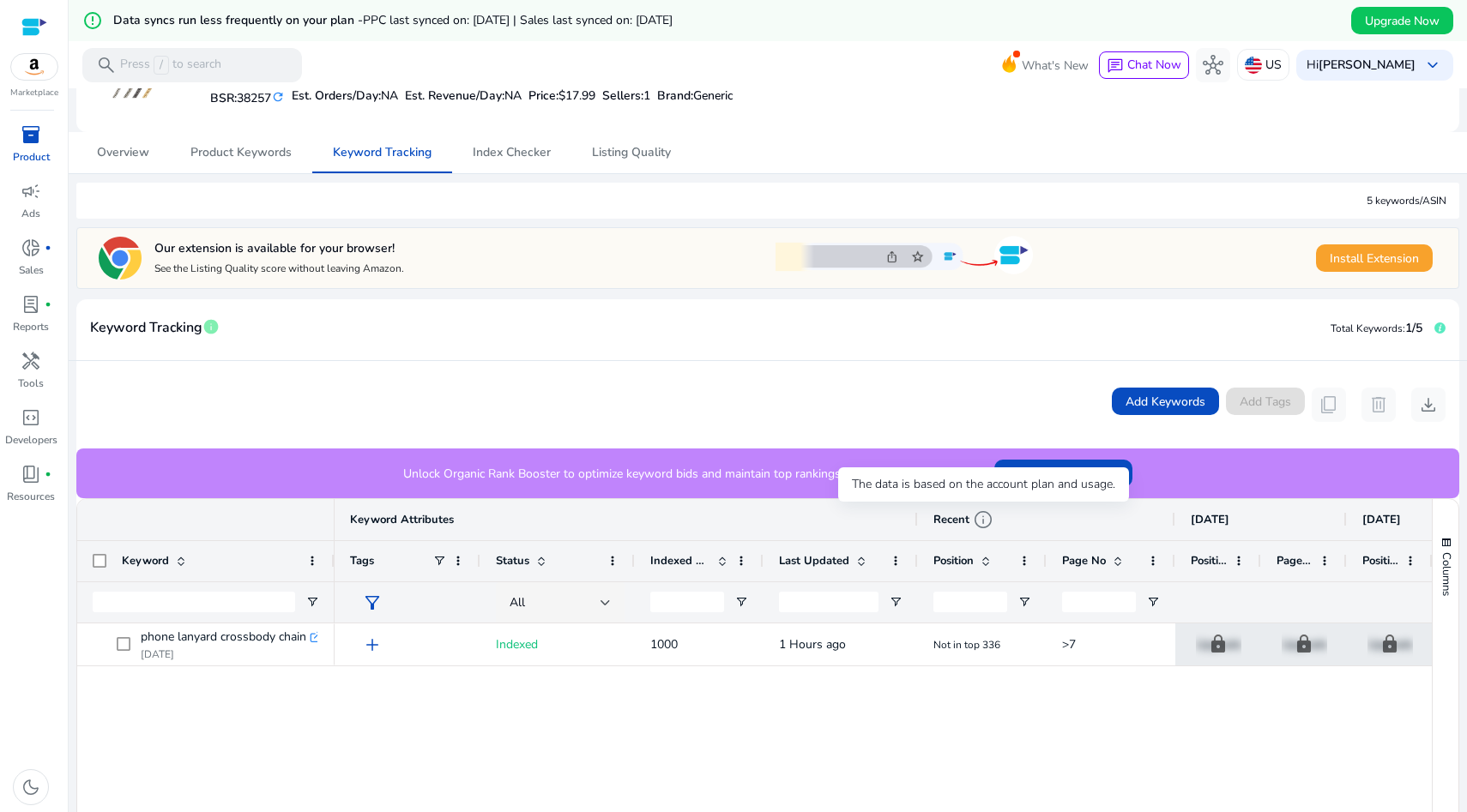
click at [982, 517] on span "info" at bounding box center [983, 519] width 21 height 21
click at [698, 561] on span "Indexed Products" at bounding box center [680, 560] width 60 height 15
click at [698, 562] on span "Indexed Products" at bounding box center [680, 560] width 60 height 15
drag, startPoint x: 633, startPoint y: 557, endPoint x: 606, endPoint y: 558, distance: 27.0
click at [606, 558] on div "Status" at bounding box center [558, 560] width 154 height 41
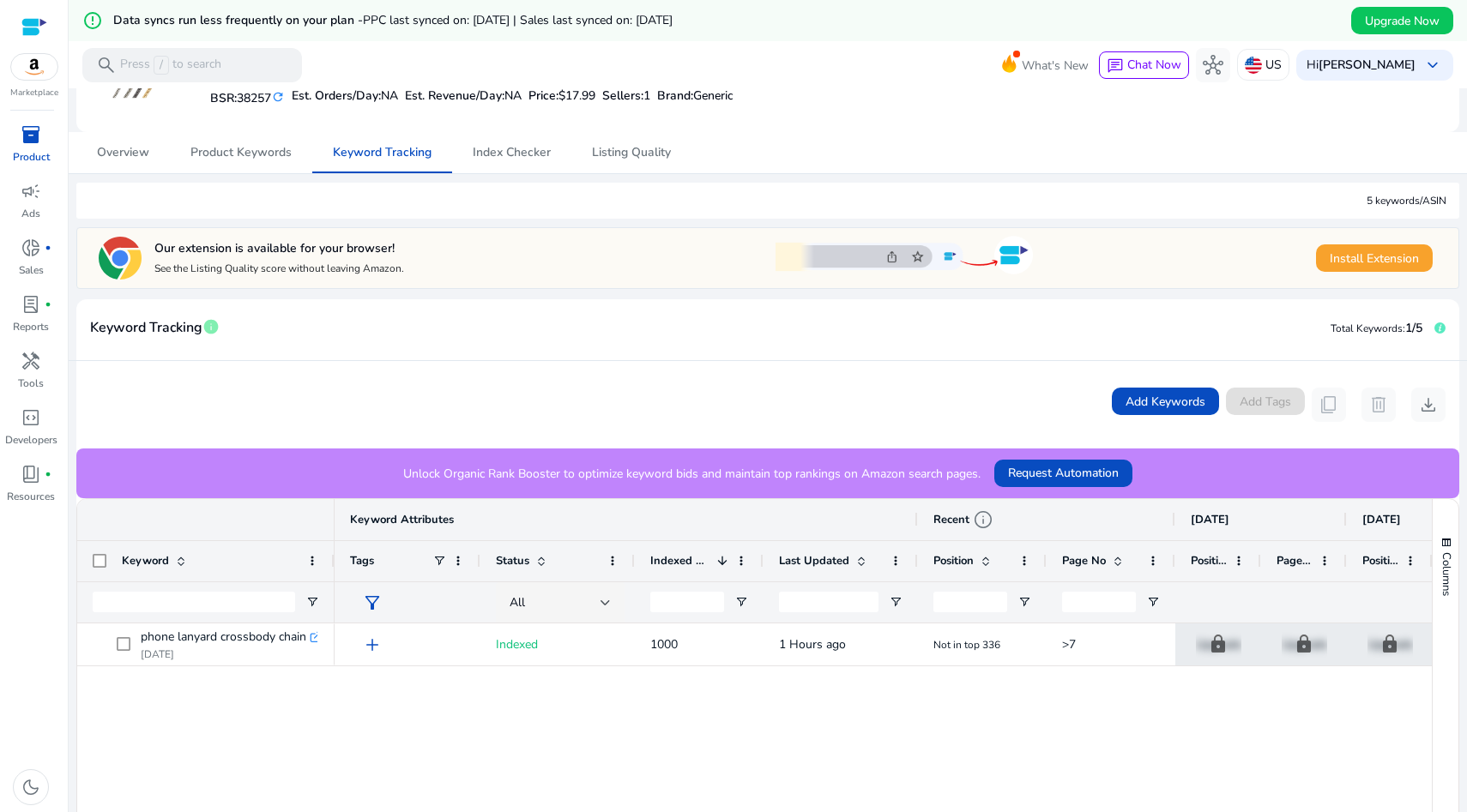
drag, startPoint x: 632, startPoint y: 555, endPoint x: 591, endPoint y: 552, distance: 41.1
click at [590, 553] on div "Status" at bounding box center [558, 560] width 154 height 41
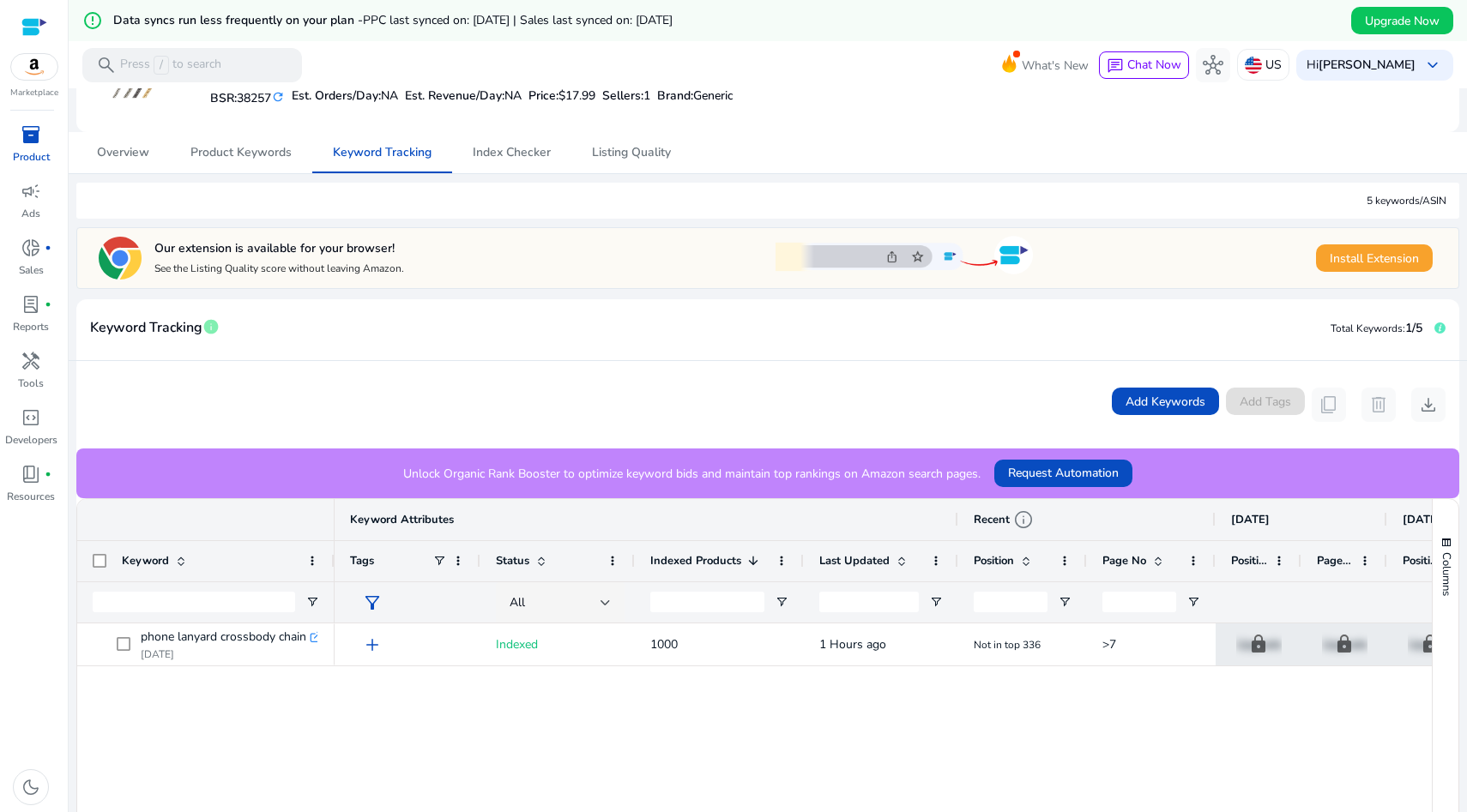
drag, startPoint x: 759, startPoint y: 562, endPoint x: 800, endPoint y: 560, distance: 41.0
click at [800, 560] on div at bounding box center [803, 561] width 7 height 40
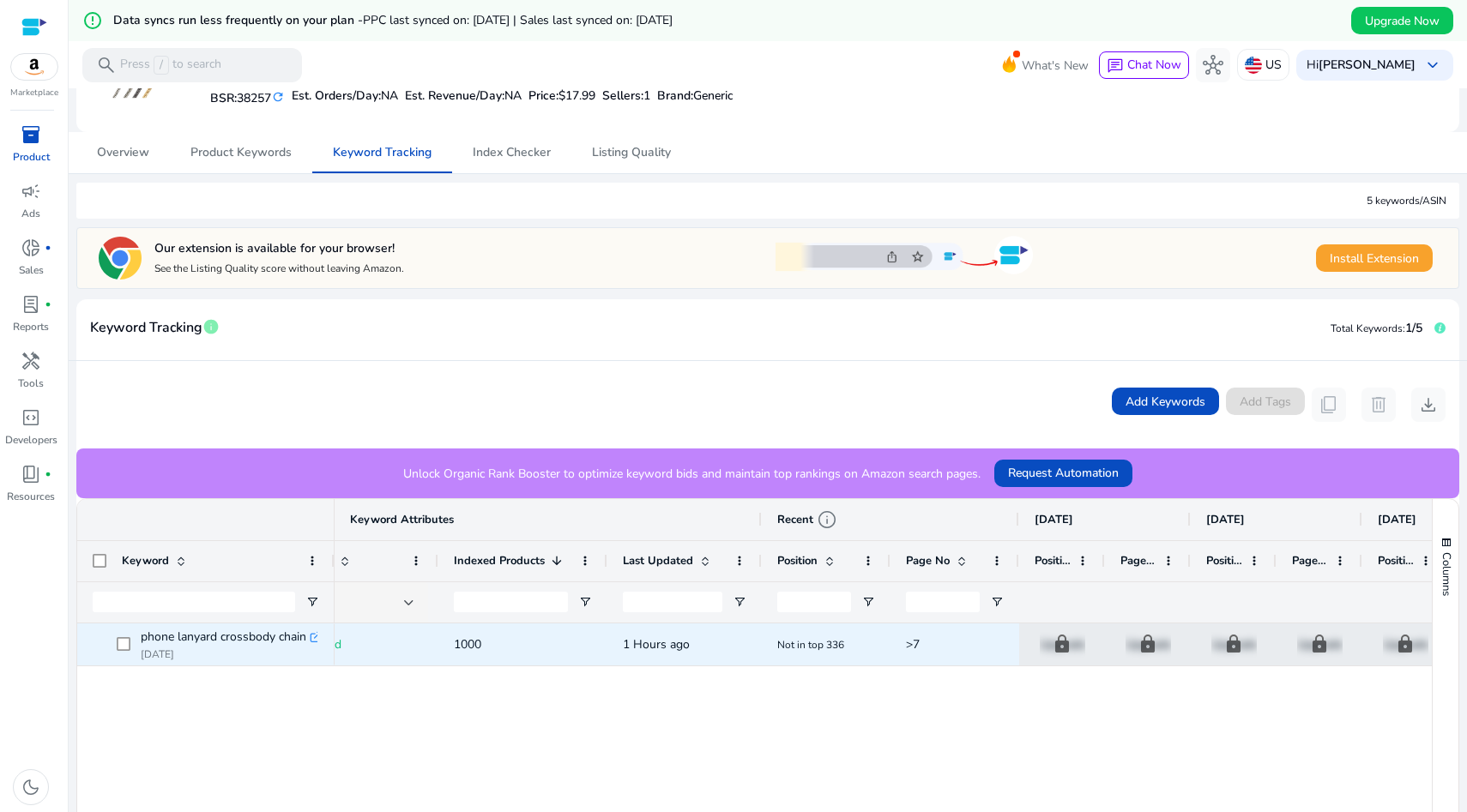
scroll to position [0, 0]
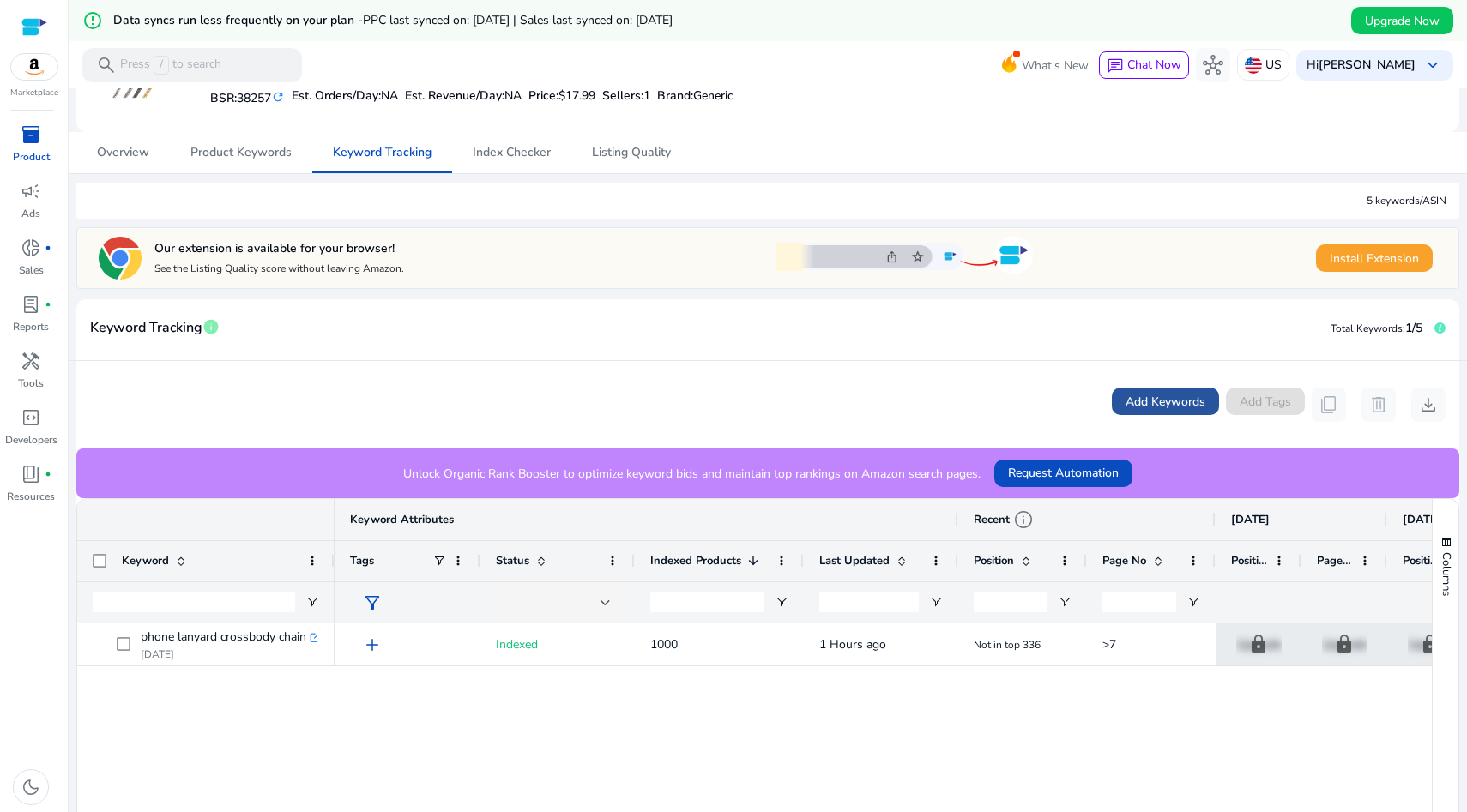
click at [1152, 403] on span "Add Keywords" at bounding box center [1166, 401] width 80 height 18
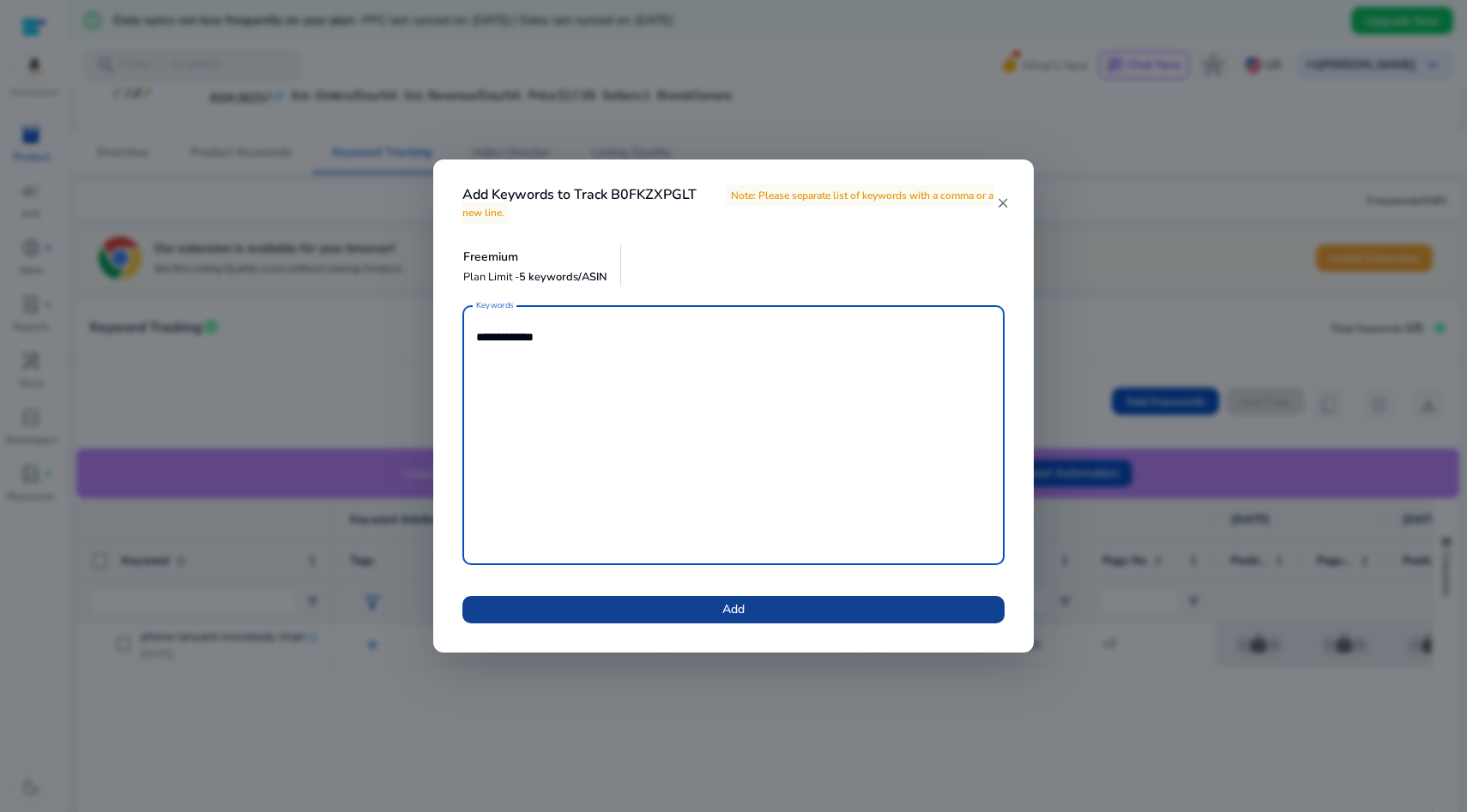
type textarea "**********"
click at [685, 602] on span at bounding box center [734, 609] width 542 height 41
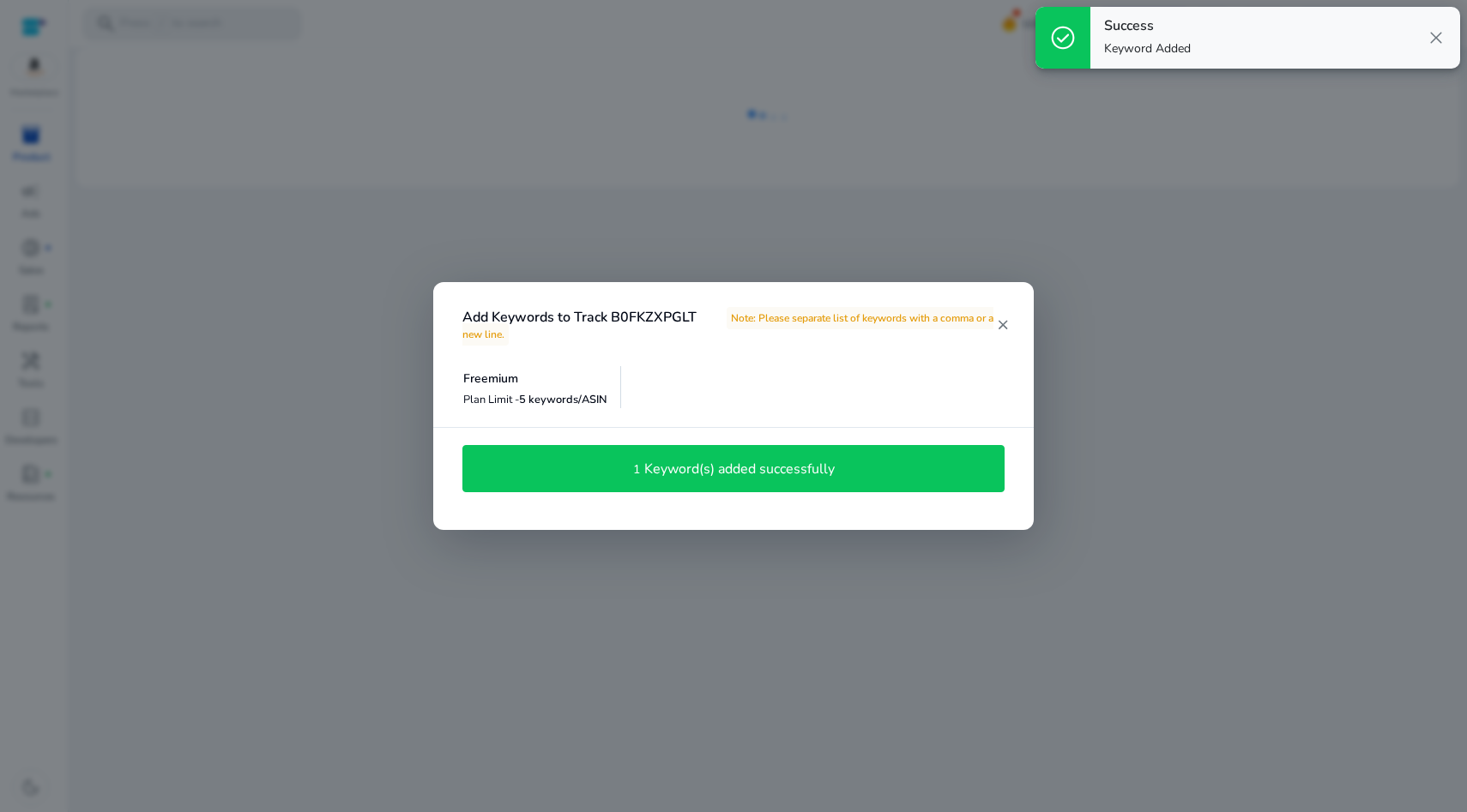
click at [703, 473] on h4 "Keyword(s) added successfully" at bounding box center [740, 469] width 190 height 16
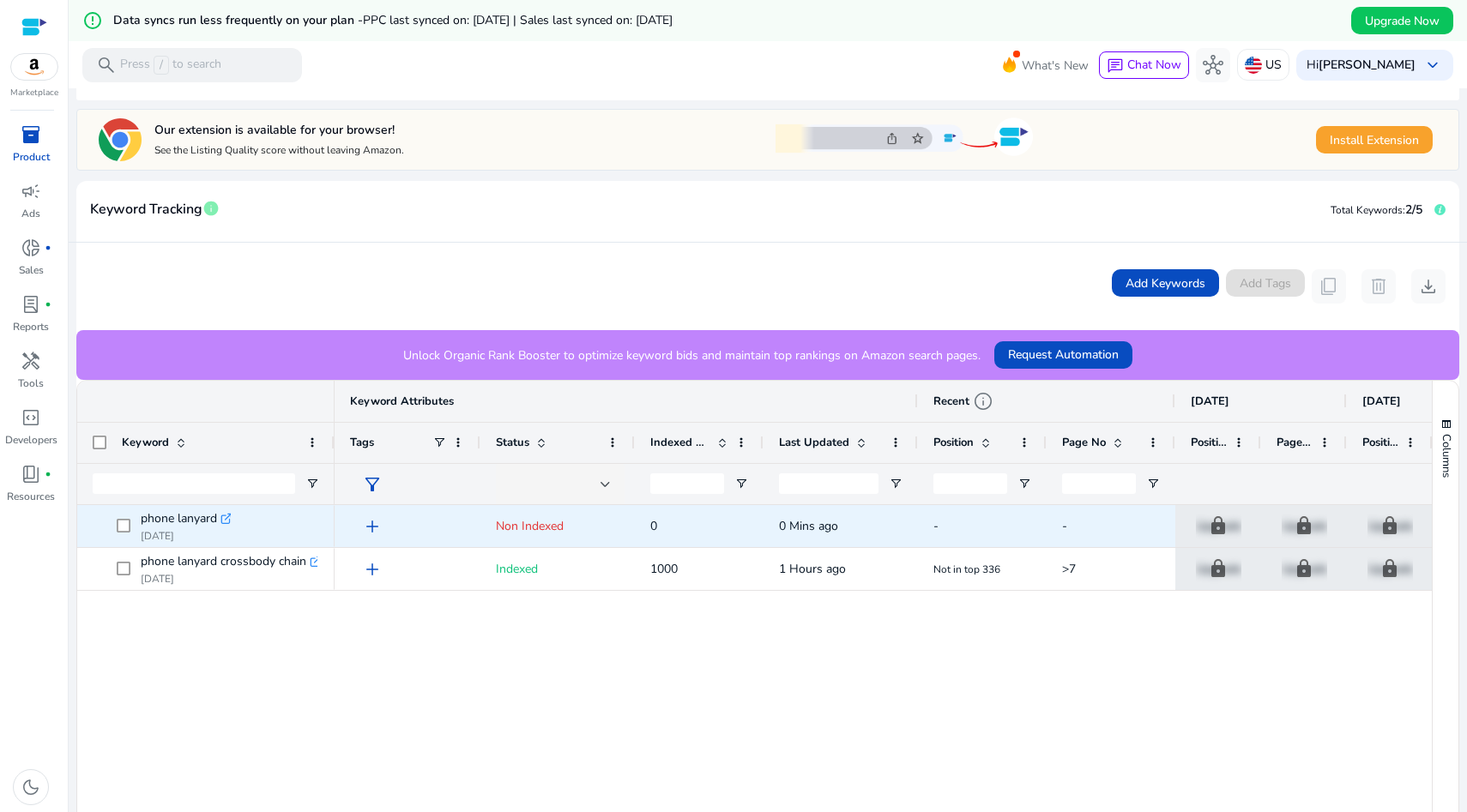
click at [226, 517] on icon ".st0{fill:#2c8af8}" at bounding box center [226, 518] width 12 height 12
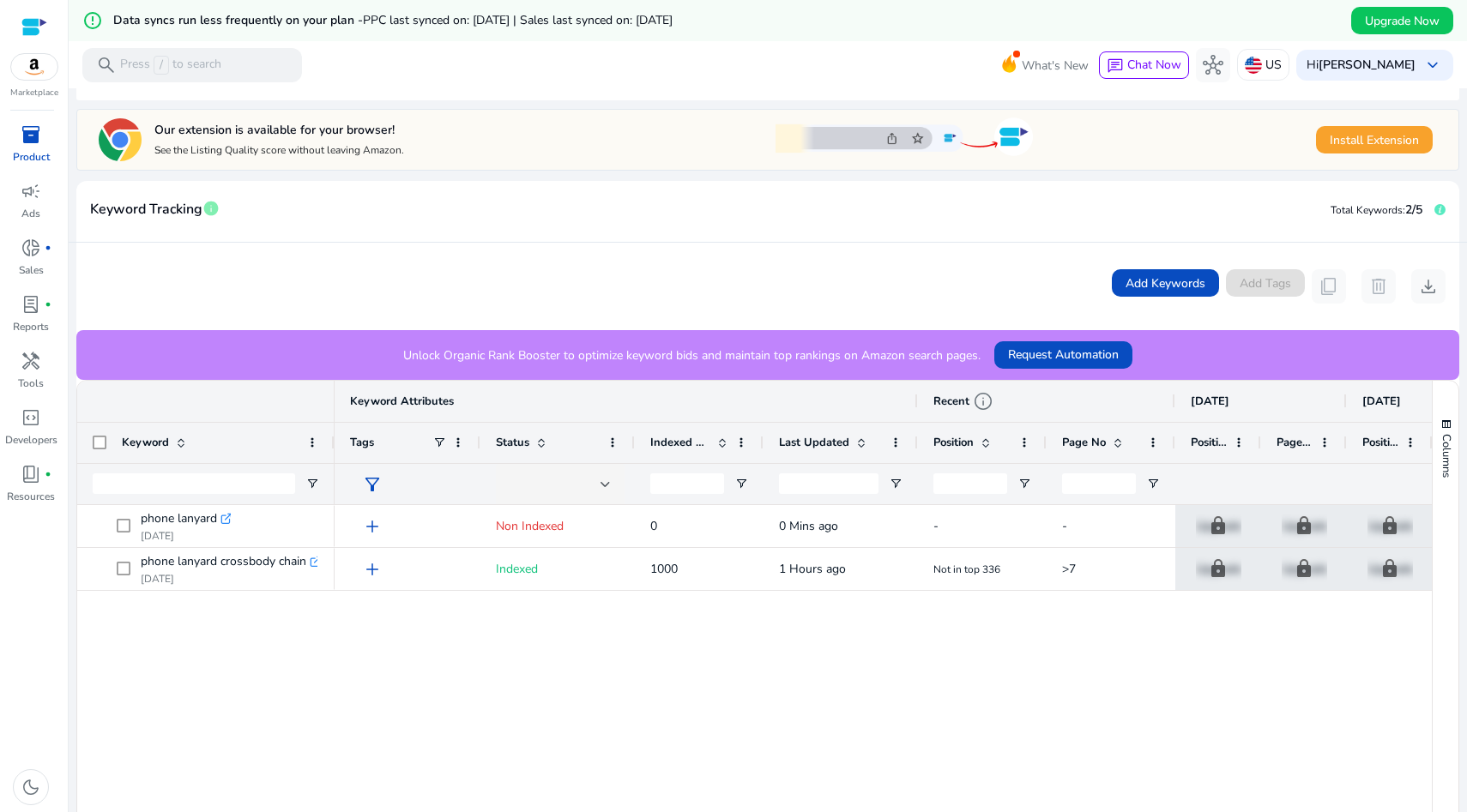
click at [512, 640] on div "add Non Indexed 0 0 Mins ago - - lock Upgrade lock Upgrade lock Upgrade lock Up…" at bounding box center [883, 755] width 1097 height 501
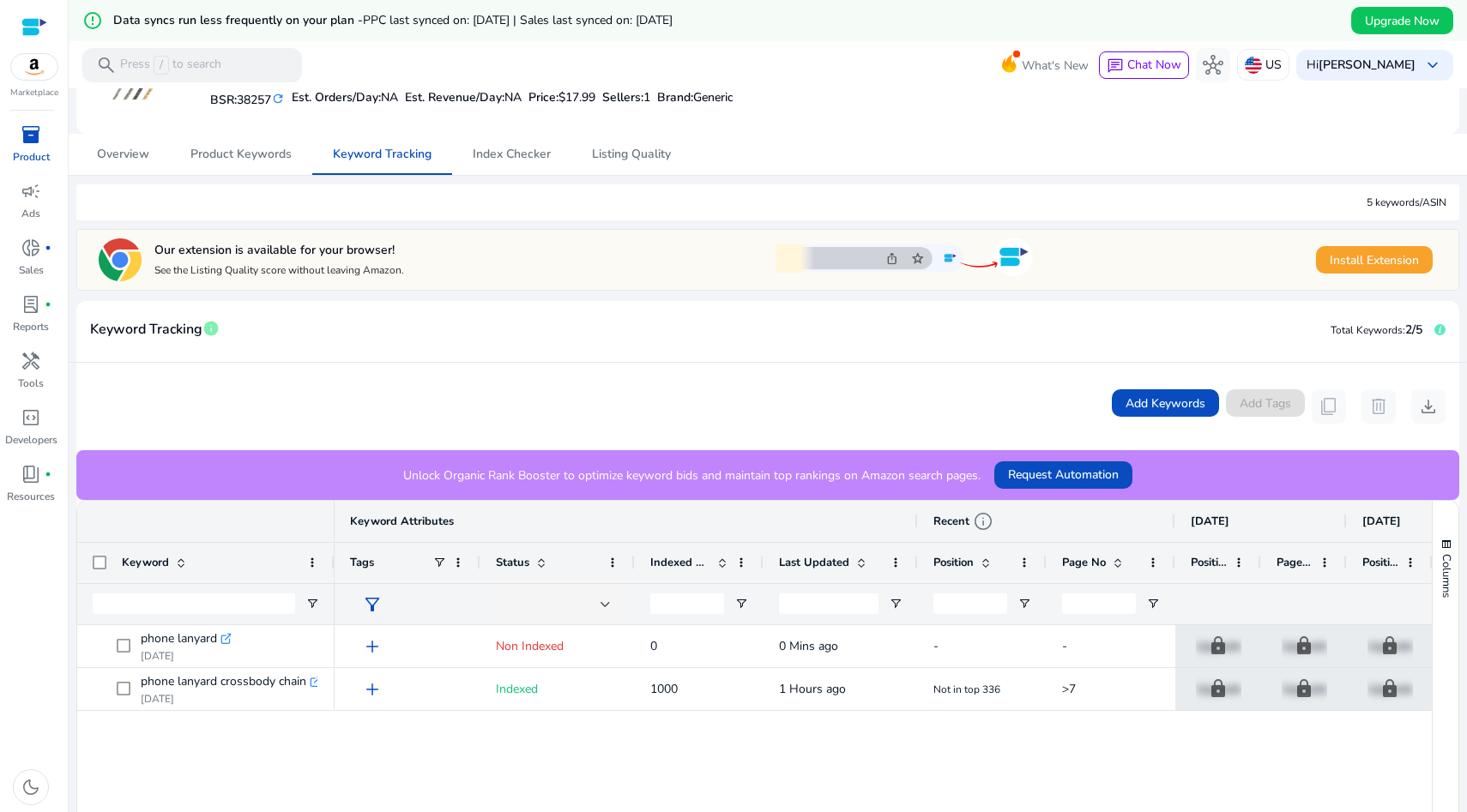
scroll to position [149, 0]
click at [1168, 407] on span "Add Keywords" at bounding box center [1166, 404] width 80 height 18
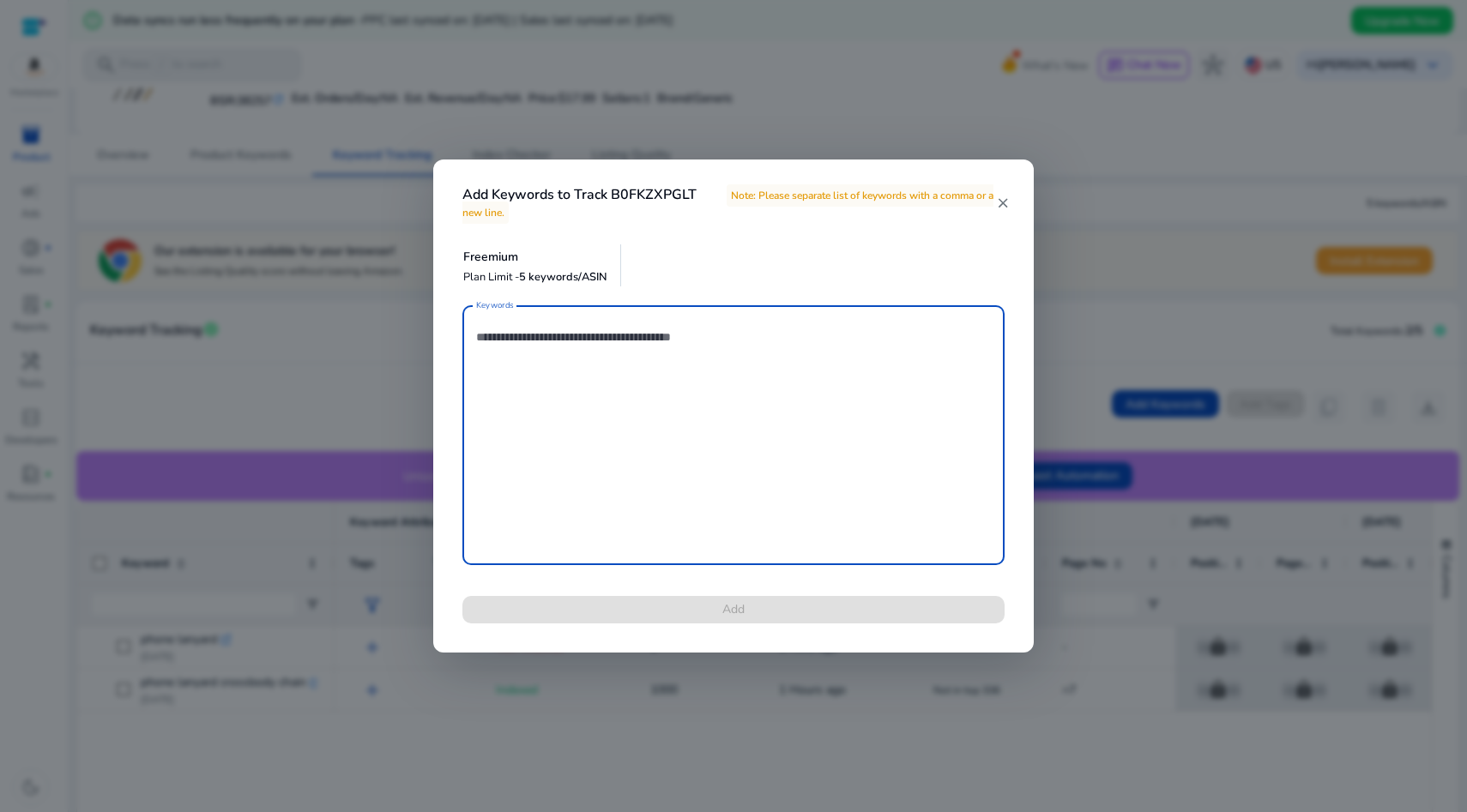
type textarea "*"
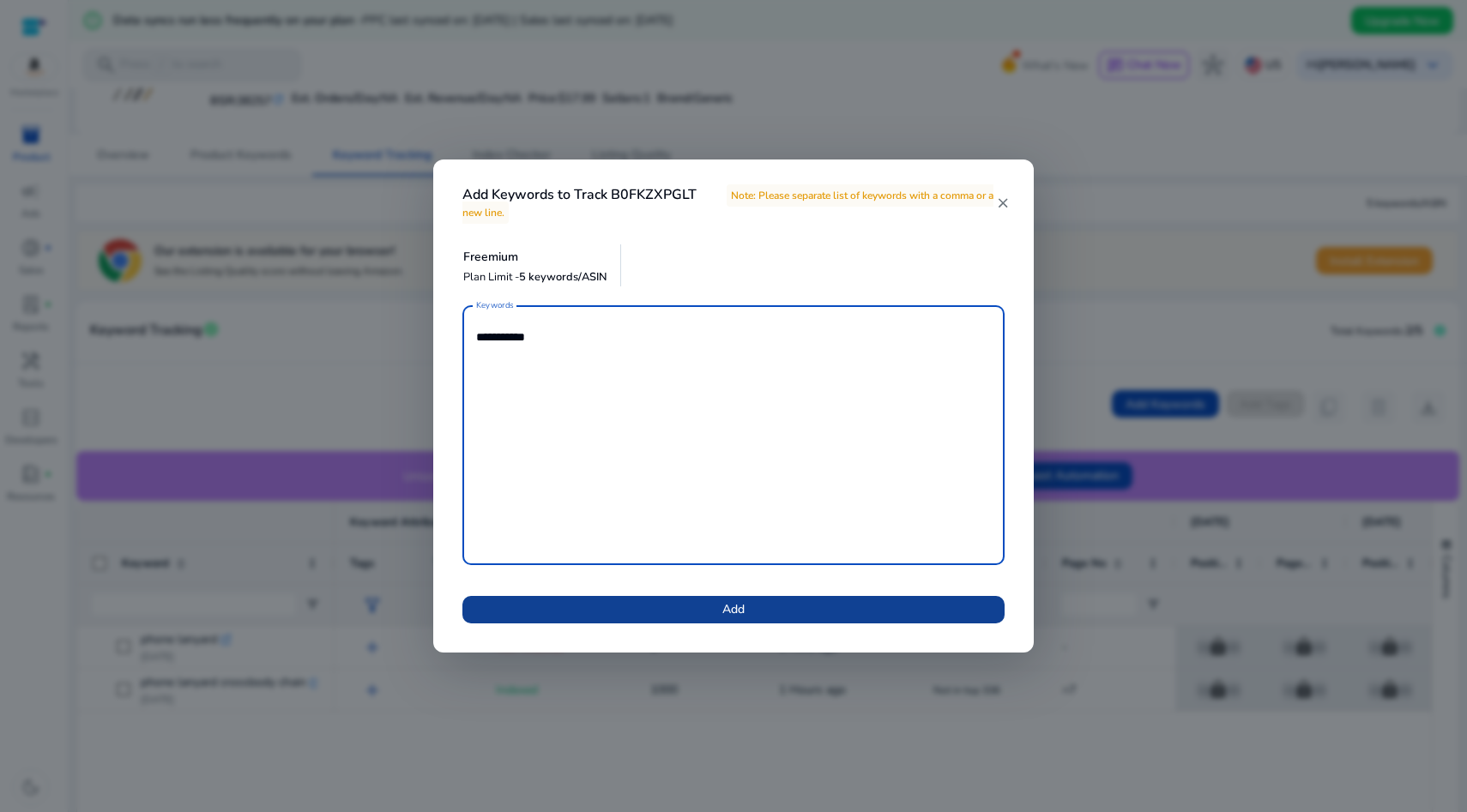
type textarea "**********"
click at [663, 608] on span at bounding box center [734, 609] width 542 height 41
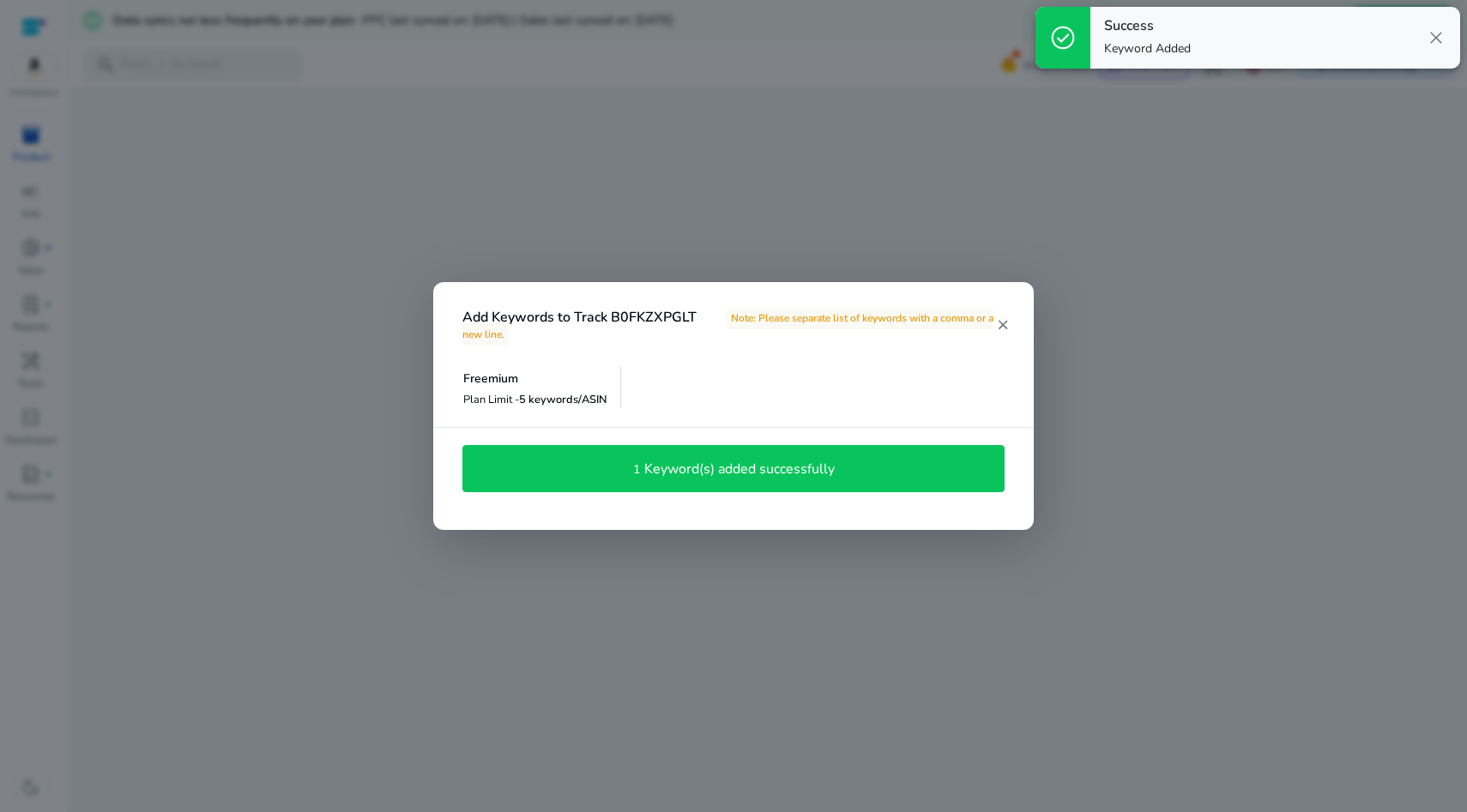
click at [695, 465] on h4 "Keyword(s) added successfully" at bounding box center [740, 469] width 190 height 16
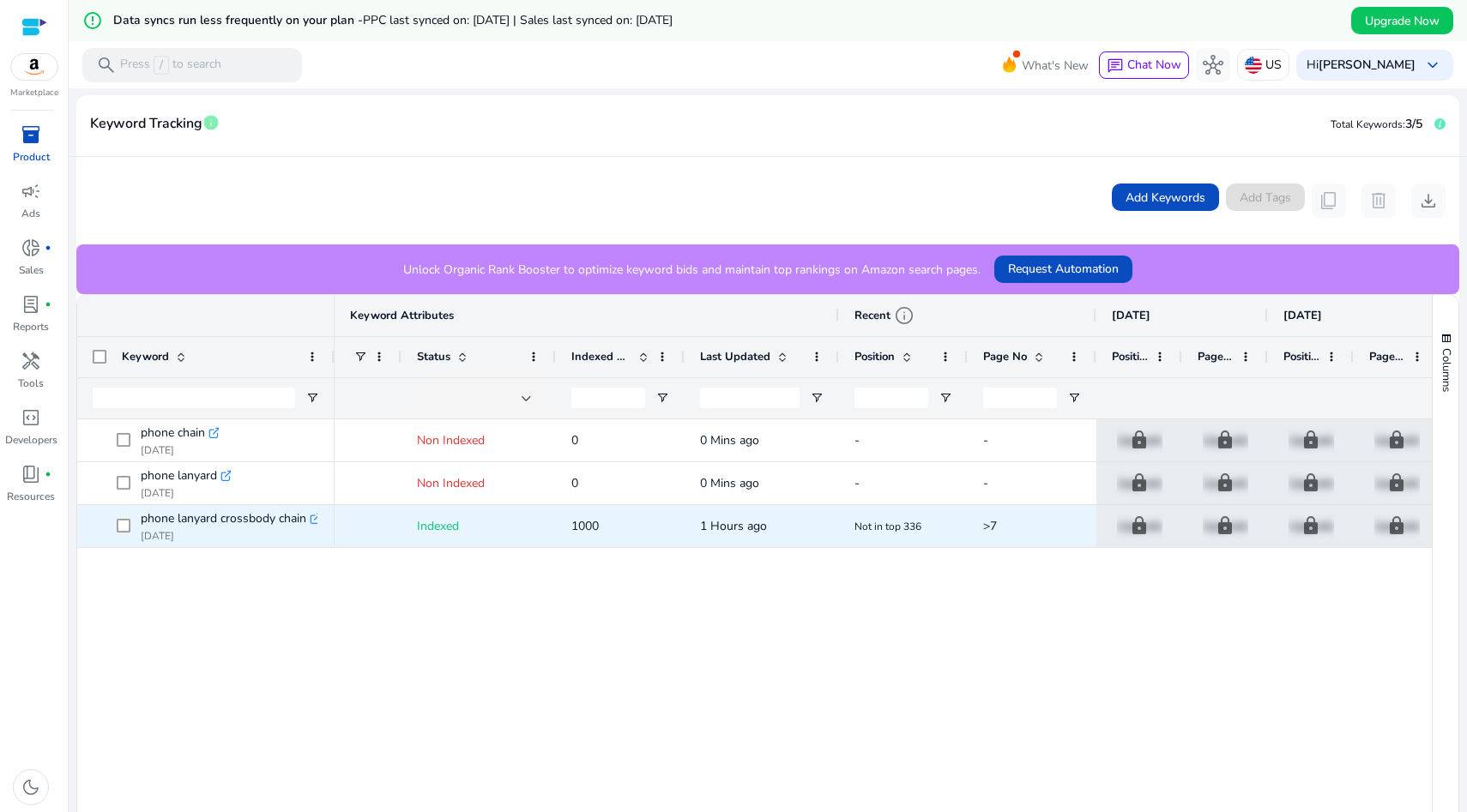
scroll to position [0, 0]
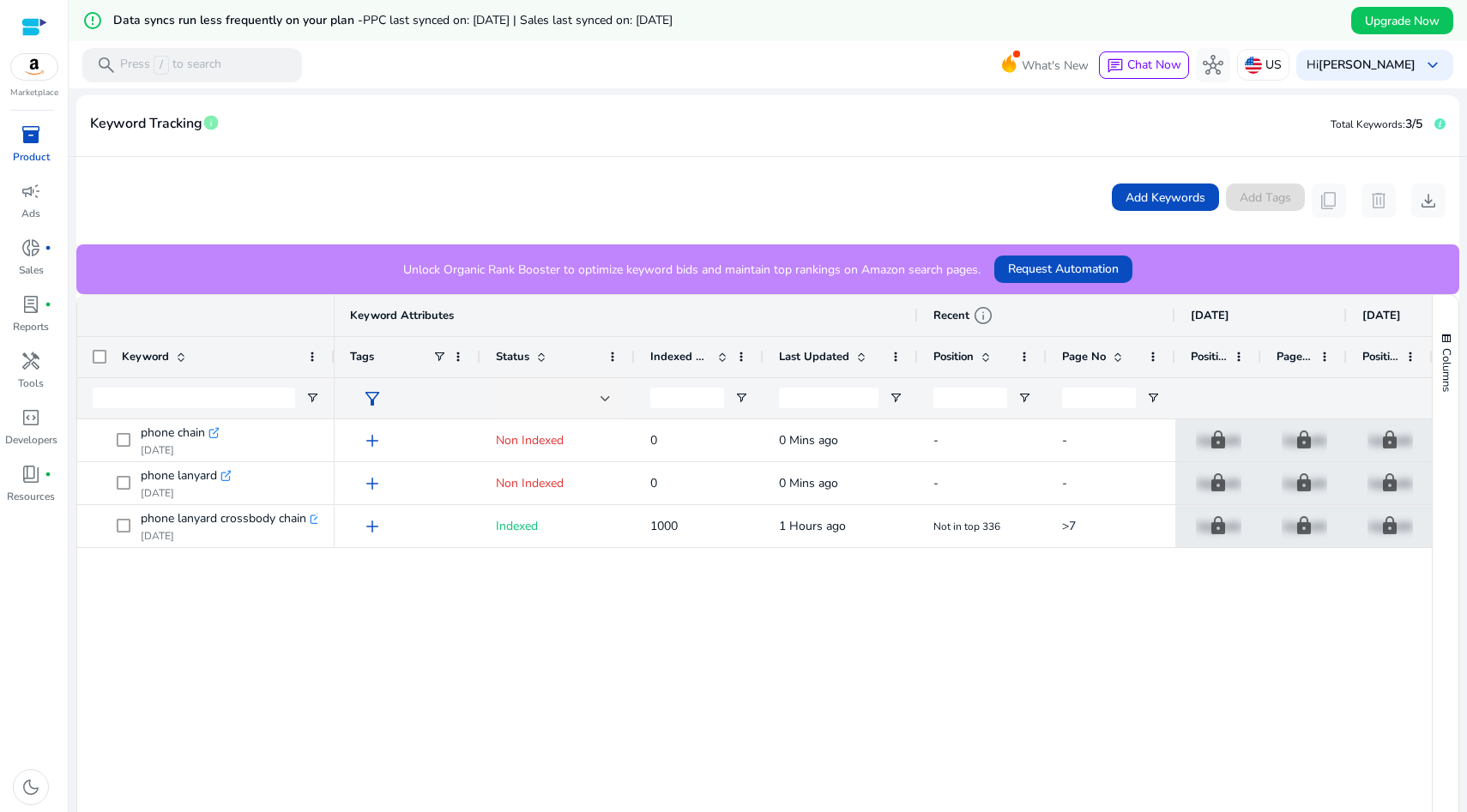
click at [520, 357] on span "Status" at bounding box center [512, 356] width 34 height 15
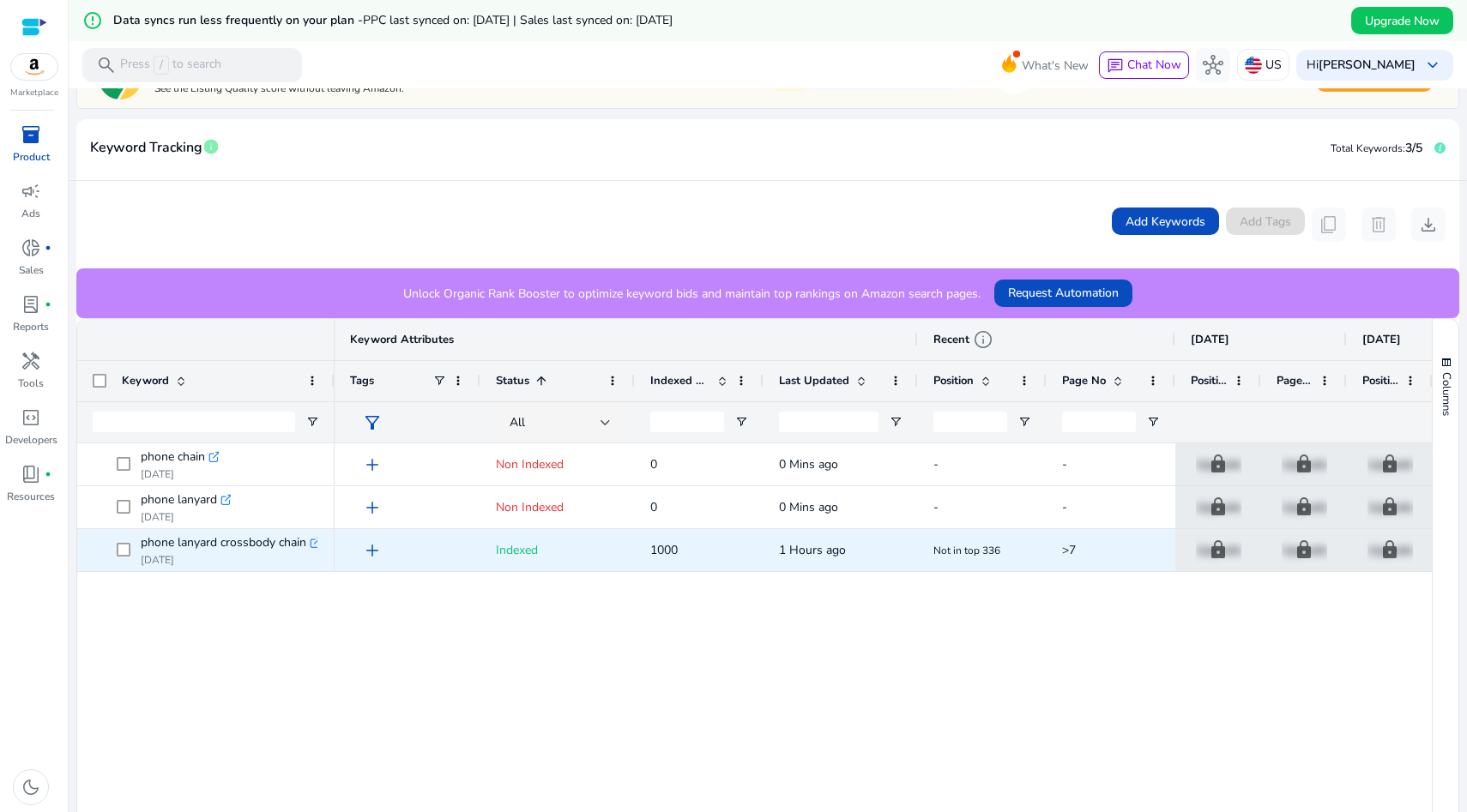
scroll to position [307, 0]
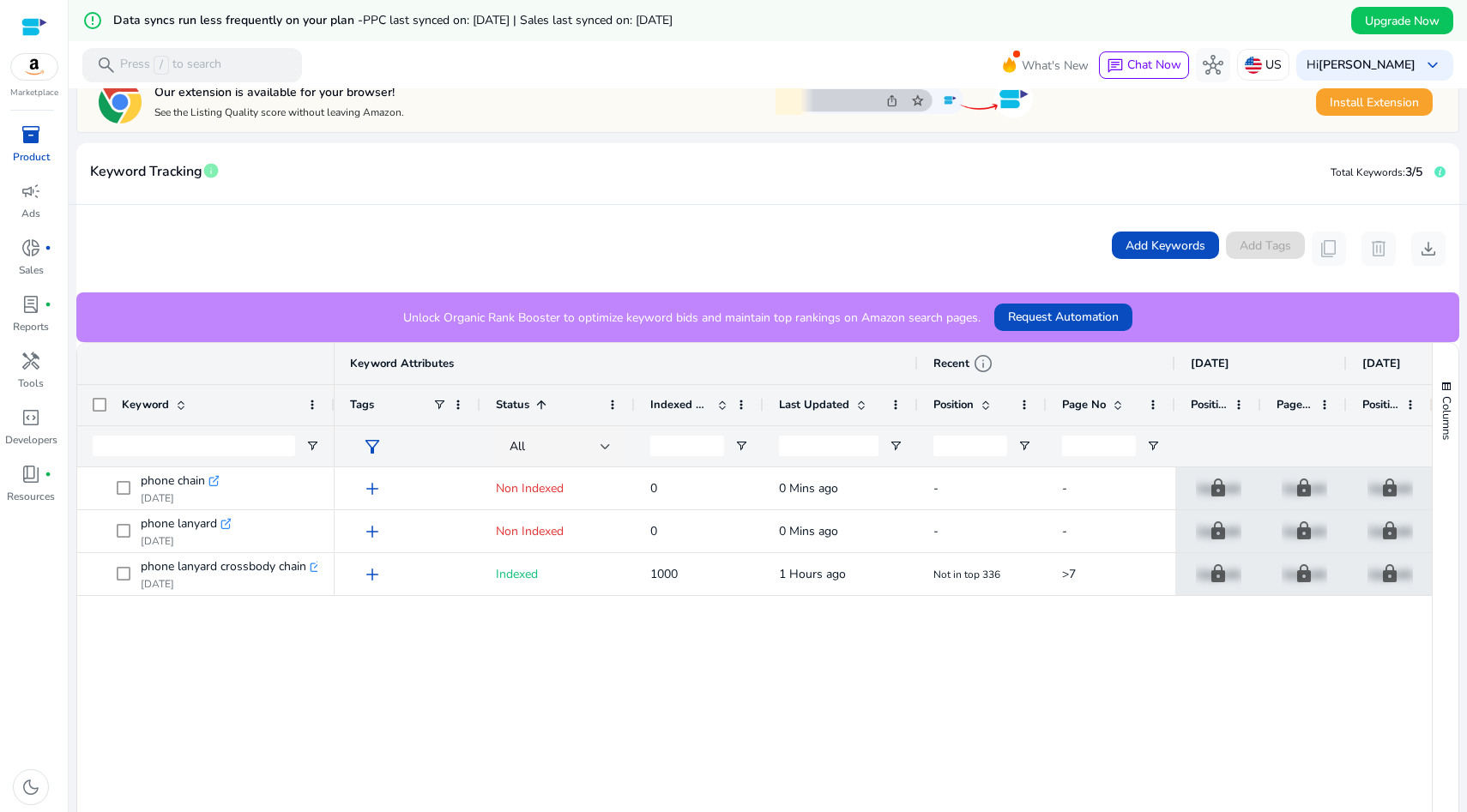
click at [37, 133] on span "inventory_2" at bounding box center [31, 134] width 21 height 21
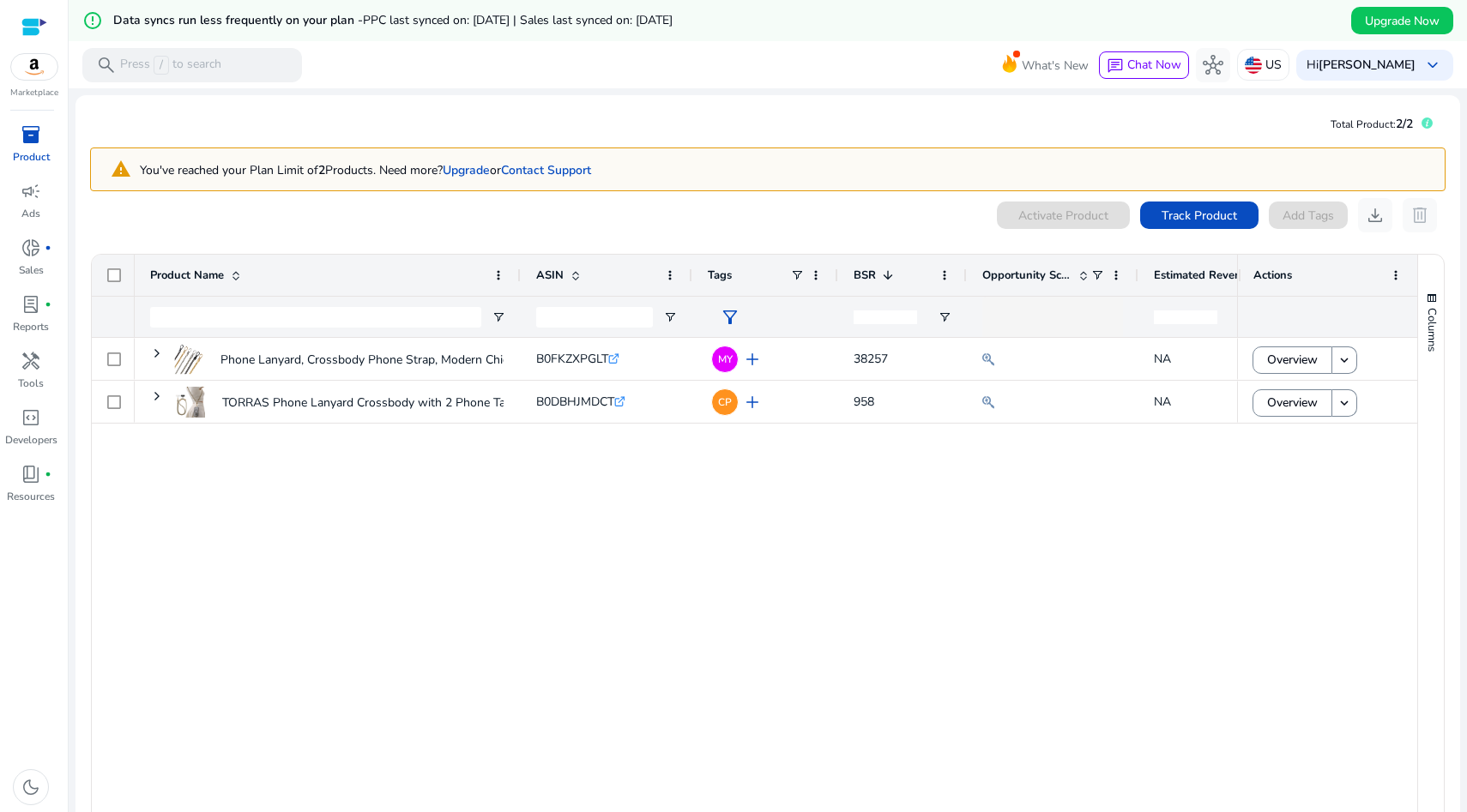
click at [761, 532] on div "Phone Lanyard, Crossbody Phone Strap, Modern Chic Style Gold... B0FKZXPGLT .st0…" at bounding box center [686, 605] width 1103 height 535
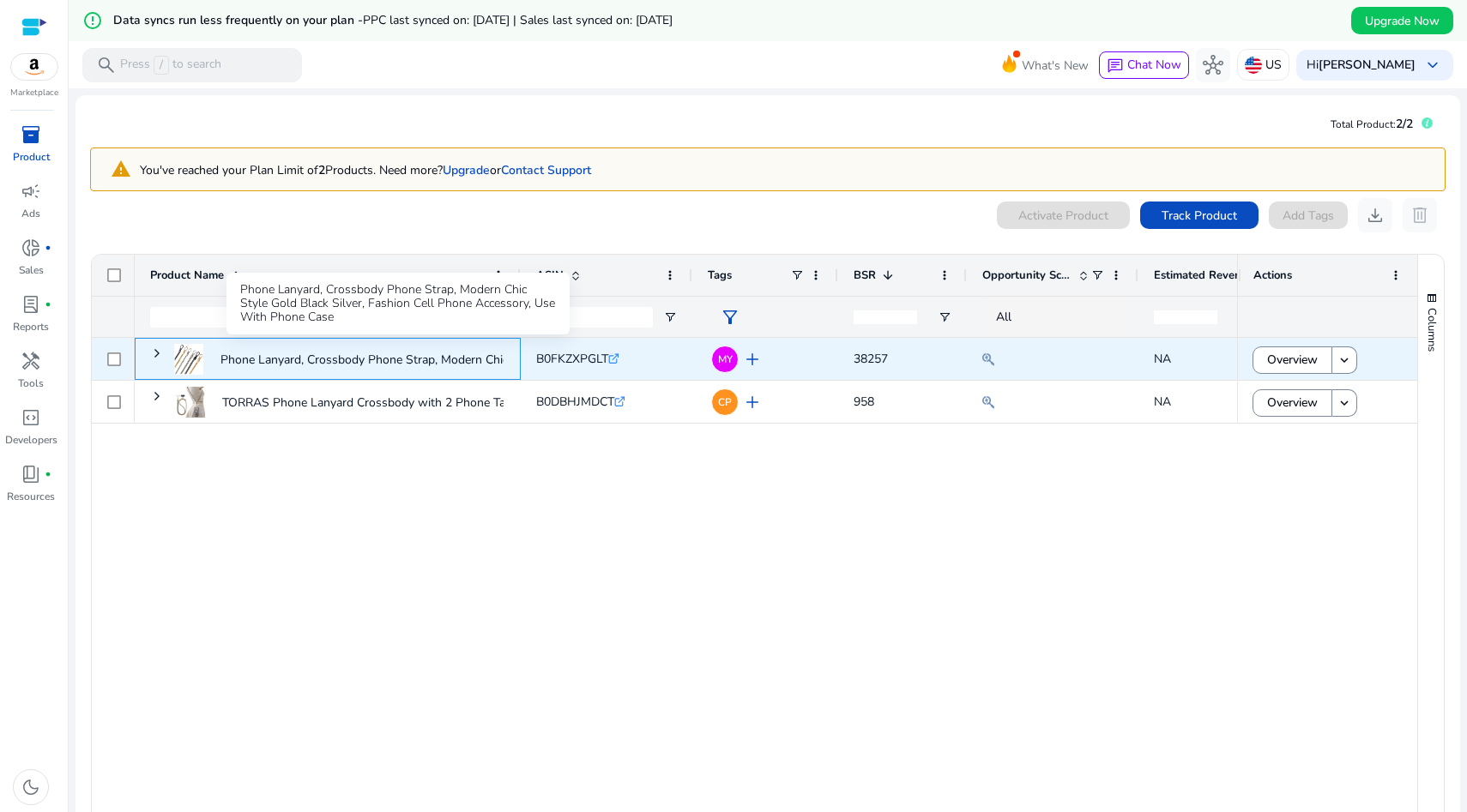
click at [454, 351] on p "Phone Lanyard, Crossbody Phone Strap, Modern Chic Style Gold..." at bounding box center [398, 360] width 355 height 35
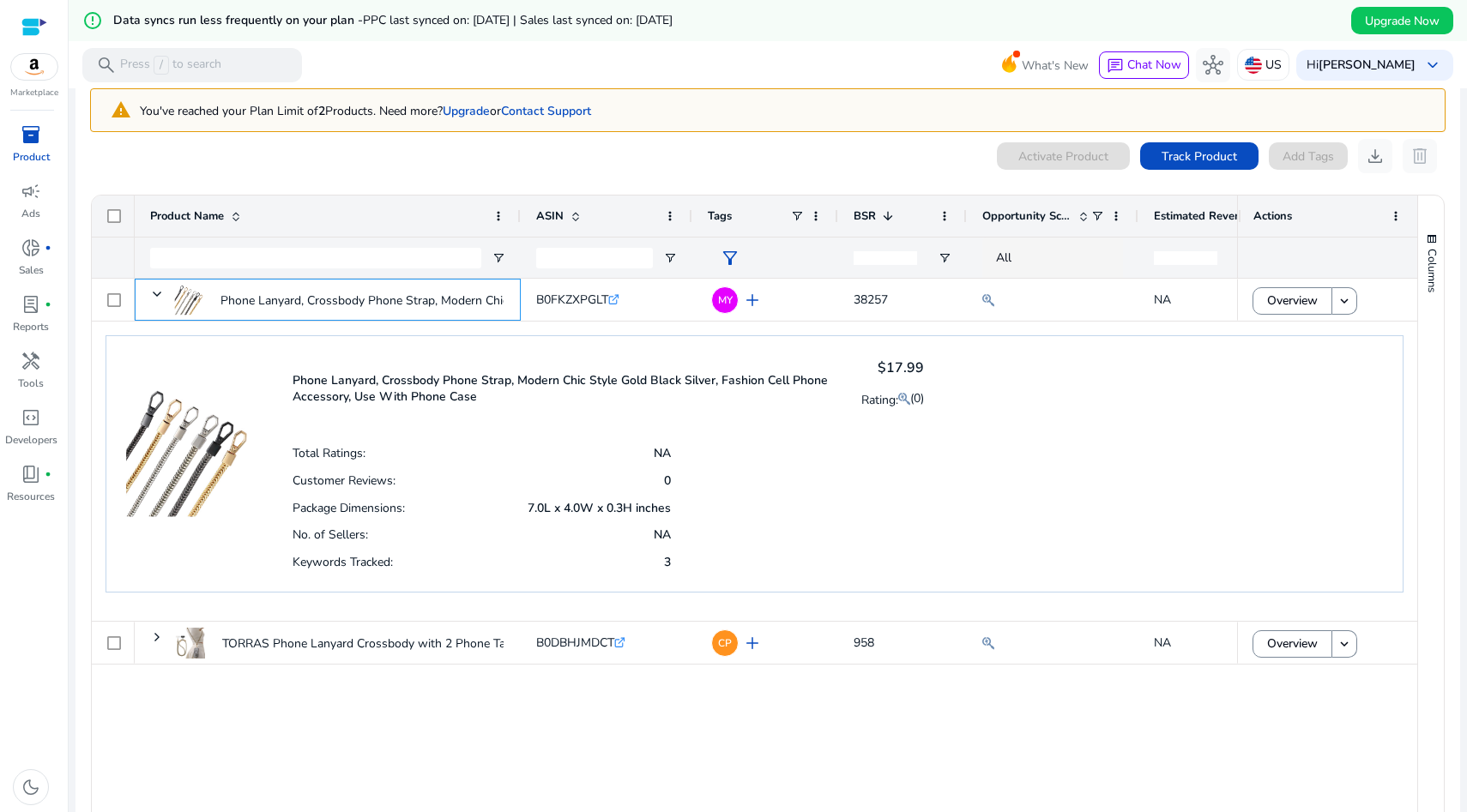
scroll to position [72, 0]
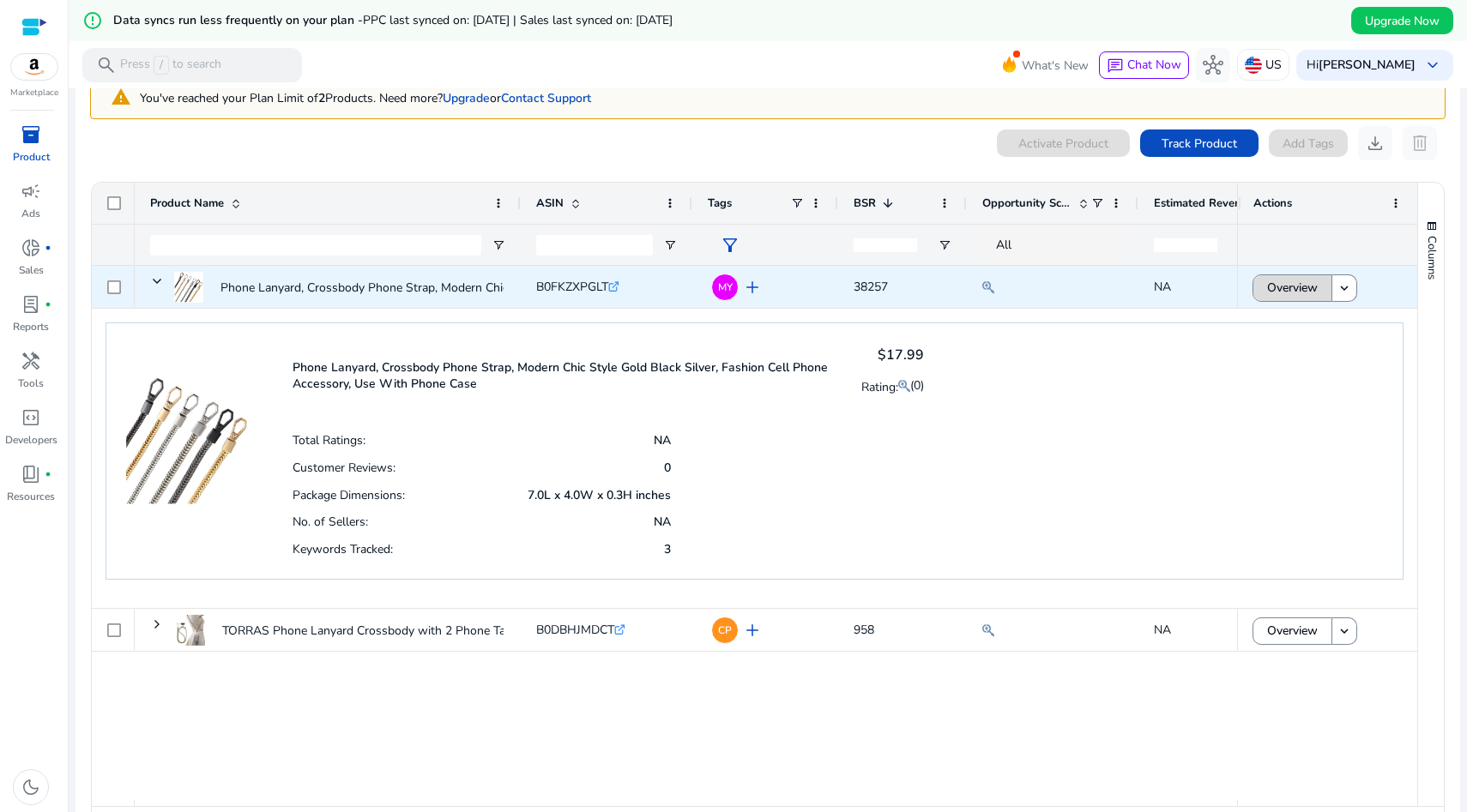
click at [1292, 288] on span "Overview" at bounding box center [1293, 287] width 51 height 35
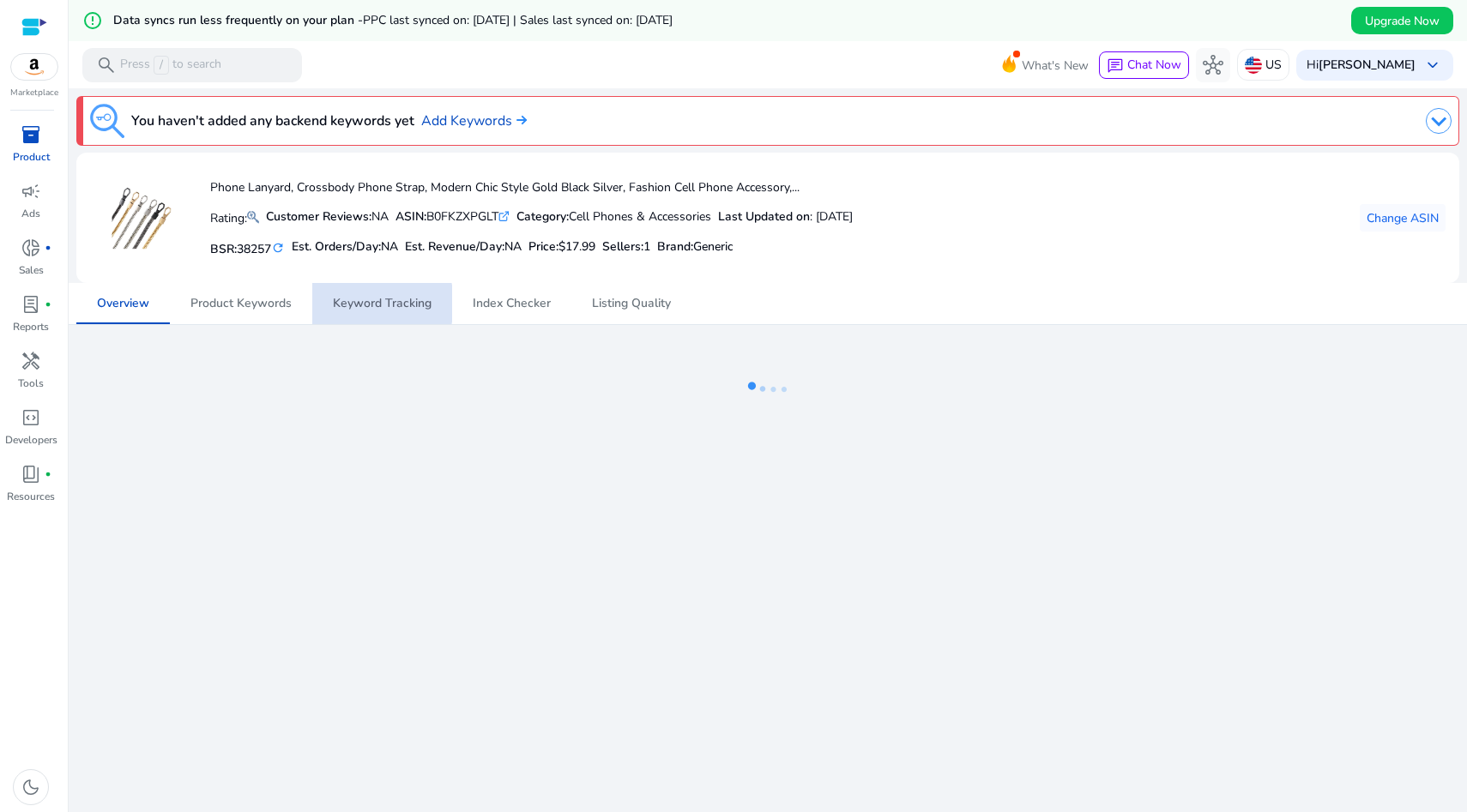
click at [357, 304] on span "Keyword Tracking" at bounding box center [382, 303] width 99 height 12
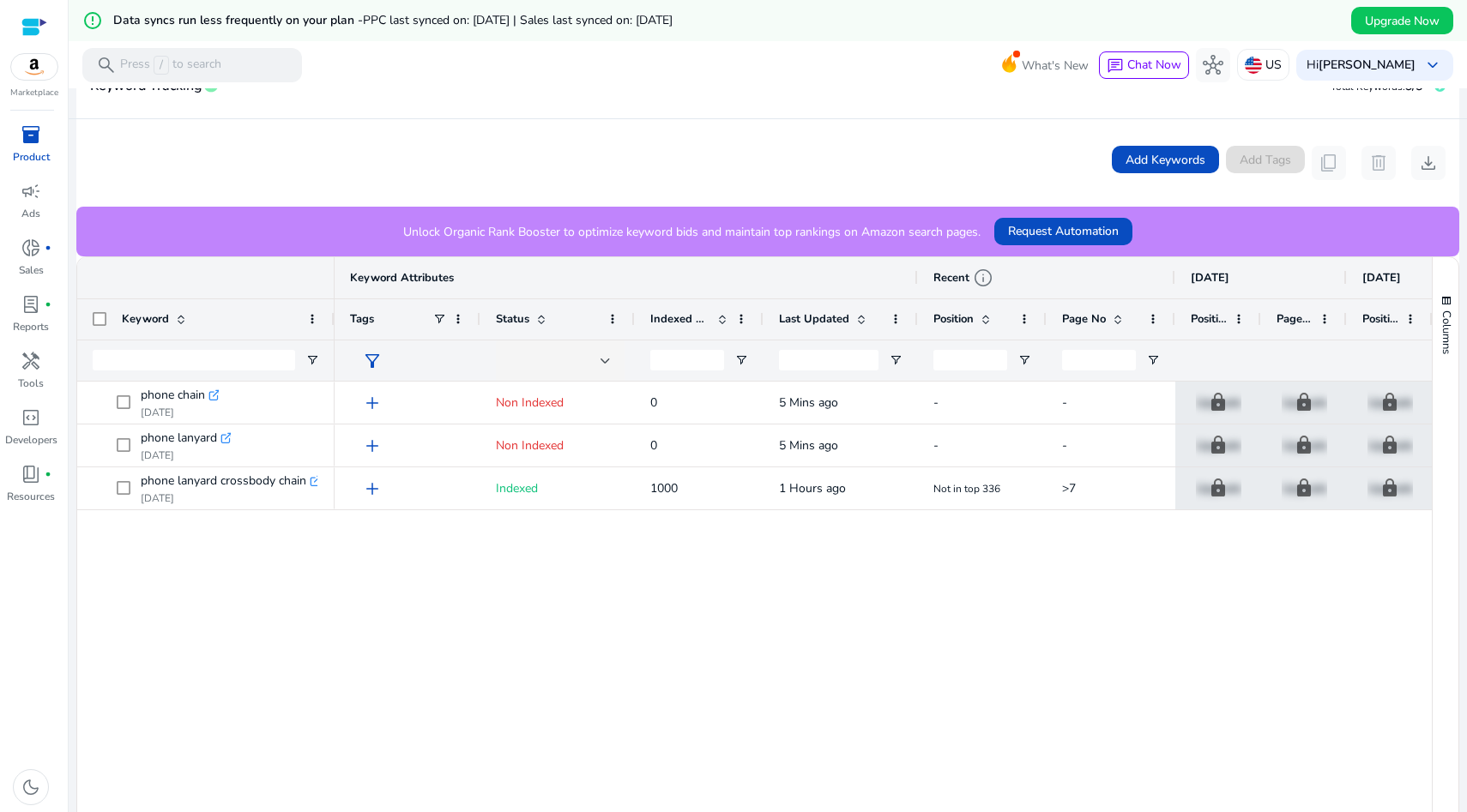
scroll to position [394, 0]
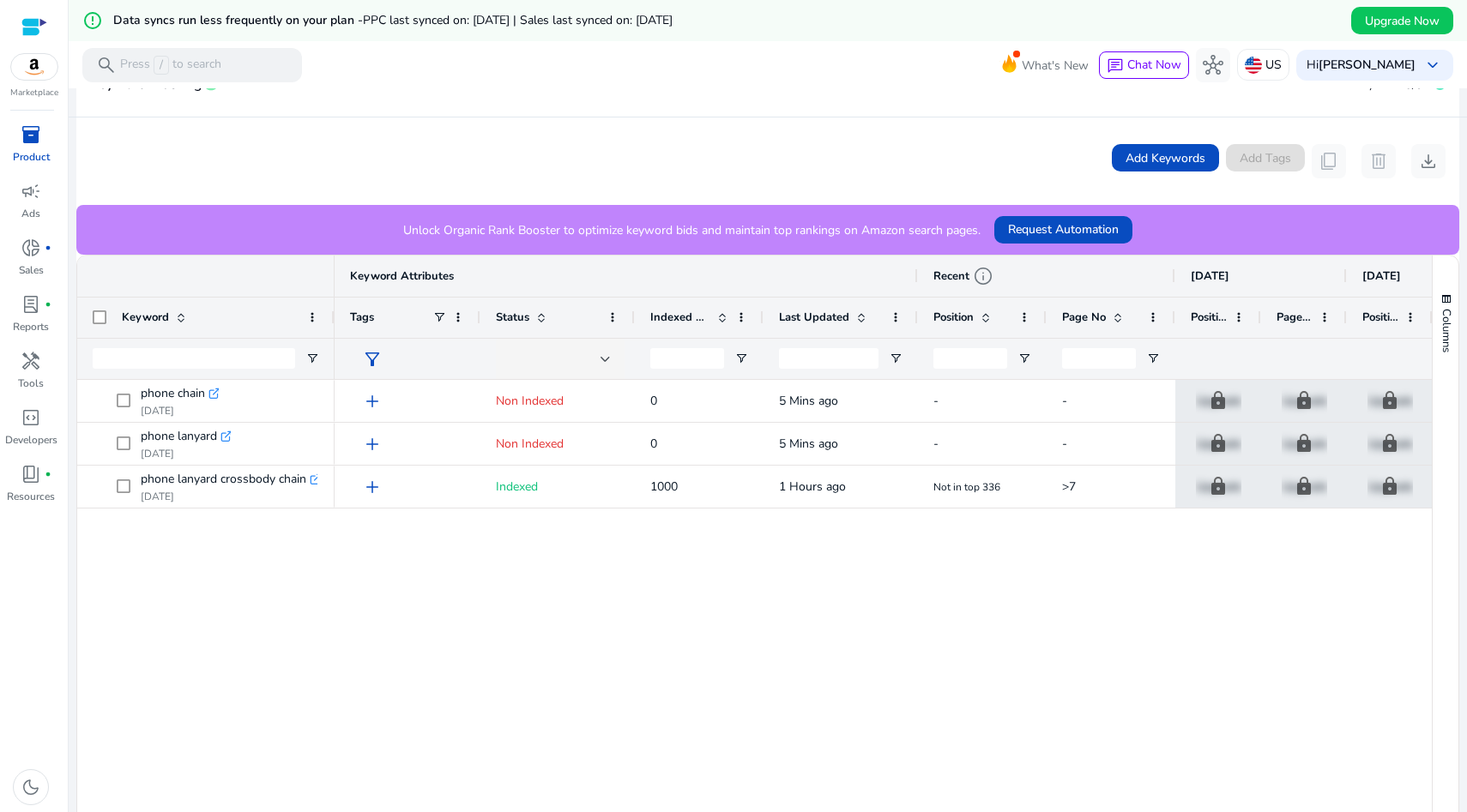
click at [24, 141] on span "inventory_2" at bounding box center [31, 134] width 21 height 21
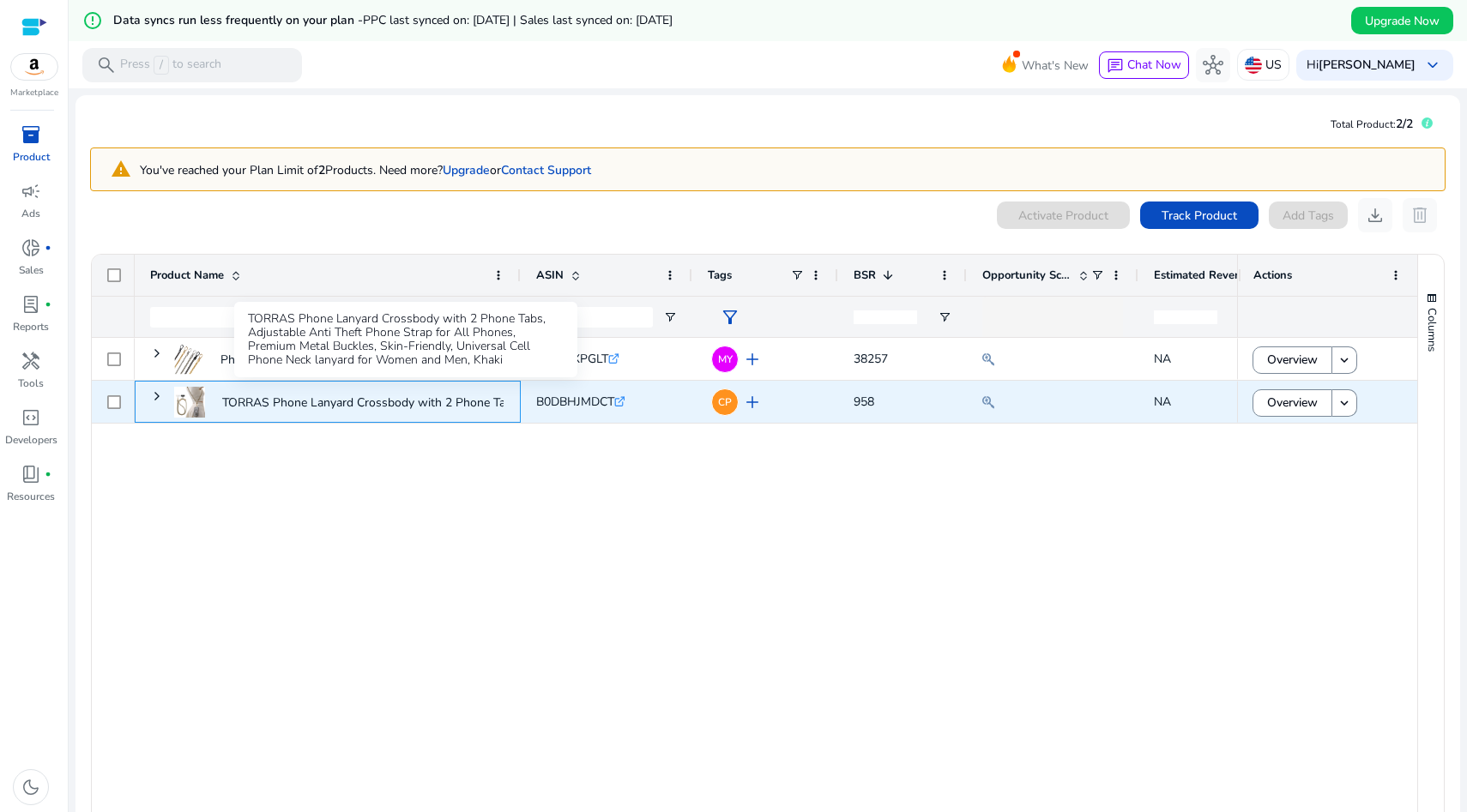
click at [355, 402] on p "TORRAS Phone Lanyard Crossbody with 2 Phone Tabs, Adjustable..." at bounding box center [405, 402] width 367 height 35
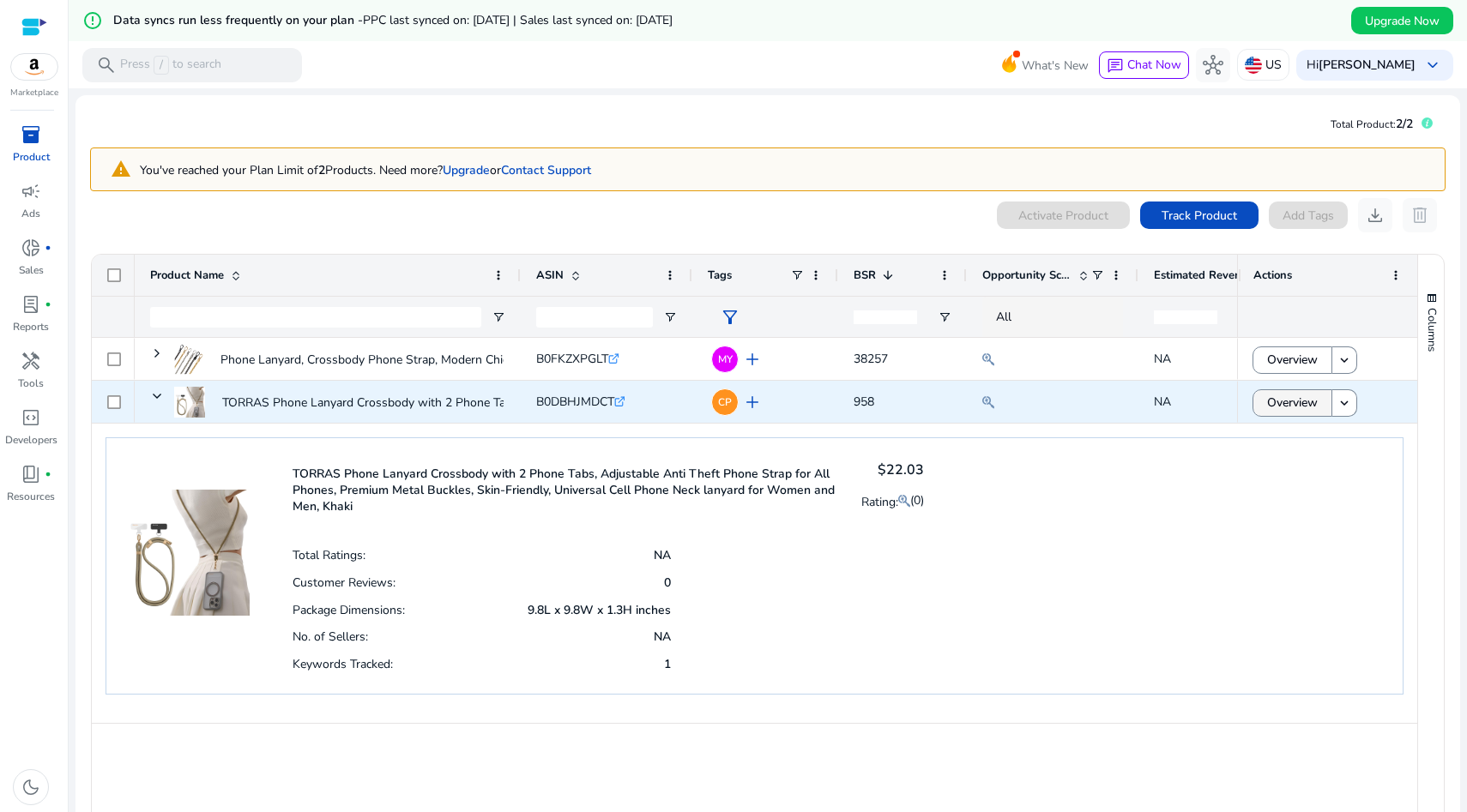
click at [1290, 407] on span "Overview" at bounding box center [1293, 402] width 51 height 35
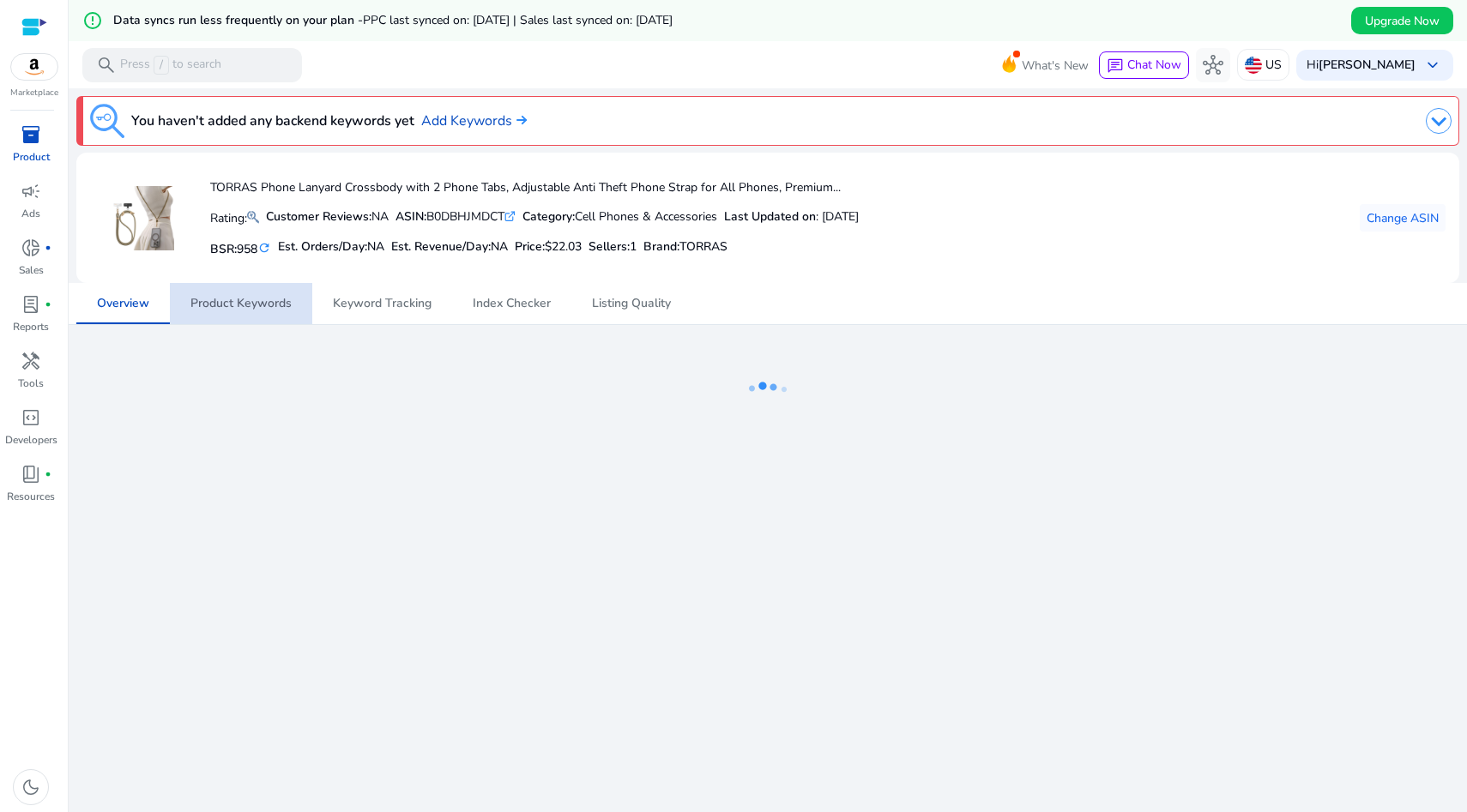
click at [279, 313] on span "Product Keywords" at bounding box center [241, 303] width 102 height 41
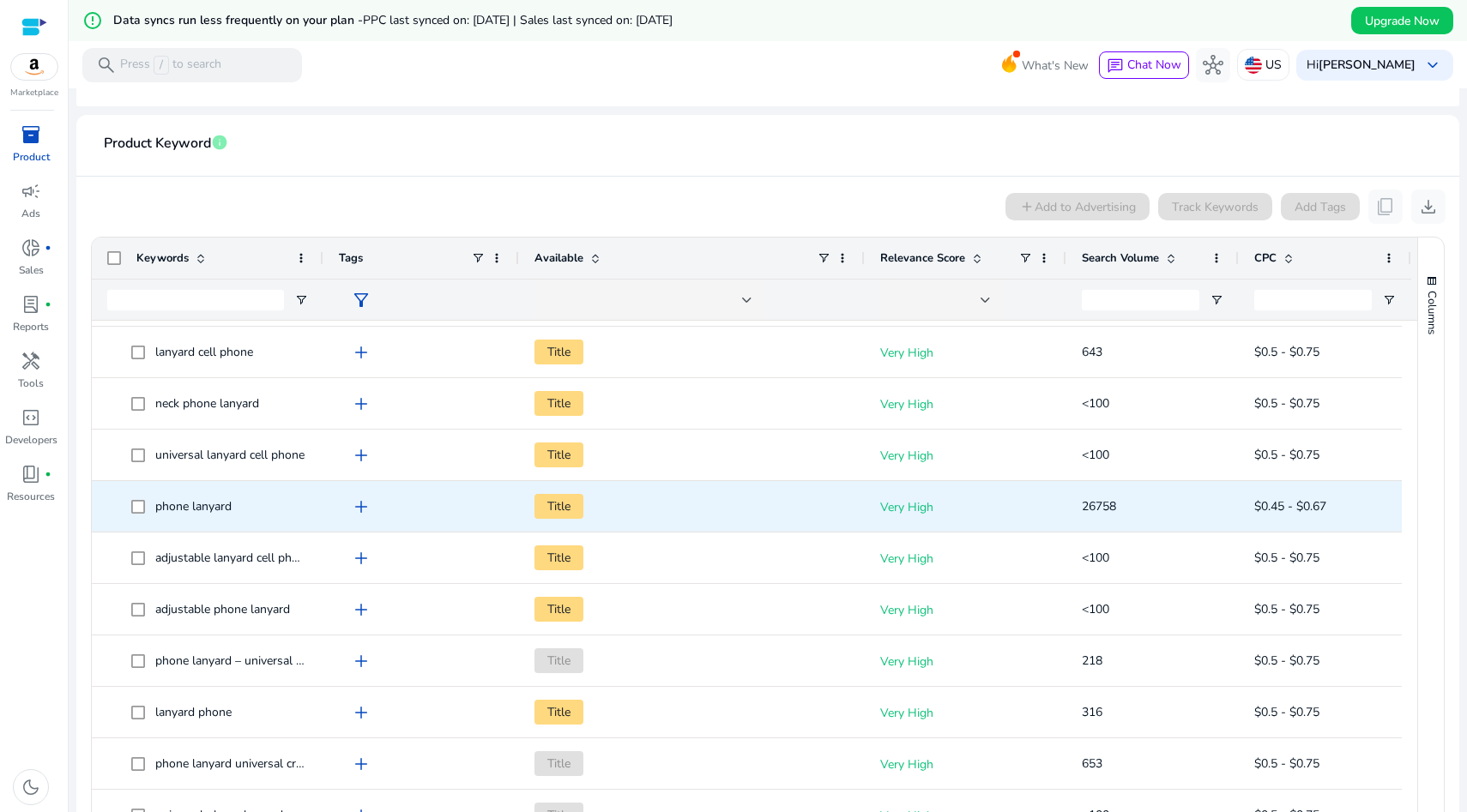
scroll to position [574, 0]
